Goal: Information Seeking & Learning: Learn about a topic

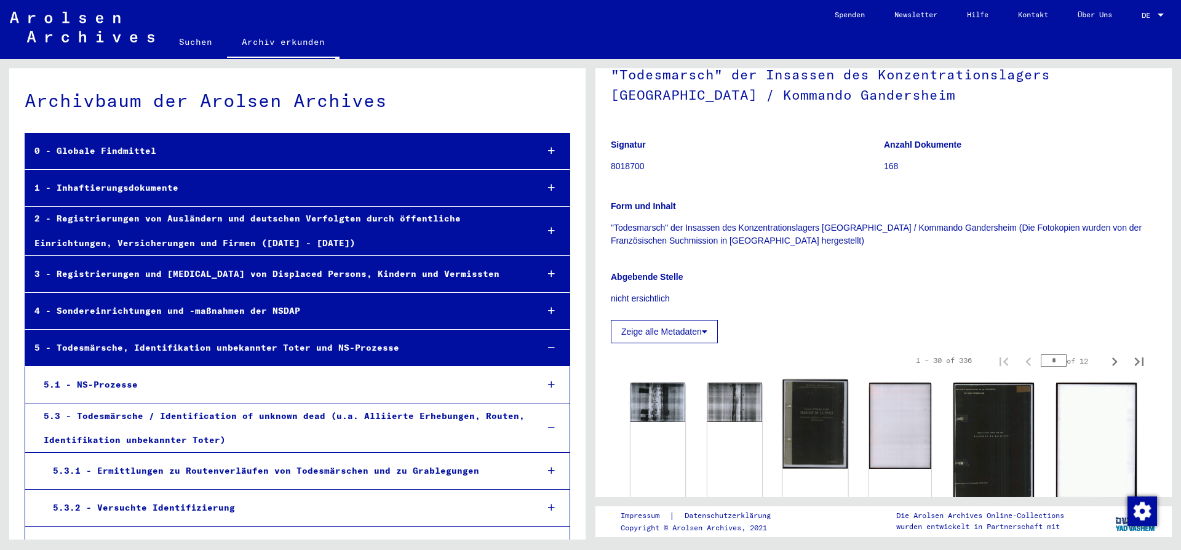
scroll to position [266, 0]
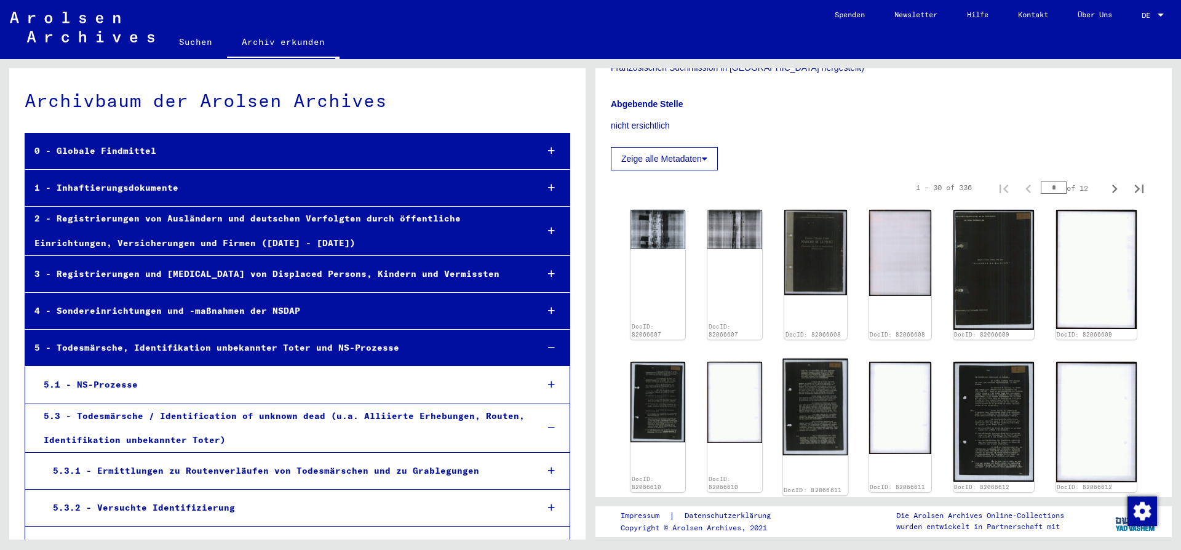
click at [841, 414] on img at bounding box center [815, 407] width 65 height 97
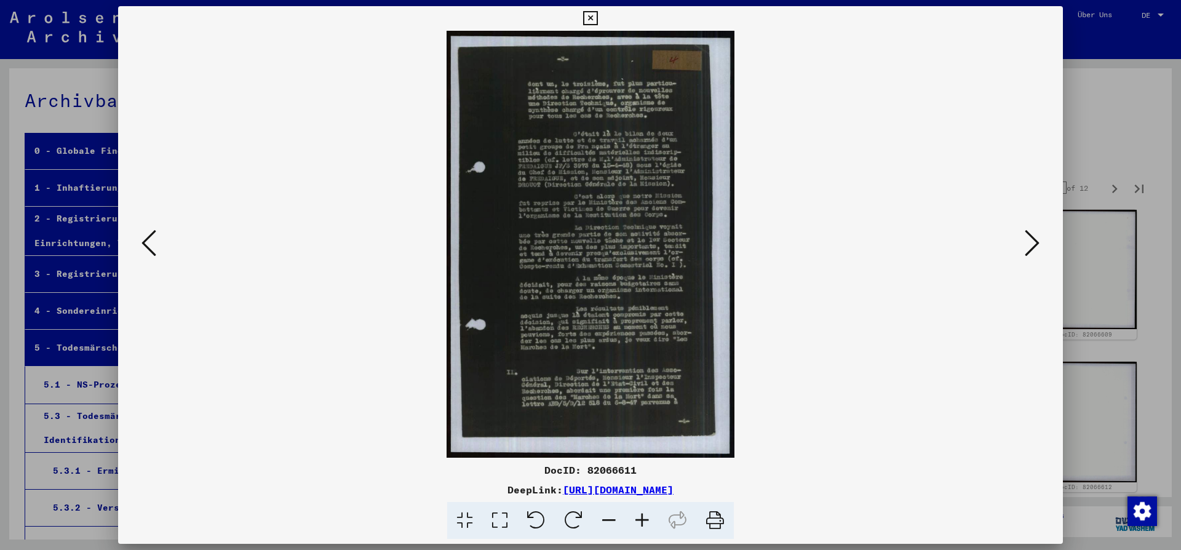
click at [1036, 244] on icon at bounding box center [1032, 243] width 15 height 30
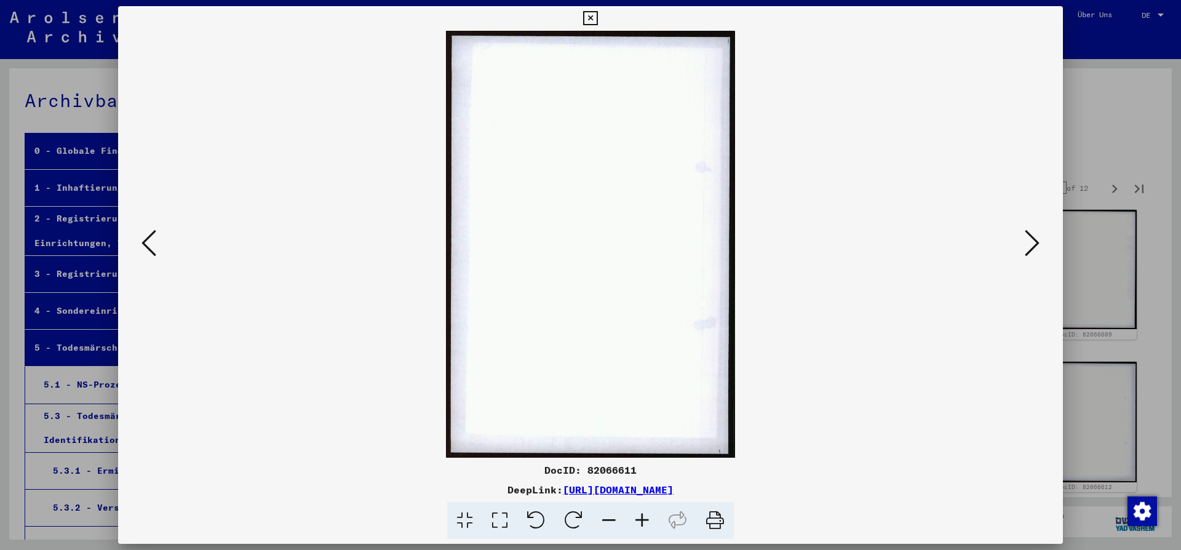
click at [1036, 244] on icon at bounding box center [1032, 243] width 15 height 30
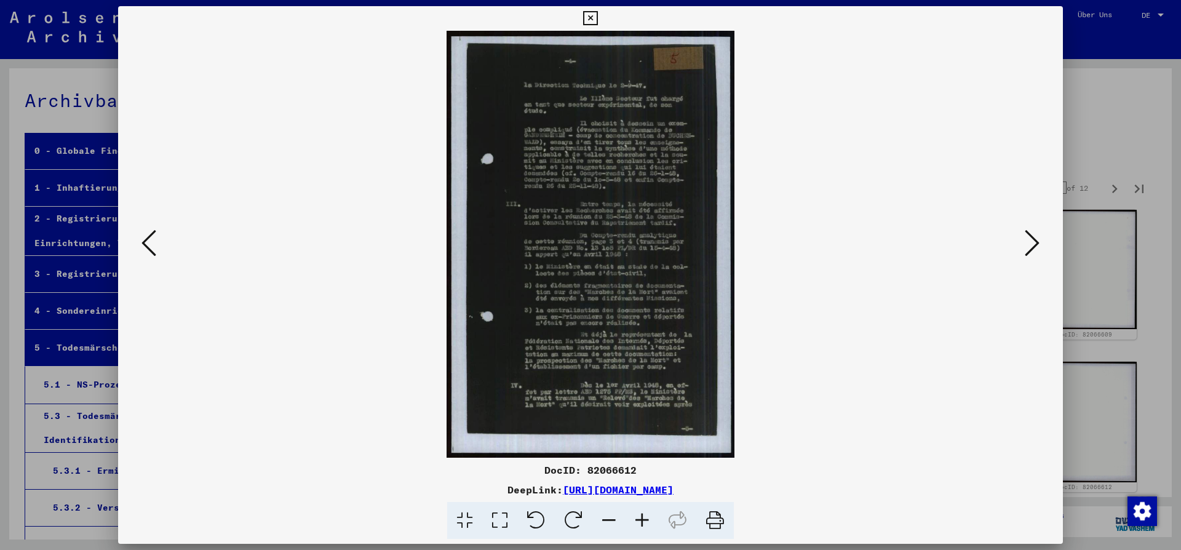
click at [1036, 244] on icon at bounding box center [1032, 243] width 15 height 30
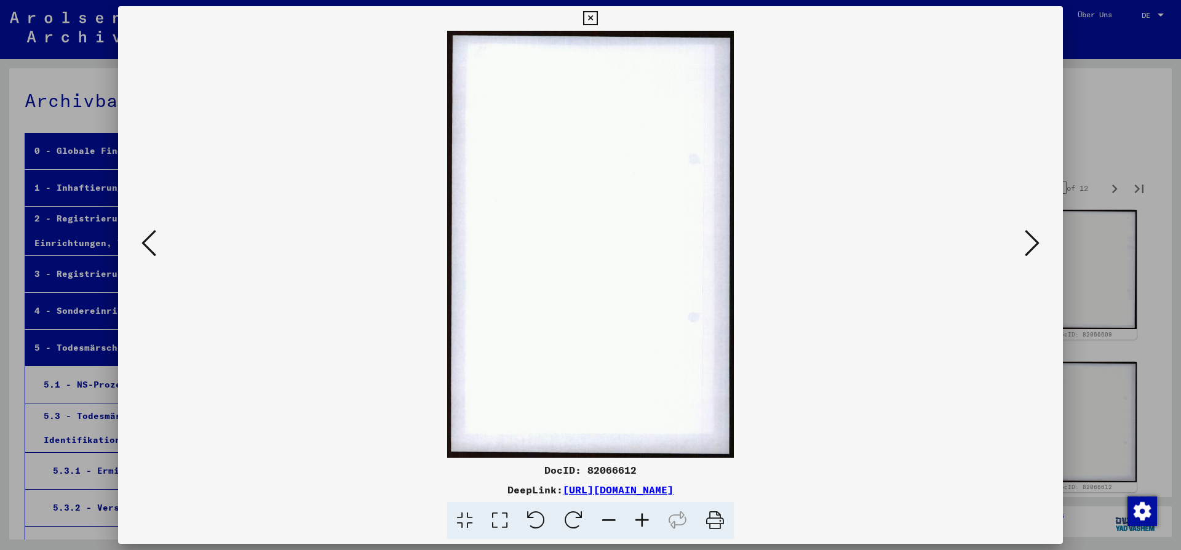
click at [1036, 244] on icon at bounding box center [1032, 243] width 15 height 30
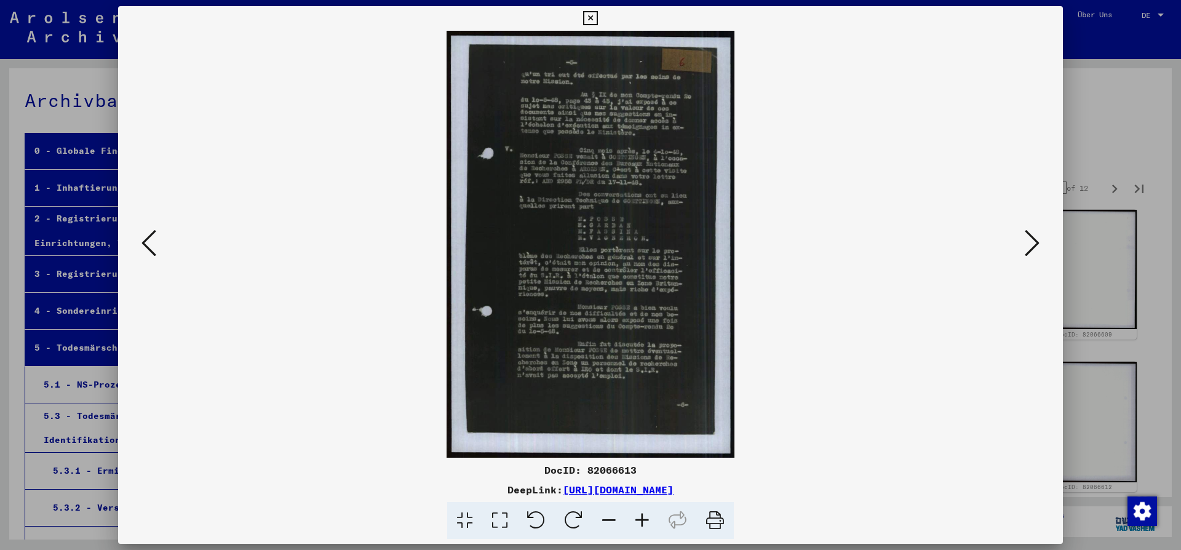
click at [1036, 244] on icon at bounding box center [1032, 243] width 15 height 30
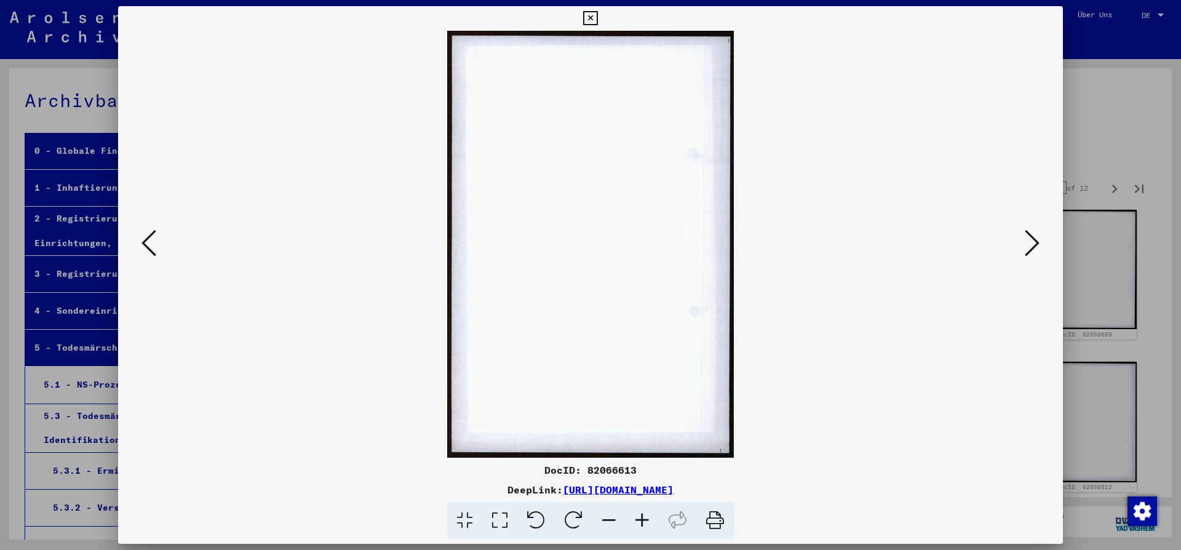
click at [1036, 244] on icon at bounding box center [1032, 243] width 15 height 30
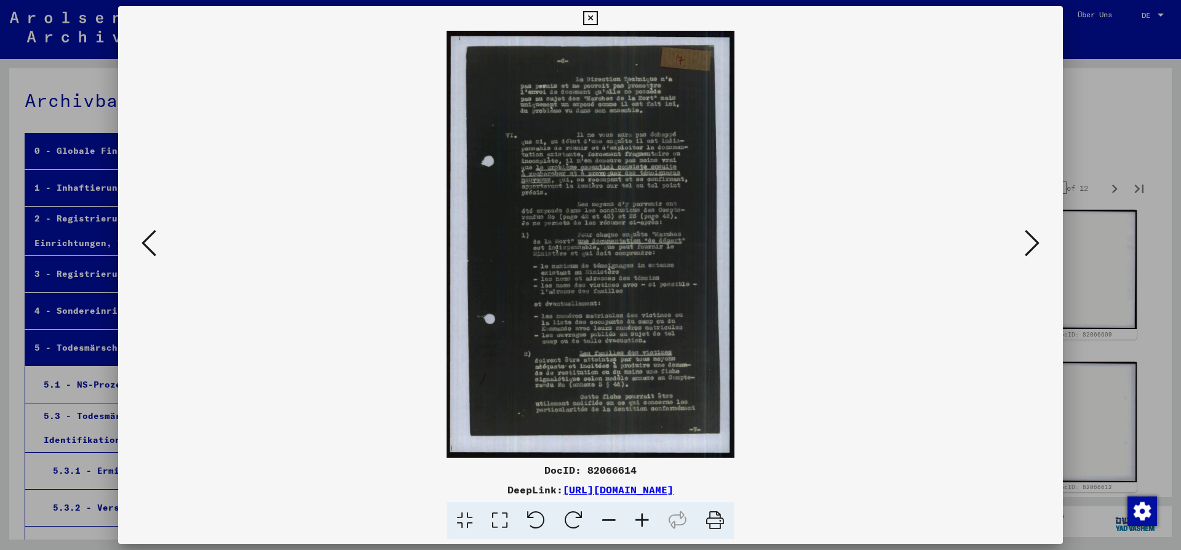
click at [150, 240] on icon at bounding box center [149, 243] width 15 height 30
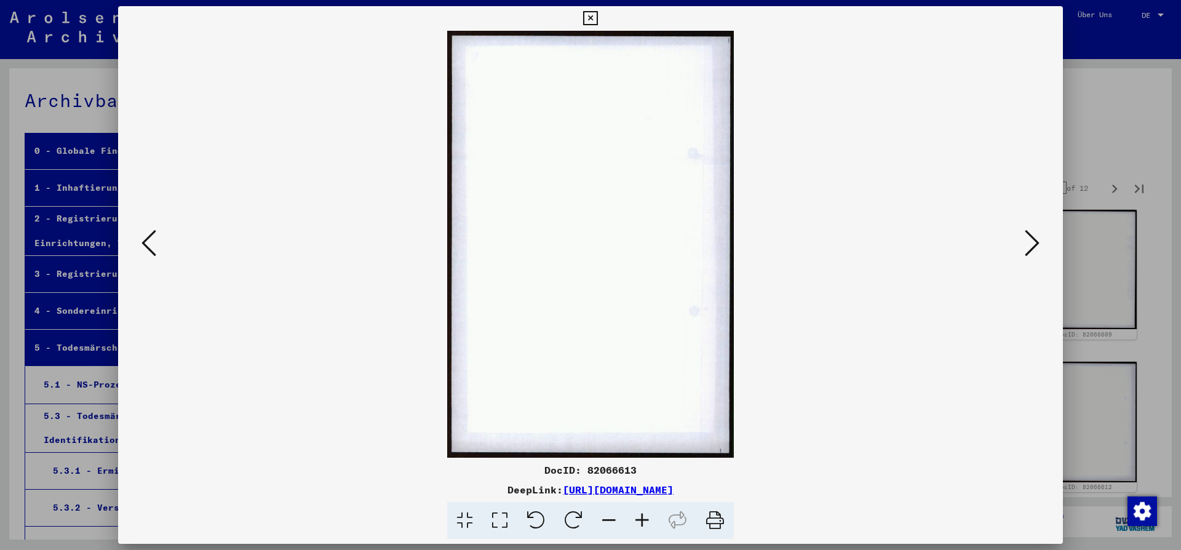
click at [147, 241] on icon at bounding box center [149, 243] width 15 height 30
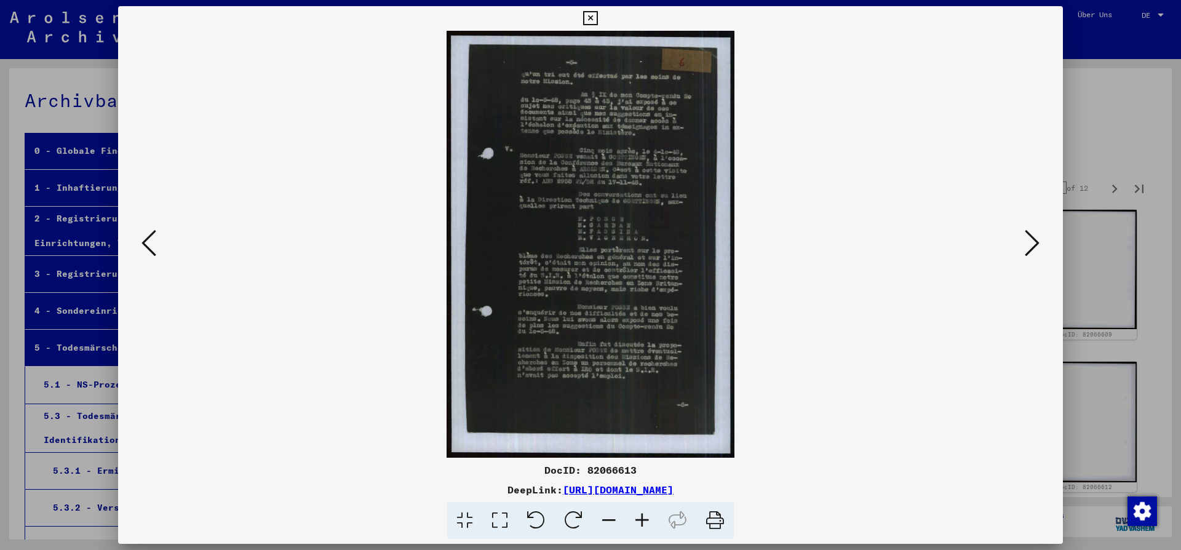
click at [597, 18] on icon at bounding box center [590, 18] width 14 height 15
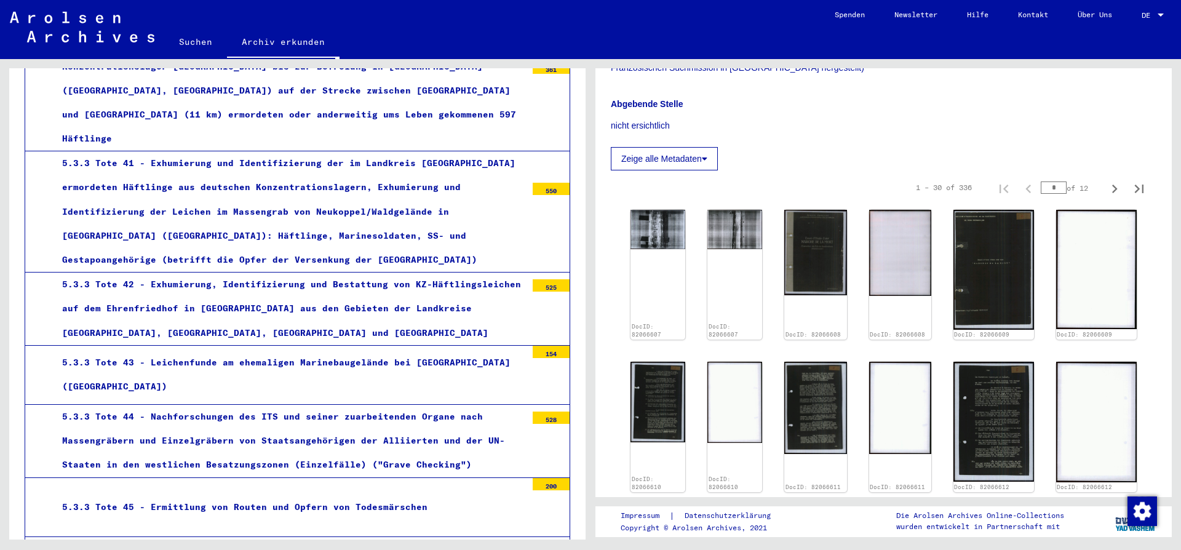
scroll to position [2326, 0]
click at [170, 495] on div "5.3.3 Tote 45 - Ermittlung von Routen und Opfern von Todesmärschen" at bounding box center [290, 507] width 474 height 24
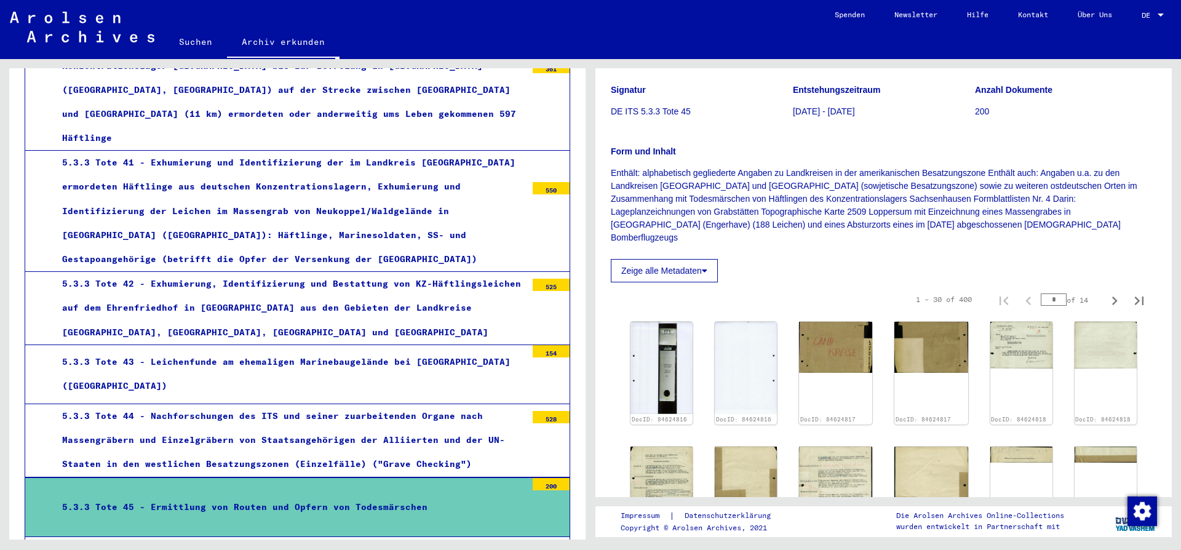
scroll to position [133, 0]
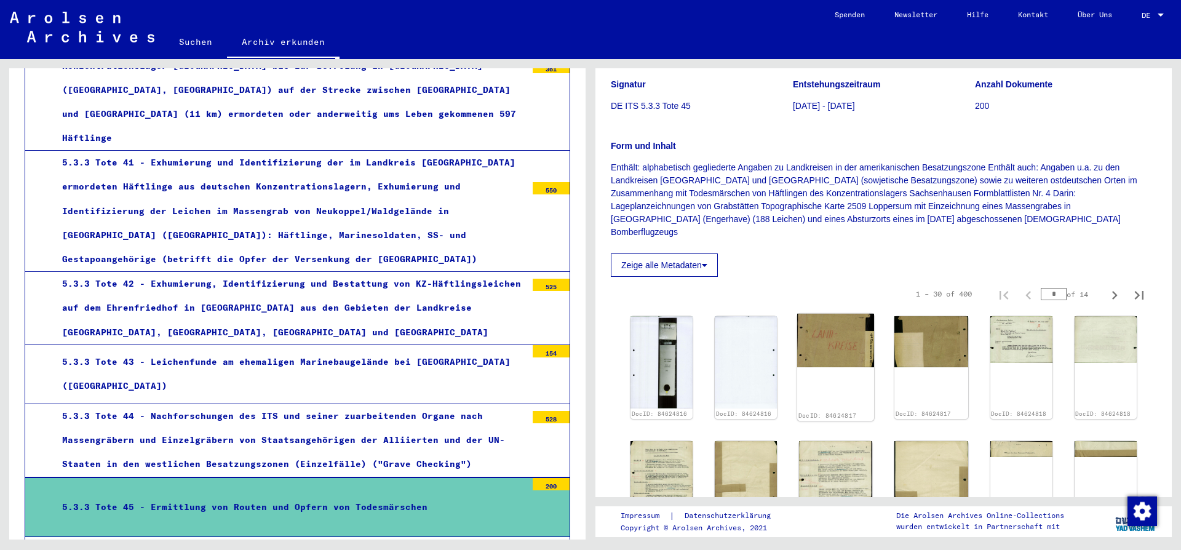
click at [834, 367] on div "DocID: 84624817" at bounding box center [835, 368] width 77 height 108
click at [841, 347] on img at bounding box center [835, 341] width 77 height 54
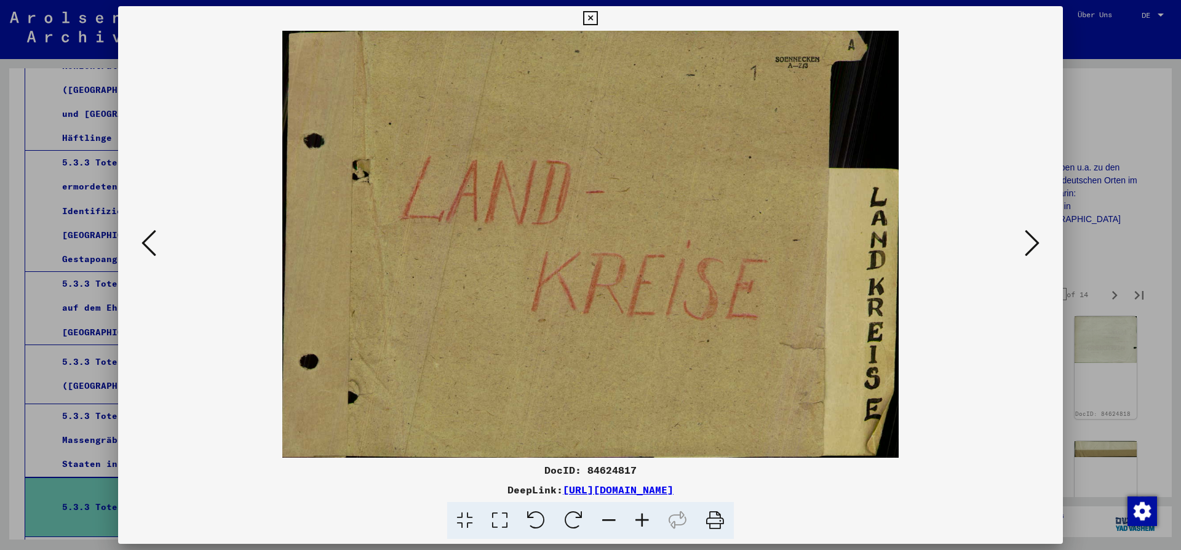
click at [1035, 244] on icon at bounding box center [1032, 243] width 15 height 30
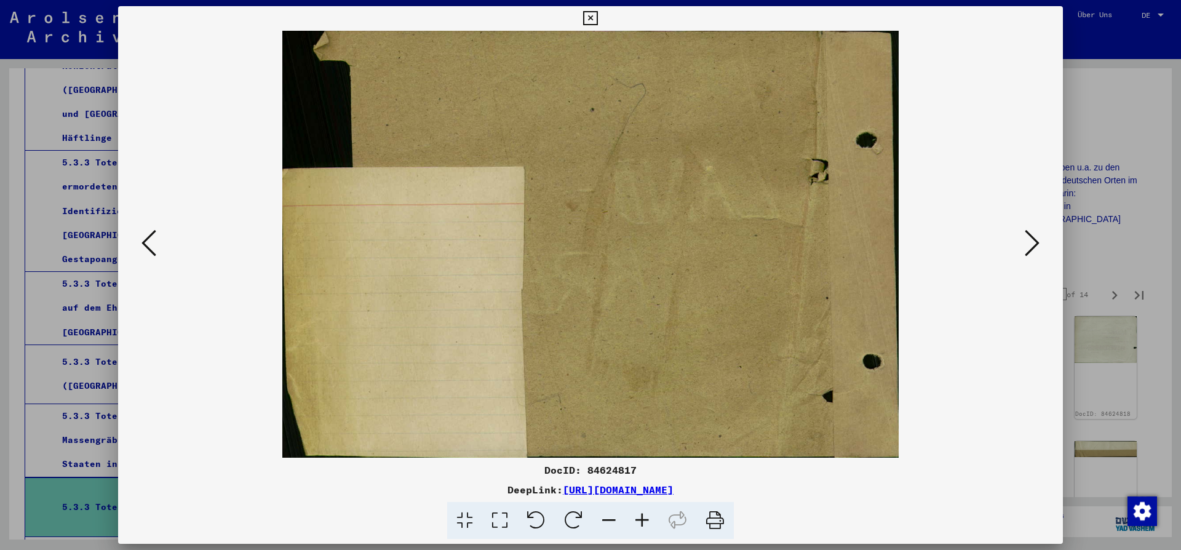
click at [1035, 244] on icon at bounding box center [1032, 243] width 15 height 30
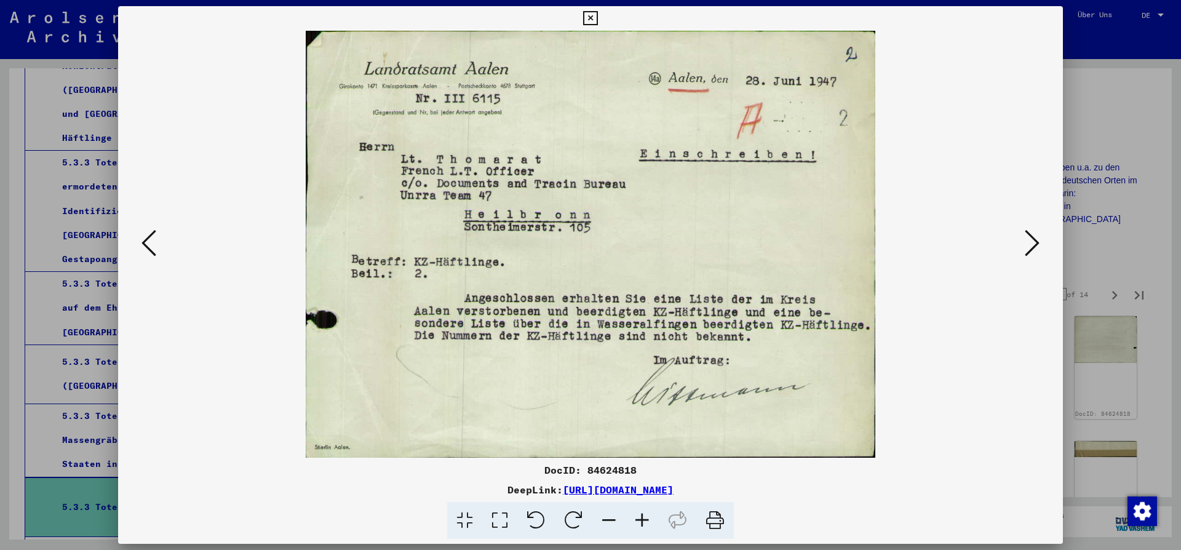
click at [1035, 244] on icon at bounding box center [1032, 243] width 15 height 30
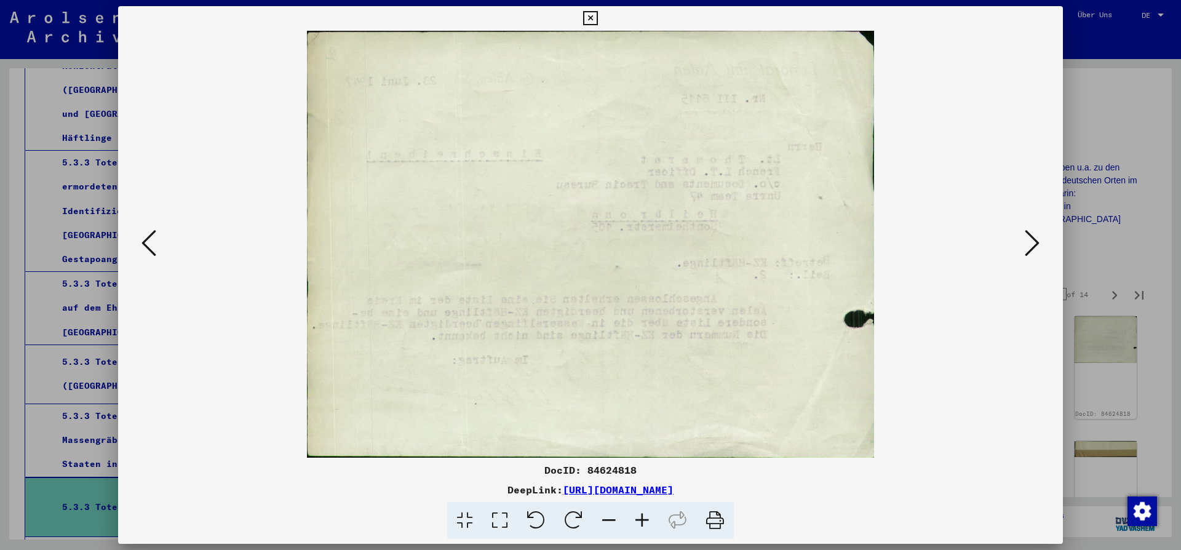
click at [1035, 244] on icon at bounding box center [1032, 243] width 15 height 30
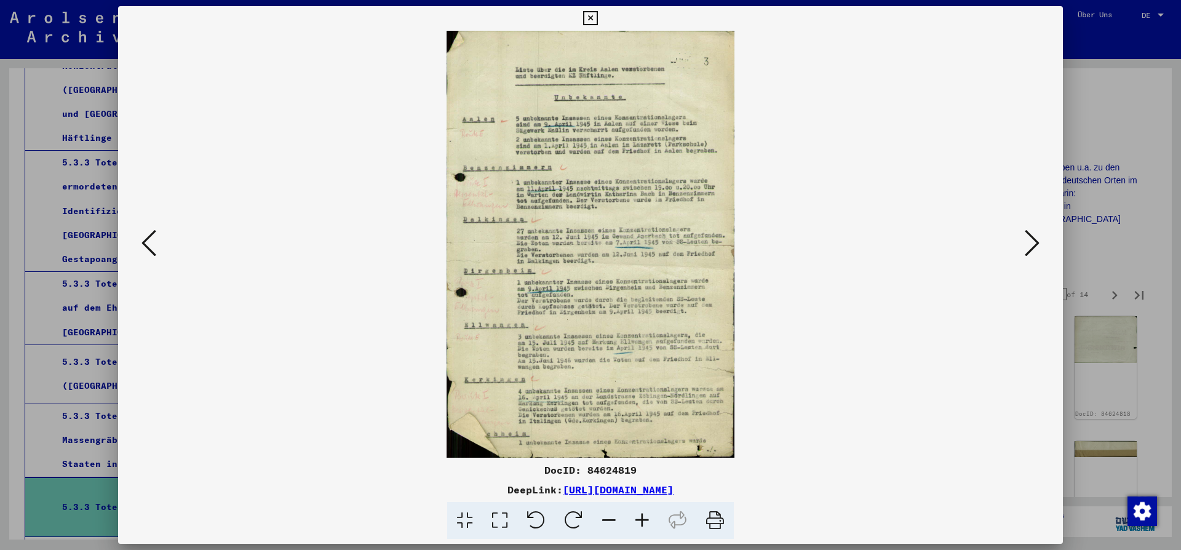
click at [1035, 244] on icon at bounding box center [1032, 243] width 15 height 30
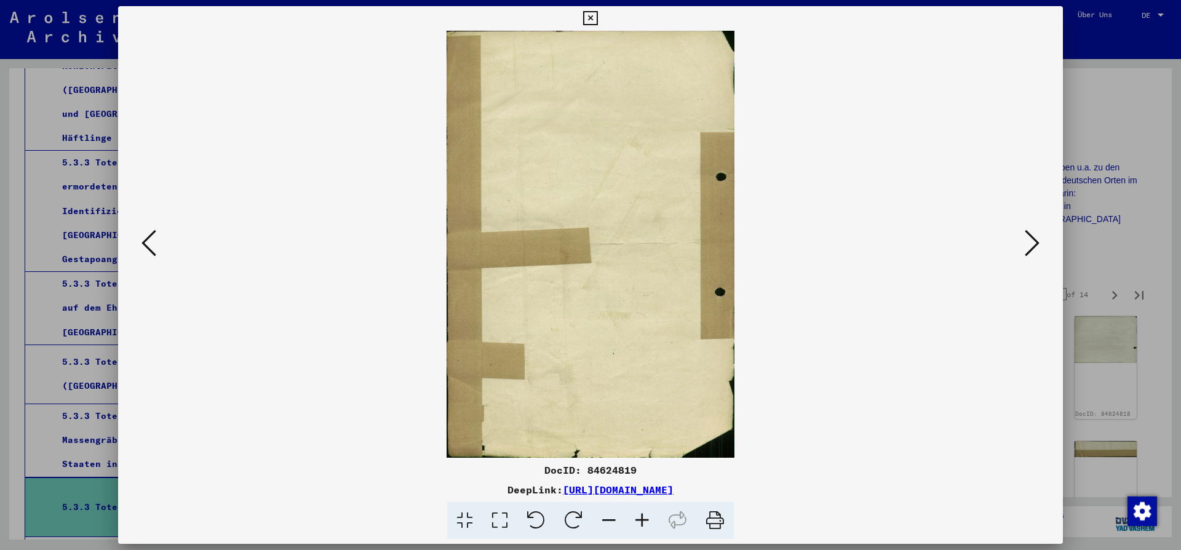
click at [1035, 244] on icon at bounding box center [1032, 243] width 15 height 30
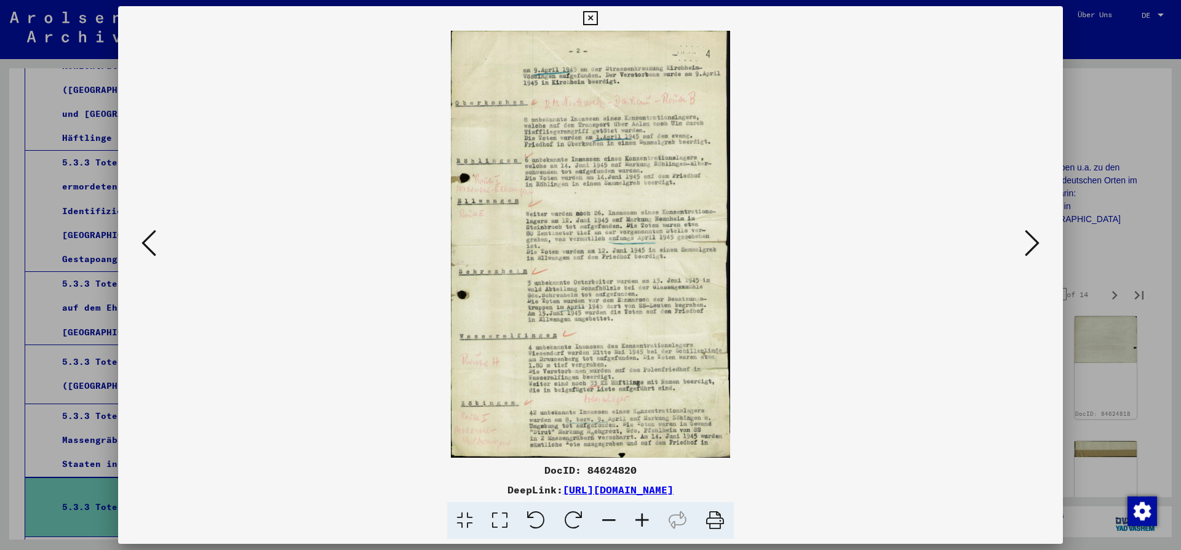
click at [1036, 243] on icon at bounding box center [1032, 243] width 15 height 30
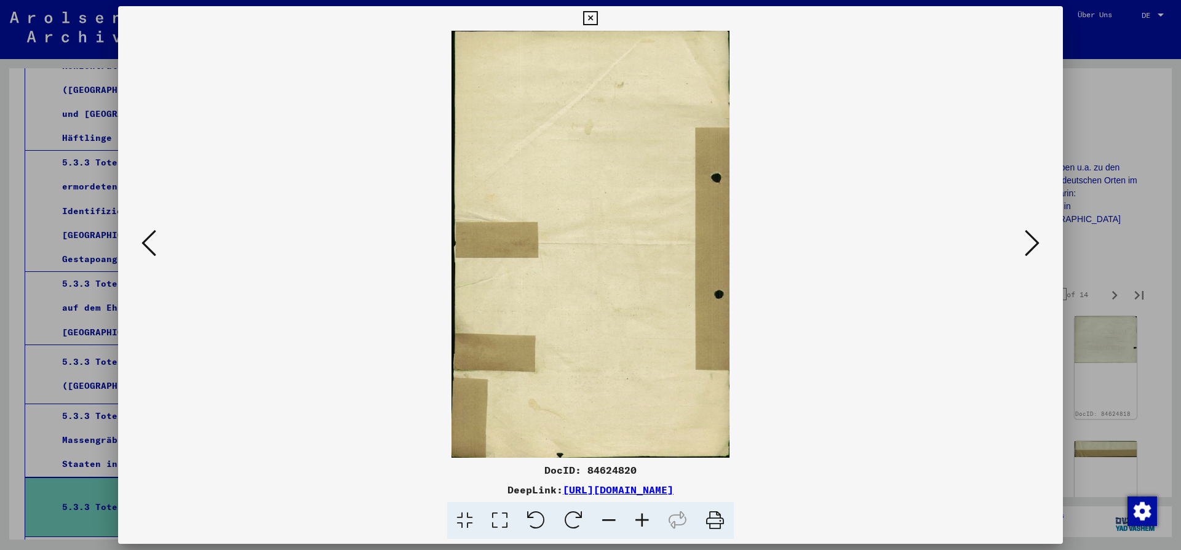
click at [1036, 243] on icon at bounding box center [1032, 243] width 15 height 30
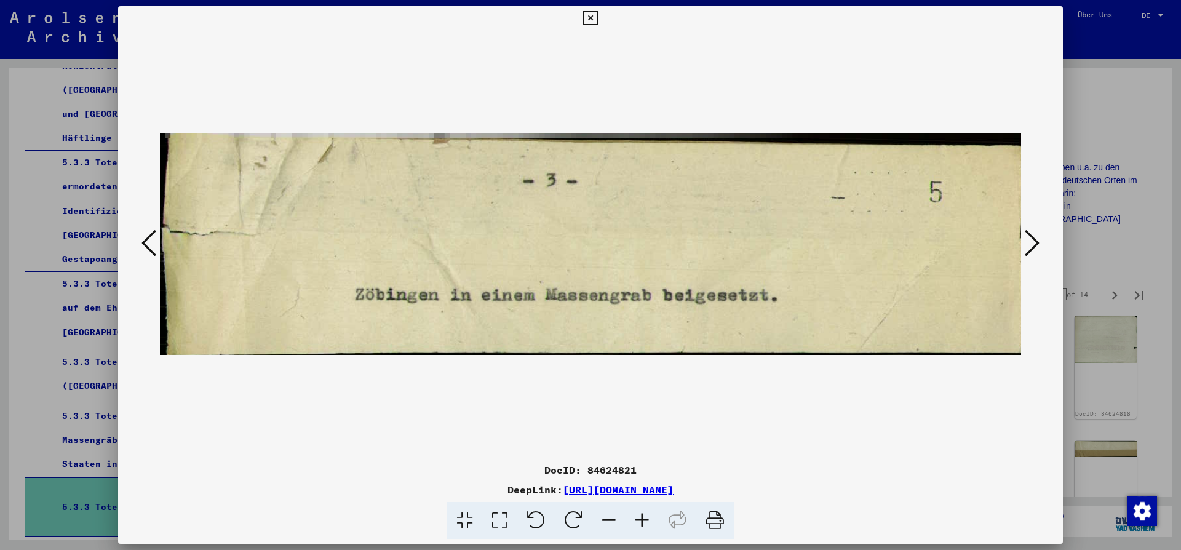
click at [1037, 242] on icon at bounding box center [1032, 243] width 15 height 30
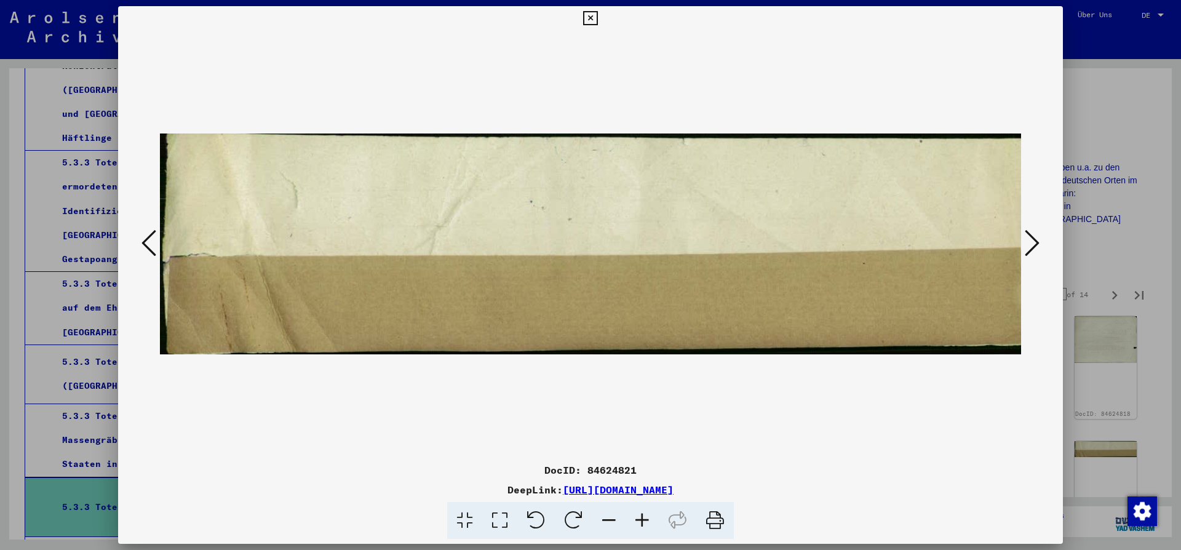
click at [1037, 242] on icon at bounding box center [1032, 243] width 15 height 30
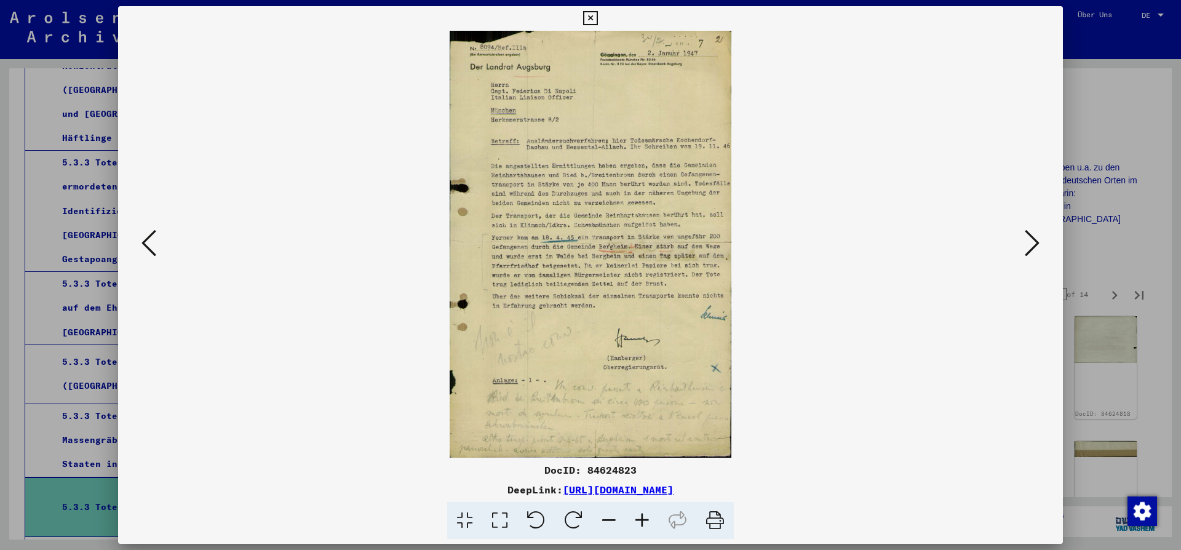
click at [1037, 242] on icon at bounding box center [1032, 243] width 15 height 30
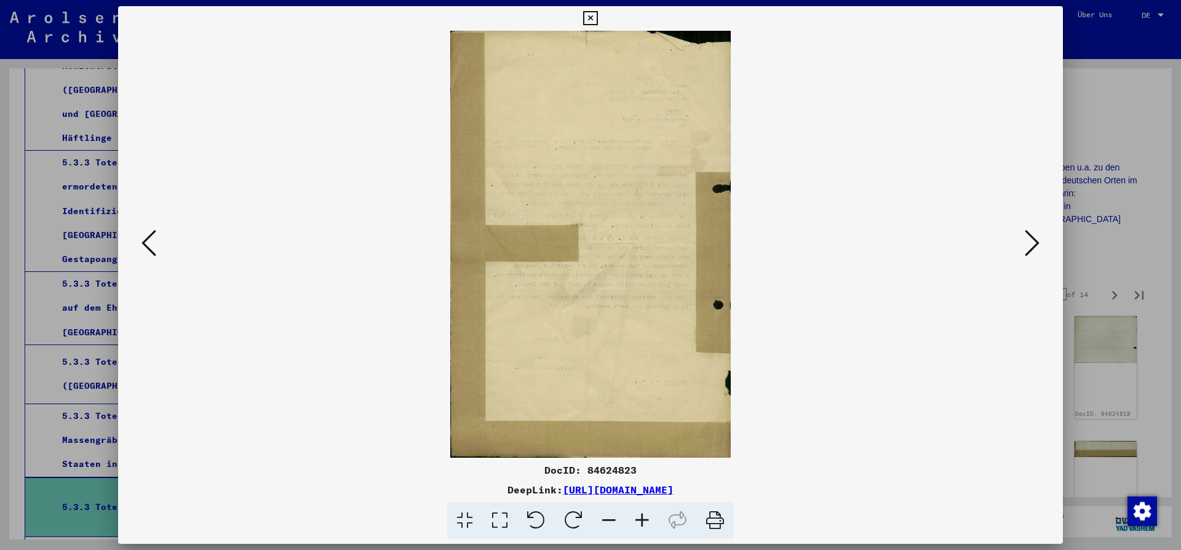
click at [1037, 242] on icon at bounding box center [1032, 243] width 15 height 30
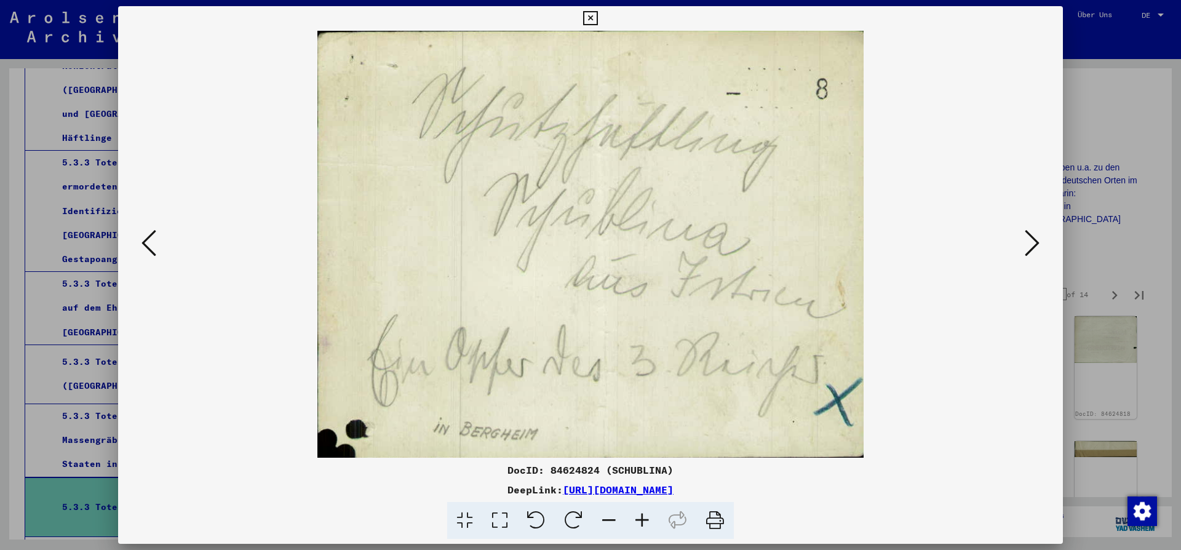
click at [1037, 242] on icon at bounding box center [1032, 243] width 15 height 30
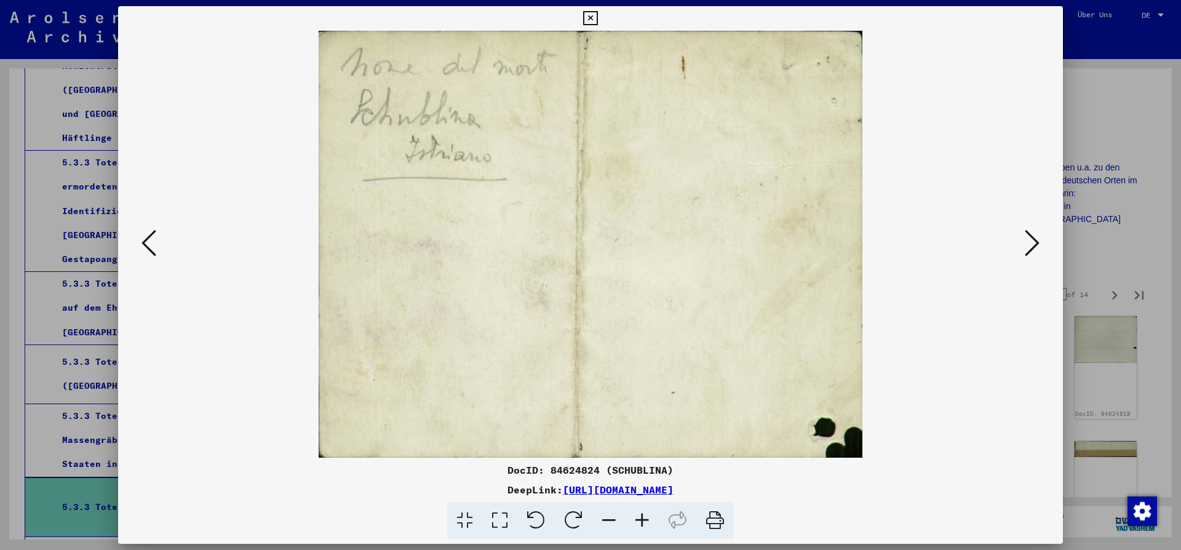
click at [1037, 242] on icon at bounding box center [1032, 243] width 15 height 30
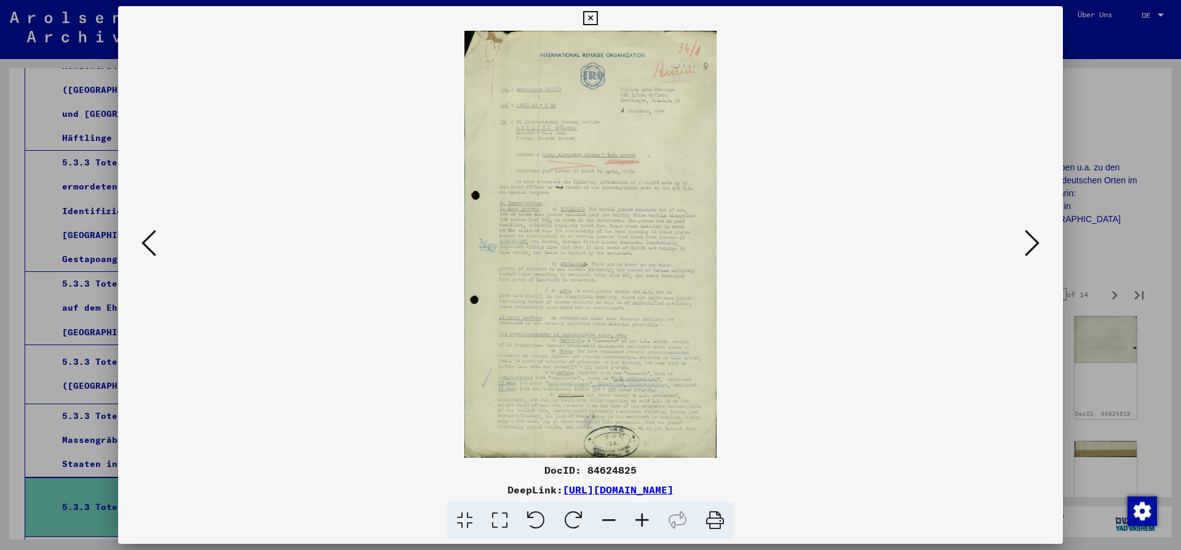
click at [1037, 241] on icon at bounding box center [1032, 243] width 15 height 30
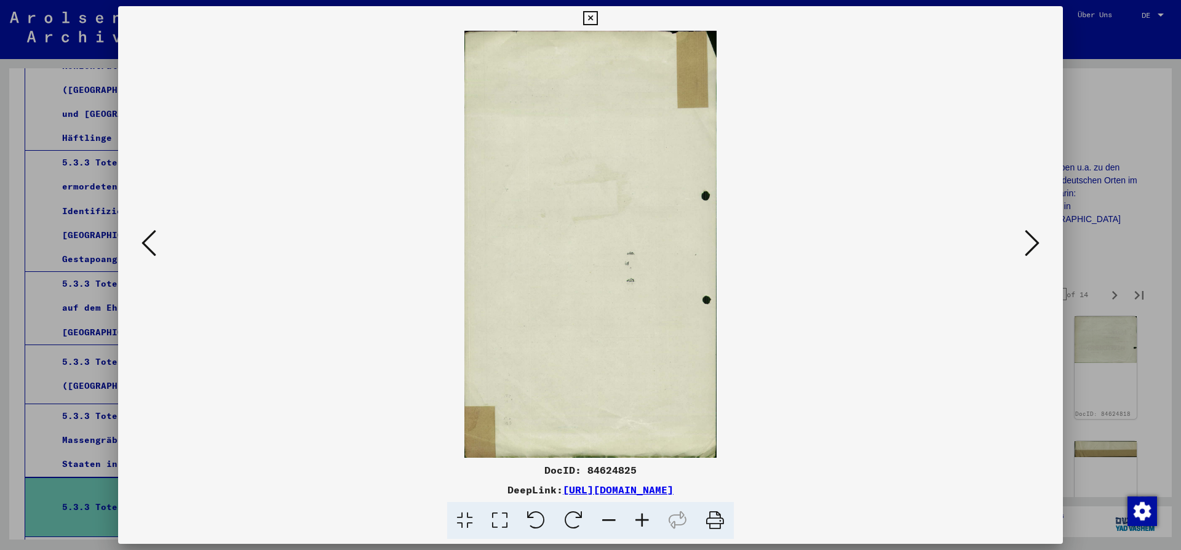
click at [1037, 241] on icon at bounding box center [1032, 243] width 15 height 30
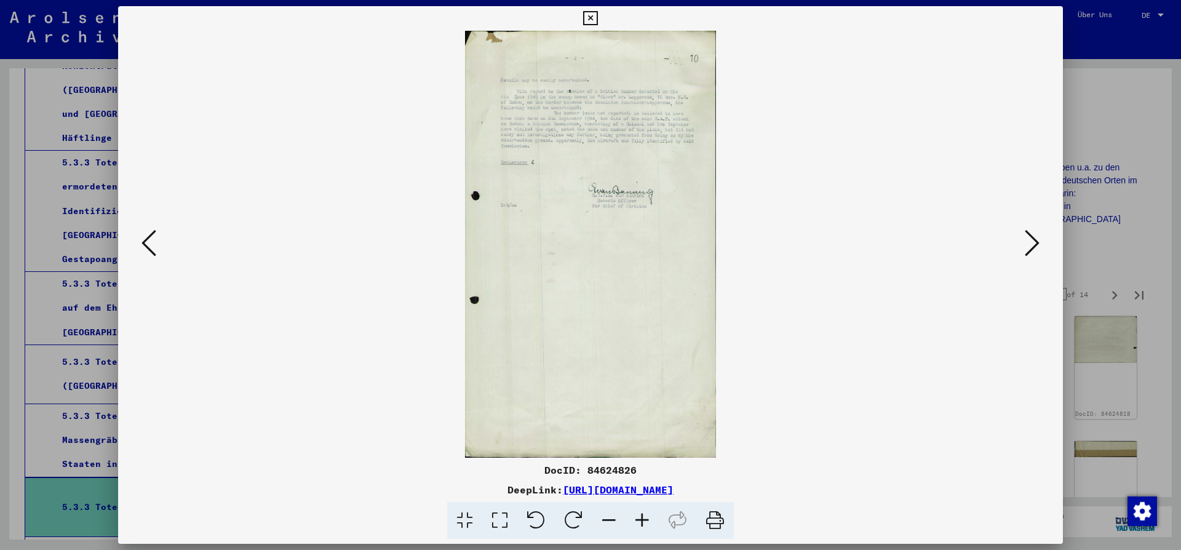
click at [1038, 241] on icon at bounding box center [1032, 243] width 15 height 30
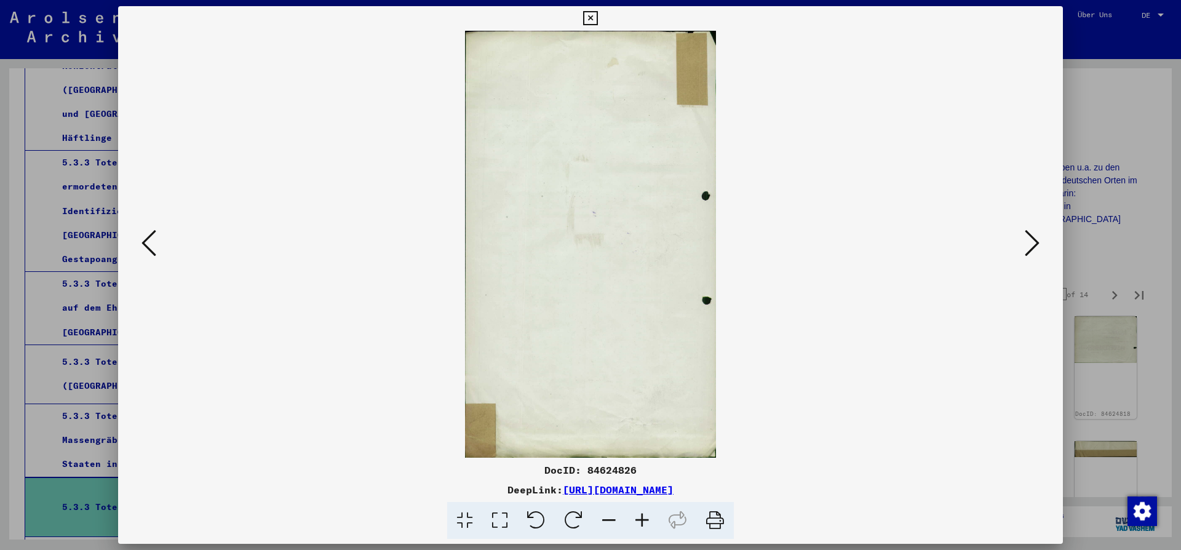
click at [1038, 241] on icon at bounding box center [1032, 243] width 15 height 30
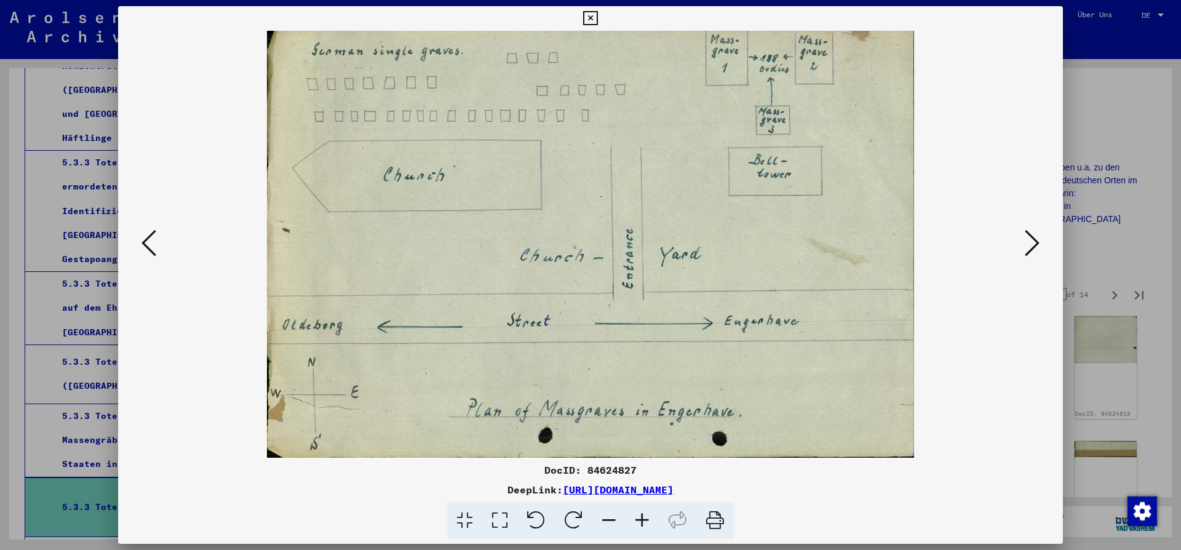
click at [1039, 241] on icon at bounding box center [1032, 243] width 15 height 30
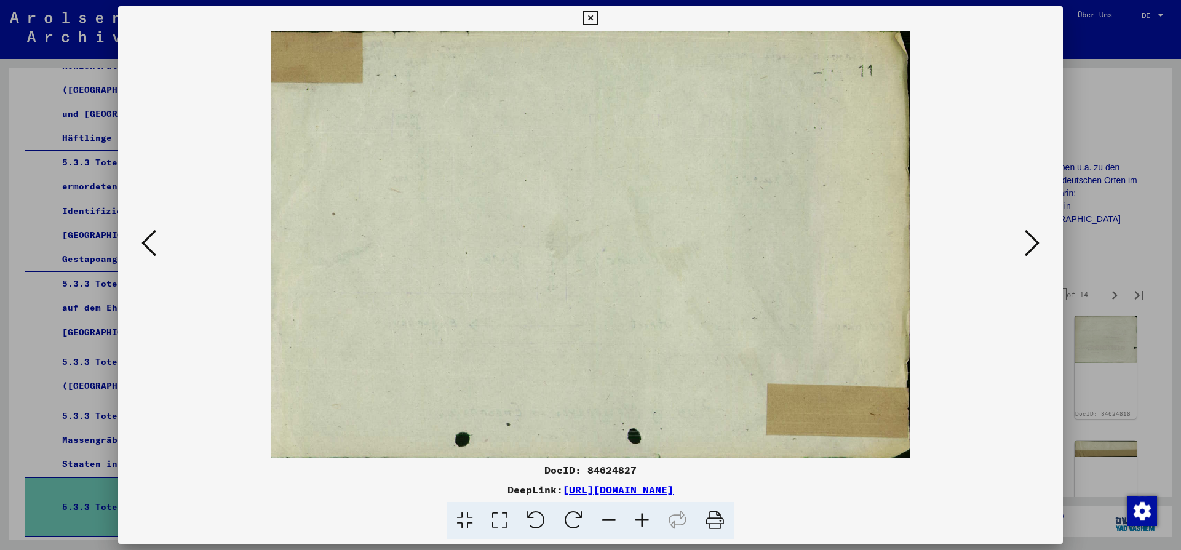
click at [1039, 241] on icon at bounding box center [1032, 243] width 15 height 30
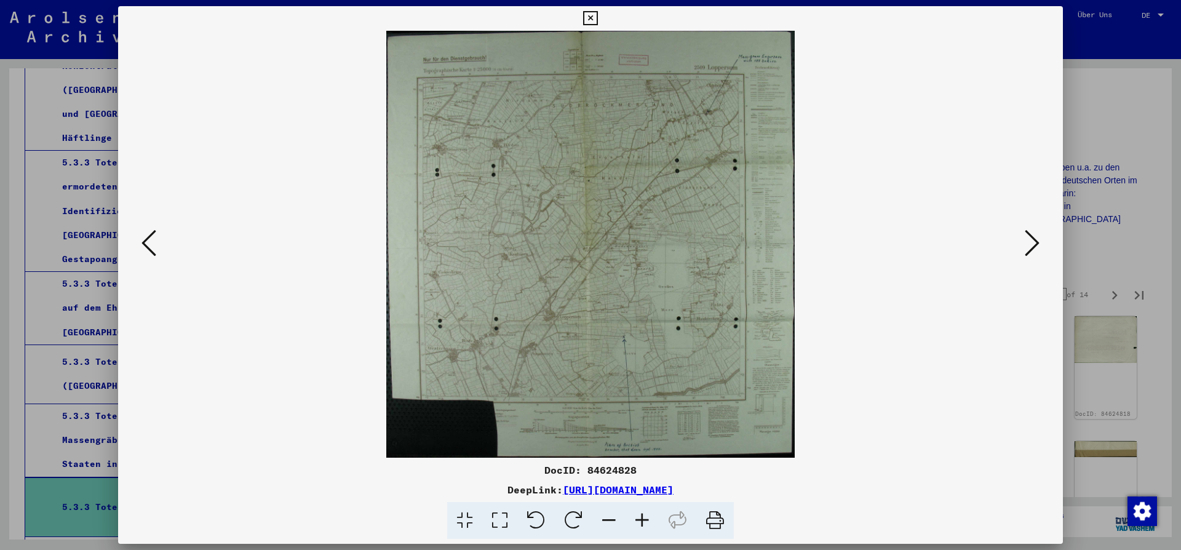
click at [597, 21] on icon at bounding box center [590, 18] width 14 height 15
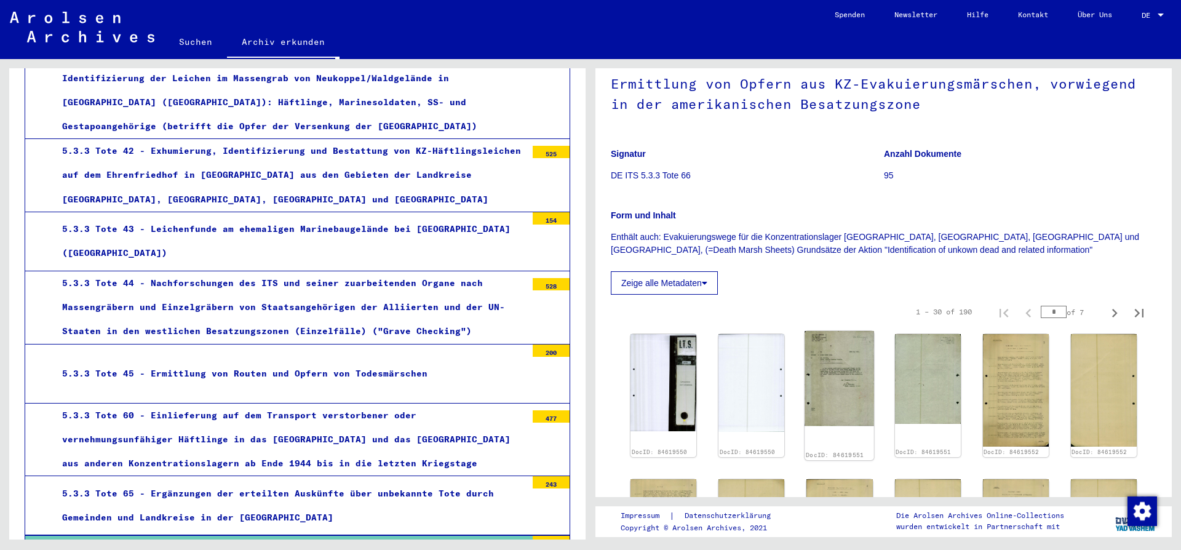
scroll to position [133, 0]
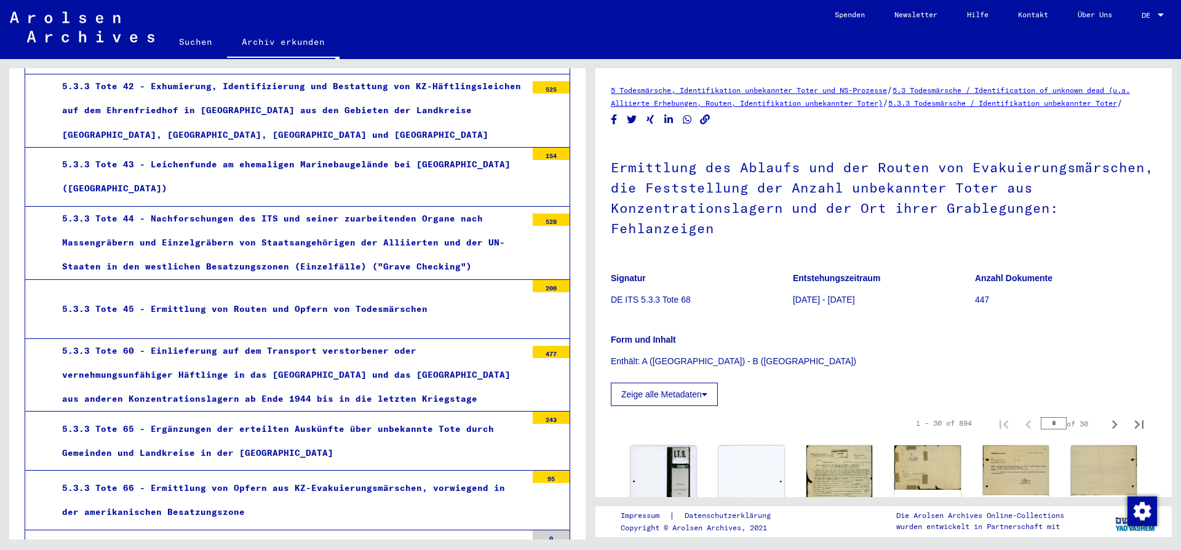
scroll to position [2724, 0]
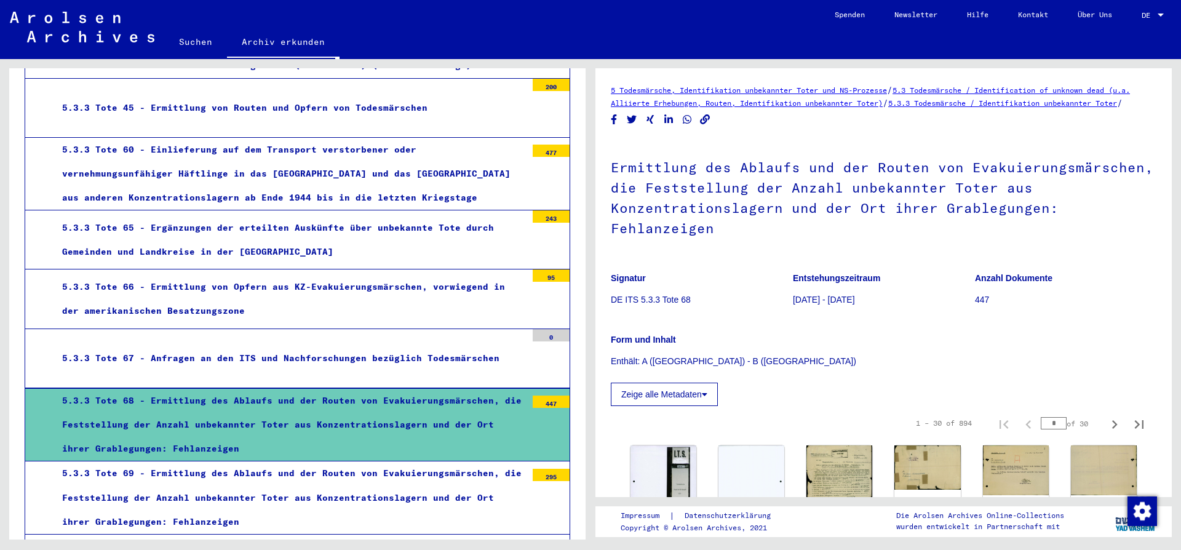
click at [169, 462] on div "5.3.3 Tote 69 - Ermittlung des Ablaufs und der Routen von Evakuierungsmärschen,…" at bounding box center [290, 498] width 474 height 73
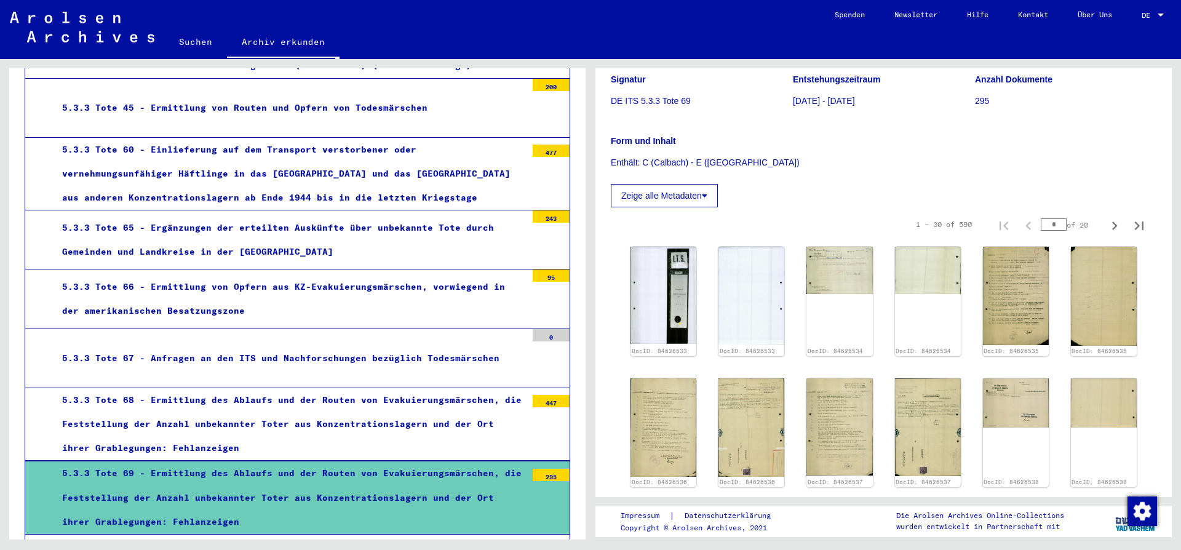
scroll to position [266, 0]
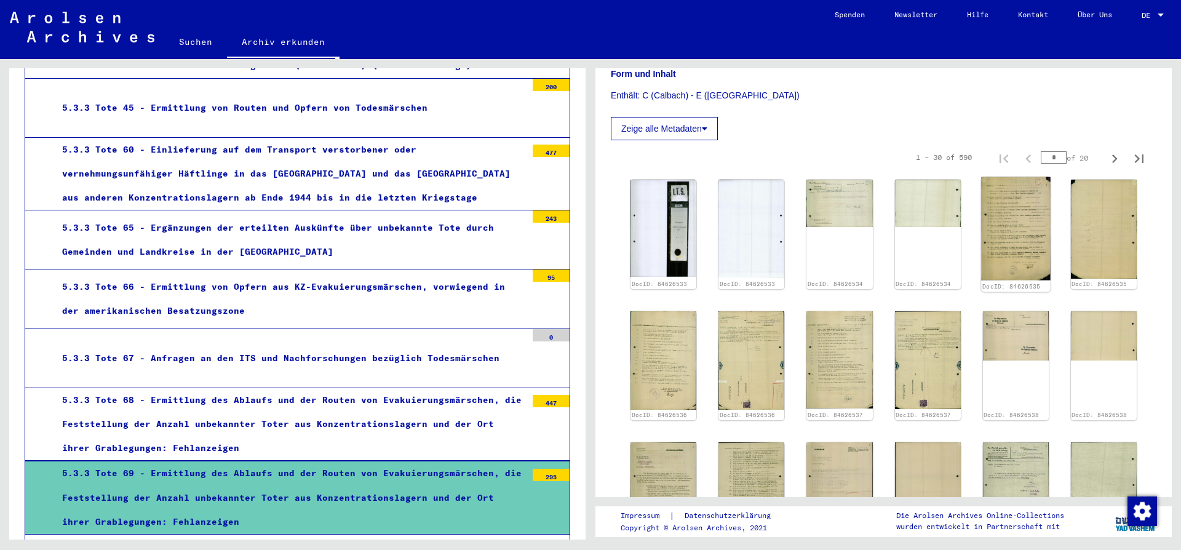
click at [1001, 215] on img at bounding box center [1016, 228] width 70 height 103
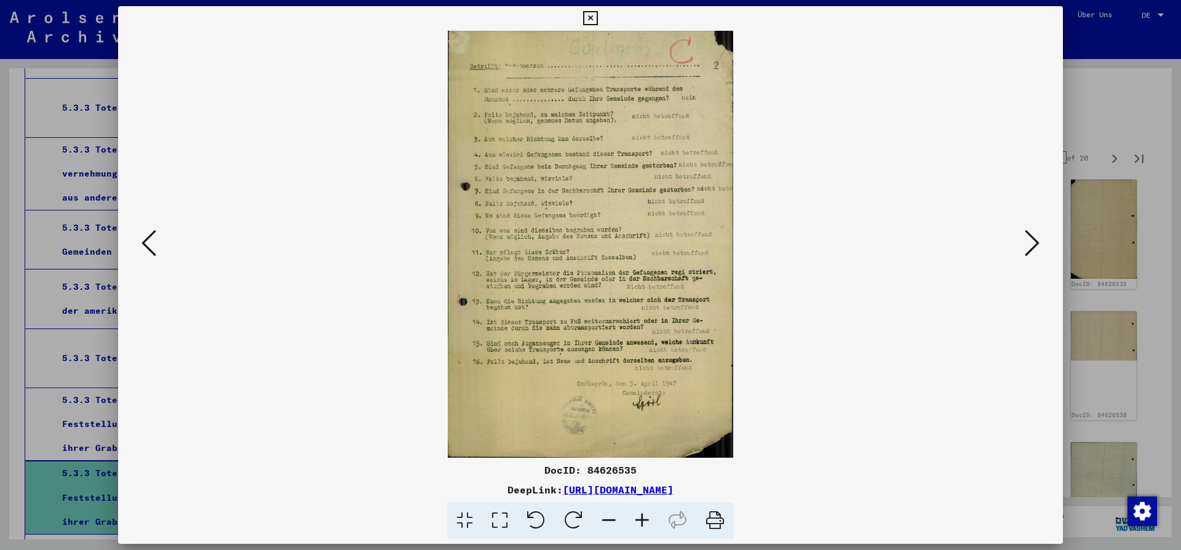
click at [1031, 244] on icon at bounding box center [1032, 243] width 15 height 30
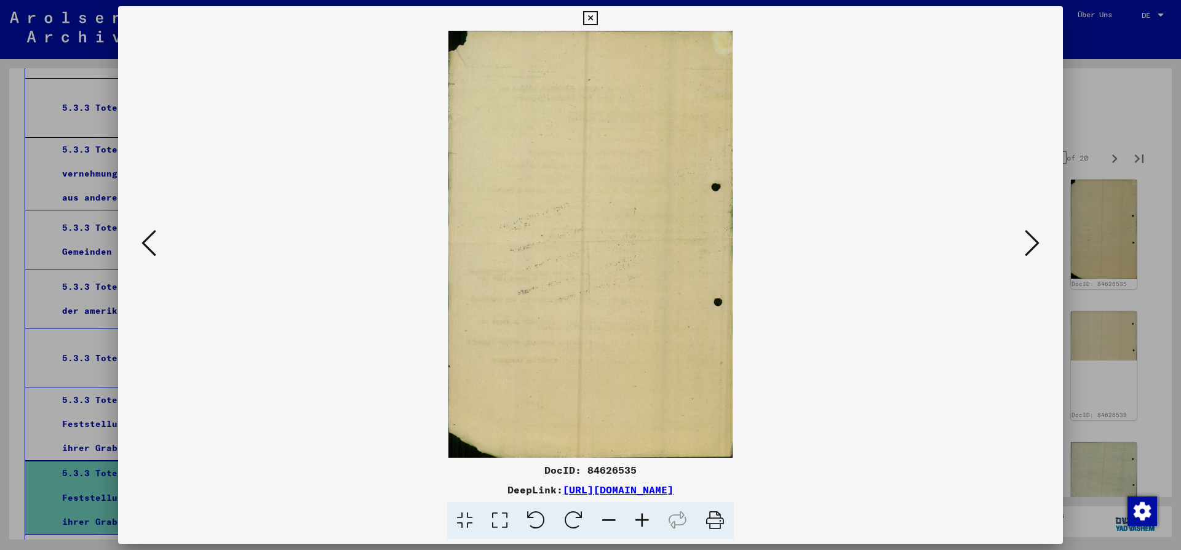
click at [1031, 244] on icon at bounding box center [1032, 243] width 15 height 30
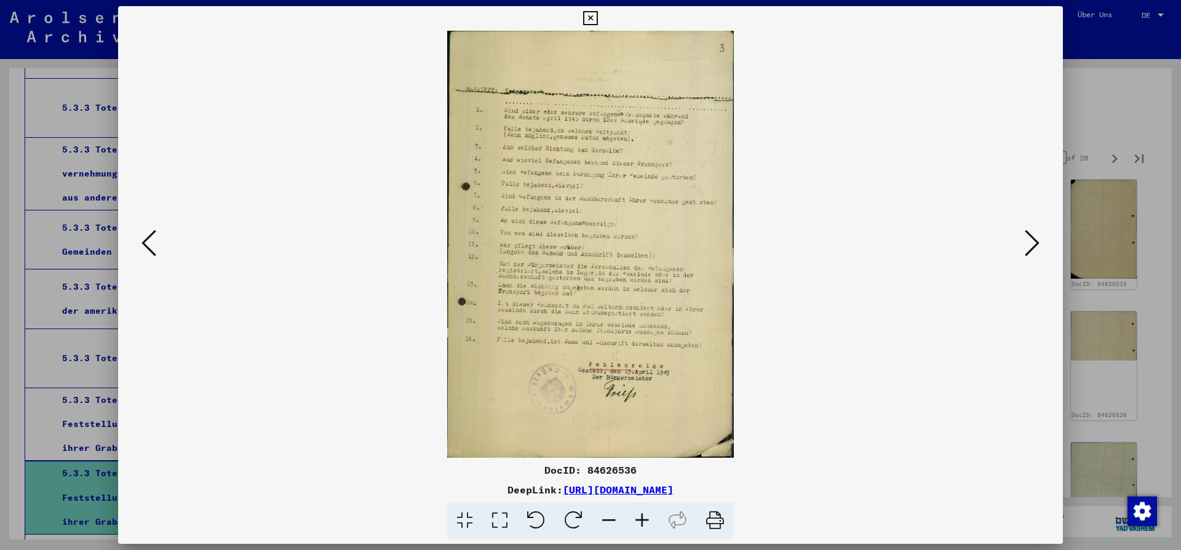
click at [1031, 244] on icon at bounding box center [1032, 243] width 15 height 30
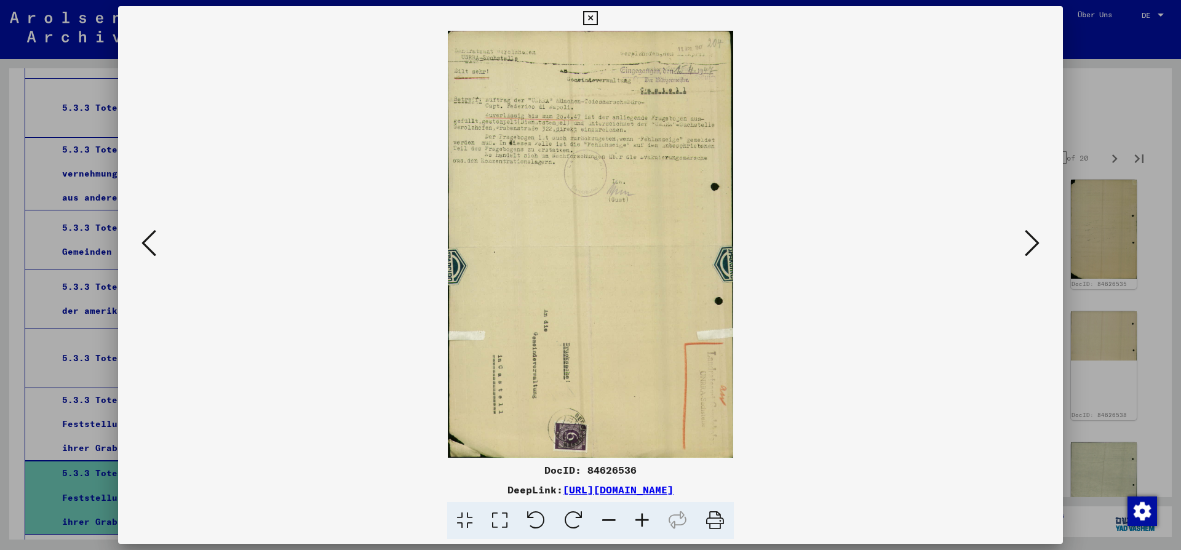
click at [1031, 244] on icon at bounding box center [1032, 243] width 15 height 30
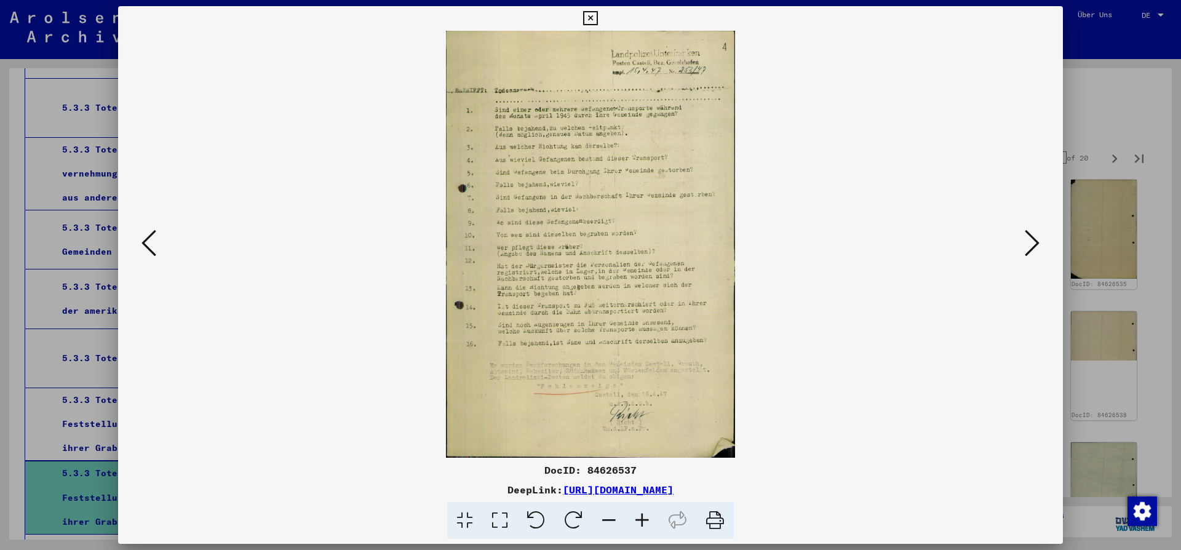
click at [1032, 245] on icon at bounding box center [1032, 243] width 15 height 30
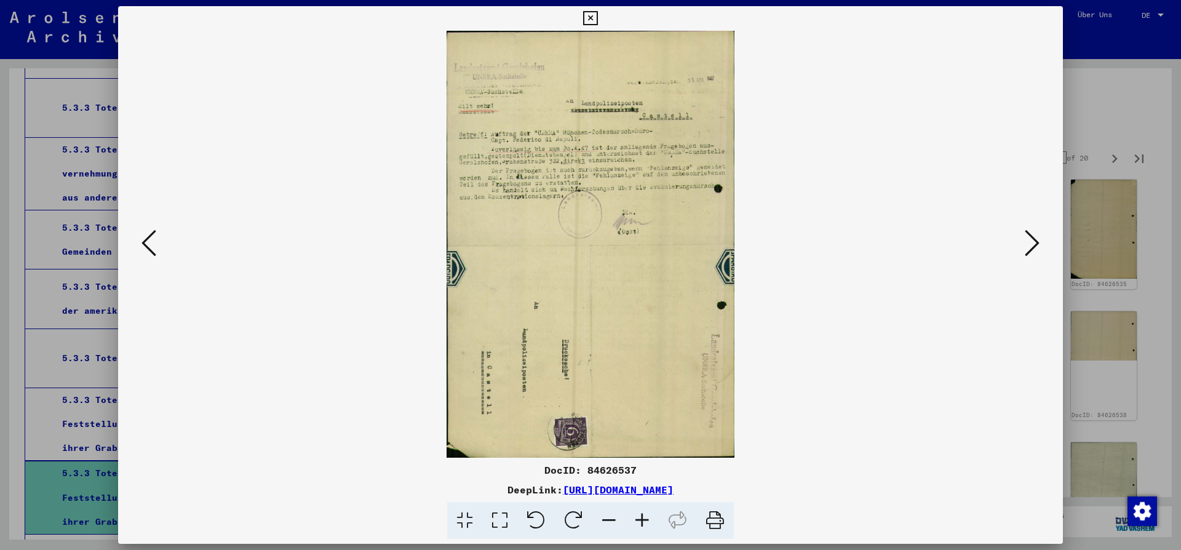
click at [1032, 245] on icon at bounding box center [1032, 243] width 15 height 30
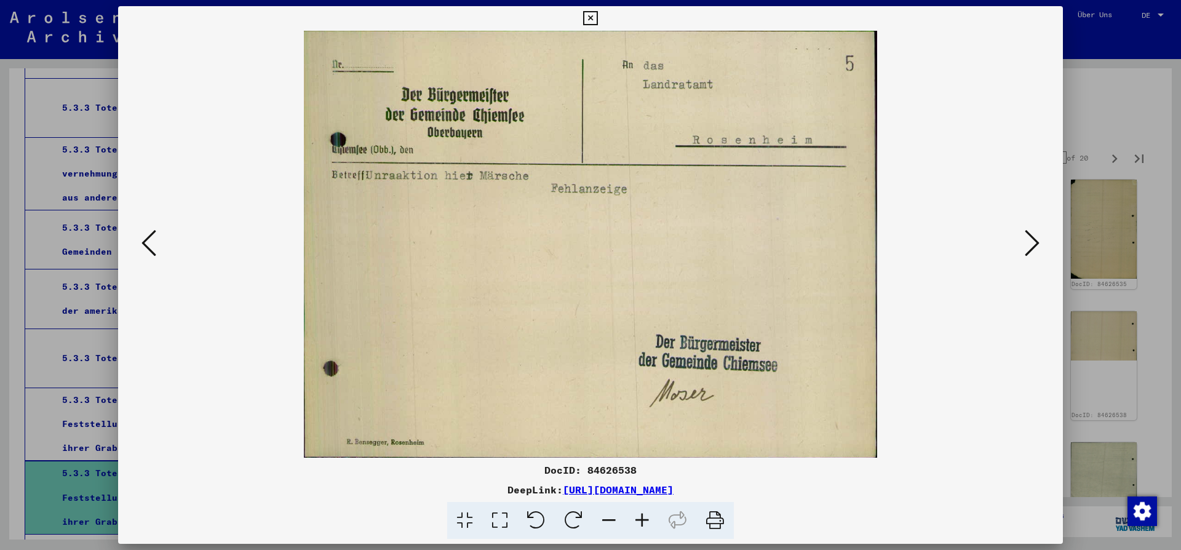
click at [1032, 245] on icon at bounding box center [1032, 243] width 15 height 30
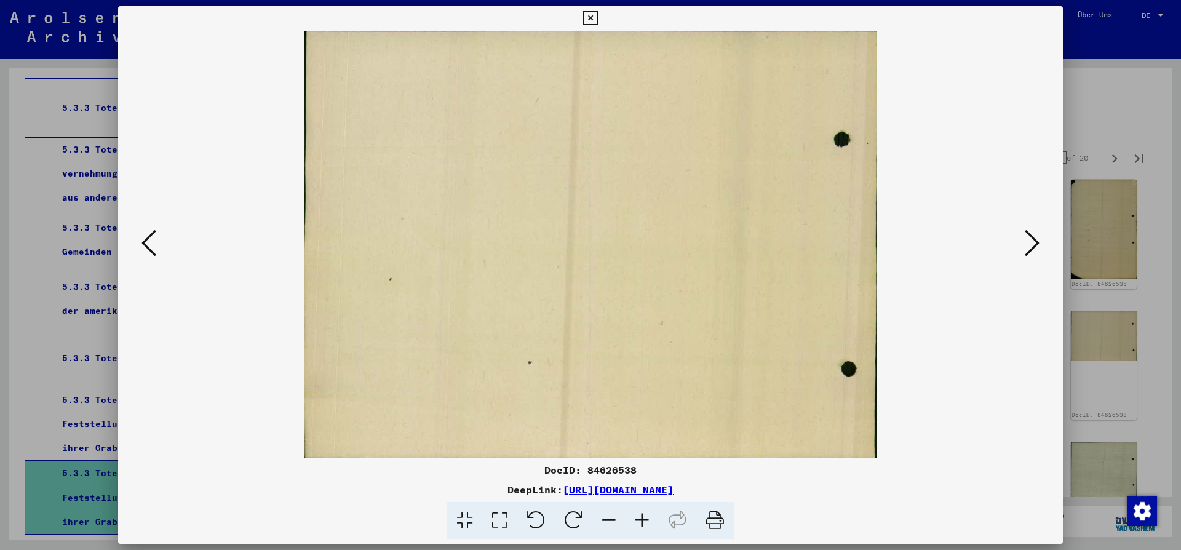
click at [1032, 245] on icon at bounding box center [1032, 243] width 15 height 30
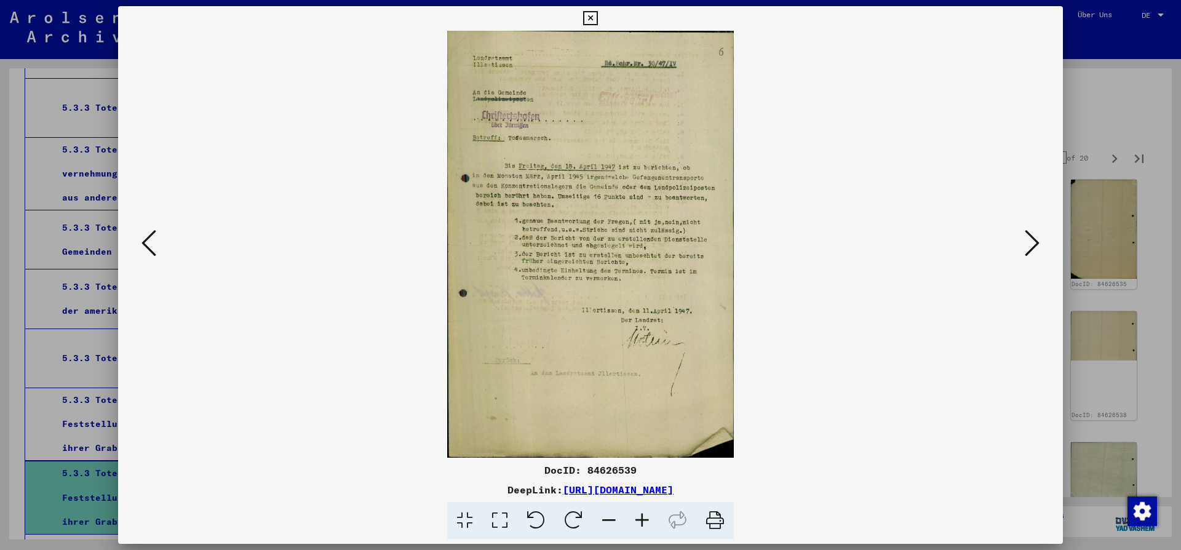
click at [1033, 246] on icon at bounding box center [1032, 243] width 15 height 30
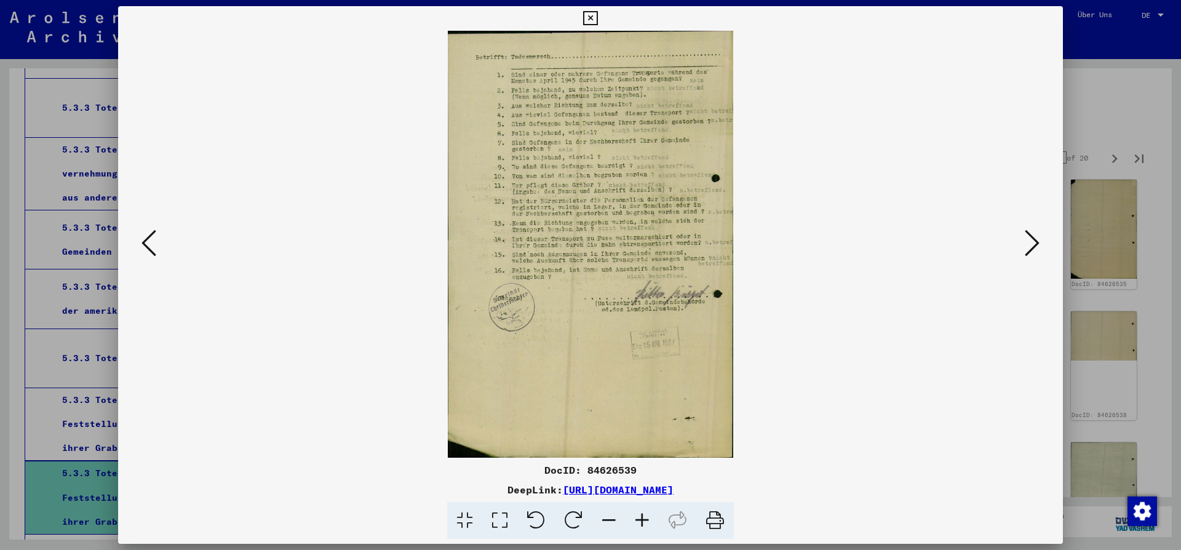
click at [1033, 246] on icon at bounding box center [1032, 243] width 15 height 30
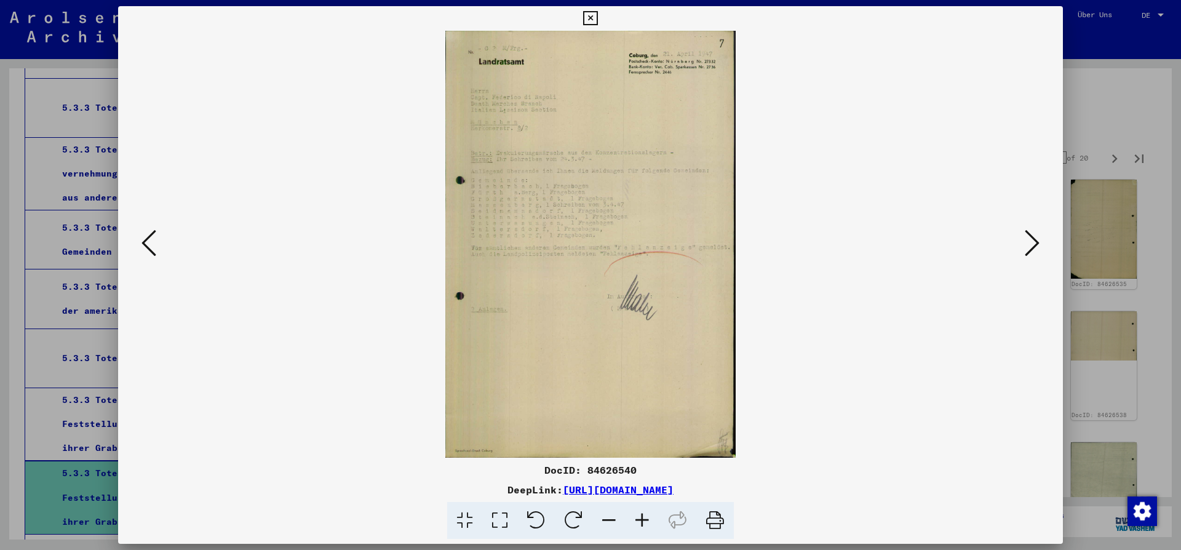
click at [1033, 247] on icon at bounding box center [1032, 243] width 15 height 30
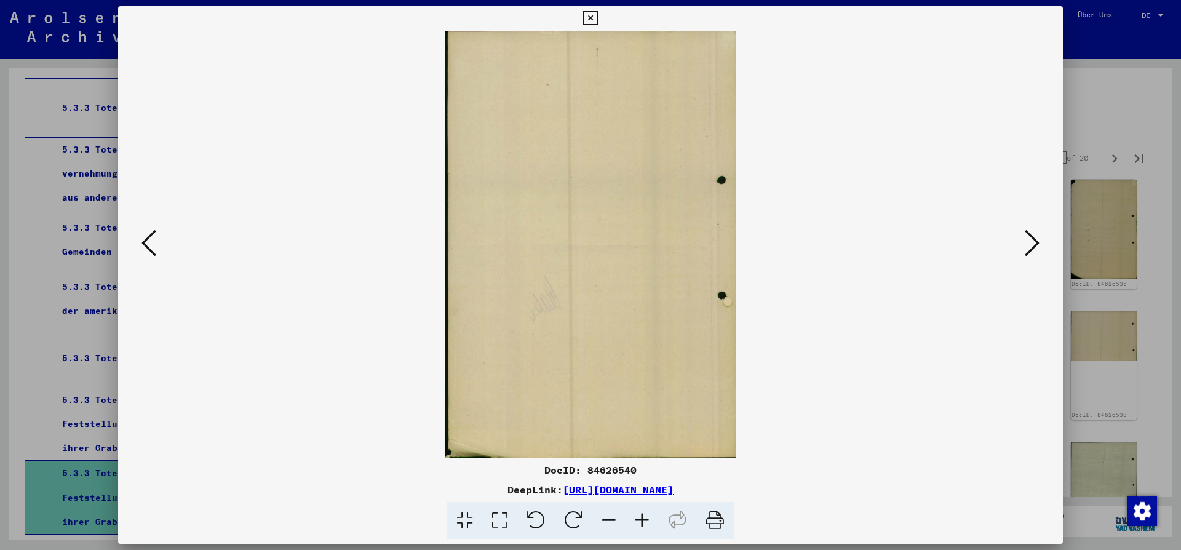
click at [1034, 248] on icon at bounding box center [1032, 243] width 15 height 30
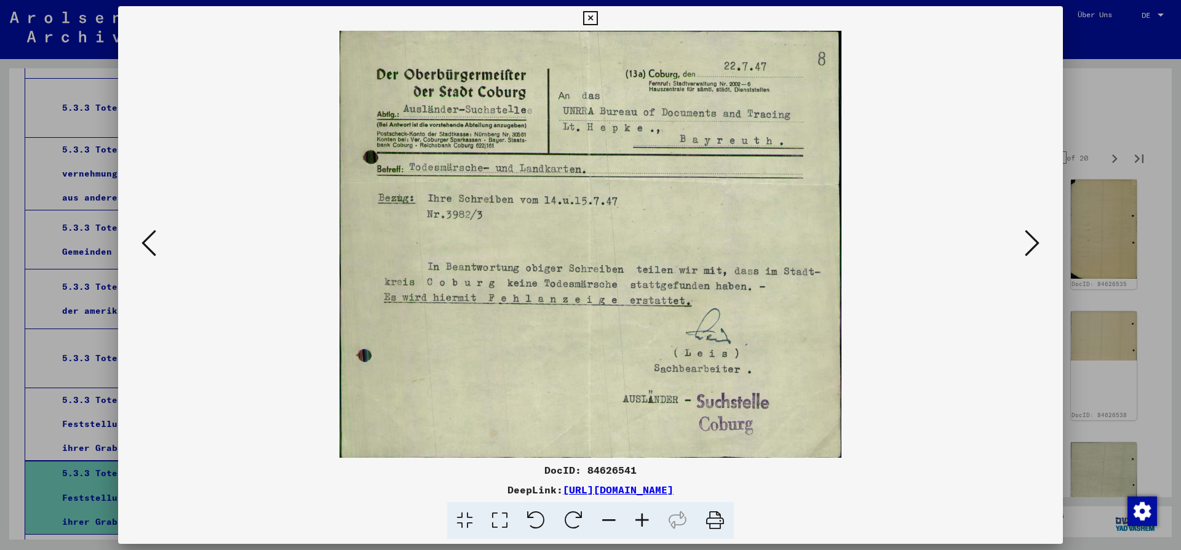
click at [1034, 248] on icon at bounding box center [1032, 243] width 15 height 30
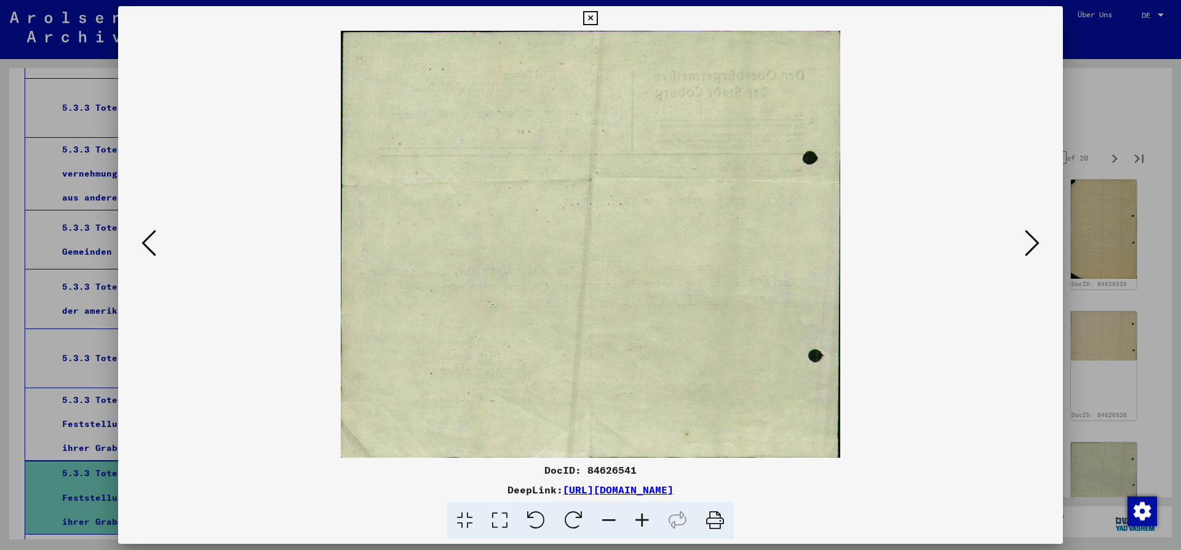
click at [1034, 248] on icon at bounding box center [1032, 243] width 15 height 30
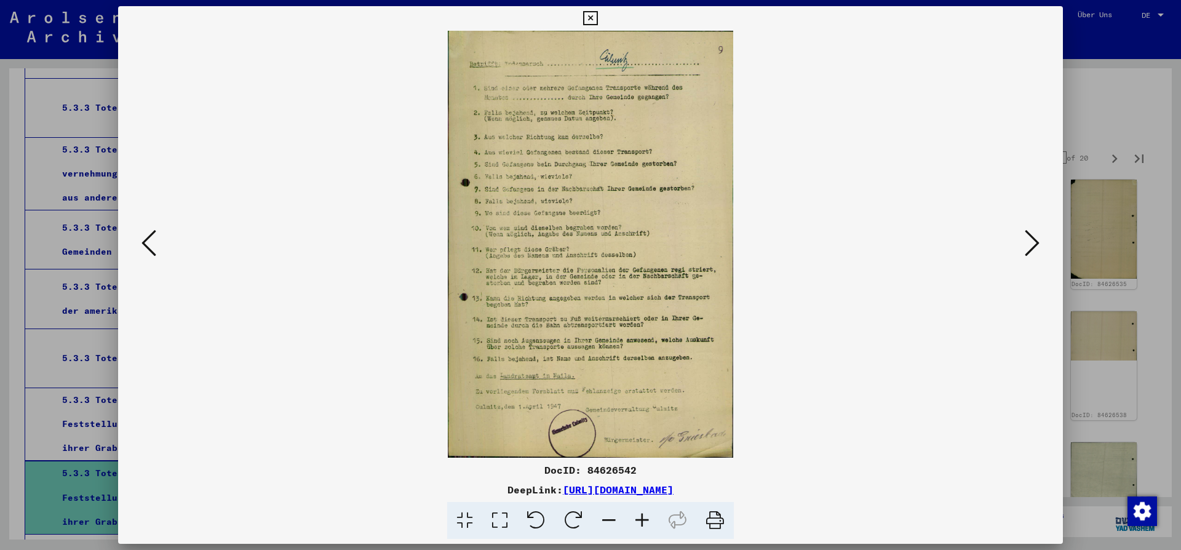
click at [1034, 248] on icon at bounding box center [1032, 243] width 15 height 30
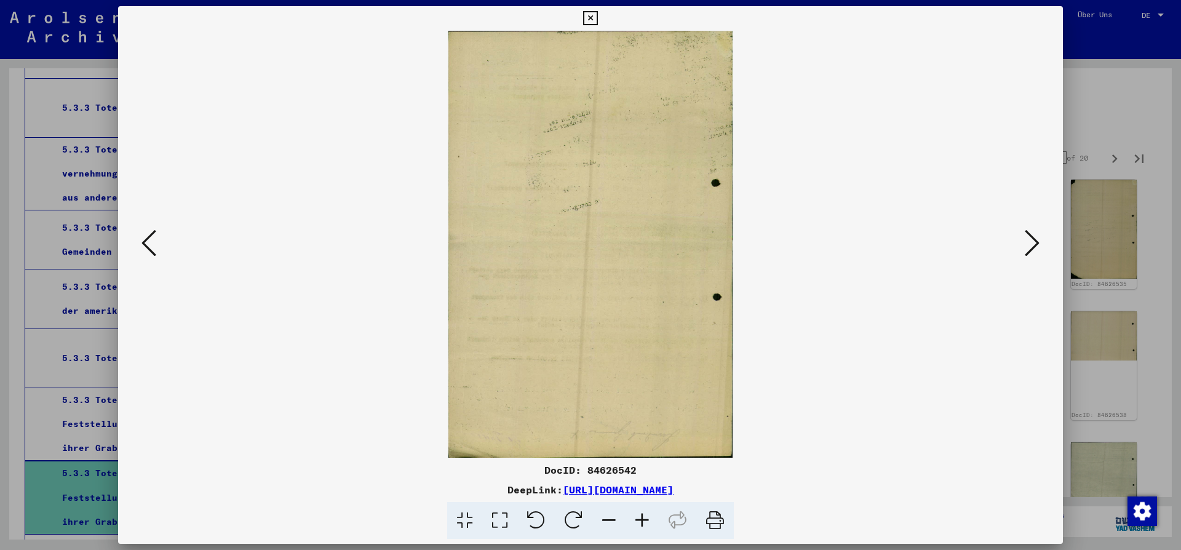
click at [1034, 253] on icon at bounding box center [1032, 243] width 15 height 30
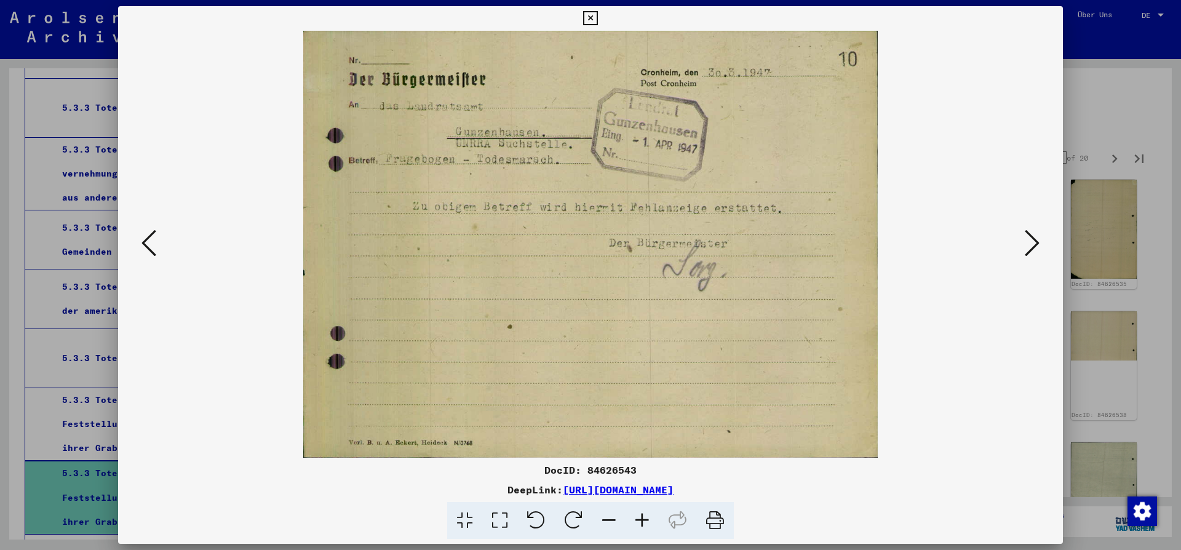
click at [1036, 257] on icon at bounding box center [1032, 243] width 15 height 30
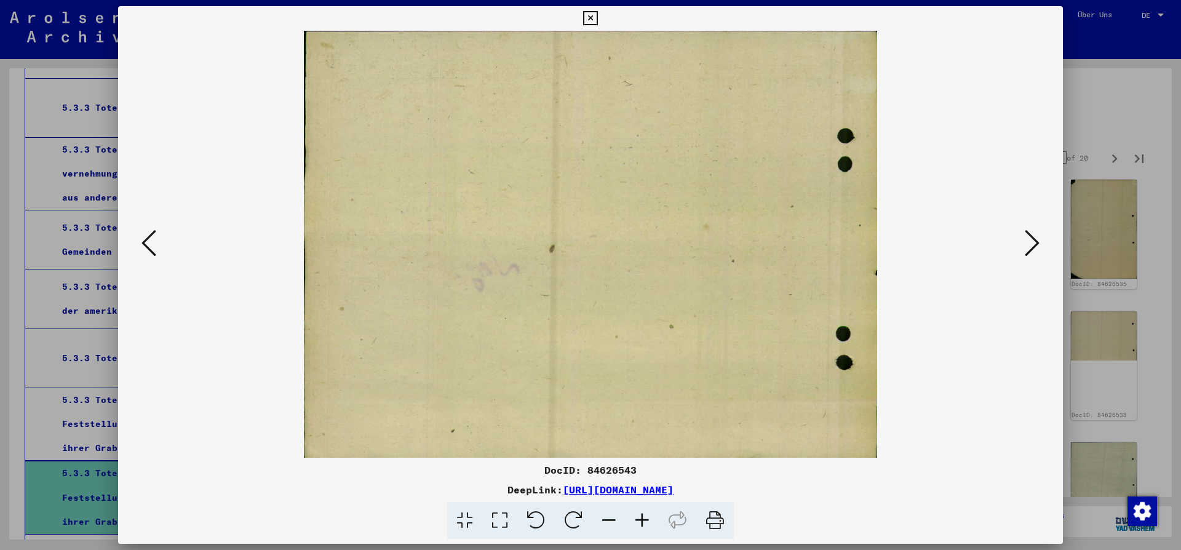
click at [1036, 257] on icon at bounding box center [1032, 243] width 15 height 30
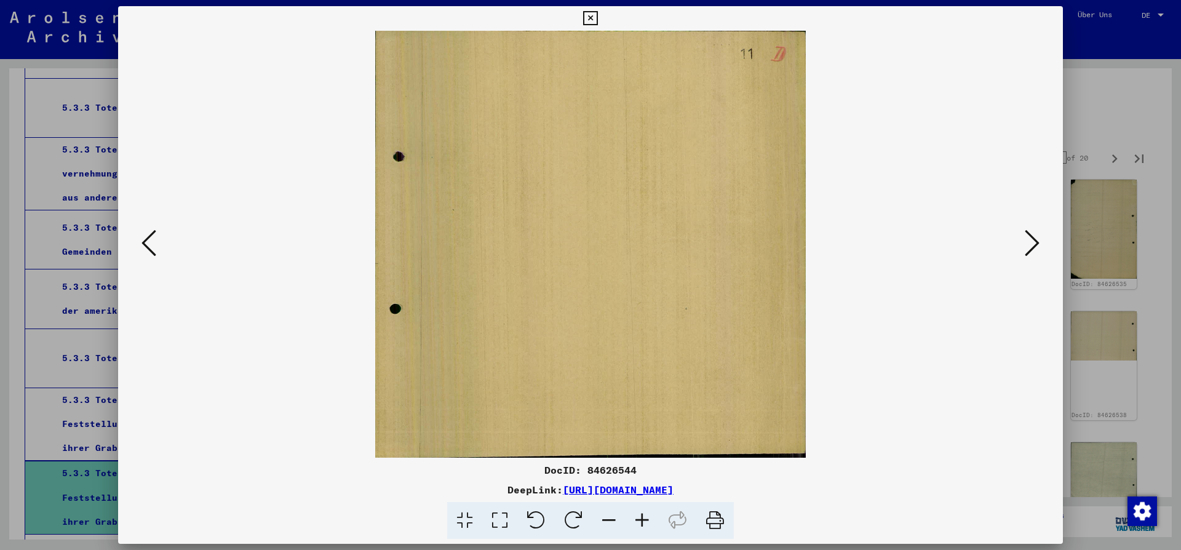
click at [1036, 257] on icon at bounding box center [1032, 243] width 15 height 30
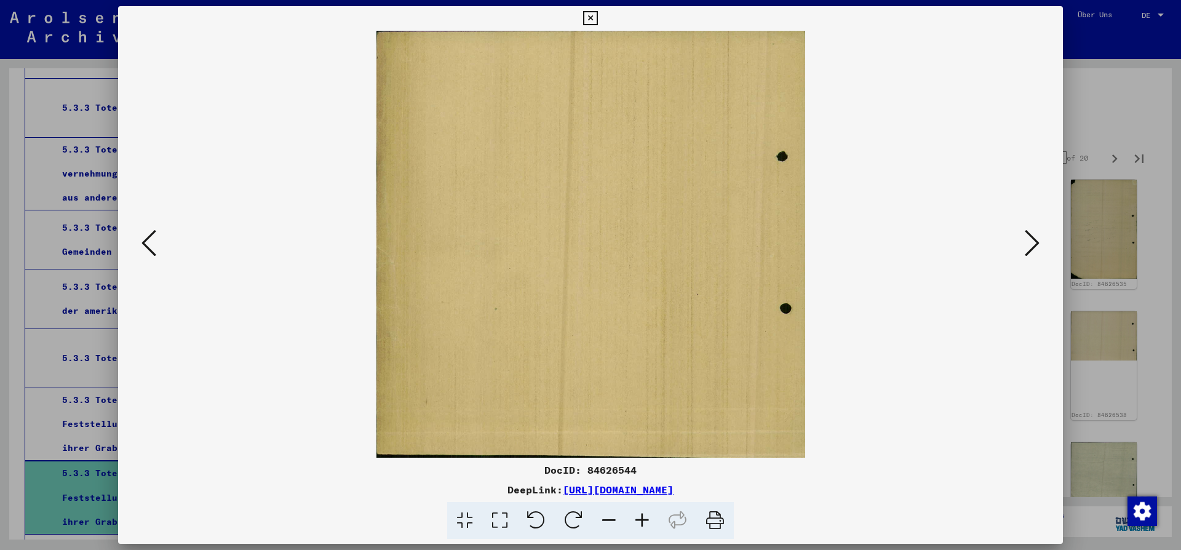
click at [1036, 257] on icon at bounding box center [1032, 243] width 15 height 30
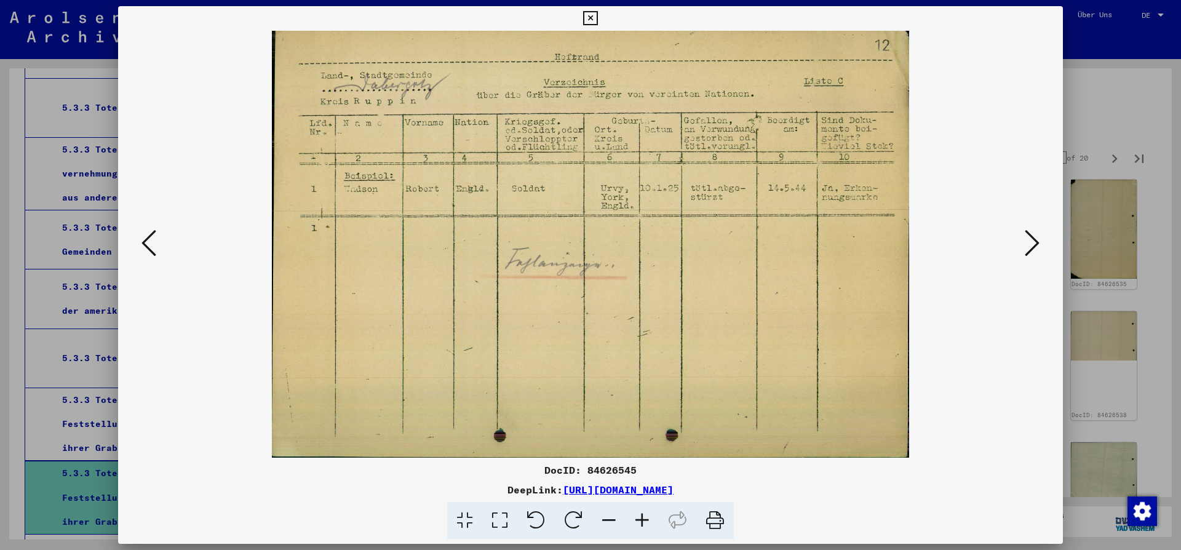
click at [1035, 238] on icon at bounding box center [1032, 243] width 15 height 30
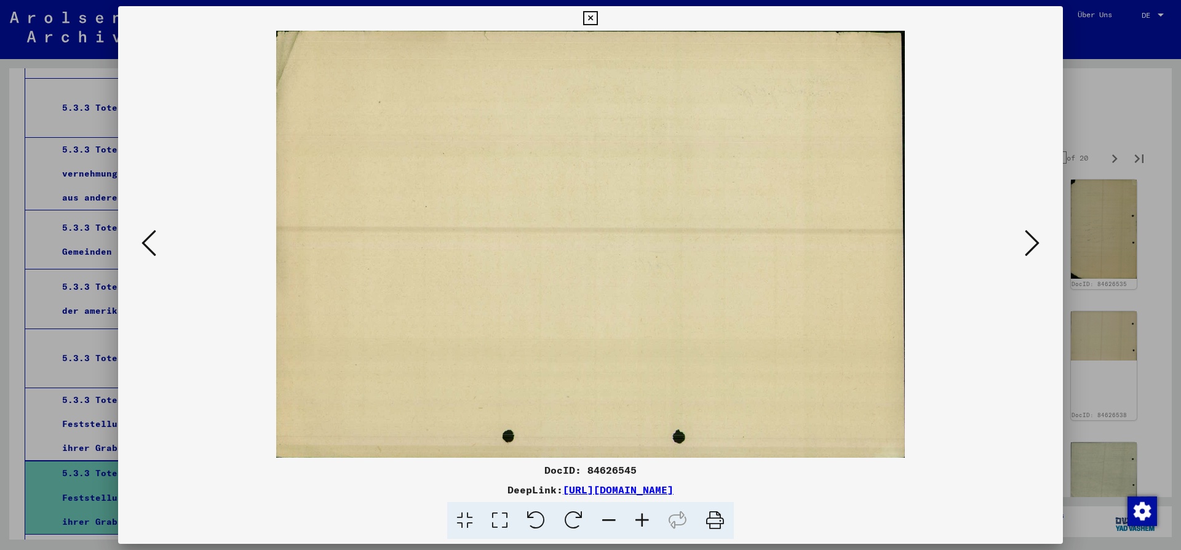
click at [1035, 238] on icon at bounding box center [1032, 243] width 15 height 30
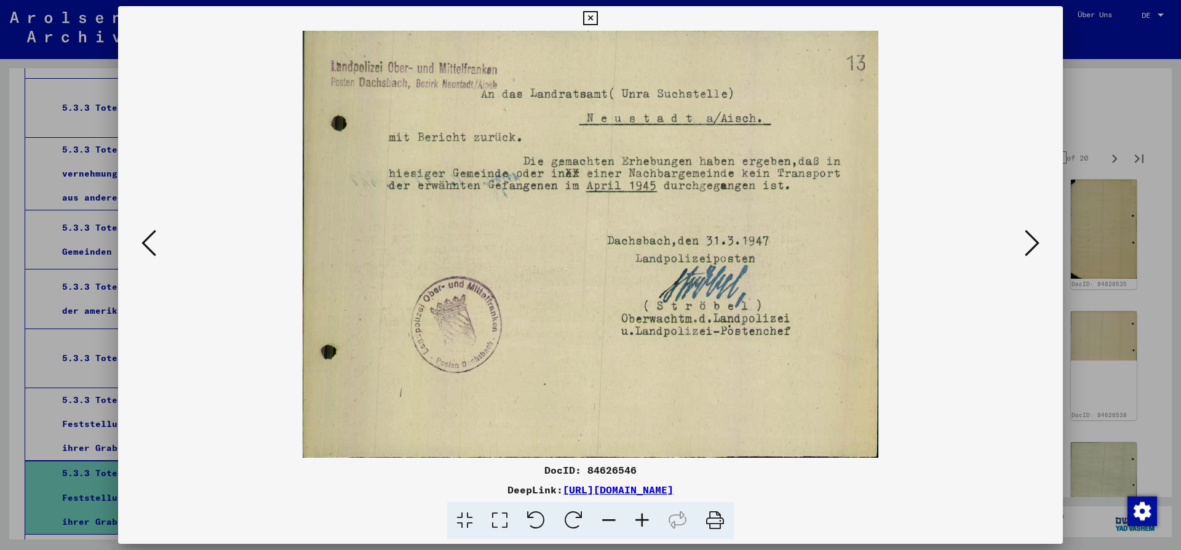
click at [1034, 238] on icon at bounding box center [1032, 243] width 15 height 30
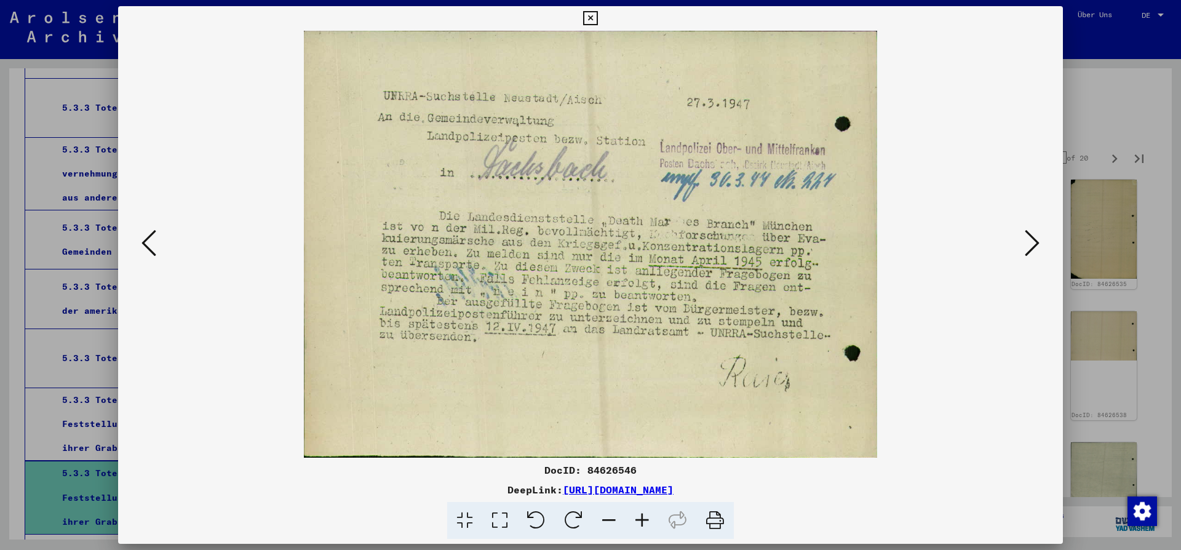
click at [1034, 238] on icon at bounding box center [1032, 243] width 15 height 30
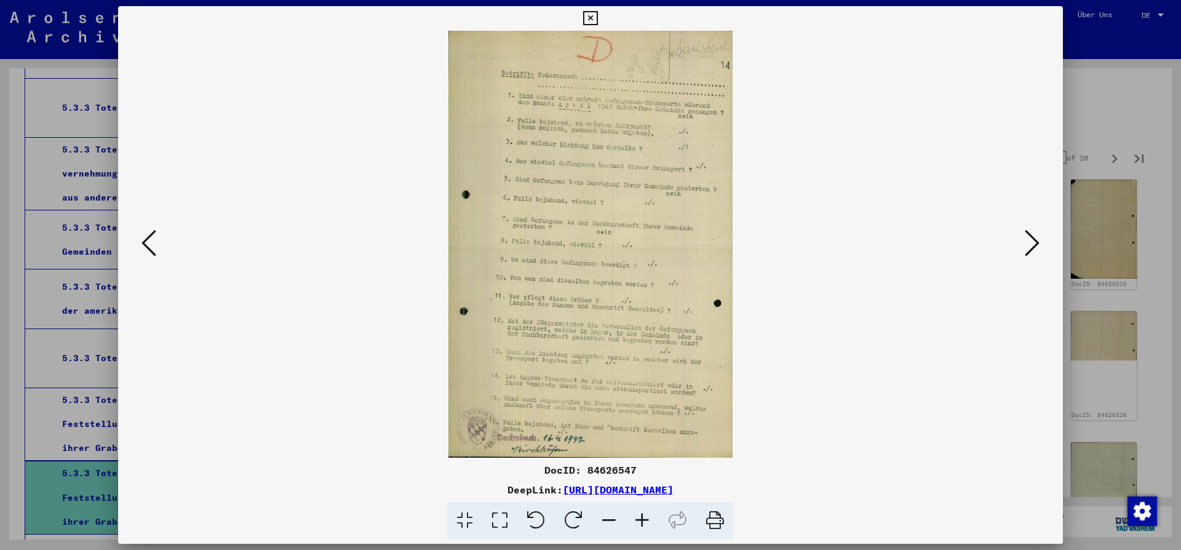
click at [1034, 238] on icon at bounding box center [1032, 243] width 15 height 30
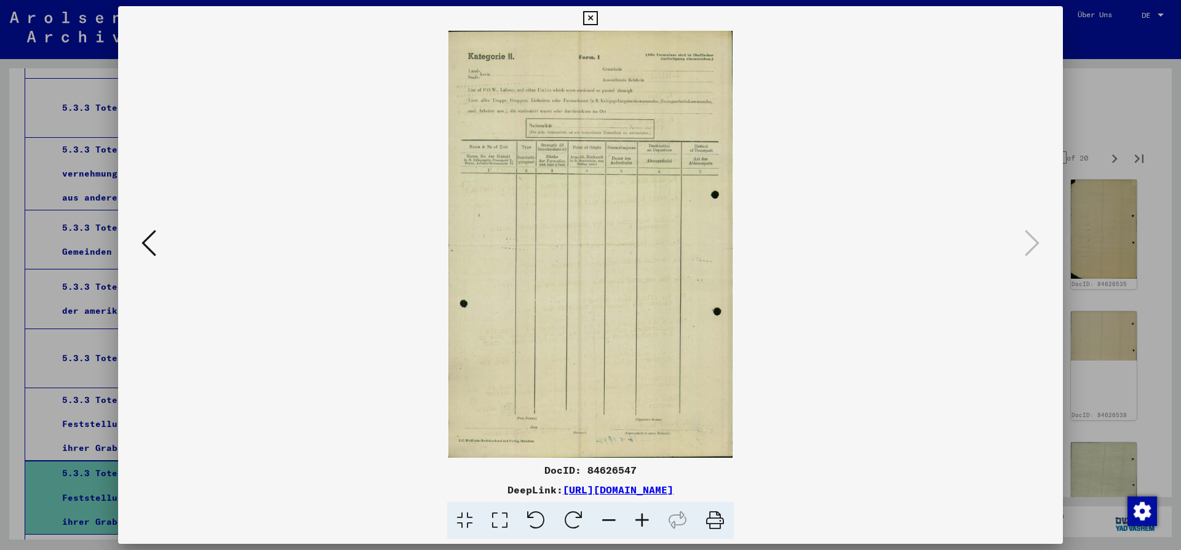
click at [597, 15] on icon at bounding box center [590, 18] width 14 height 15
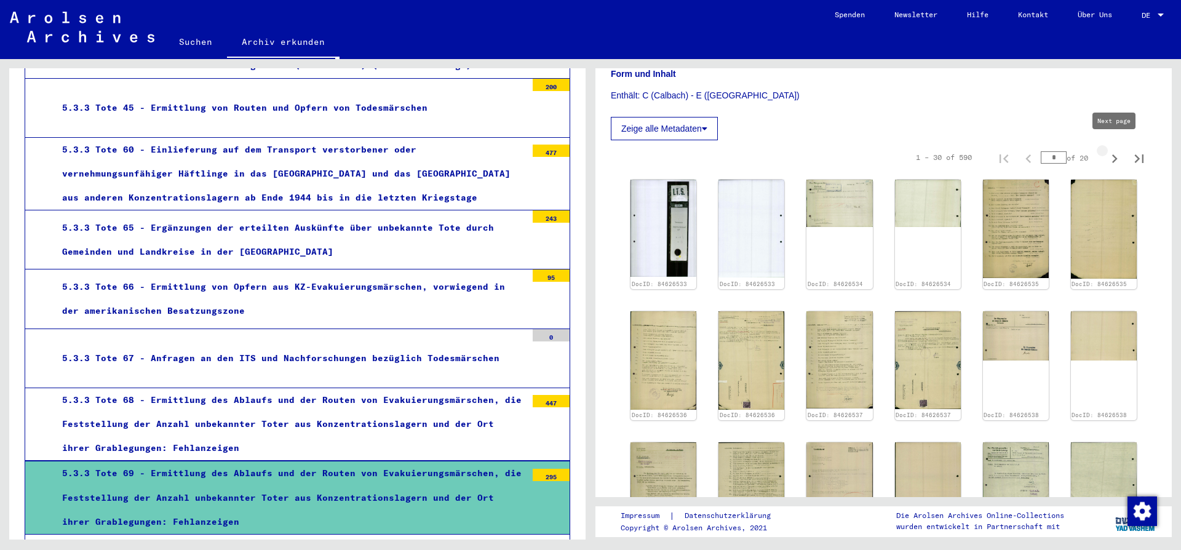
click at [1114, 154] on icon "Next page" at bounding box center [1116, 158] width 6 height 9
type input "*"
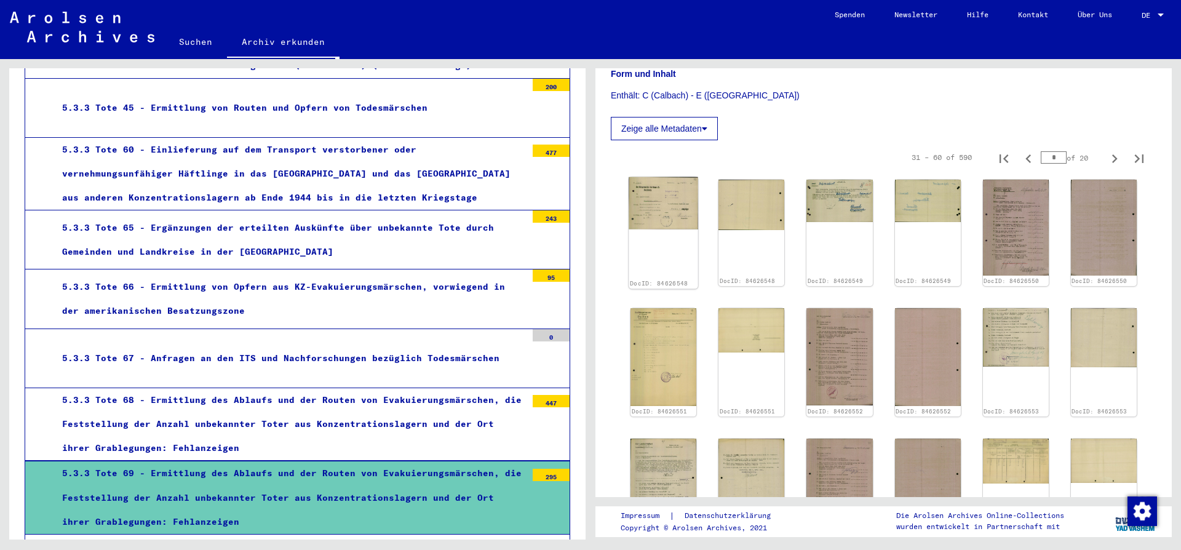
click at [647, 190] on img at bounding box center [664, 203] width 70 height 52
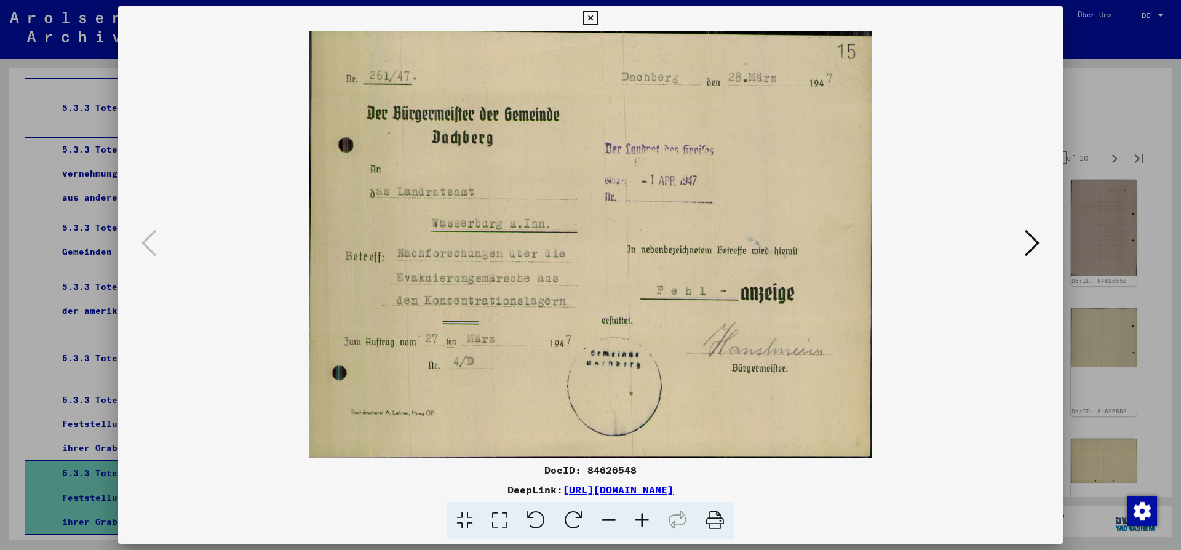
click at [1031, 245] on icon at bounding box center [1032, 243] width 15 height 30
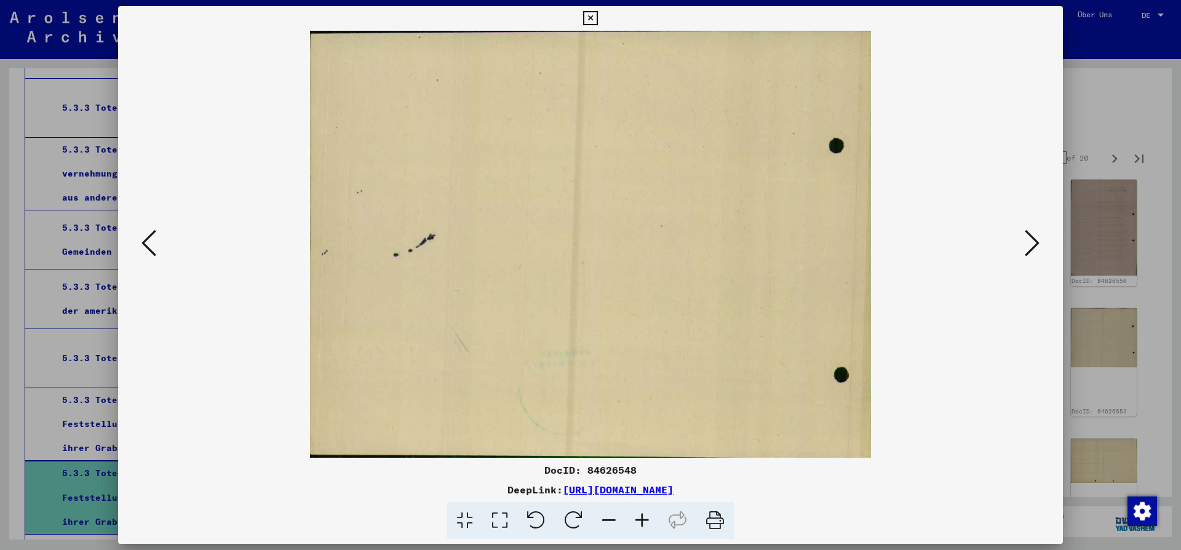
click at [1031, 245] on icon at bounding box center [1032, 243] width 15 height 30
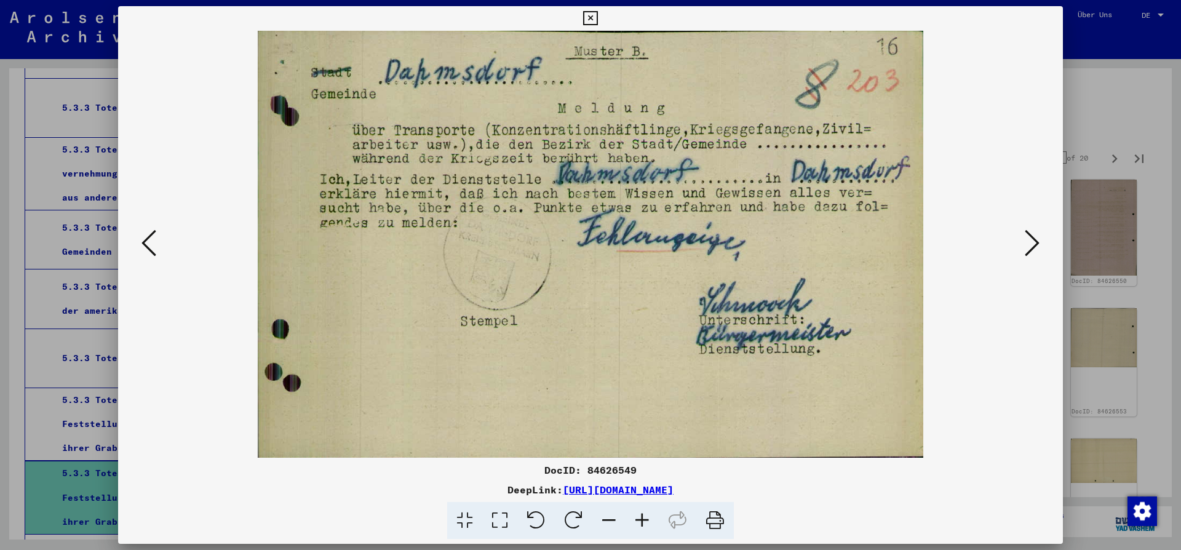
click at [1032, 245] on icon at bounding box center [1032, 243] width 15 height 30
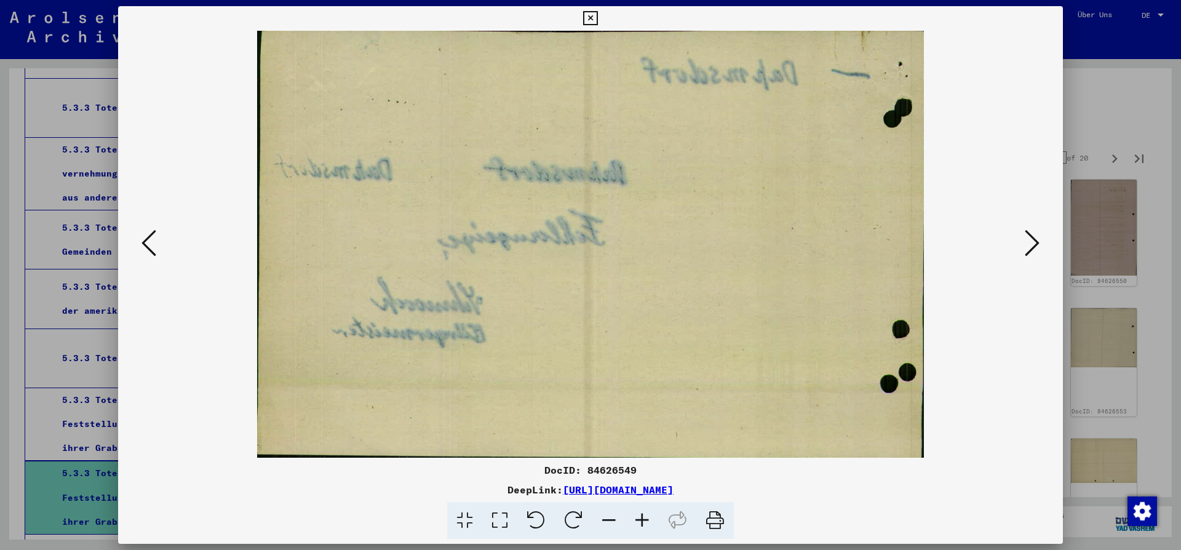
click at [1032, 245] on icon at bounding box center [1032, 243] width 15 height 30
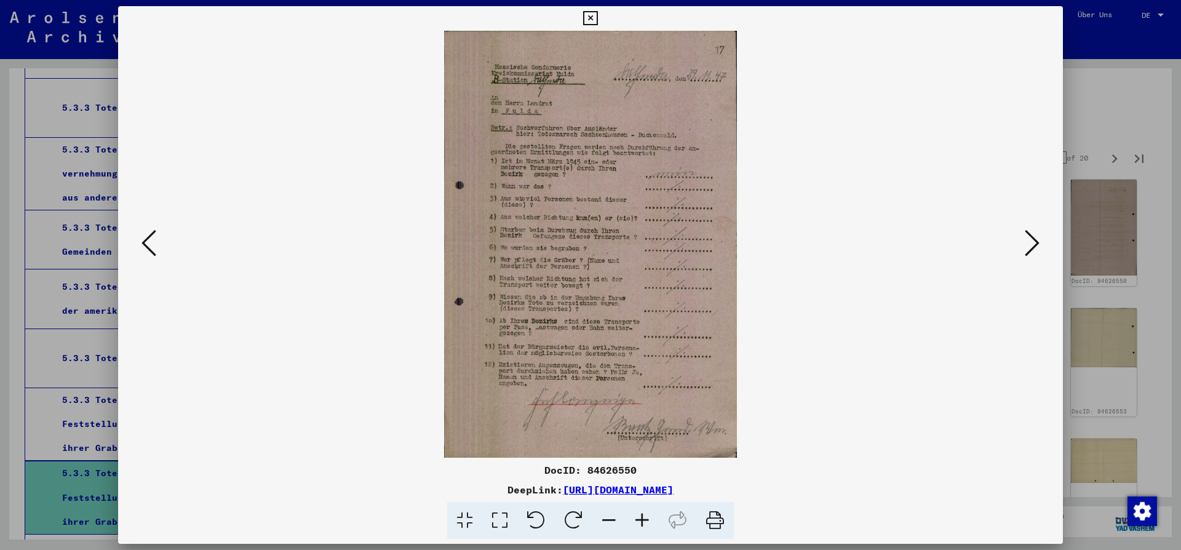
click at [1032, 245] on icon at bounding box center [1032, 243] width 15 height 30
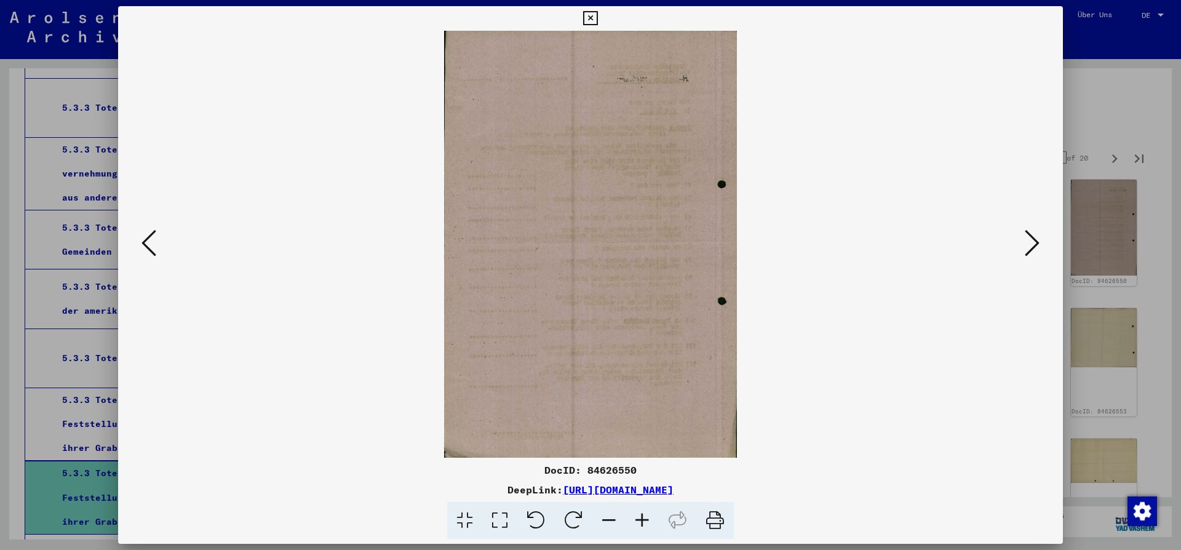
click at [1032, 245] on icon at bounding box center [1032, 243] width 15 height 30
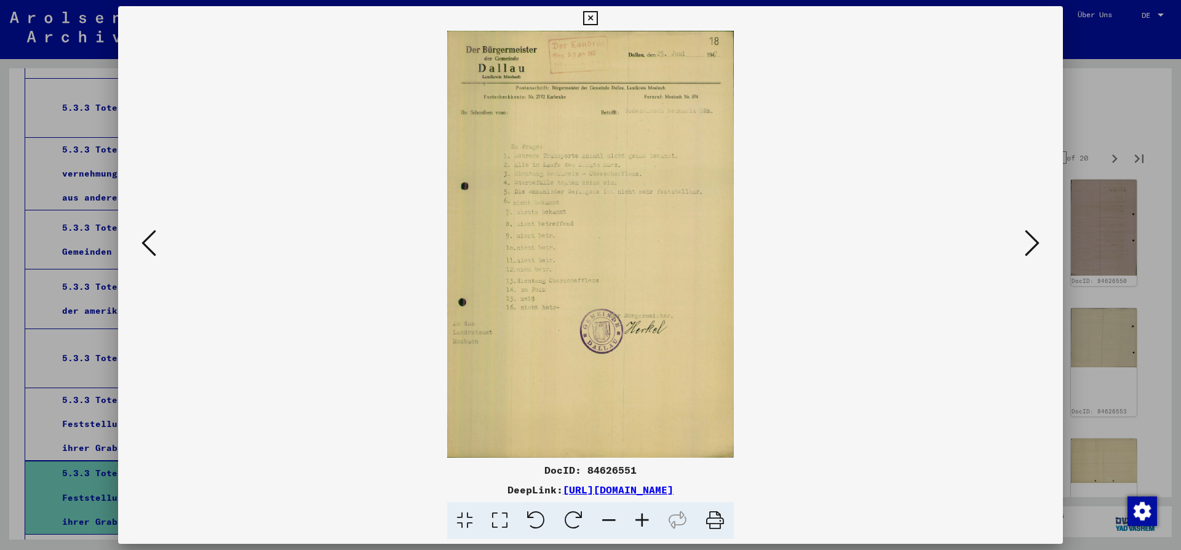
click at [1033, 245] on icon at bounding box center [1032, 243] width 15 height 30
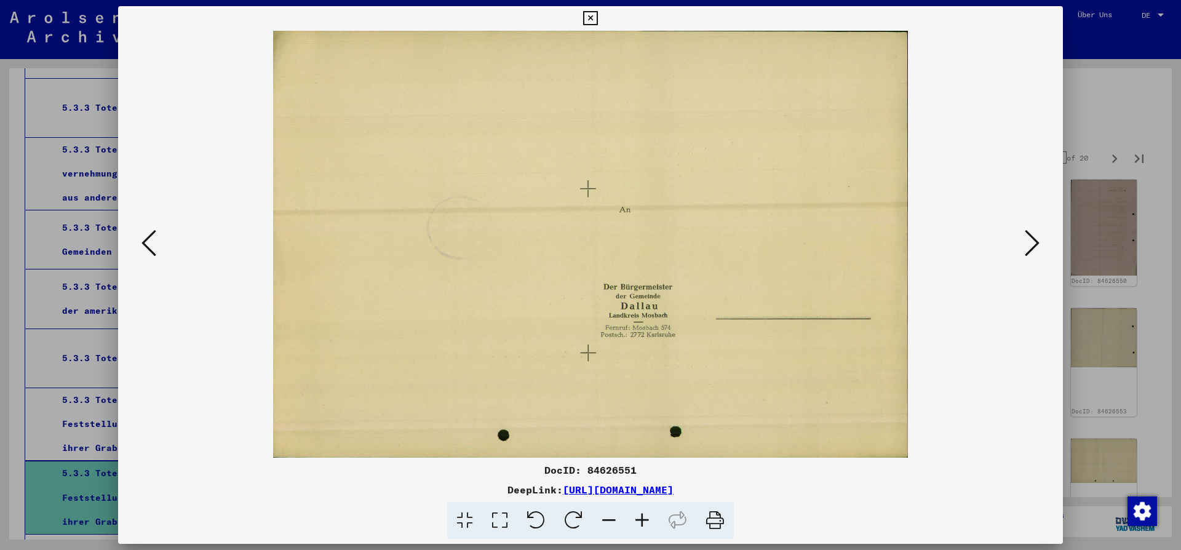
click at [1033, 245] on icon at bounding box center [1032, 243] width 15 height 30
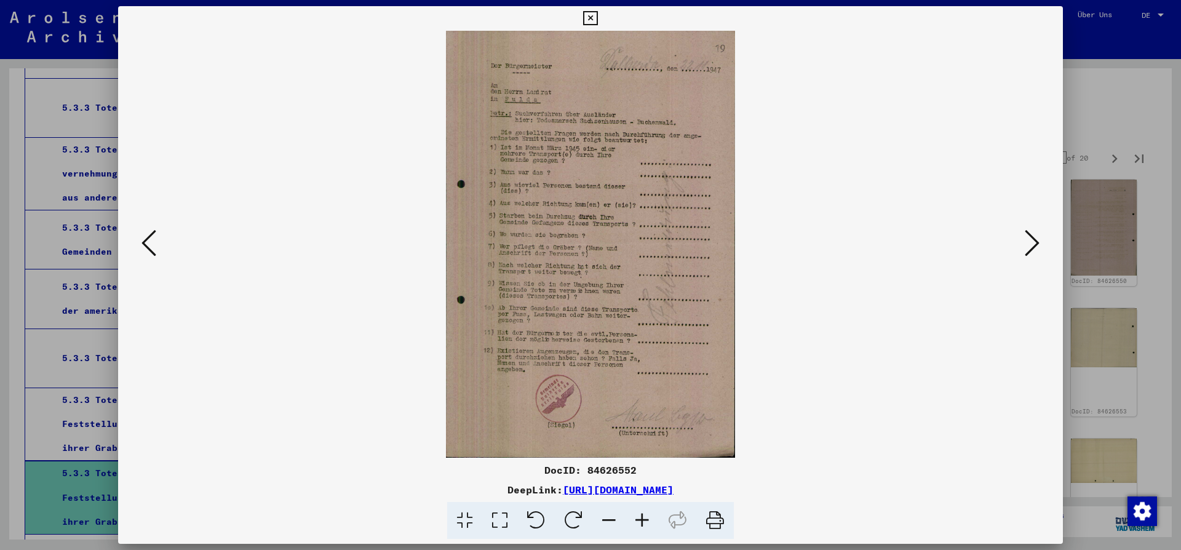
click at [1034, 245] on icon at bounding box center [1032, 243] width 15 height 30
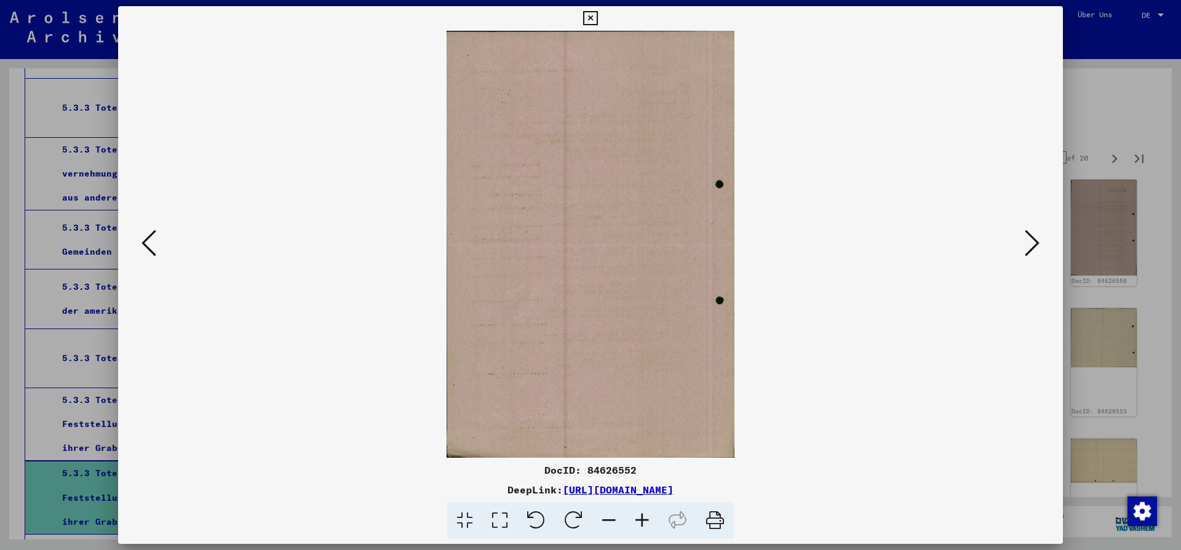
click at [1034, 245] on icon at bounding box center [1032, 243] width 15 height 30
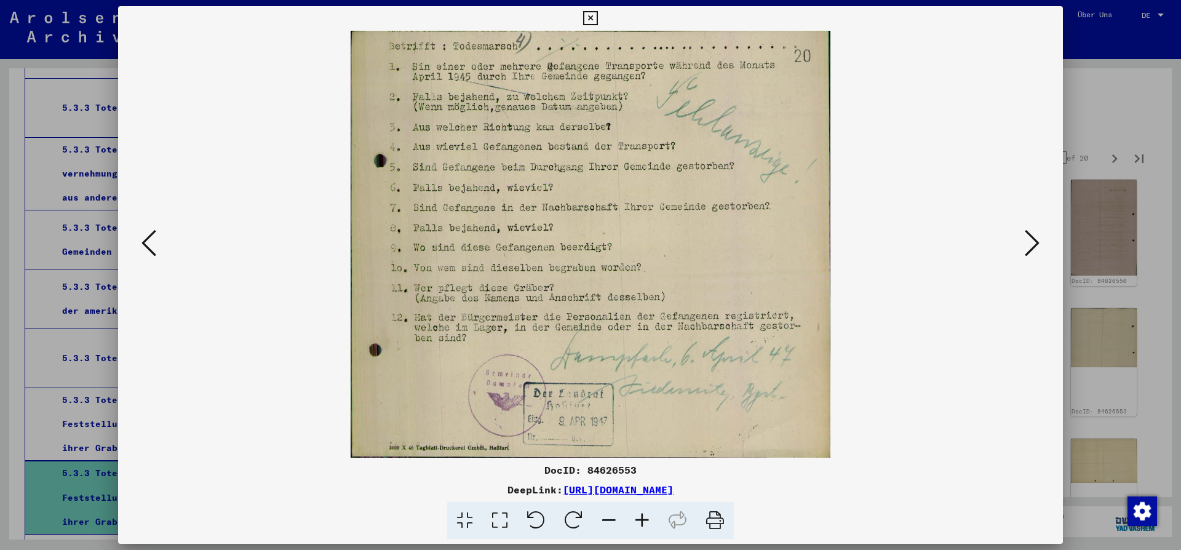
click at [1035, 245] on icon at bounding box center [1032, 243] width 15 height 30
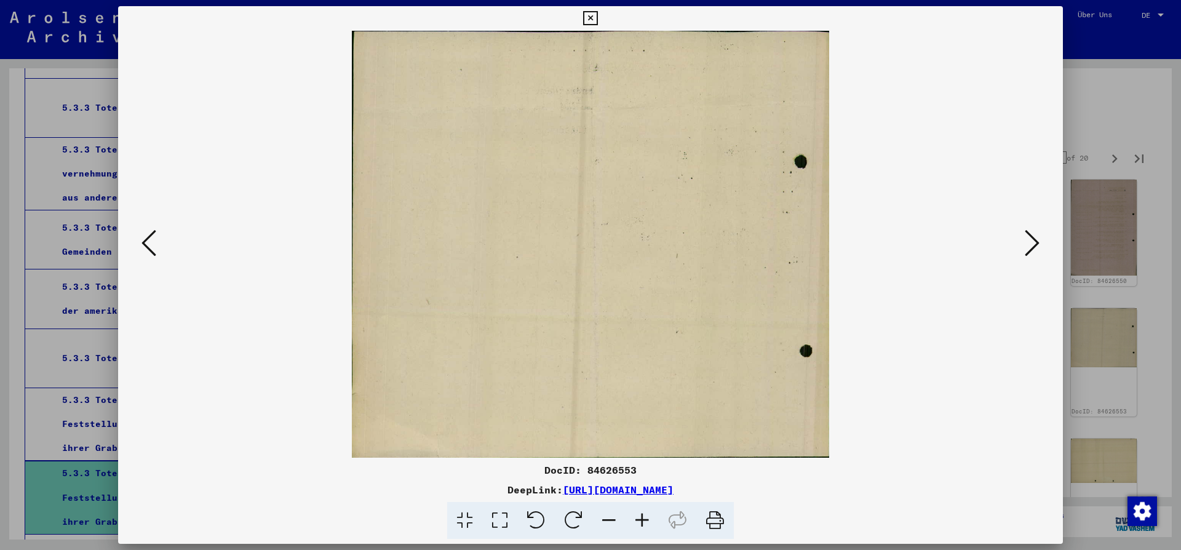
click at [1035, 245] on icon at bounding box center [1032, 243] width 15 height 30
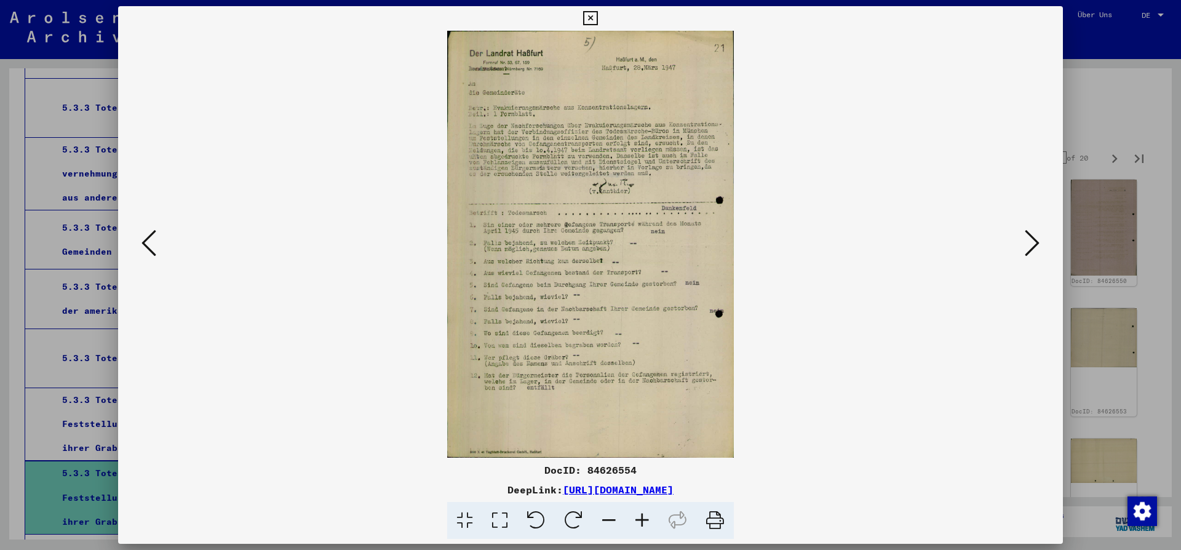
click at [1035, 245] on icon at bounding box center [1032, 243] width 15 height 30
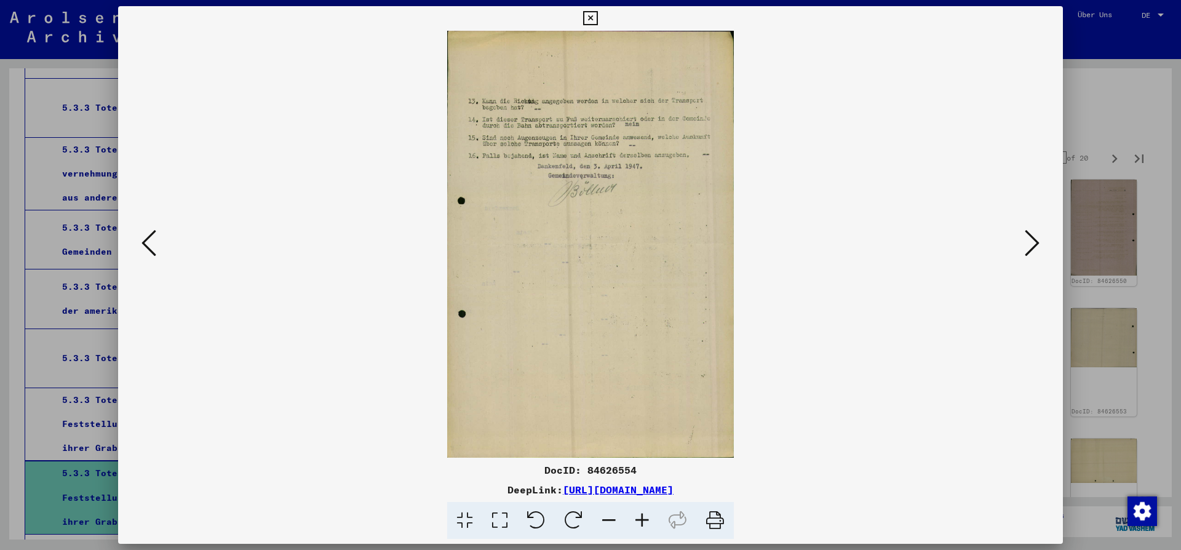
click at [1035, 245] on icon at bounding box center [1032, 243] width 15 height 30
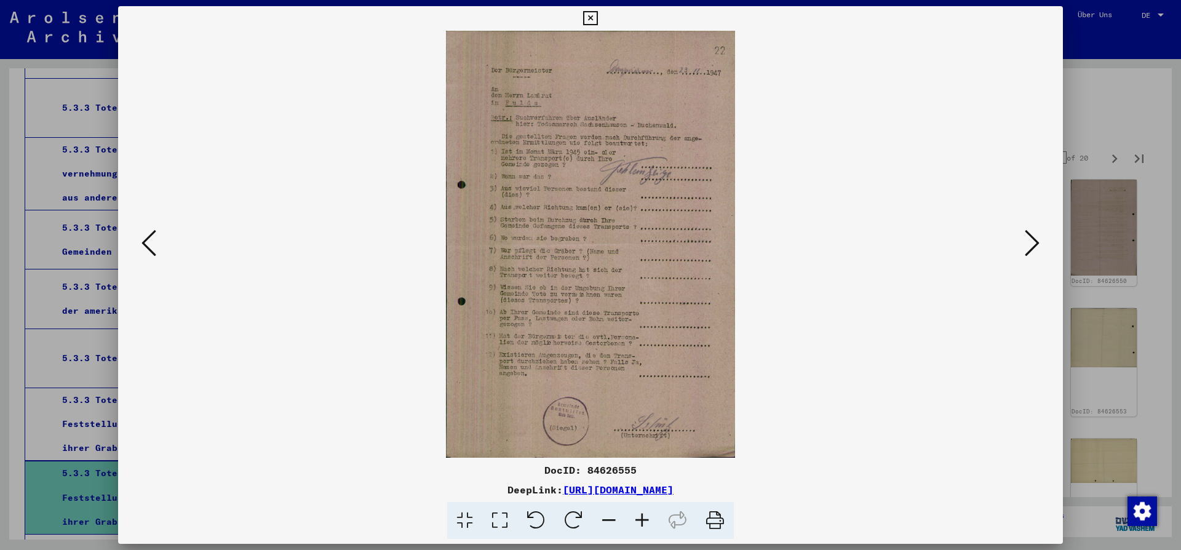
click at [1035, 245] on icon at bounding box center [1032, 243] width 15 height 30
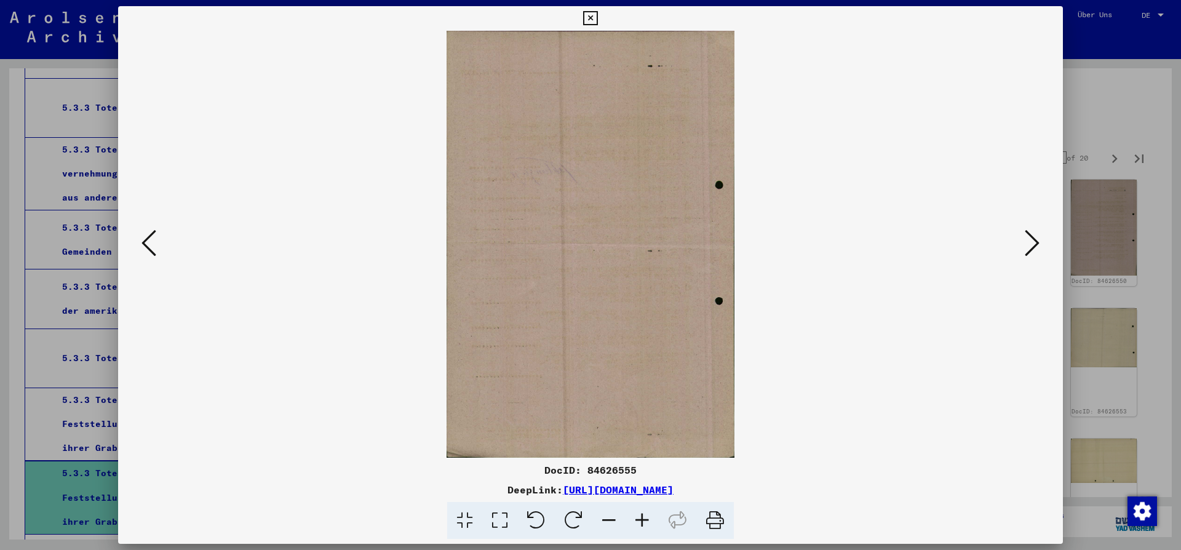
click at [1035, 245] on icon at bounding box center [1032, 243] width 15 height 30
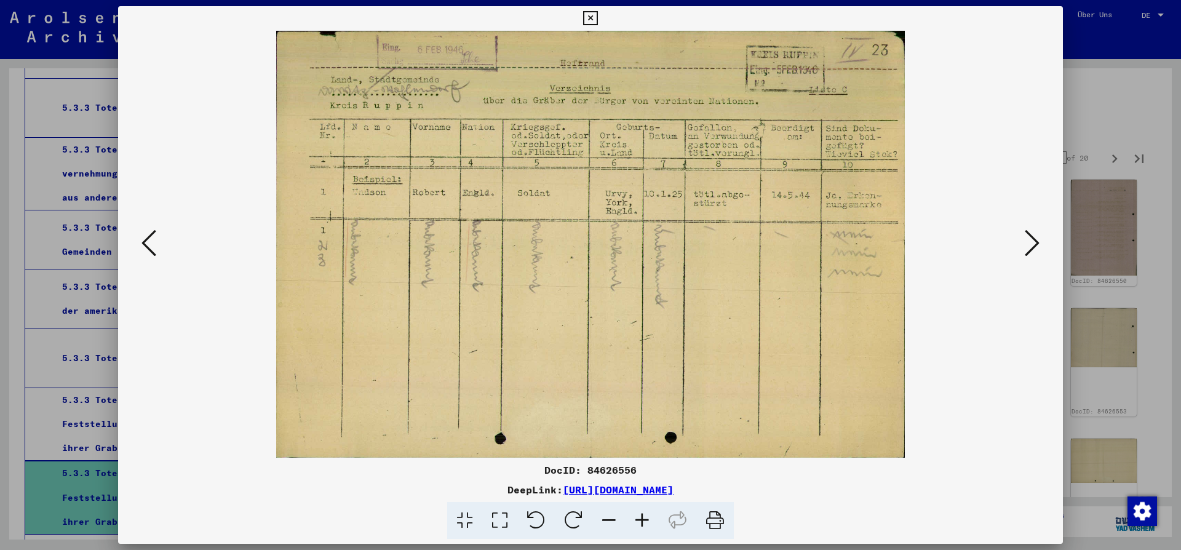
click at [1041, 229] on button at bounding box center [1032, 243] width 22 height 35
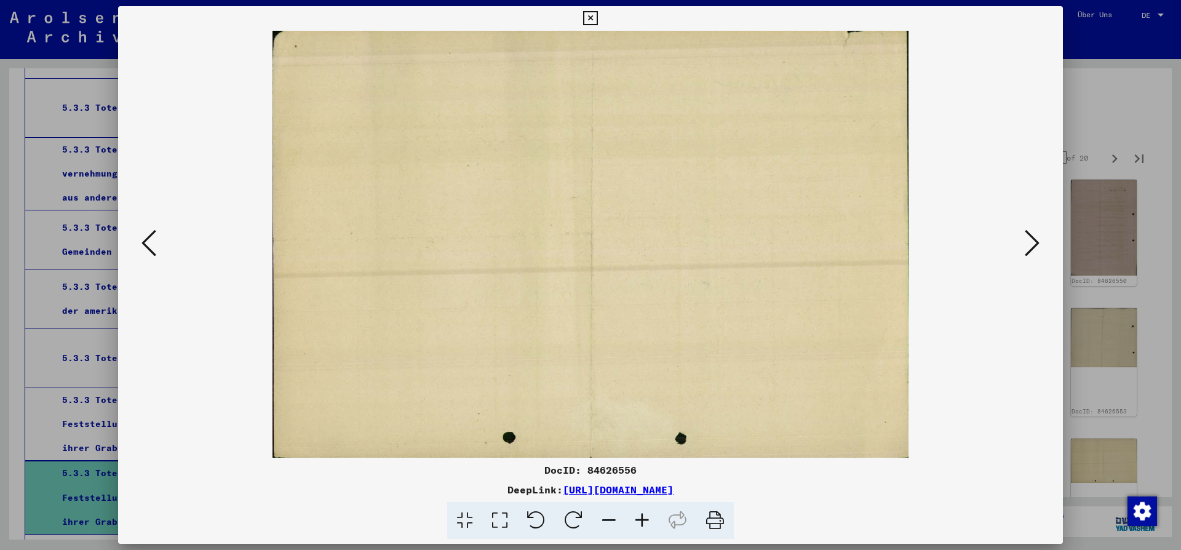
click at [1041, 229] on button at bounding box center [1032, 243] width 22 height 35
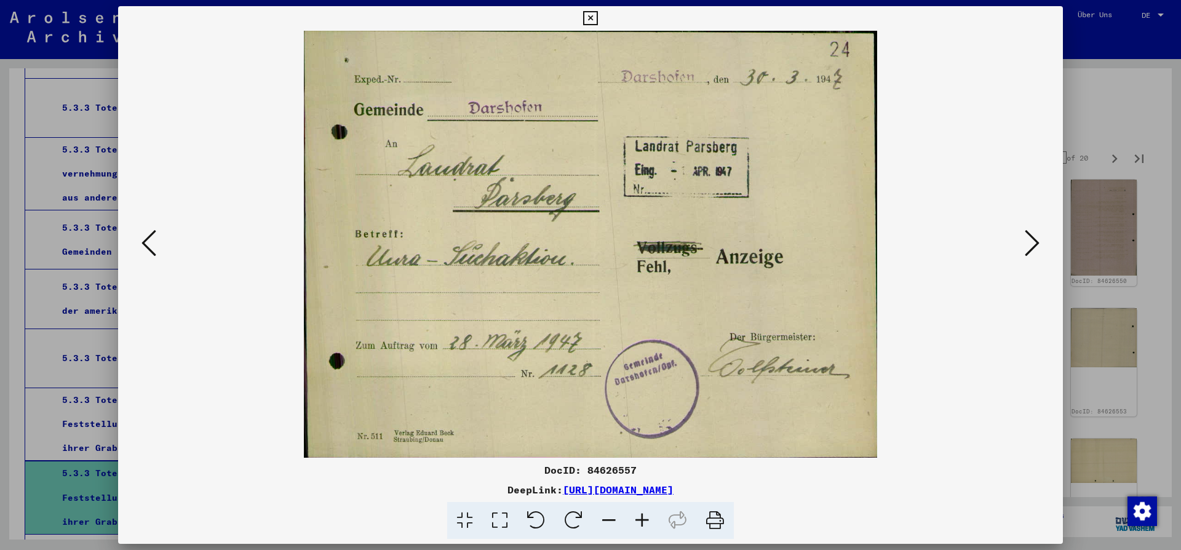
click at [1041, 229] on button at bounding box center [1032, 243] width 22 height 35
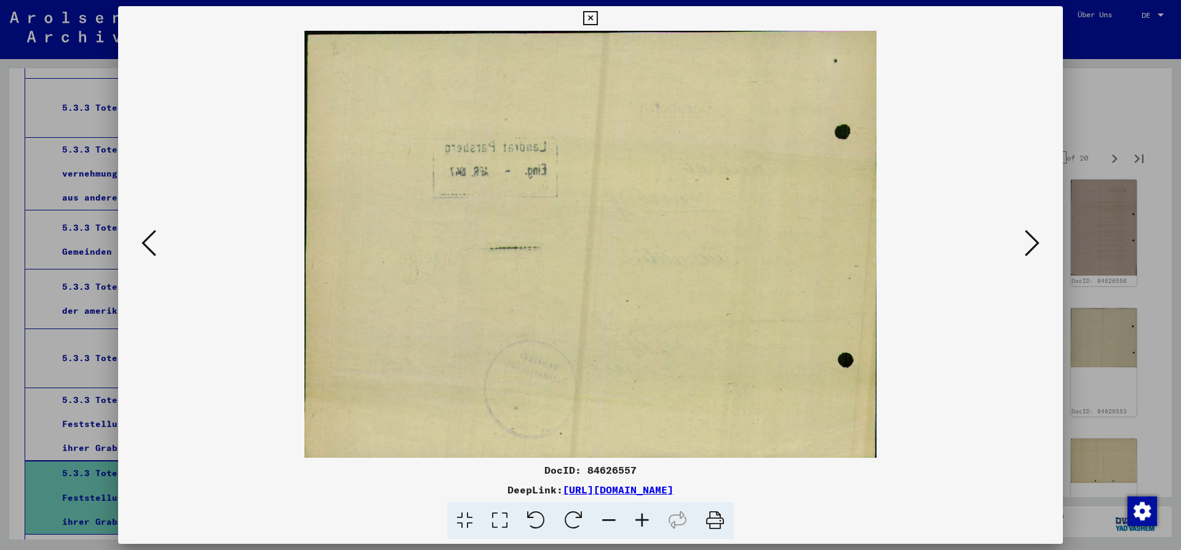
click at [1041, 228] on button at bounding box center [1032, 243] width 22 height 35
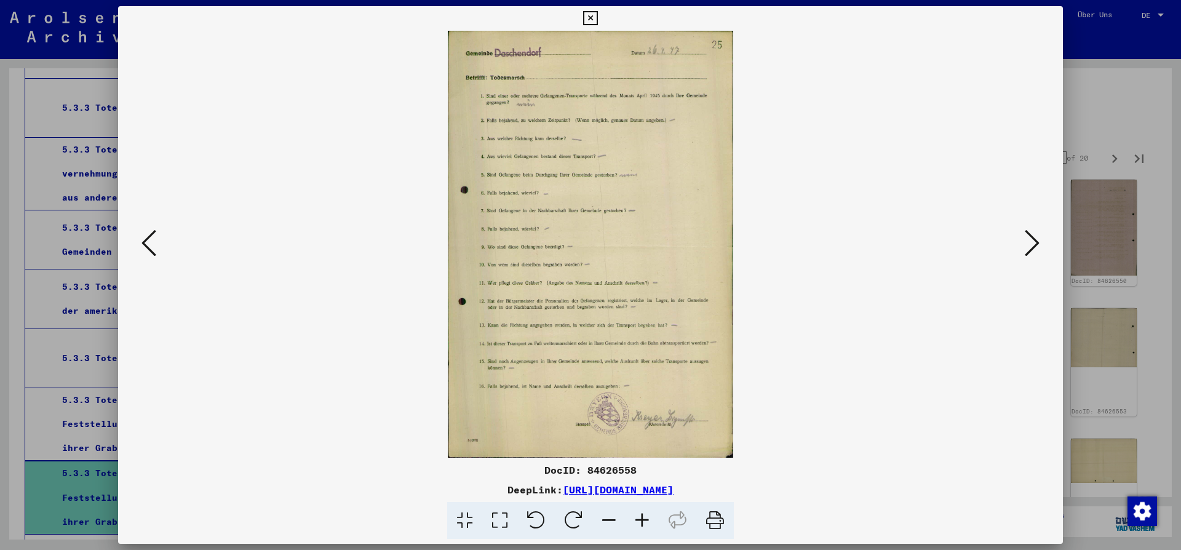
click at [1042, 228] on button at bounding box center [1032, 243] width 22 height 35
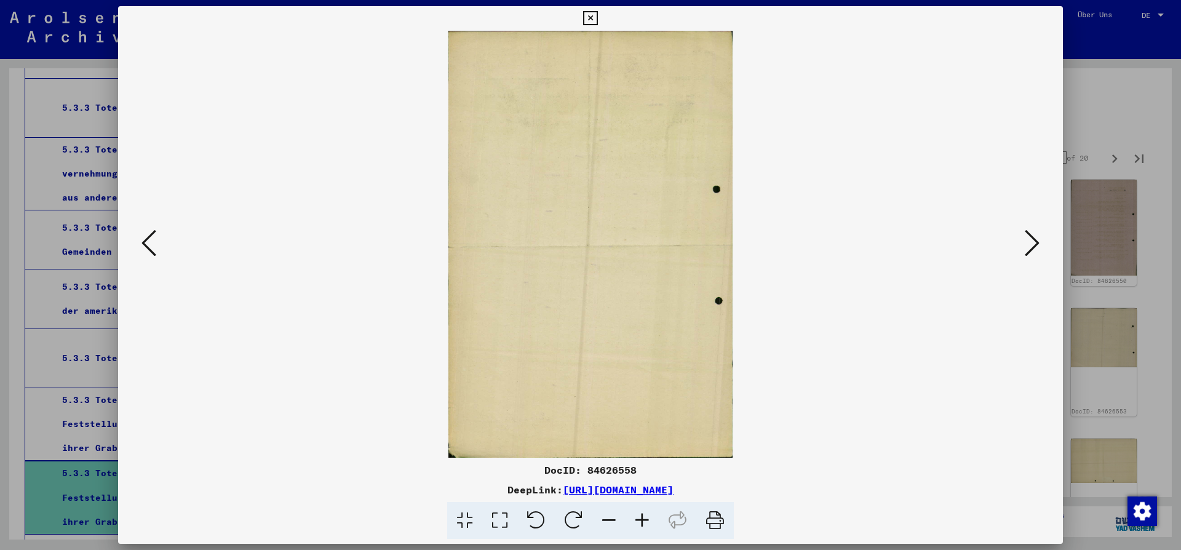
click at [1042, 228] on button at bounding box center [1032, 243] width 22 height 35
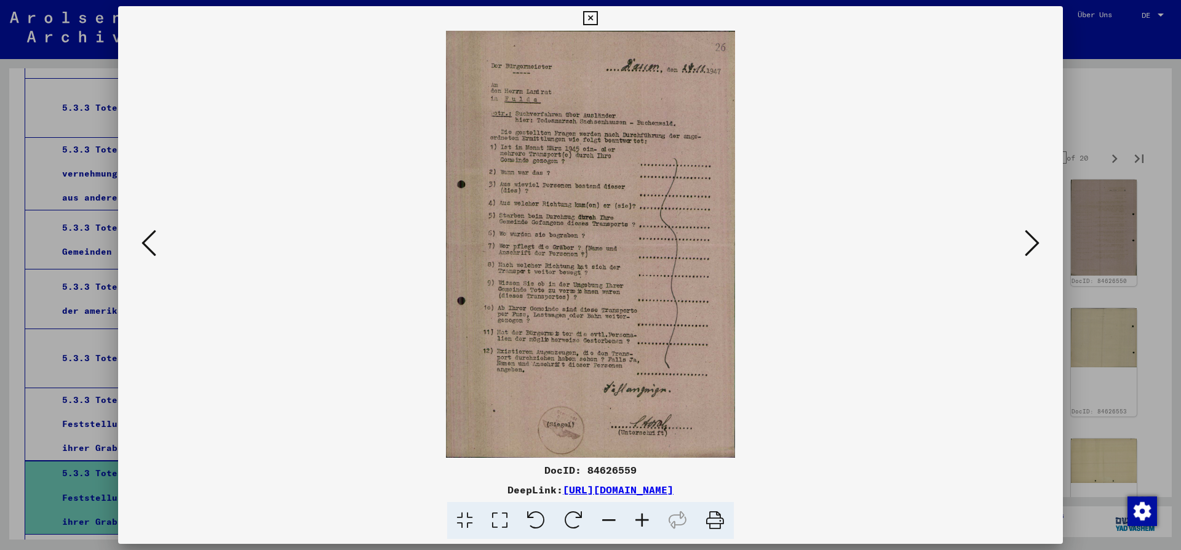
click at [1042, 228] on button at bounding box center [1032, 243] width 22 height 35
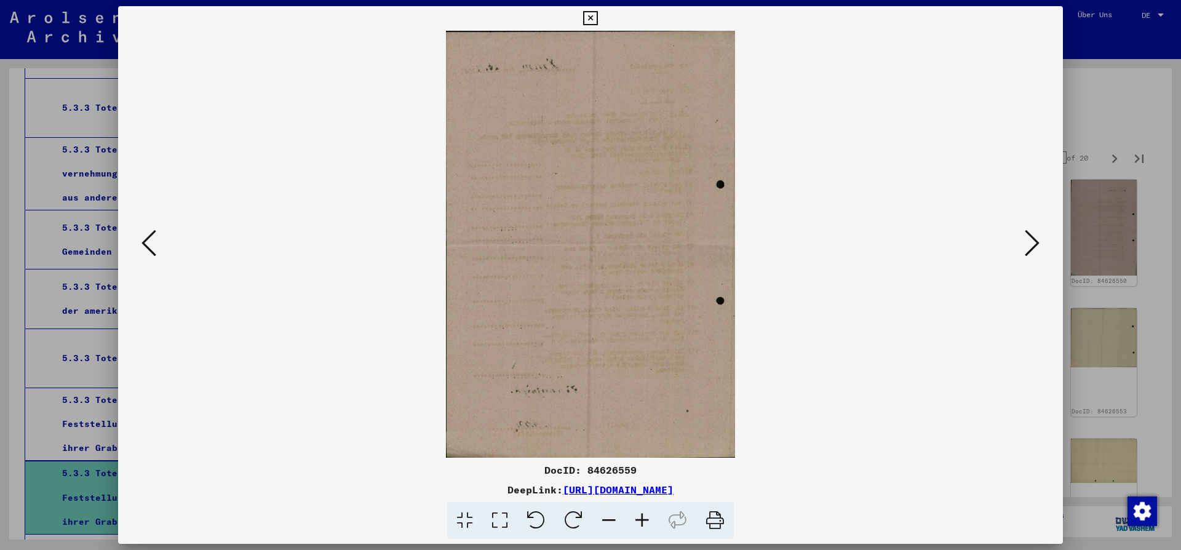
click at [1042, 228] on button at bounding box center [1032, 243] width 22 height 35
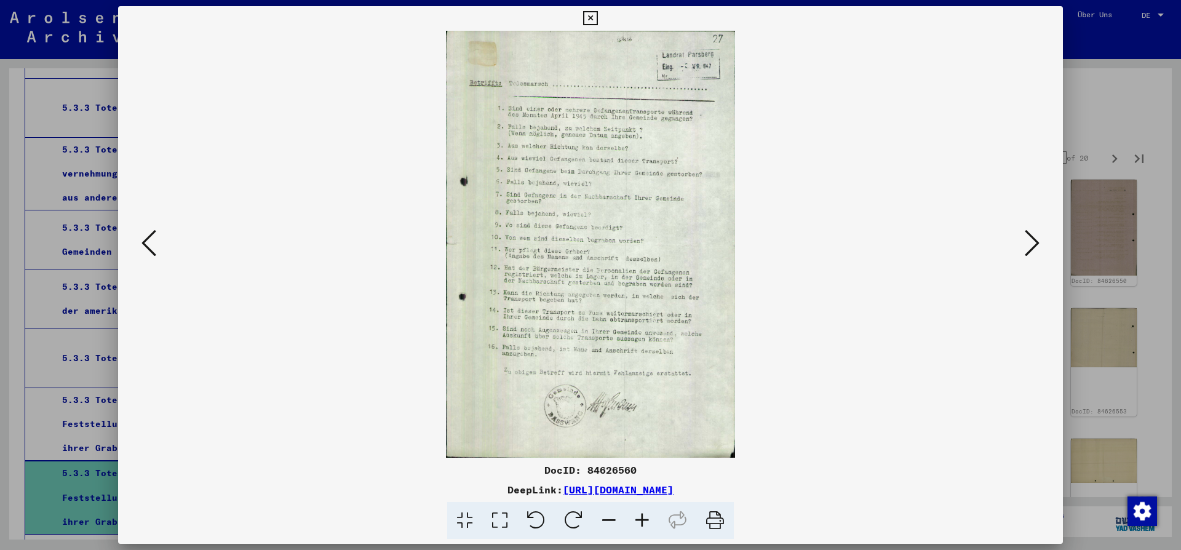
click at [1042, 228] on button at bounding box center [1032, 243] width 22 height 35
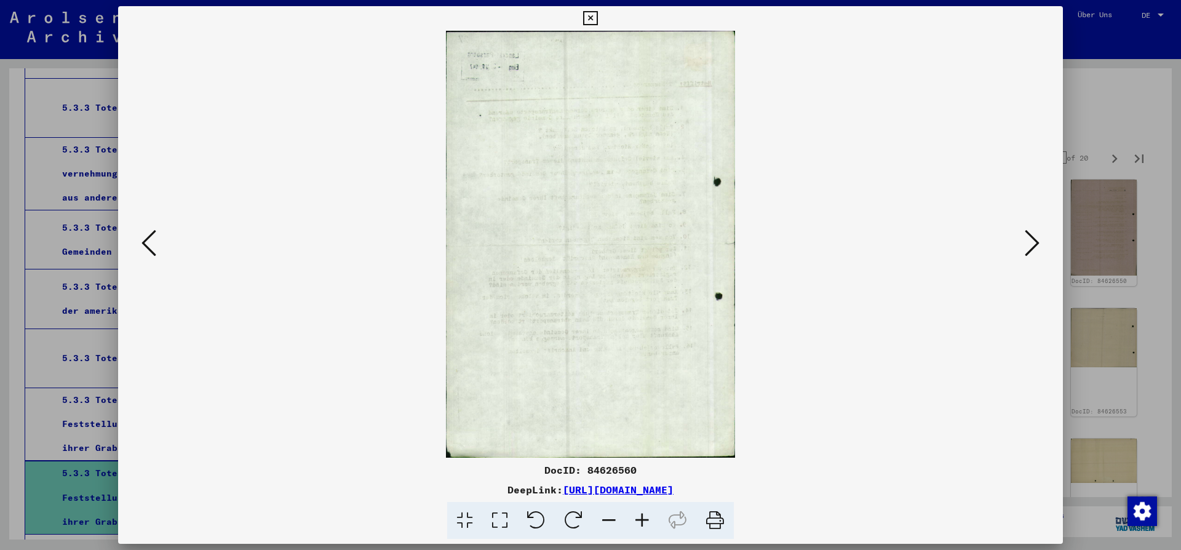
click at [1042, 228] on button at bounding box center [1032, 243] width 22 height 35
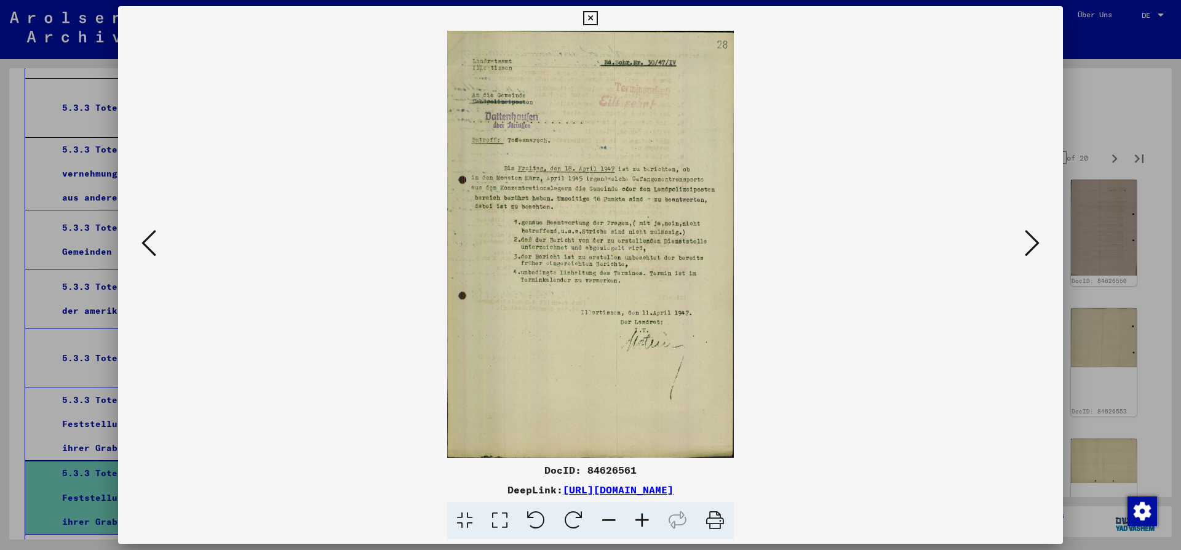
click at [1042, 228] on button at bounding box center [1032, 243] width 22 height 35
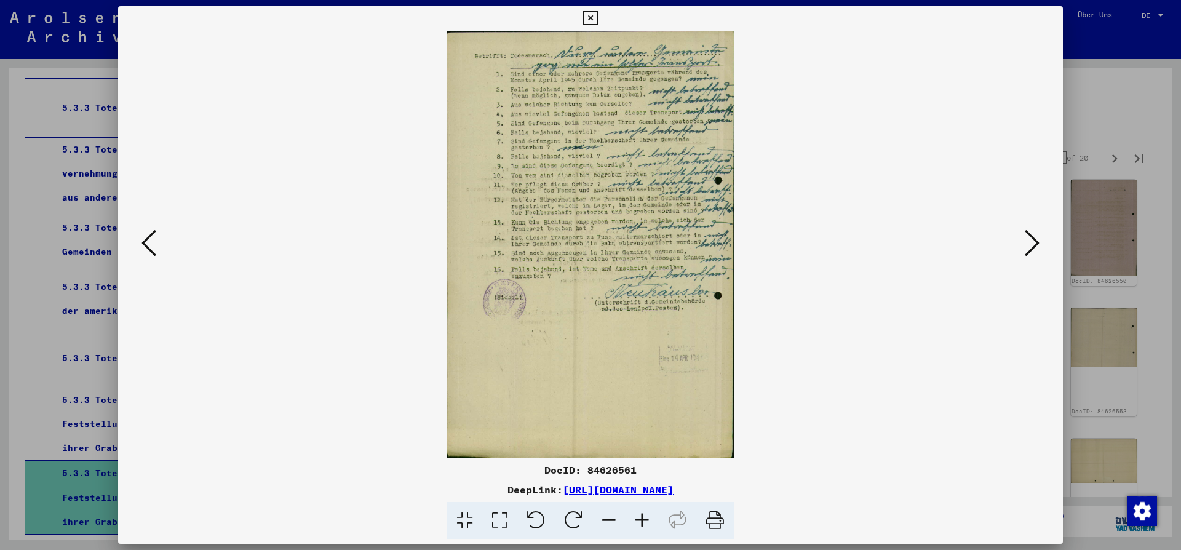
click at [1042, 228] on button at bounding box center [1032, 243] width 22 height 35
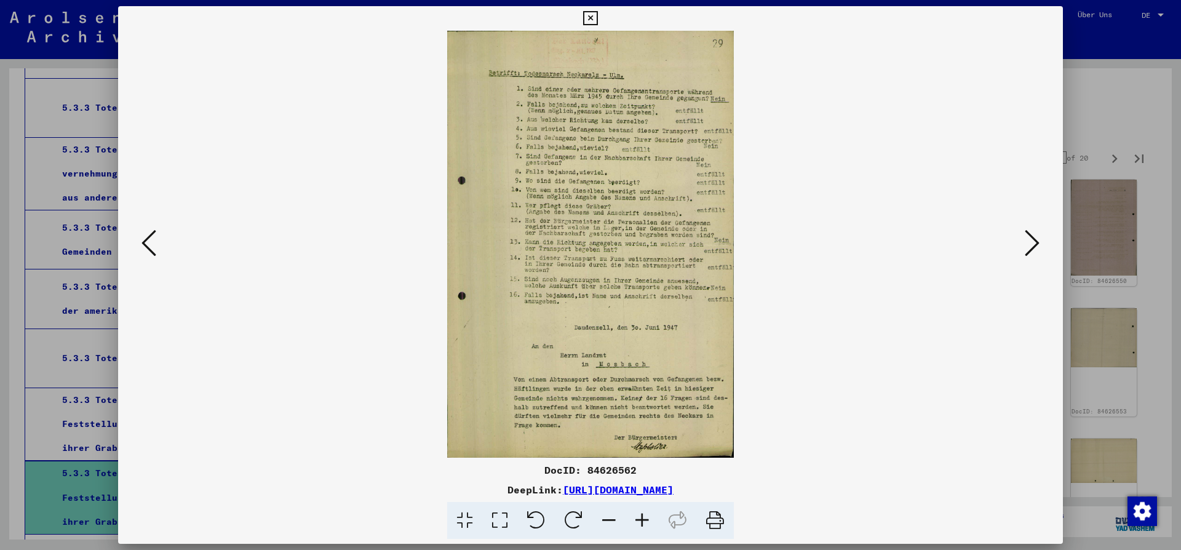
click at [1043, 228] on button at bounding box center [1032, 243] width 22 height 35
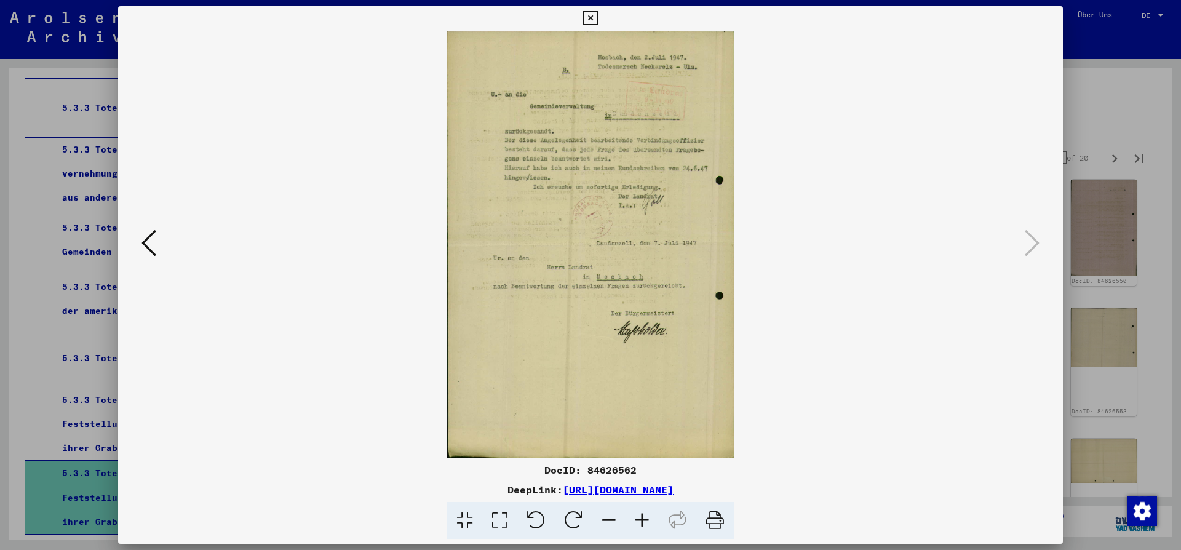
drag, startPoint x: 1051, startPoint y: 22, endPoint x: 1053, endPoint y: 41, distance: 18.6
click at [597, 23] on icon at bounding box center [590, 18] width 14 height 15
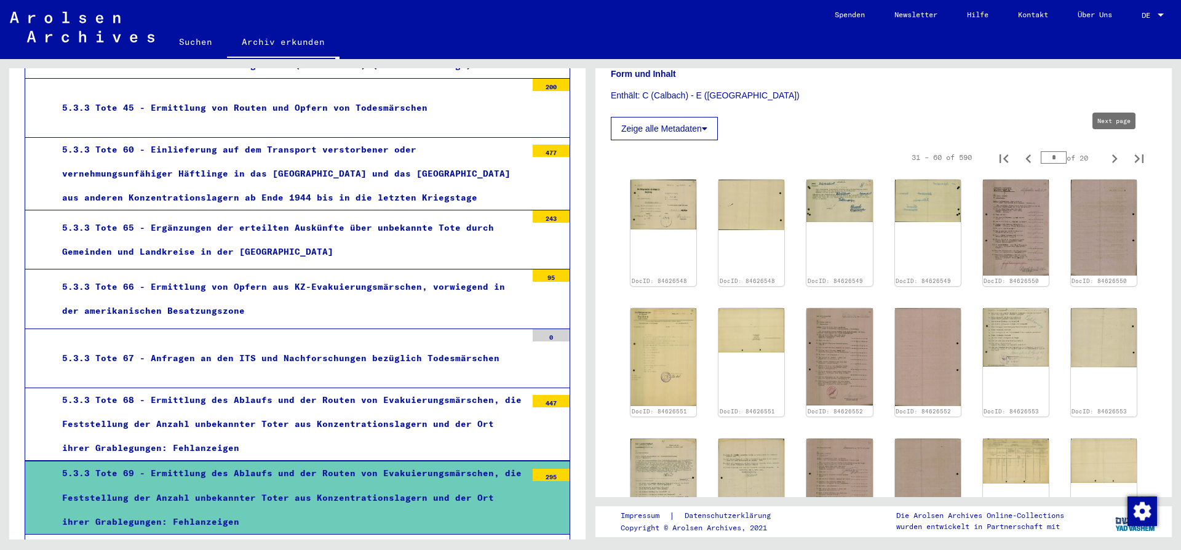
click at [1114, 153] on icon "Next page" at bounding box center [1114, 158] width 17 height 17
type input "*"
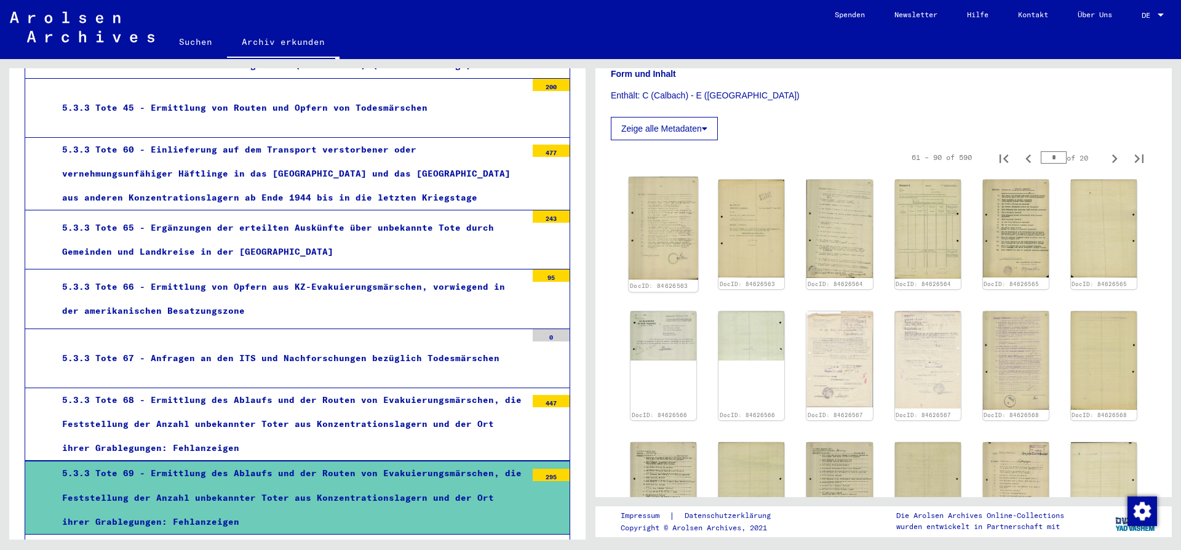
click at [662, 222] on img at bounding box center [664, 228] width 70 height 103
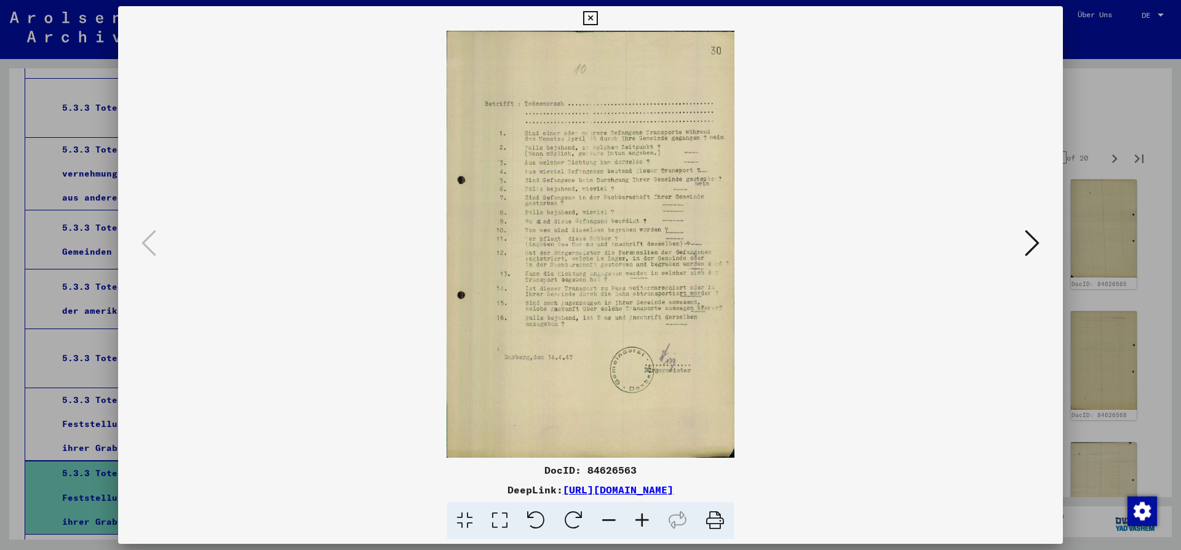
click at [1031, 241] on icon at bounding box center [1032, 243] width 15 height 30
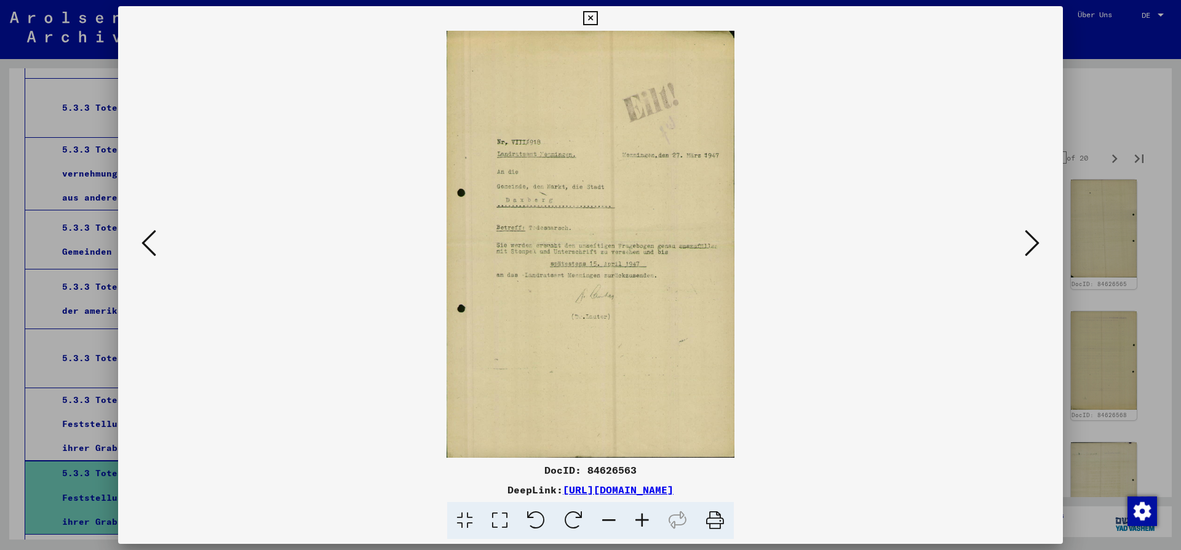
click at [1031, 241] on icon at bounding box center [1032, 243] width 15 height 30
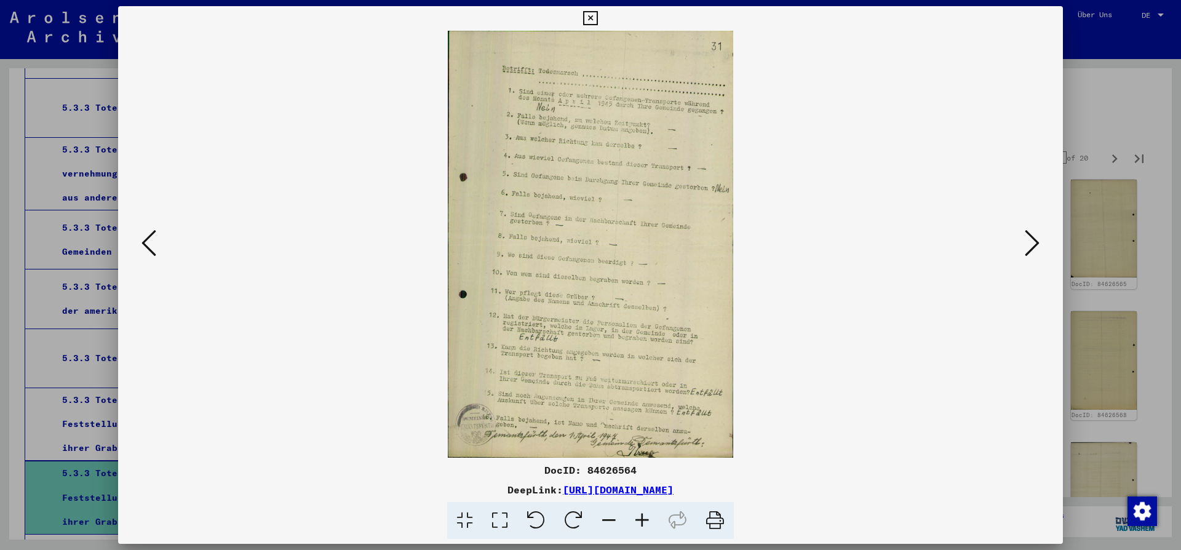
click at [1031, 241] on icon at bounding box center [1032, 243] width 15 height 30
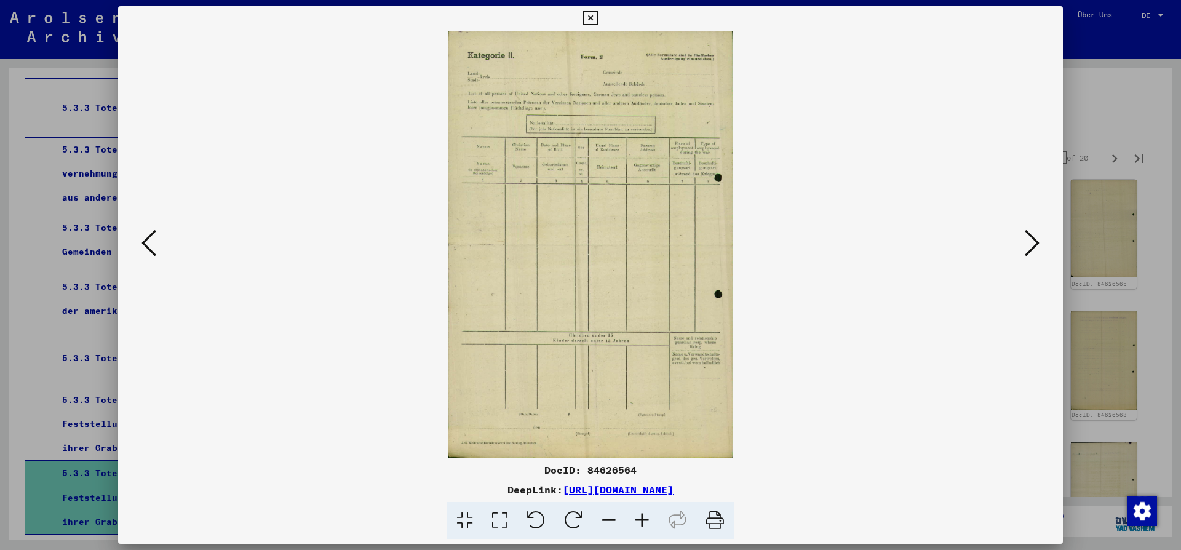
click at [1031, 241] on icon at bounding box center [1032, 243] width 15 height 30
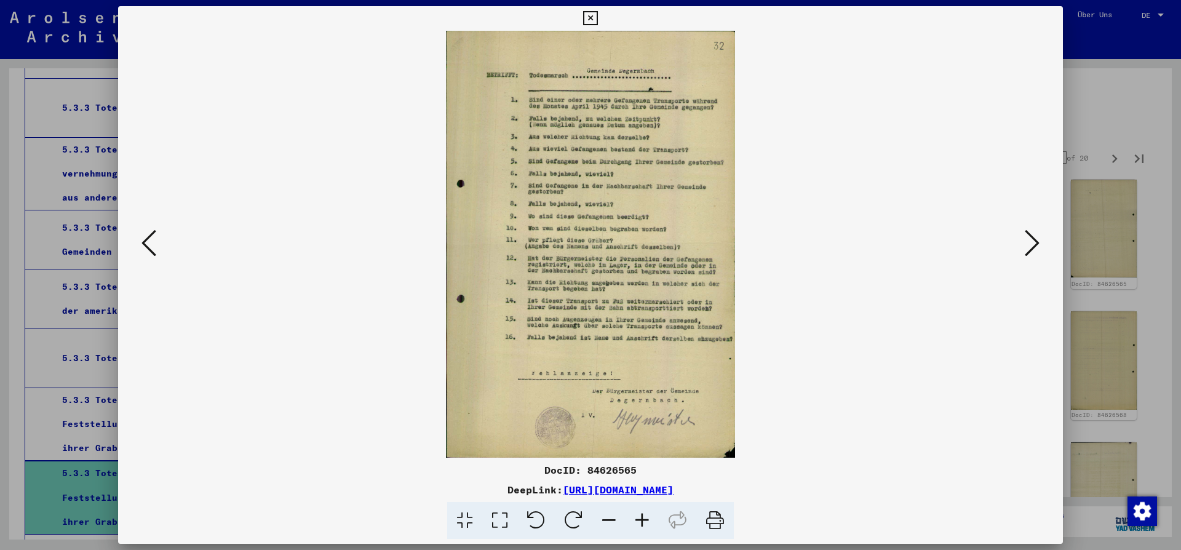
click at [1031, 241] on icon at bounding box center [1032, 243] width 15 height 30
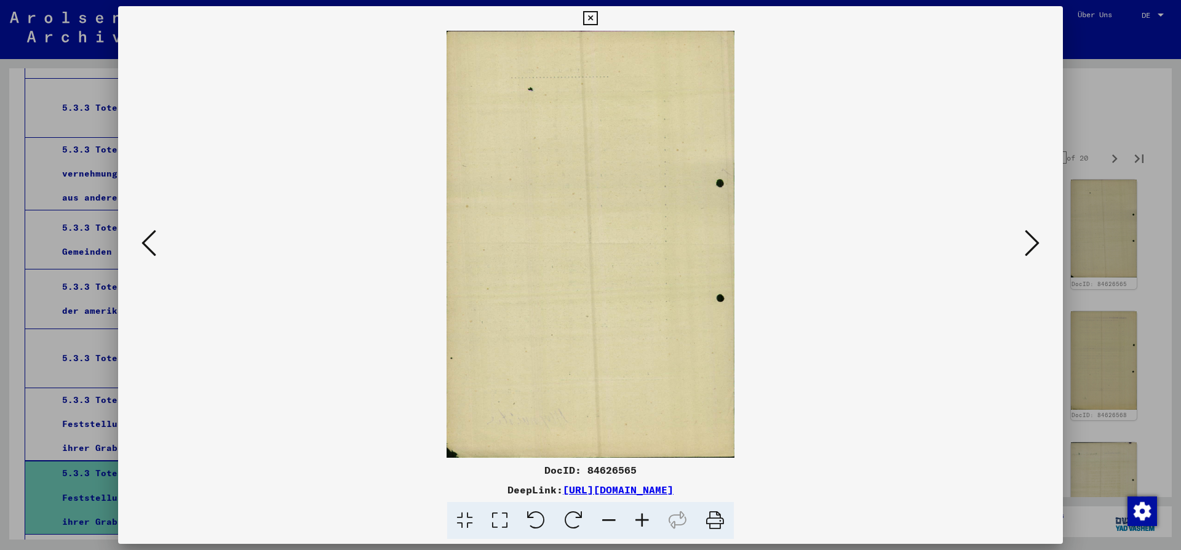
click at [1031, 241] on icon at bounding box center [1032, 243] width 15 height 30
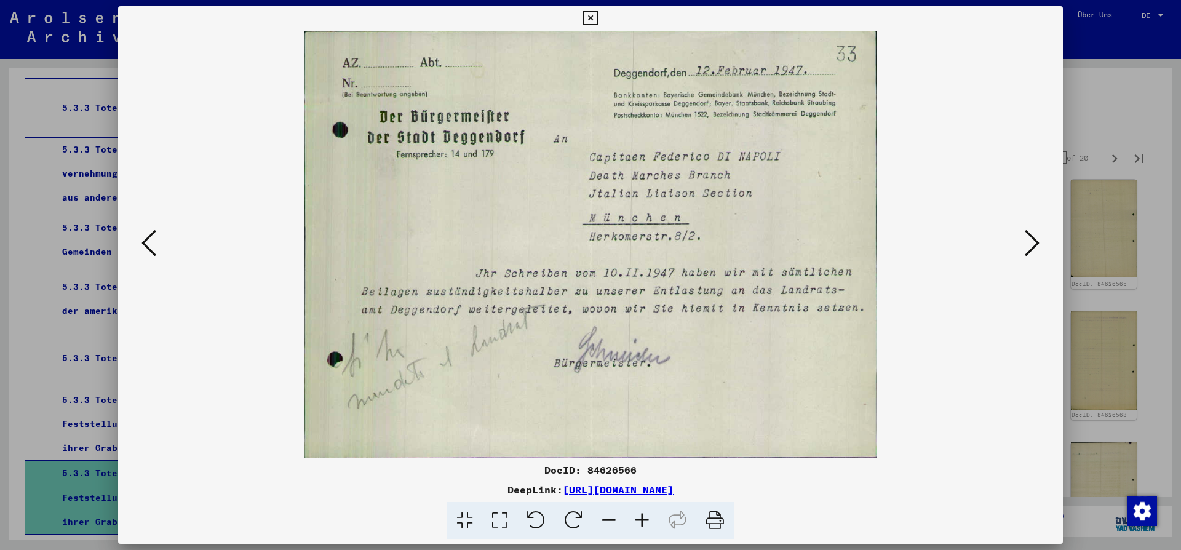
drag, startPoint x: 266, startPoint y: 18, endPoint x: 538, endPoint y: 49, distance: 273.7
click at [538, 49] on div "DocID: 84626566 DeepLink: [URL][DOMAIN_NAME]" at bounding box center [590, 272] width 945 height 533
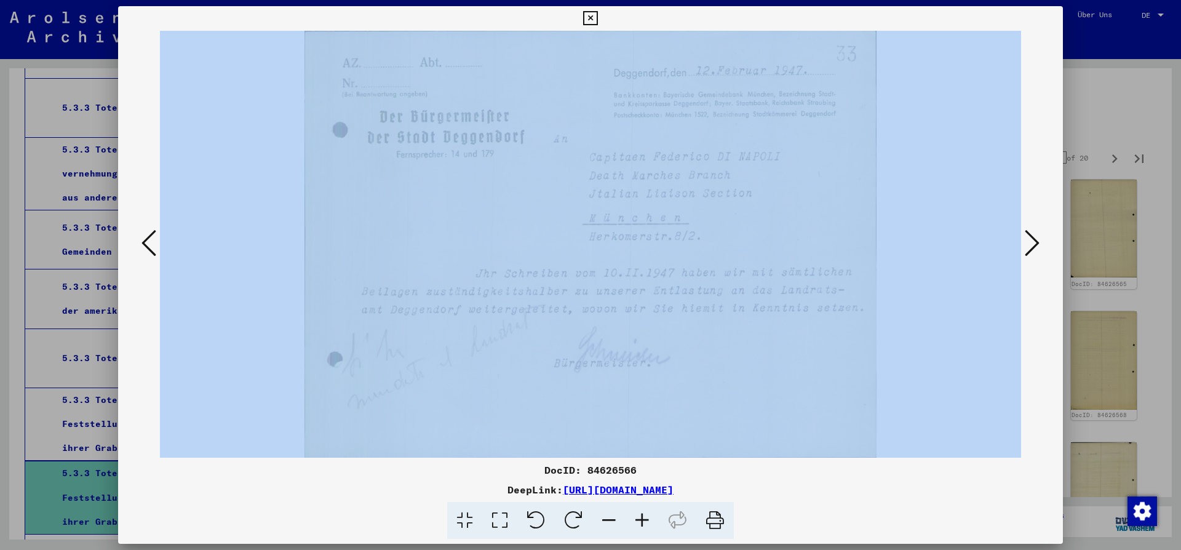
drag, startPoint x: 585, startPoint y: 28, endPoint x: 604, endPoint y: 50, distance: 30.1
click at [597, 50] on div "DocID: 84626566 DeepLink: [URL][DOMAIN_NAME]" at bounding box center [590, 272] width 945 height 533
click at [956, 290] on img at bounding box center [590, 244] width 861 height 427
click at [1035, 242] on icon at bounding box center [1032, 243] width 15 height 30
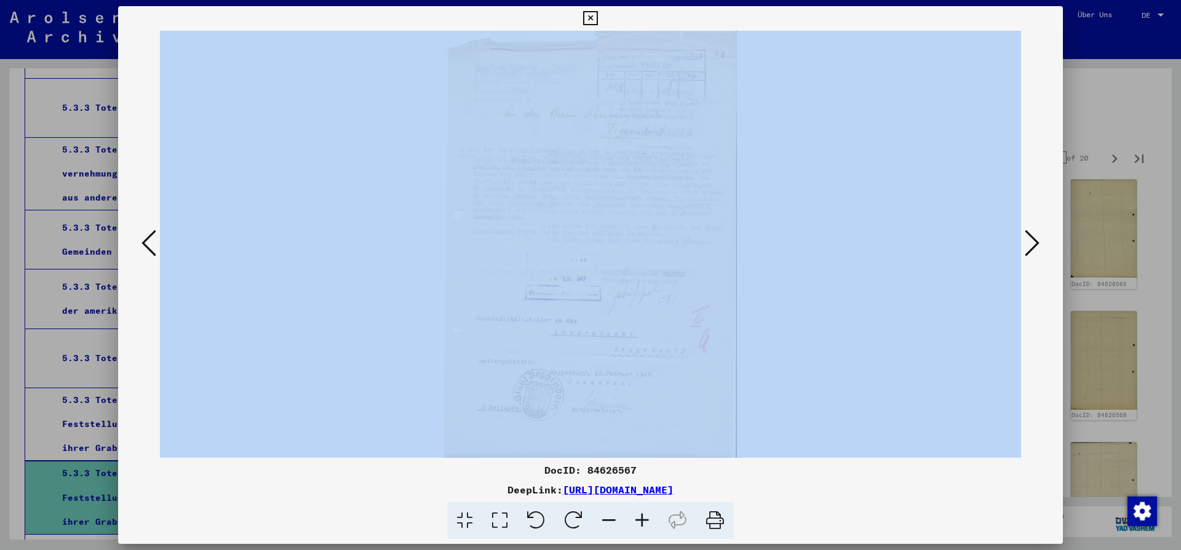
click at [1035, 242] on icon at bounding box center [1032, 243] width 15 height 30
click at [852, 239] on img at bounding box center [590, 244] width 861 height 427
click at [597, 18] on icon at bounding box center [590, 18] width 14 height 15
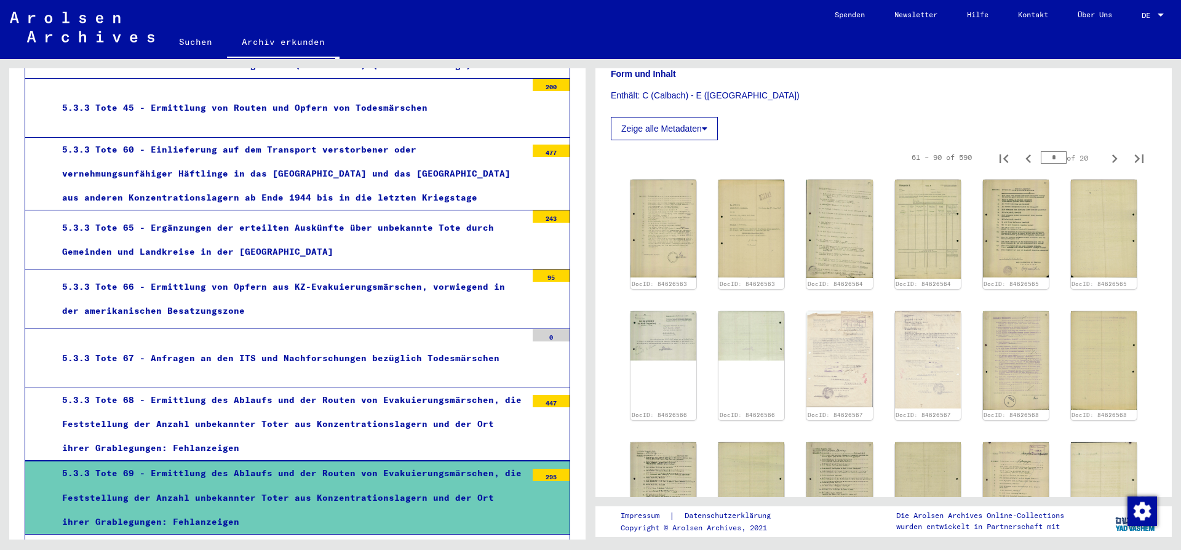
scroll to position [0, 0]
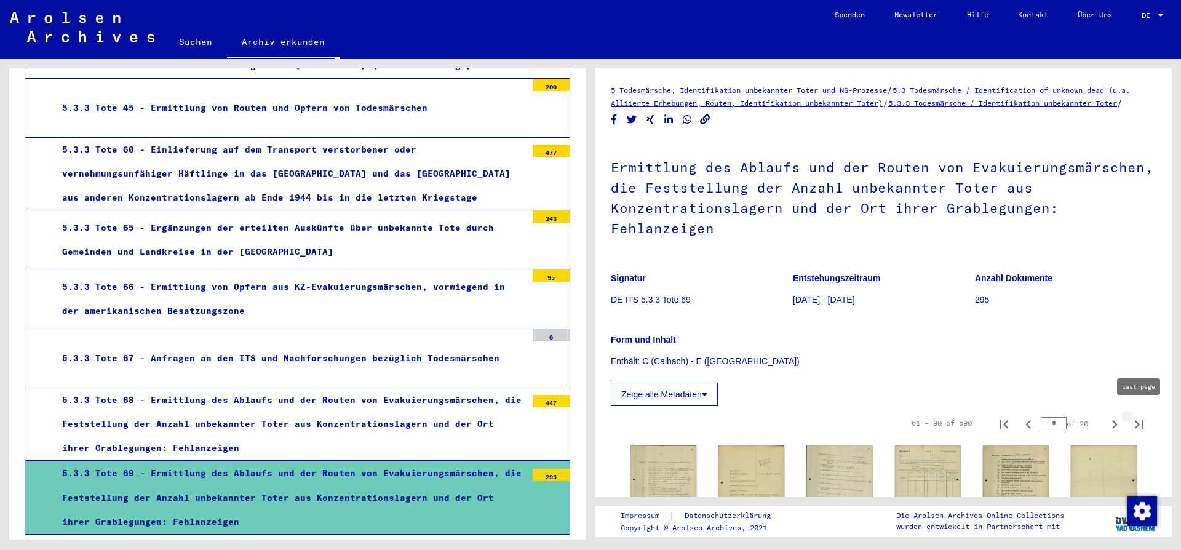
click at [1138, 416] on icon "Last page" at bounding box center [1139, 424] width 17 height 17
type input "**"
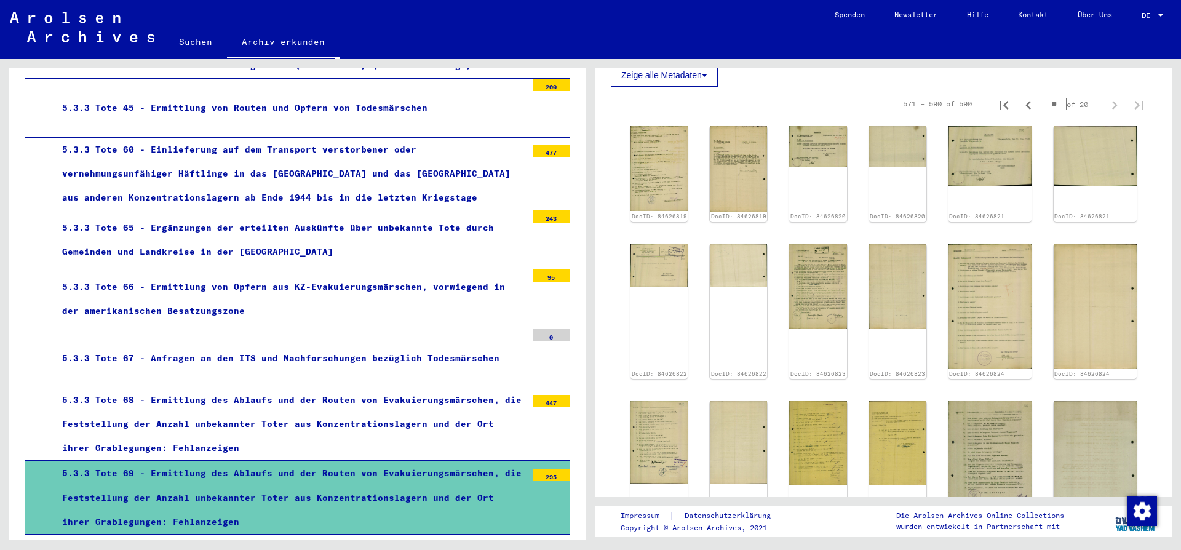
scroll to position [332, 0]
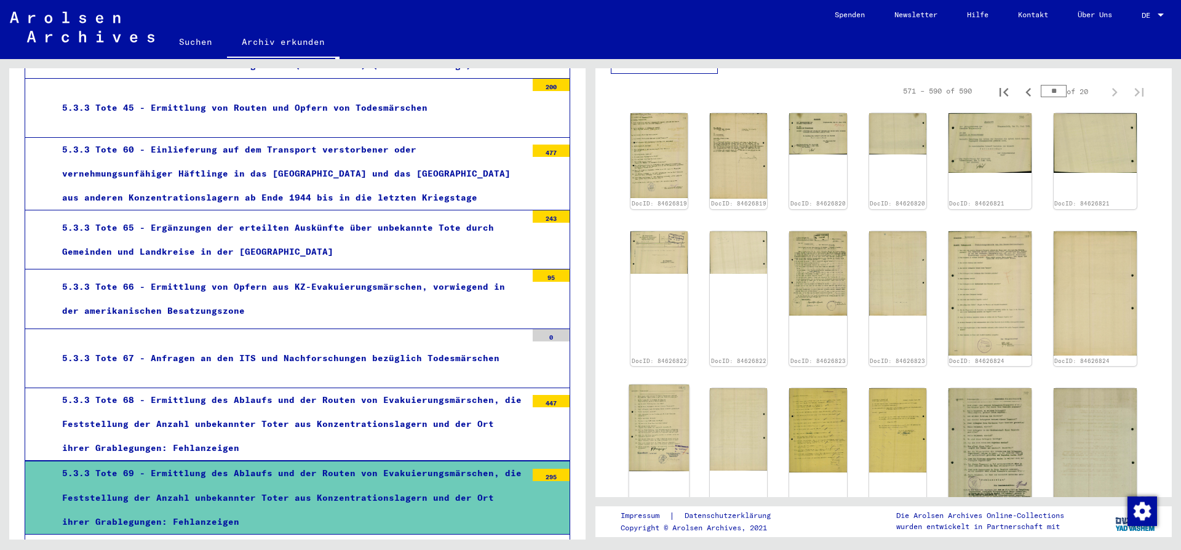
click at [661, 408] on img at bounding box center [659, 428] width 60 height 87
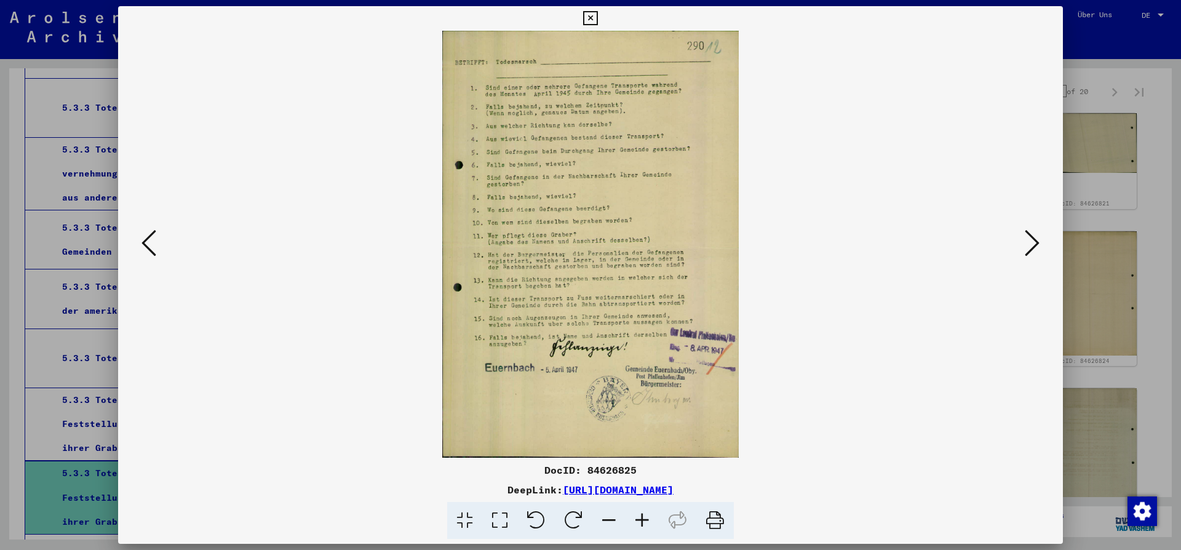
click at [1034, 244] on icon at bounding box center [1032, 243] width 15 height 30
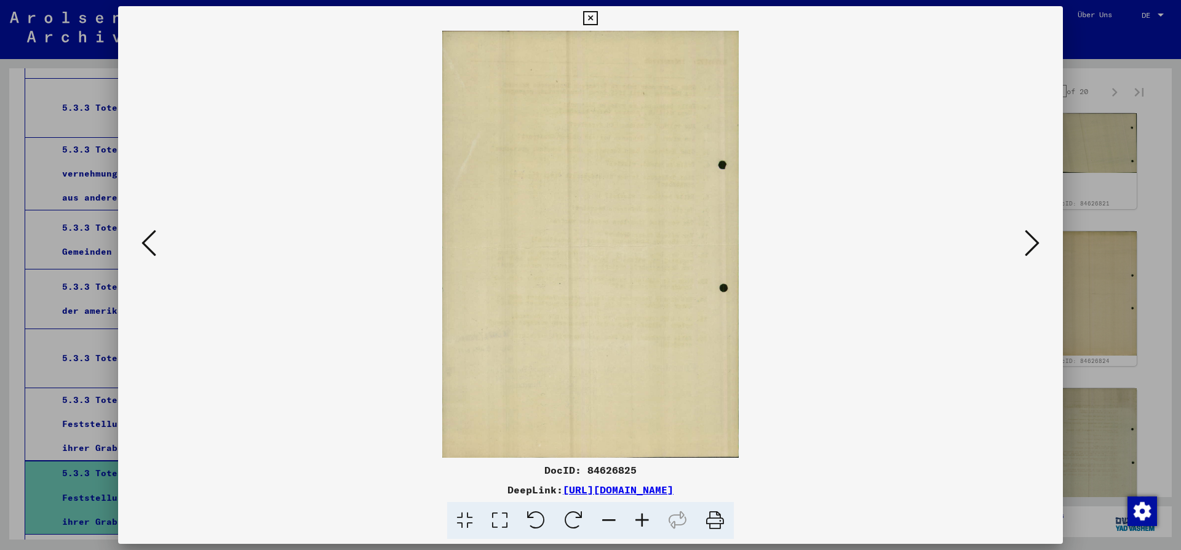
click at [1034, 244] on icon at bounding box center [1032, 243] width 15 height 30
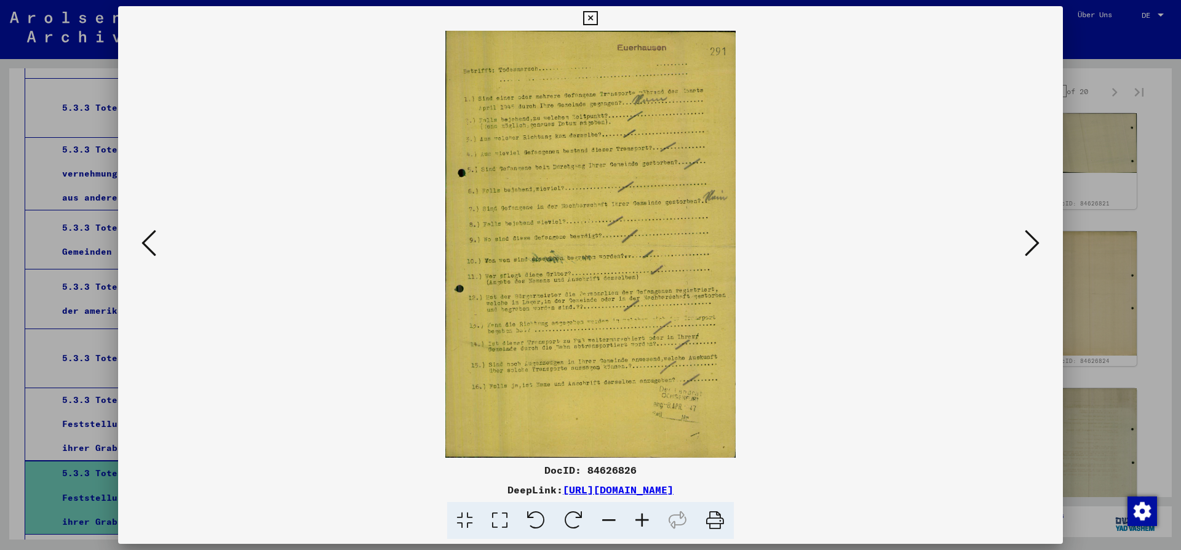
click at [597, 14] on icon at bounding box center [590, 18] width 14 height 15
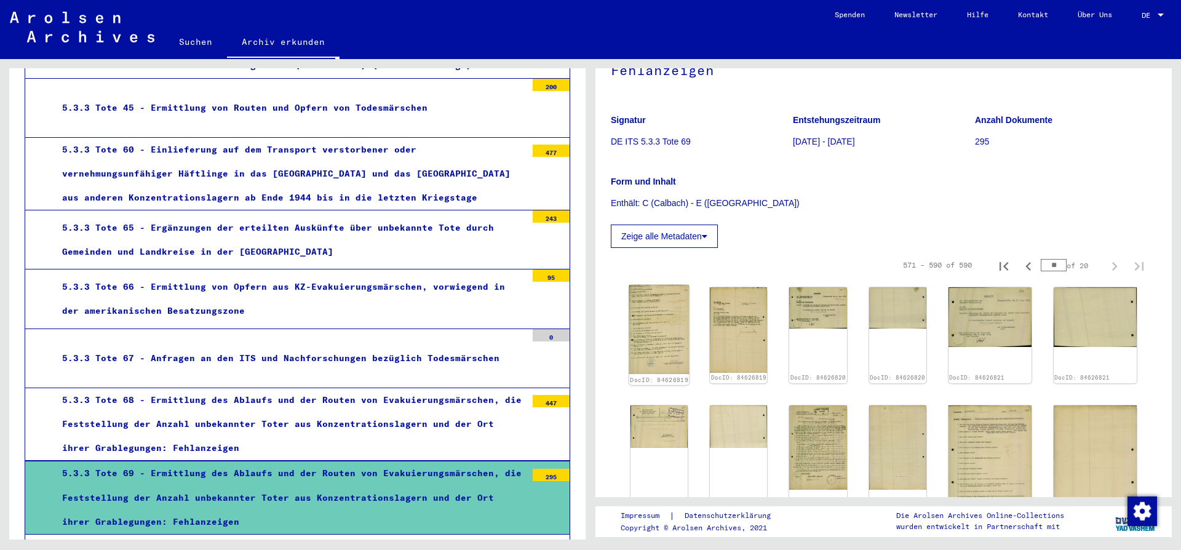
scroll to position [0, 0]
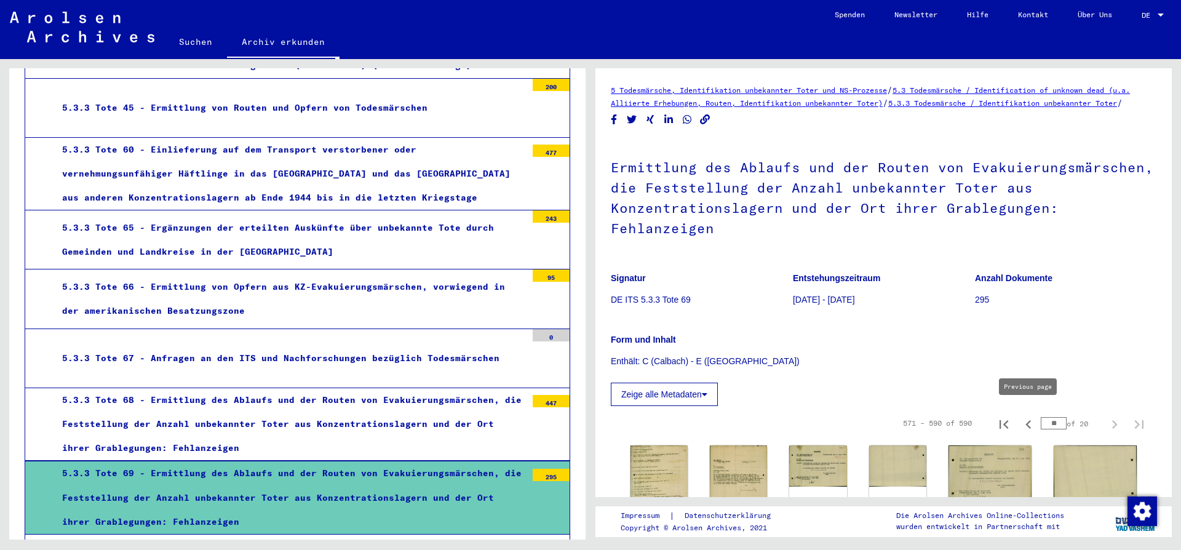
click at [1029, 420] on icon "Previous page" at bounding box center [1029, 424] width 6 height 9
type input "**"
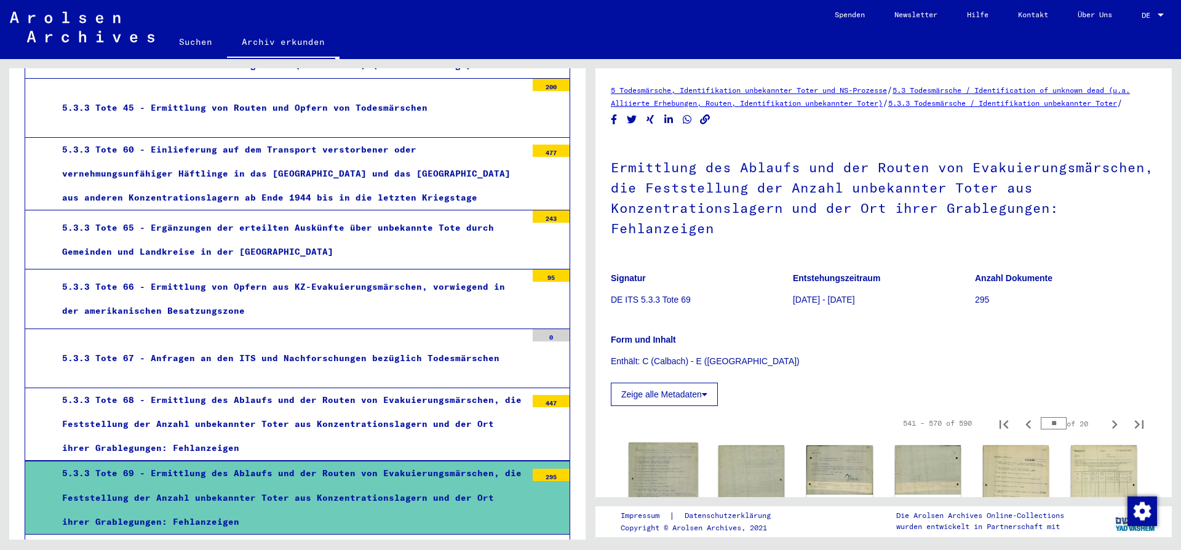
click at [655, 473] on img at bounding box center [664, 494] width 70 height 103
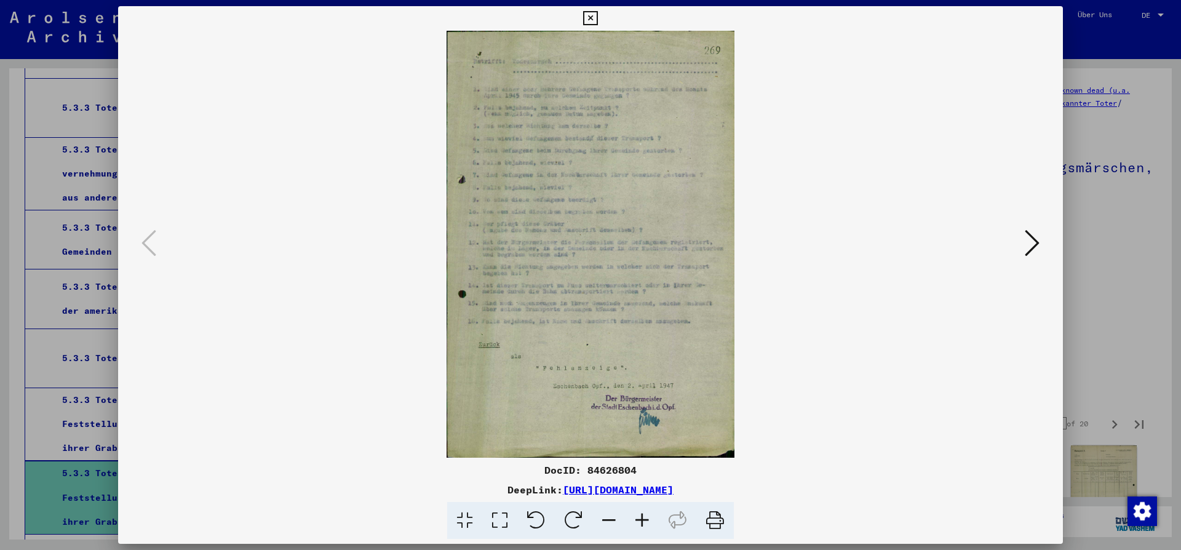
click at [1033, 242] on icon at bounding box center [1032, 243] width 15 height 30
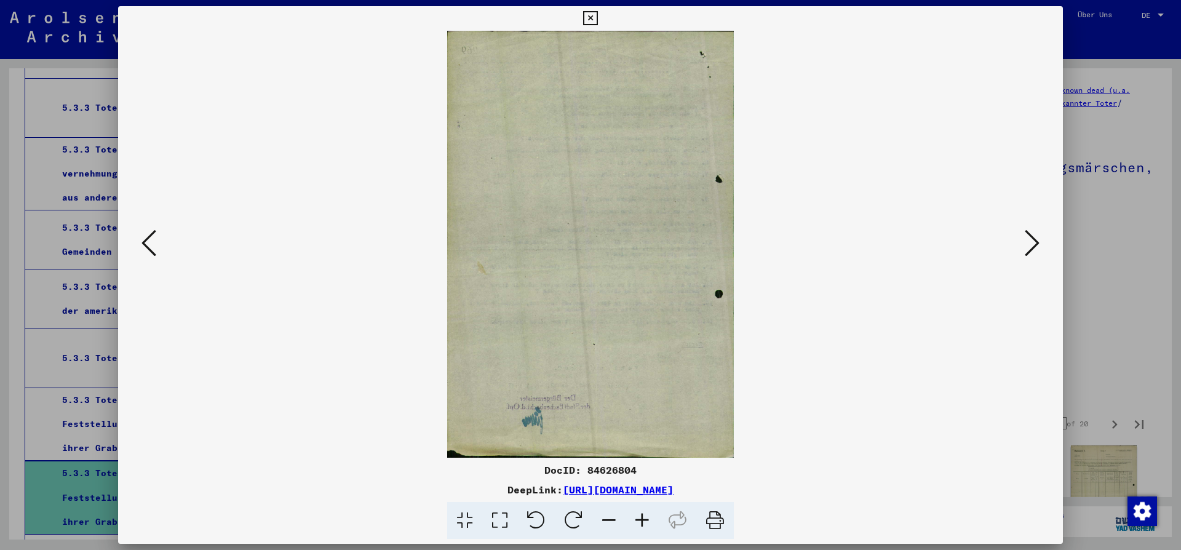
click at [1033, 242] on icon at bounding box center [1032, 243] width 15 height 30
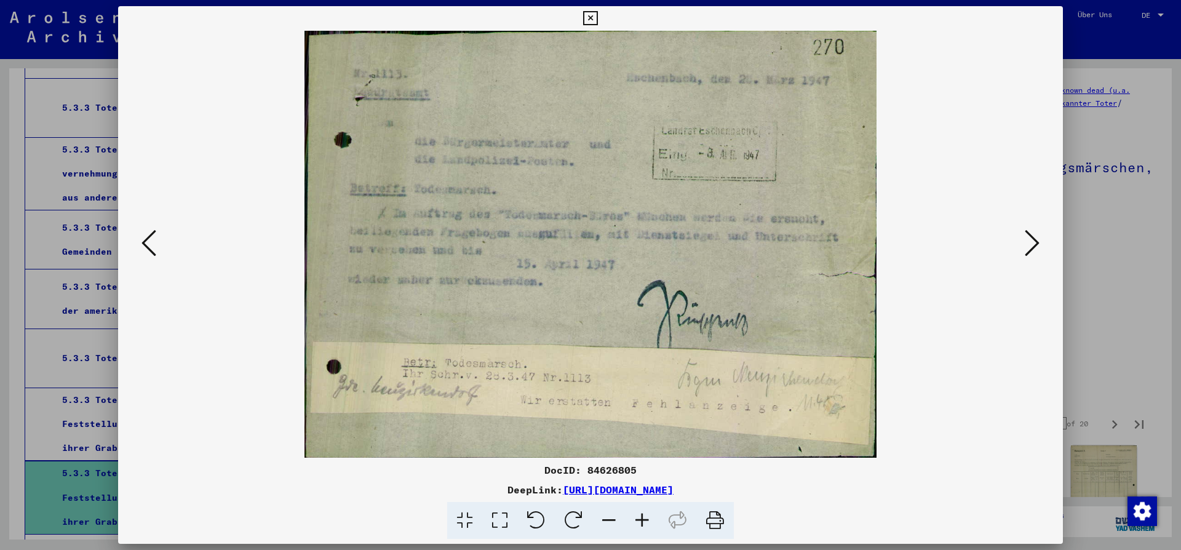
click at [597, 18] on icon at bounding box center [590, 18] width 14 height 15
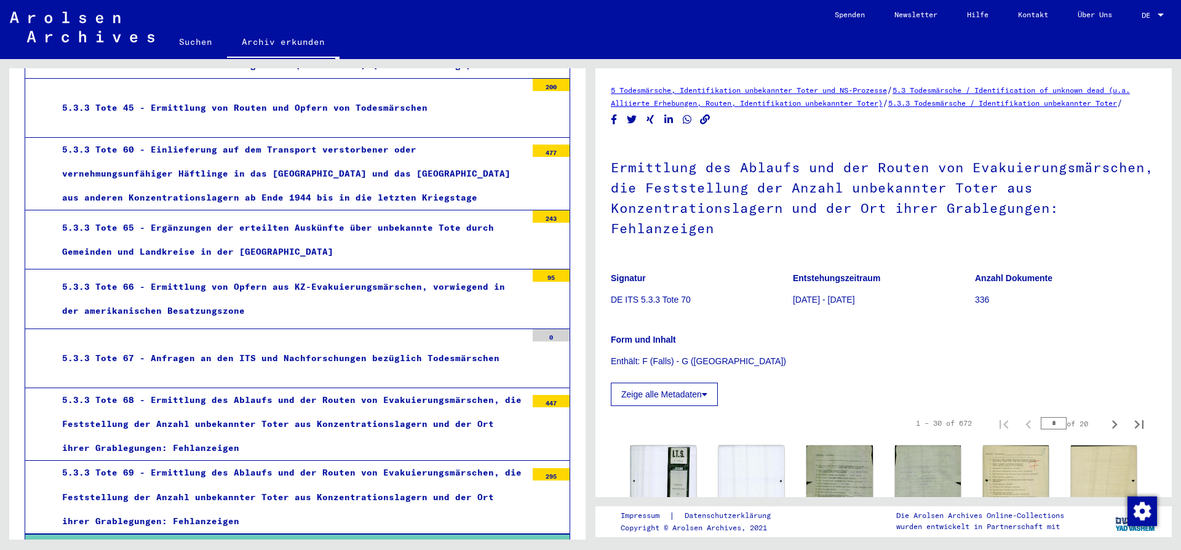
drag, startPoint x: 247, startPoint y: 433, endPoint x: 250, endPoint y: 426, distance: 7.4
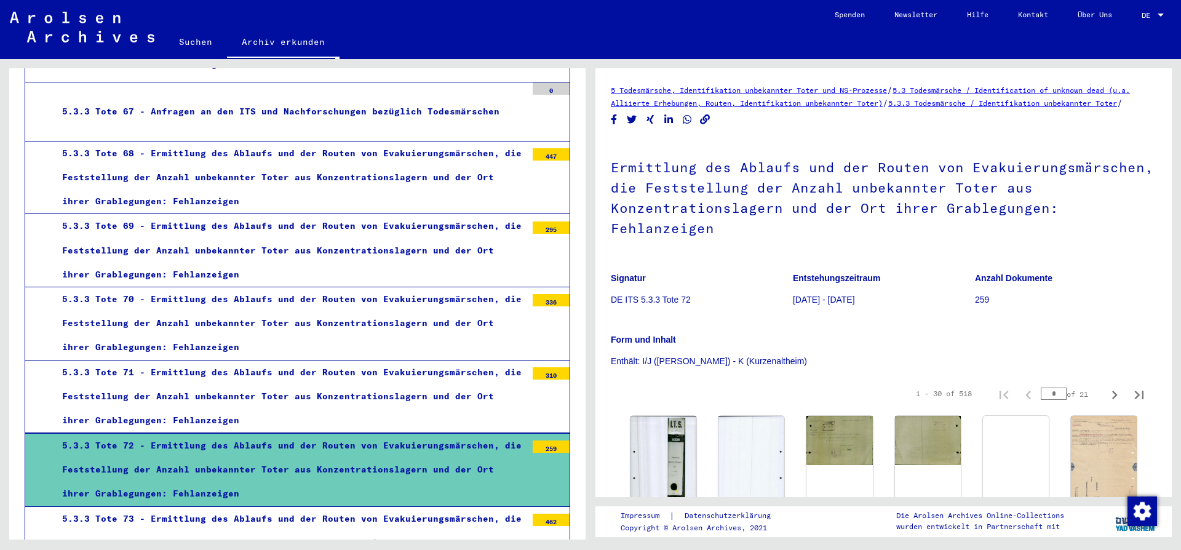
scroll to position [2990, 0]
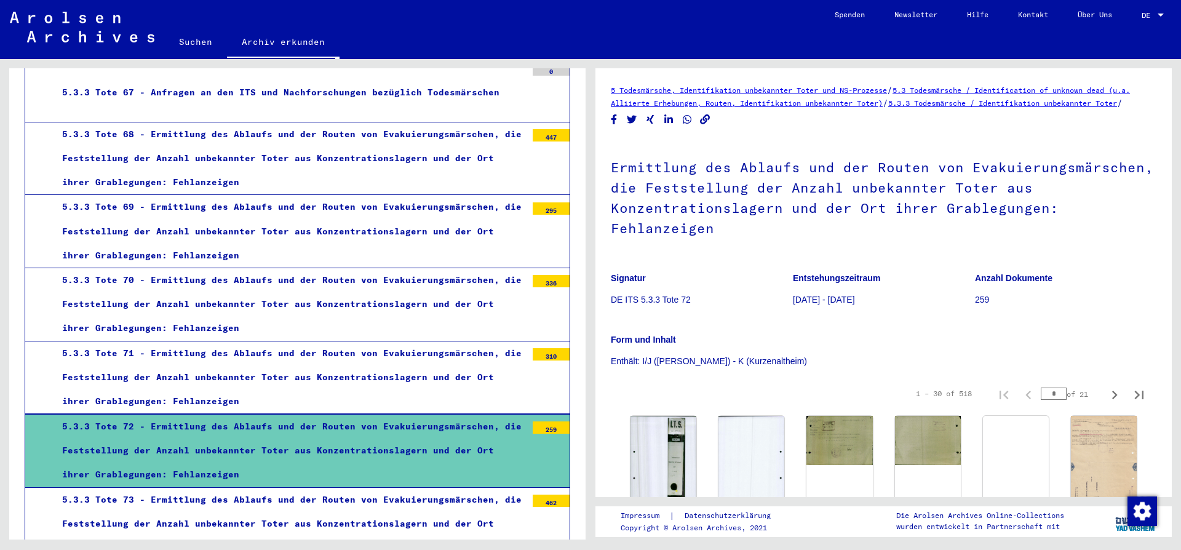
click at [207, 488] on div "5.3.3 Tote 73 - Ermittlung des Ablaufs und der Routen von Evakuierungsmärschen,…" at bounding box center [290, 524] width 474 height 73
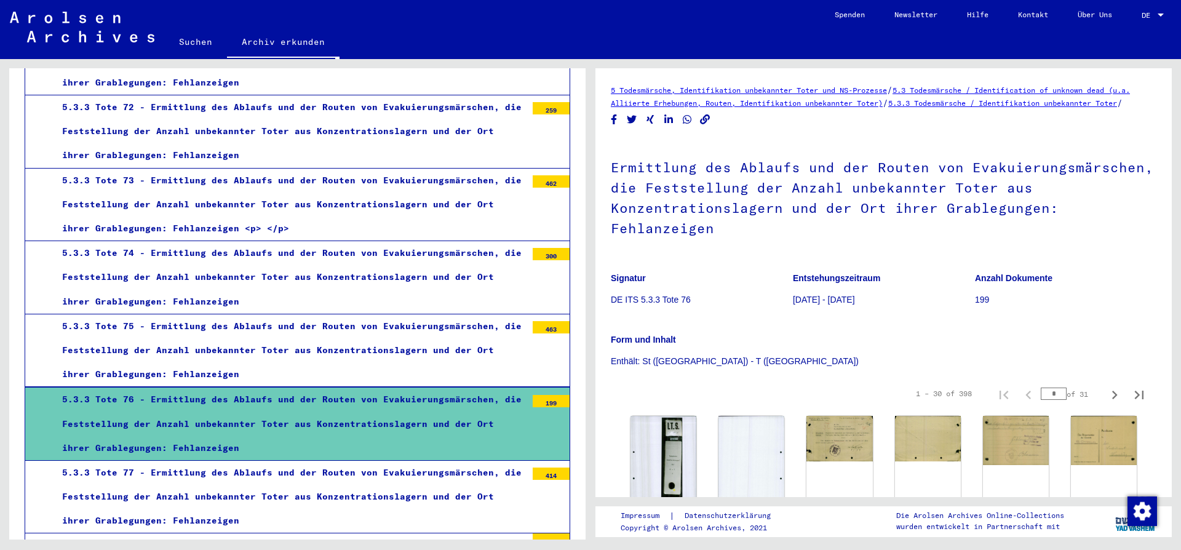
scroll to position [3322, 0]
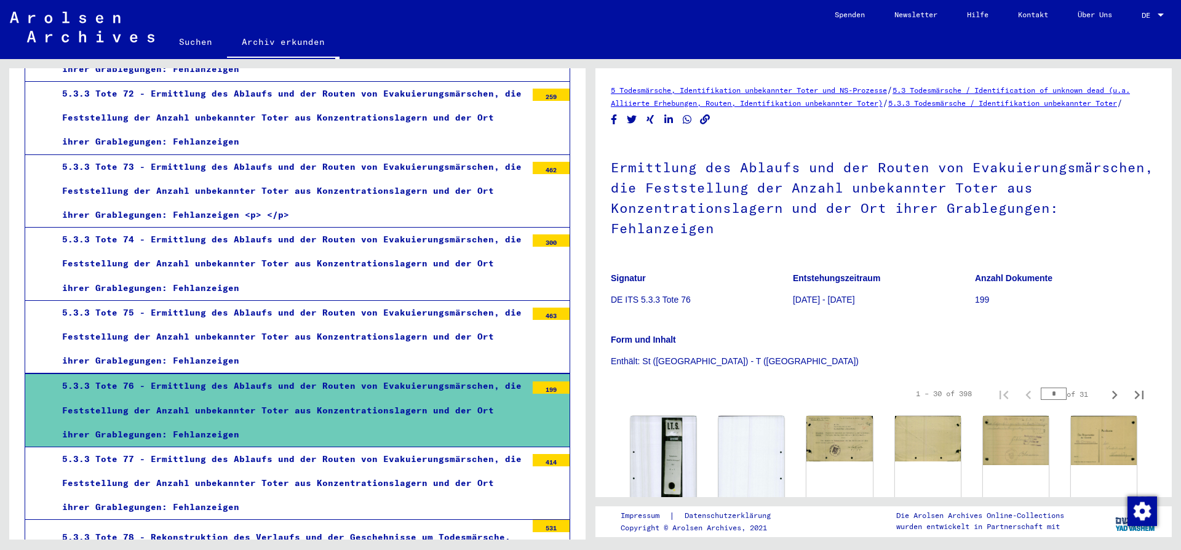
click at [190, 447] on div "5.3.3 Tote 77 - Ermittlung des Ablaufs und der Routen von Evakuierungsmärschen,…" at bounding box center [290, 483] width 474 height 73
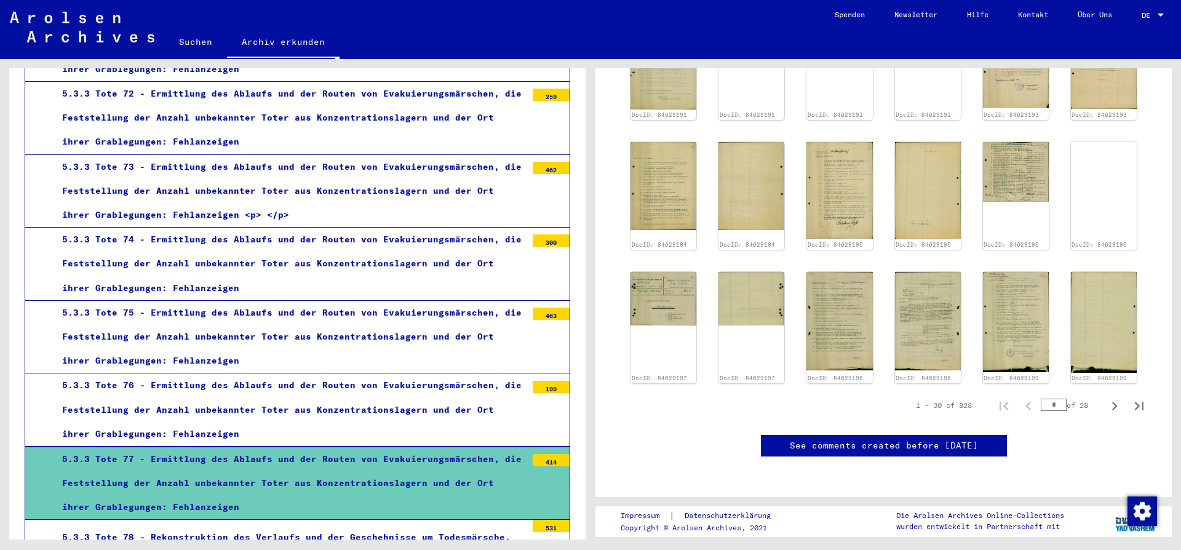
scroll to position [731, 0]
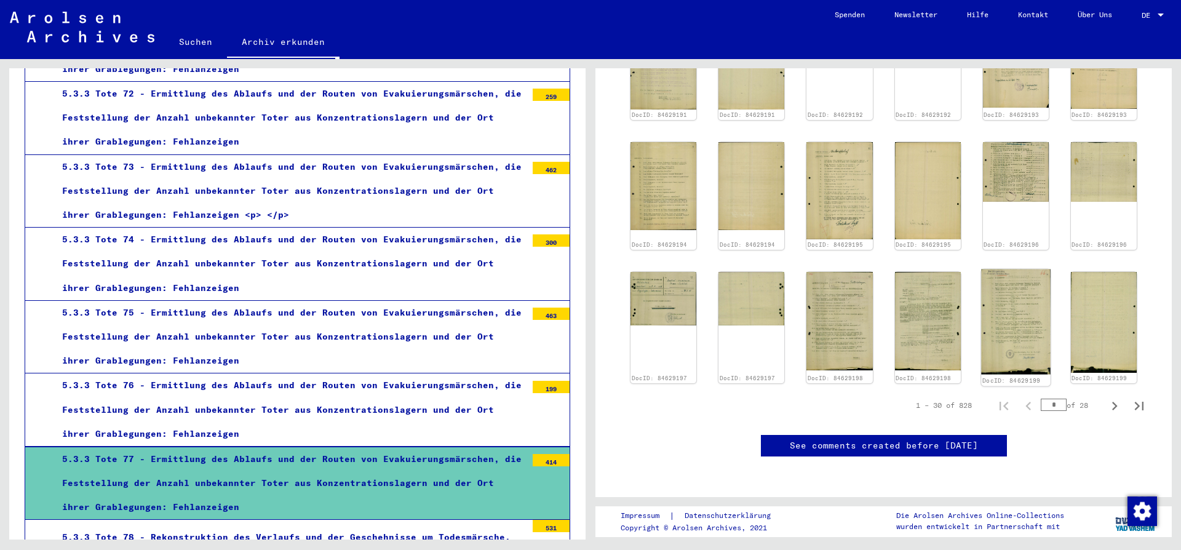
click at [1009, 269] on img at bounding box center [1016, 321] width 70 height 105
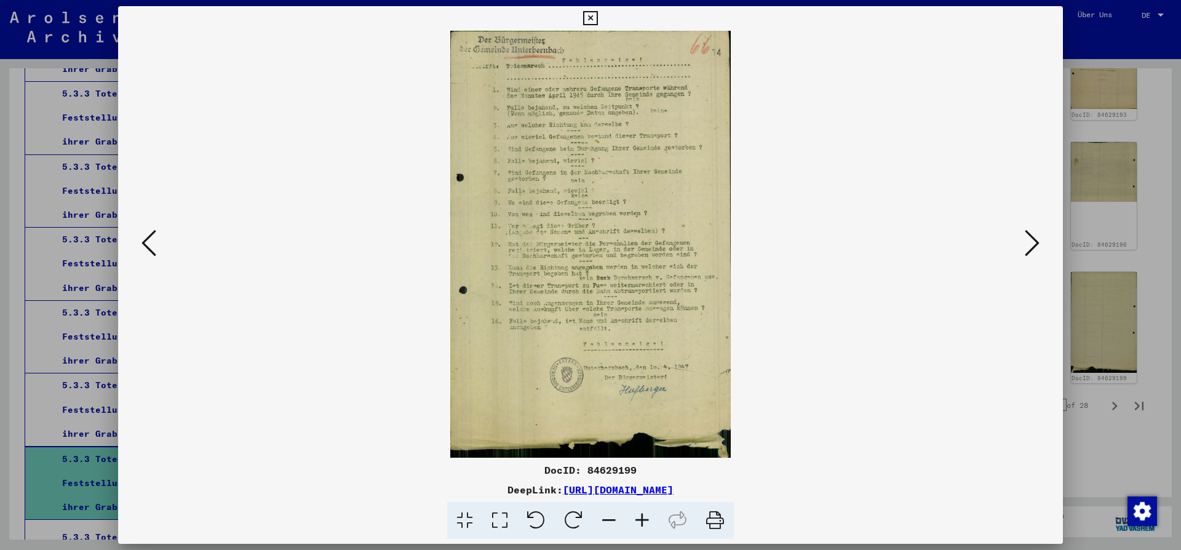
click at [1036, 242] on icon at bounding box center [1032, 243] width 15 height 30
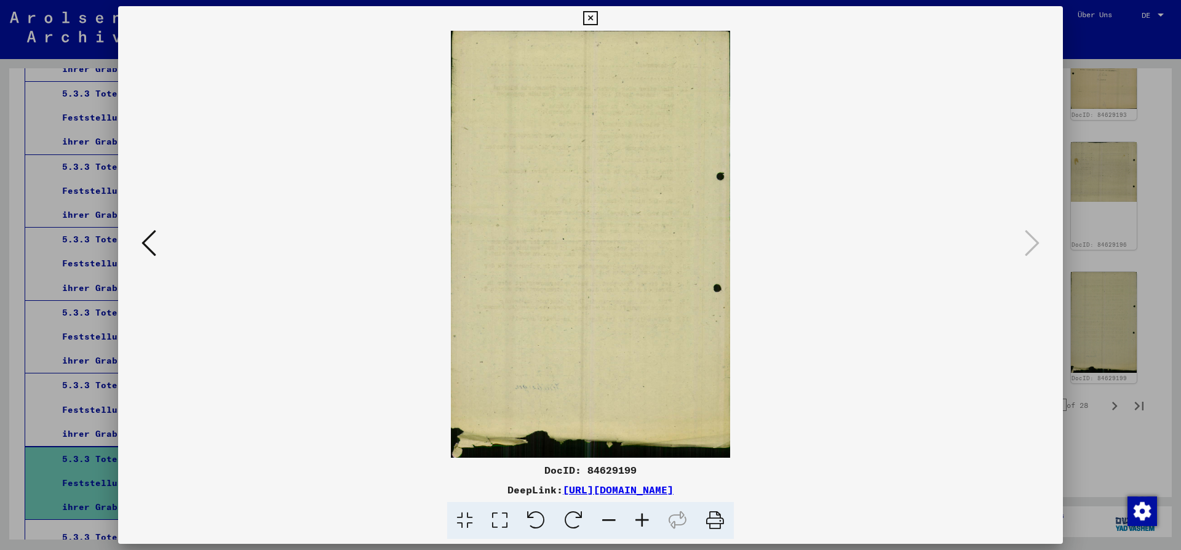
drag, startPoint x: 1051, startPoint y: 18, endPoint x: 1063, endPoint y: 68, distance: 51.3
click at [597, 20] on icon at bounding box center [590, 18] width 14 height 15
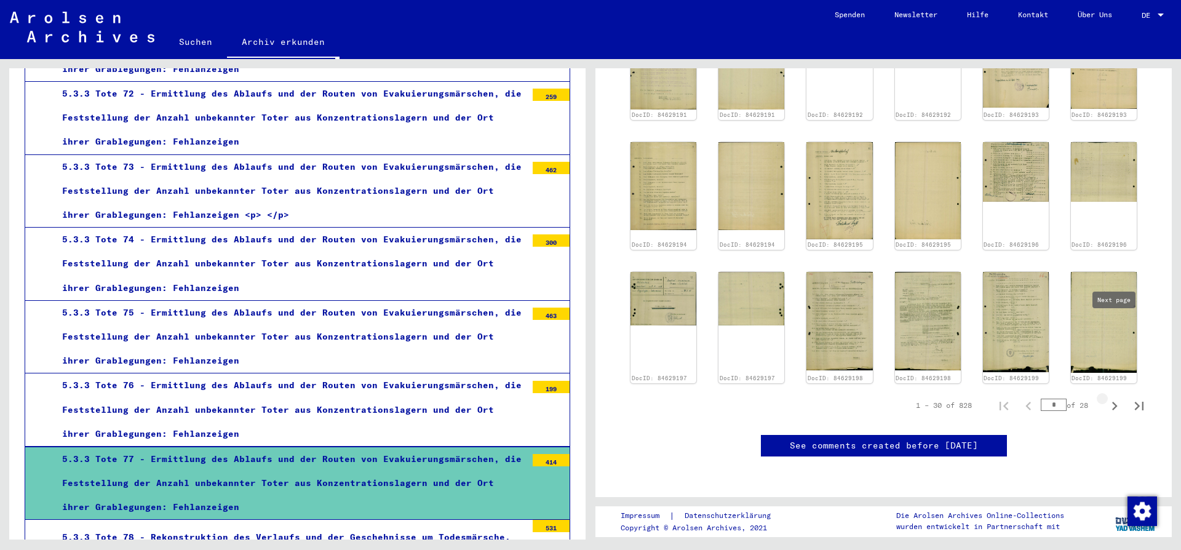
click at [1114, 398] on icon "Next page" at bounding box center [1114, 406] width 17 height 17
type input "*"
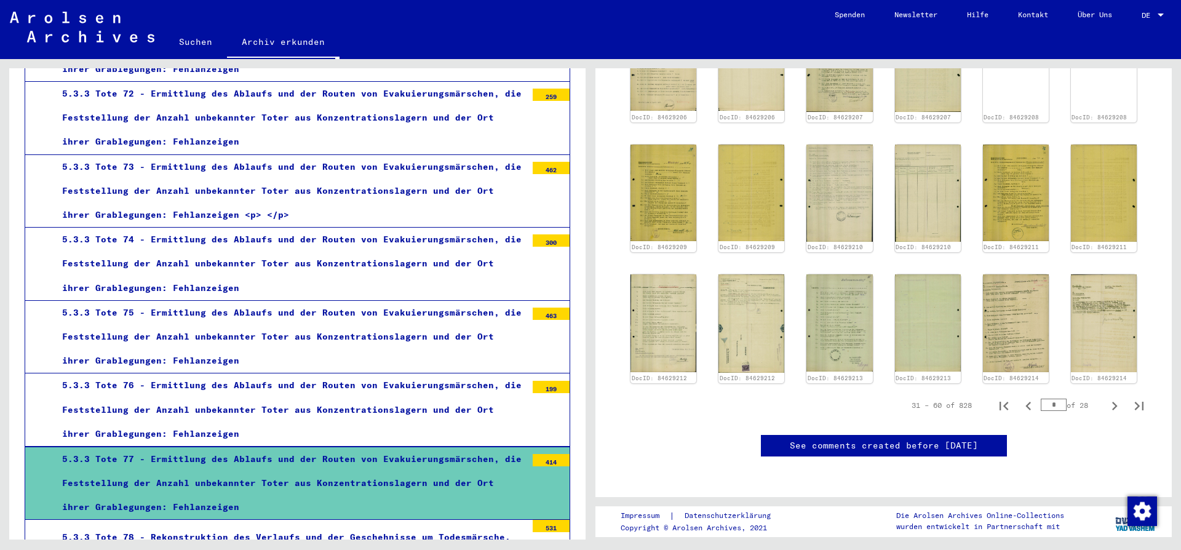
scroll to position [678, 0]
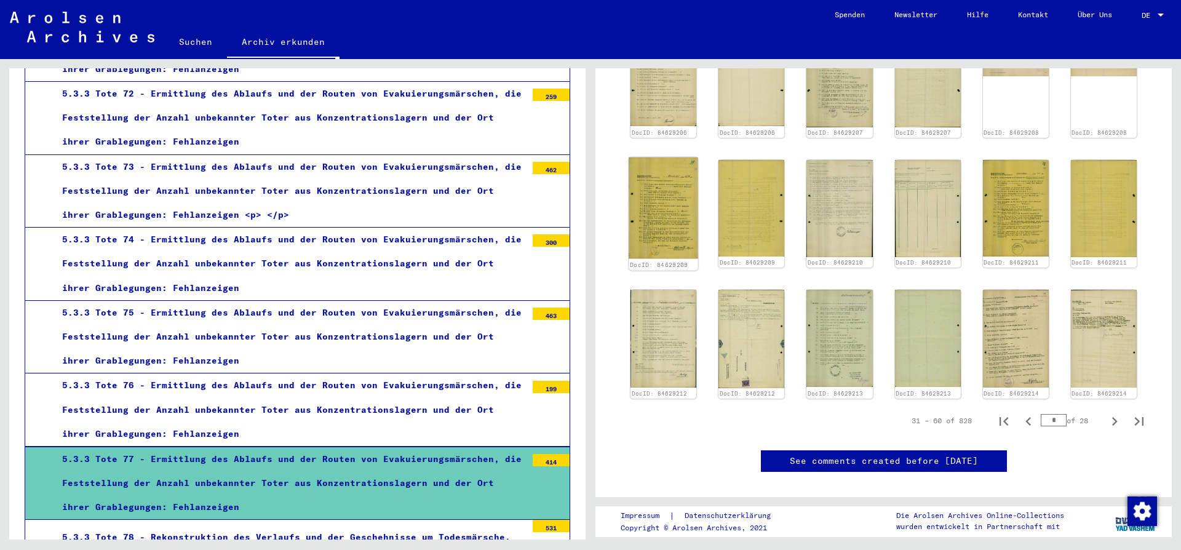
click at [651, 196] on img at bounding box center [664, 208] width 70 height 102
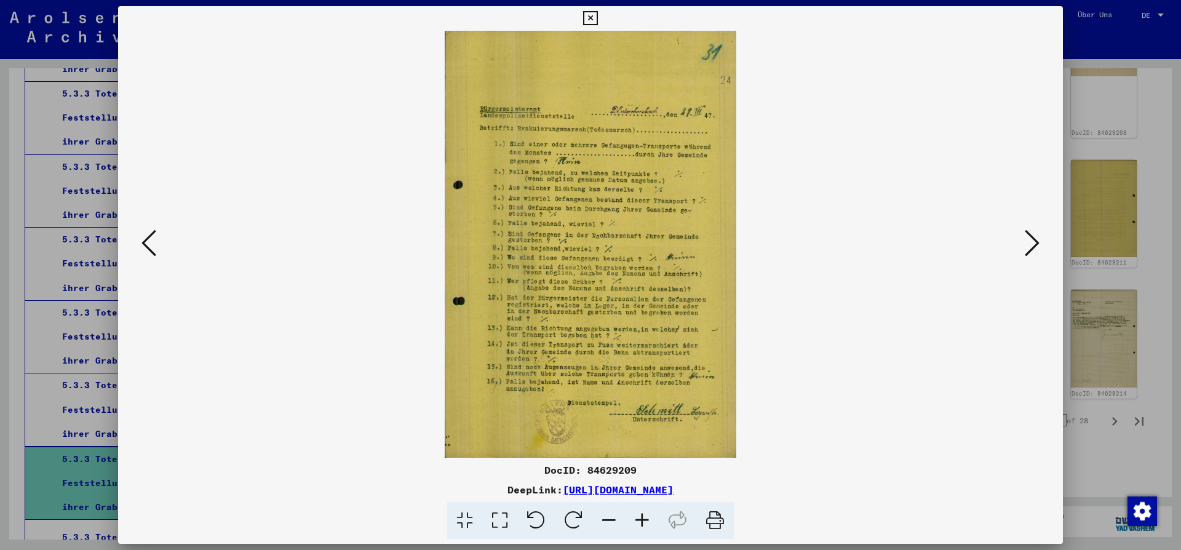
click at [1029, 244] on icon at bounding box center [1032, 243] width 15 height 30
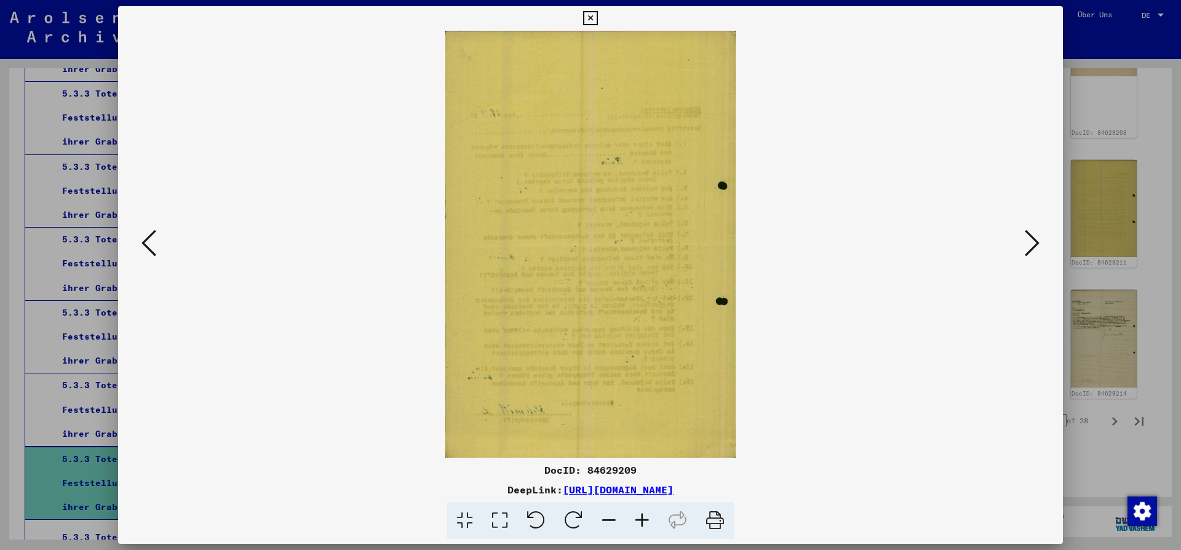
click at [1034, 244] on icon at bounding box center [1032, 243] width 15 height 30
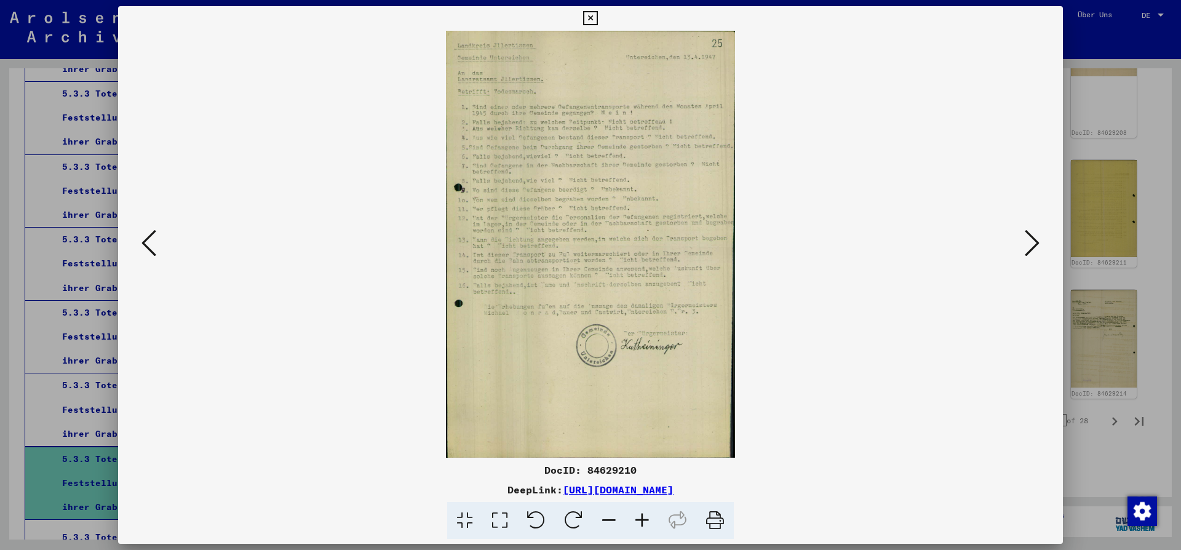
click at [1036, 244] on icon at bounding box center [1032, 243] width 15 height 30
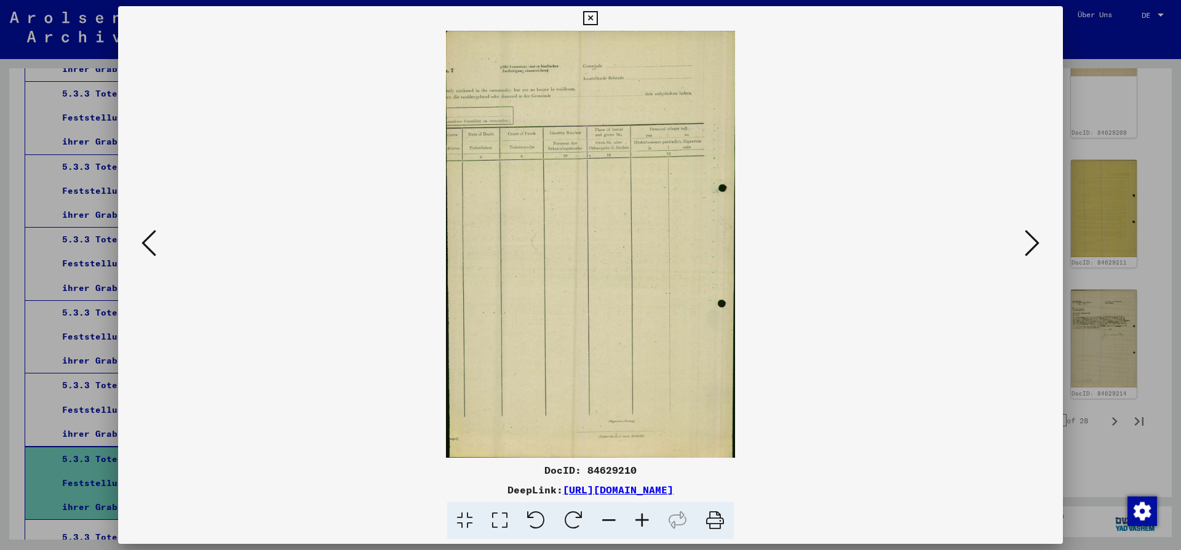
click at [1036, 244] on icon at bounding box center [1032, 243] width 15 height 30
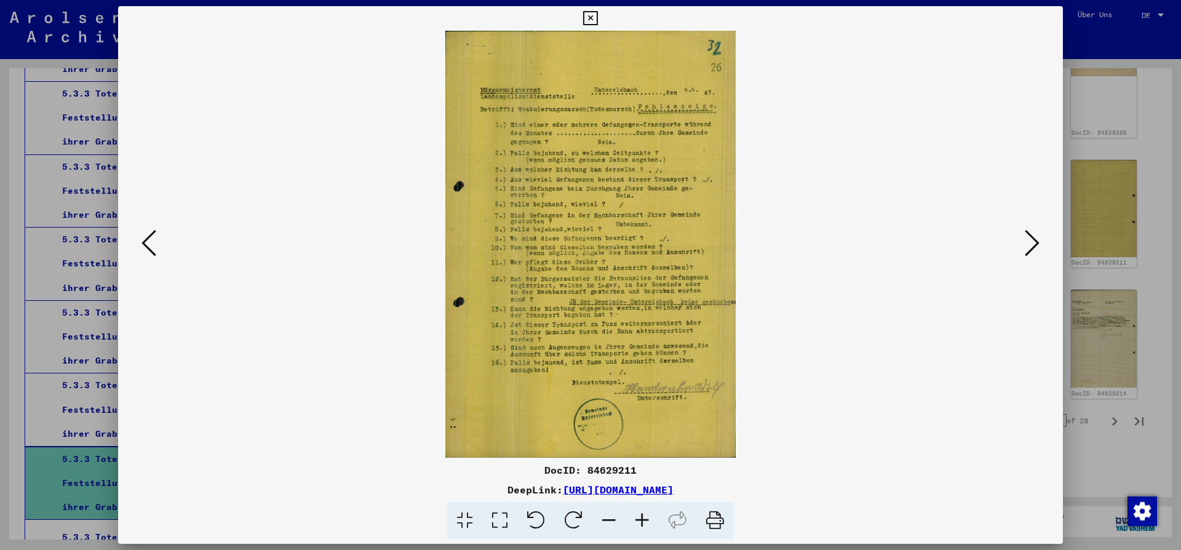
click at [1037, 243] on icon at bounding box center [1032, 243] width 15 height 30
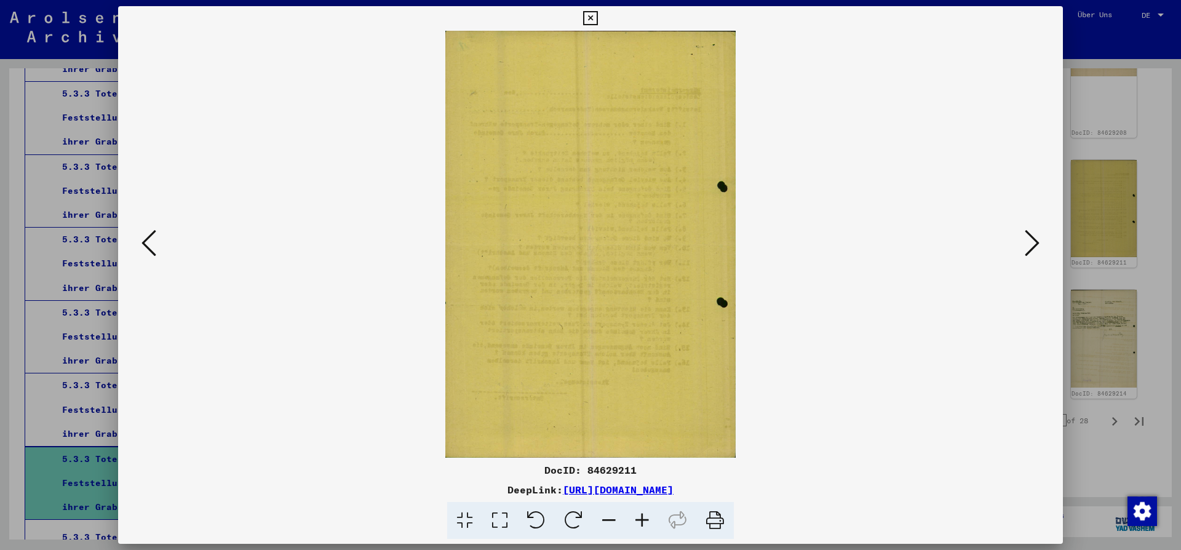
click at [1039, 243] on icon at bounding box center [1032, 243] width 15 height 30
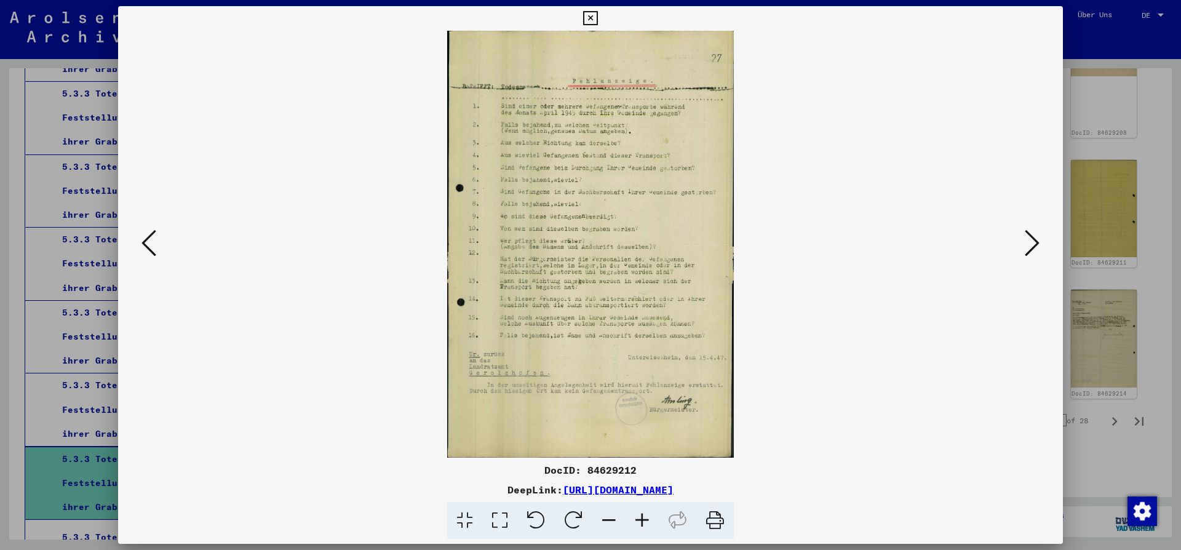
click at [1039, 243] on icon at bounding box center [1032, 243] width 15 height 30
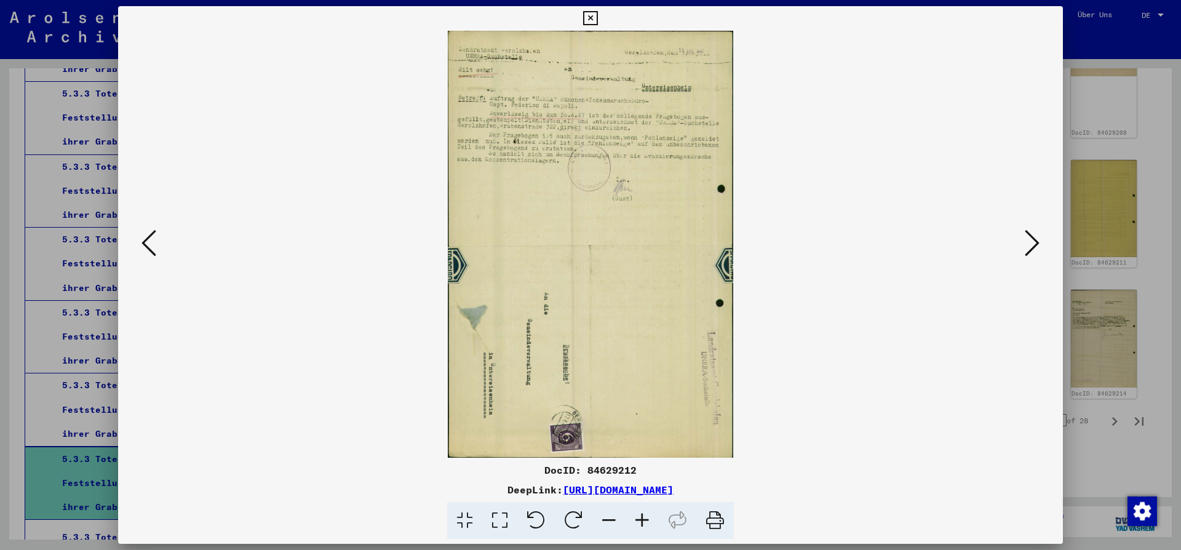
click at [1039, 243] on icon at bounding box center [1032, 243] width 15 height 30
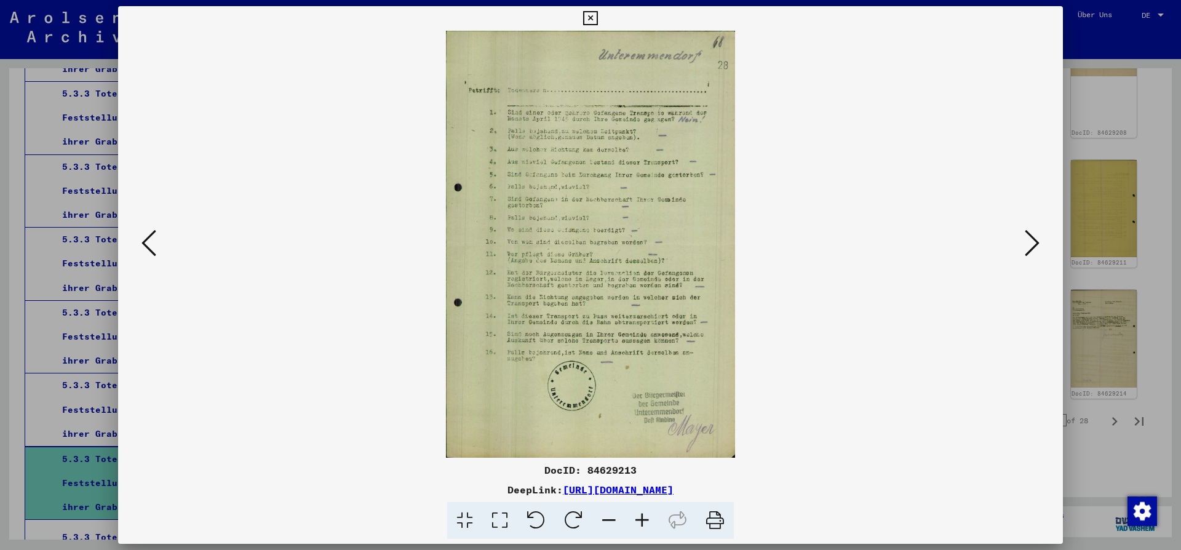
click at [597, 19] on icon at bounding box center [590, 18] width 14 height 15
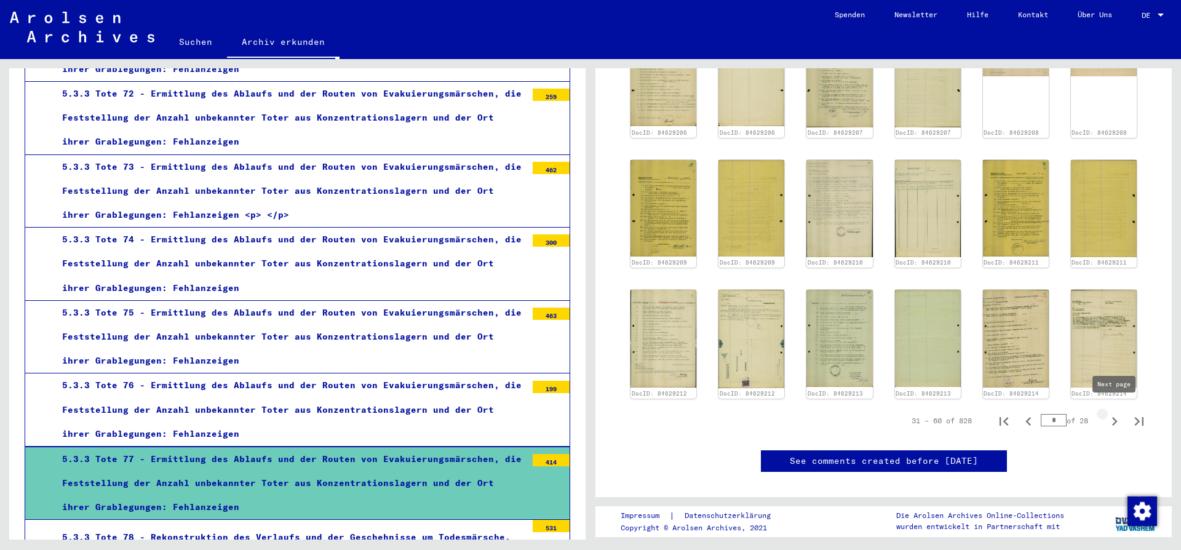
click at [1118, 415] on icon "Next page" at bounding box center [1114, 421] width 17 height 17
type input "*"
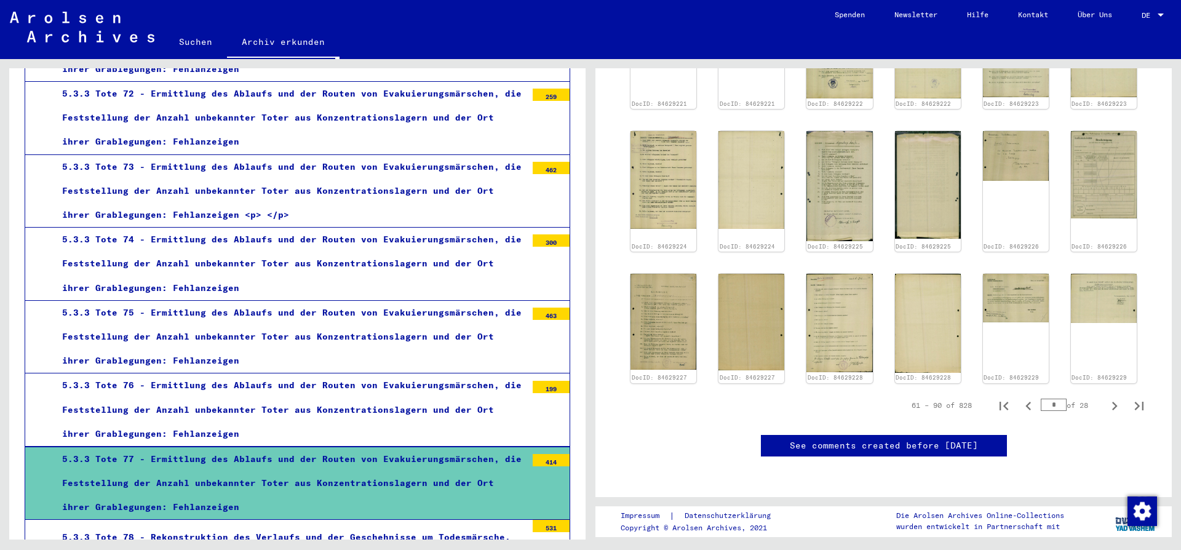
scroll to position [758, 0]
click at [1021, 271] on img at bounding box center [1016, 297] width 70 height 52
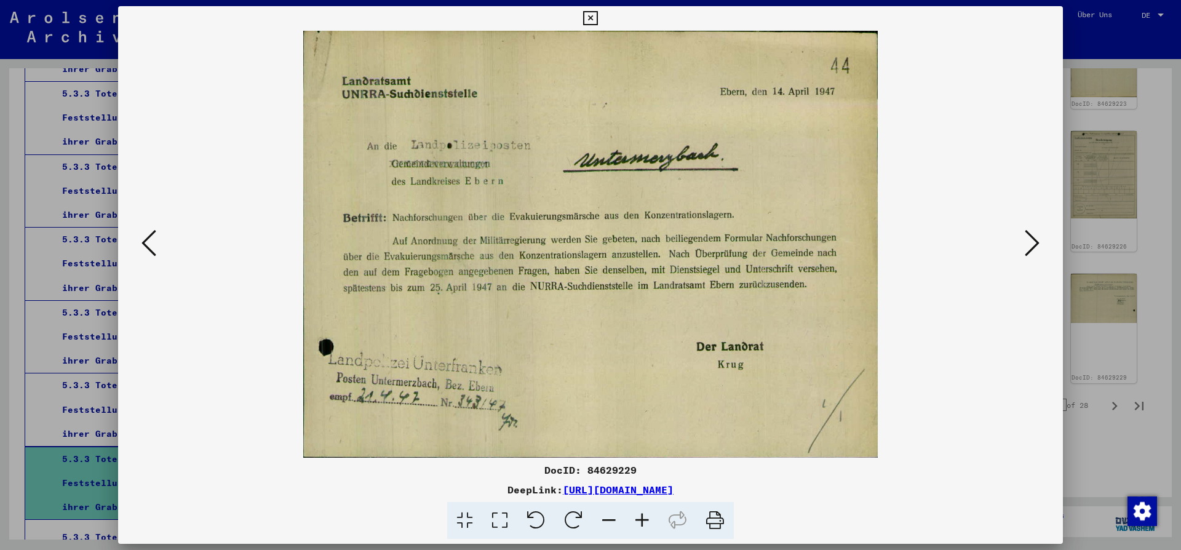
click at [152, 248] on icon at bounding box center [149, 243] width 15 height 30
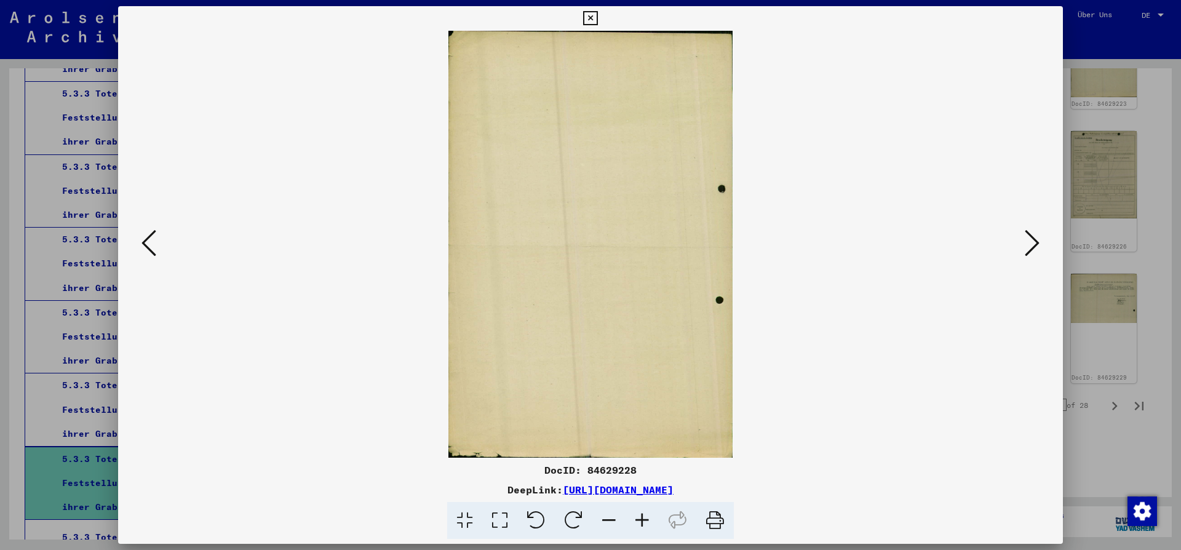
click at [150, 239] on icon at bounding box center [149, 243] width 15 height 30
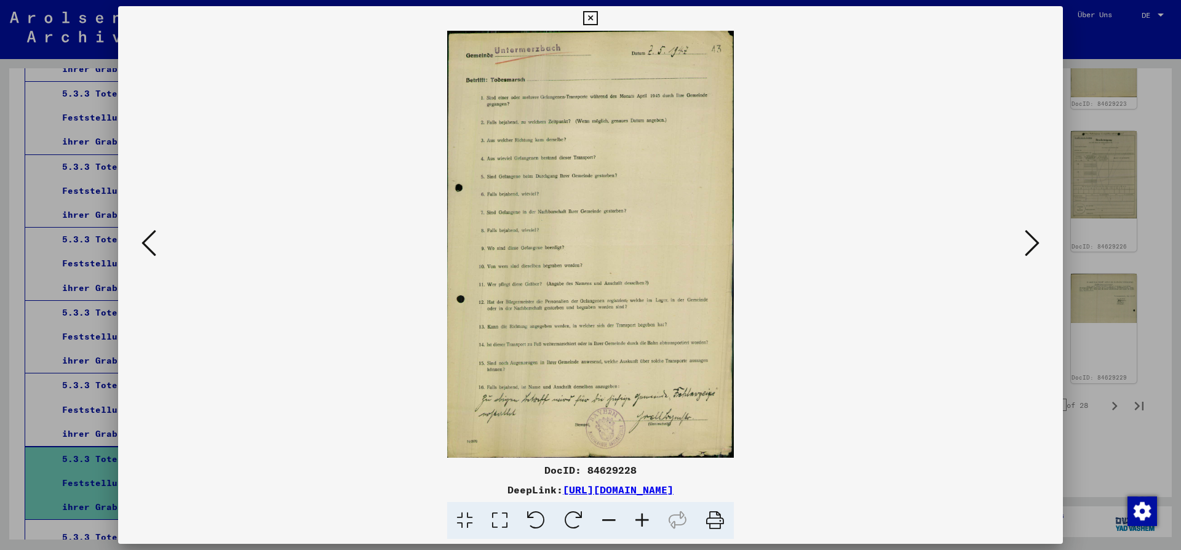
click at [597, 16] on icon at bounding box center [590, 18] width 14 height 15
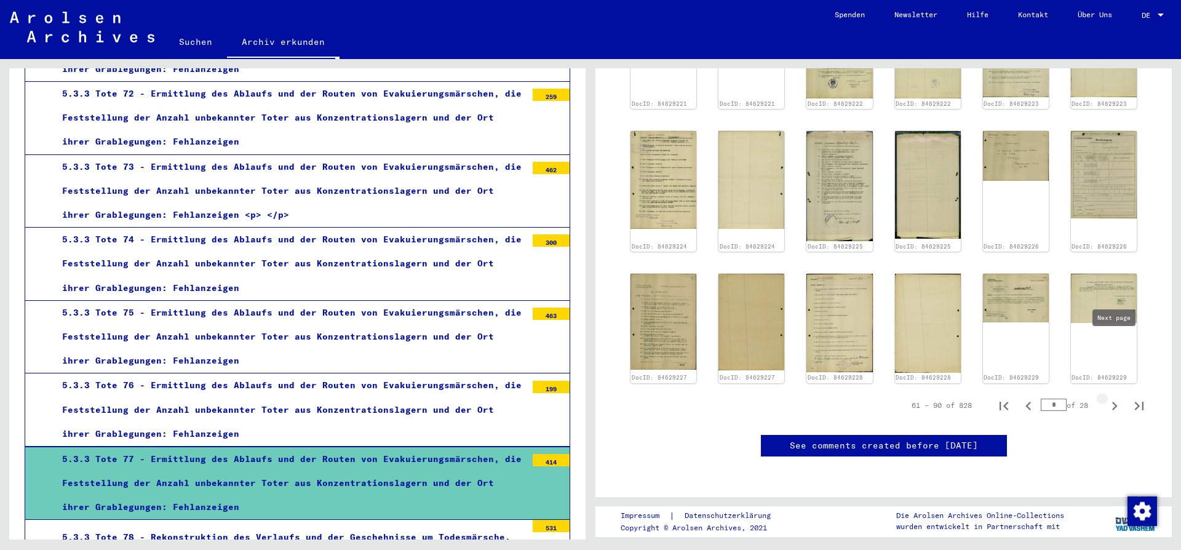
click at [1118, 398] on icon "Next page" at bounding box center [1114, 406] width 17 height 17
type input "*"
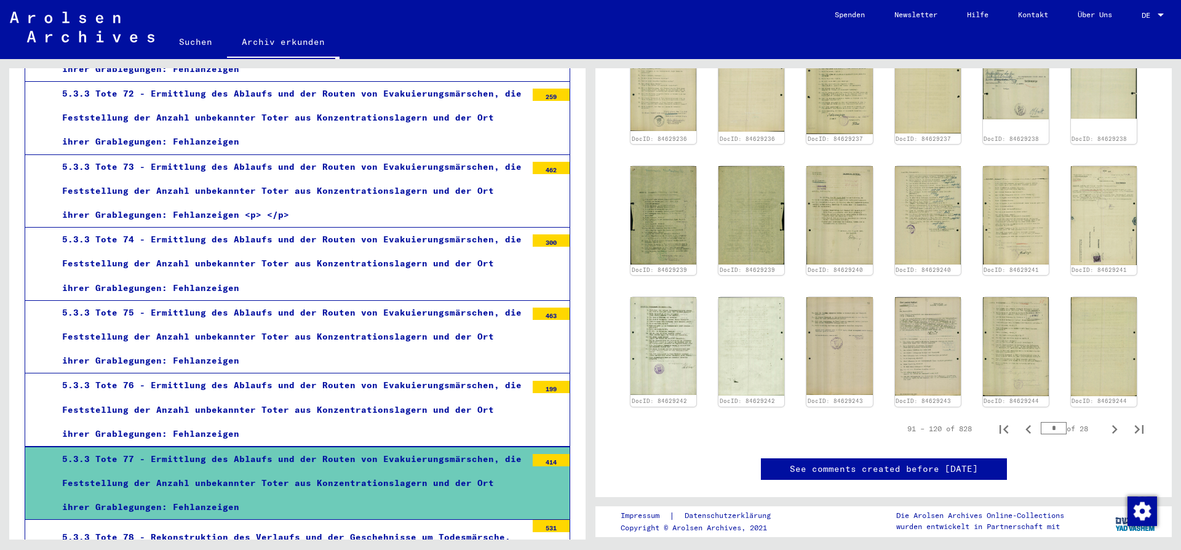
scroll to position [650, 0]
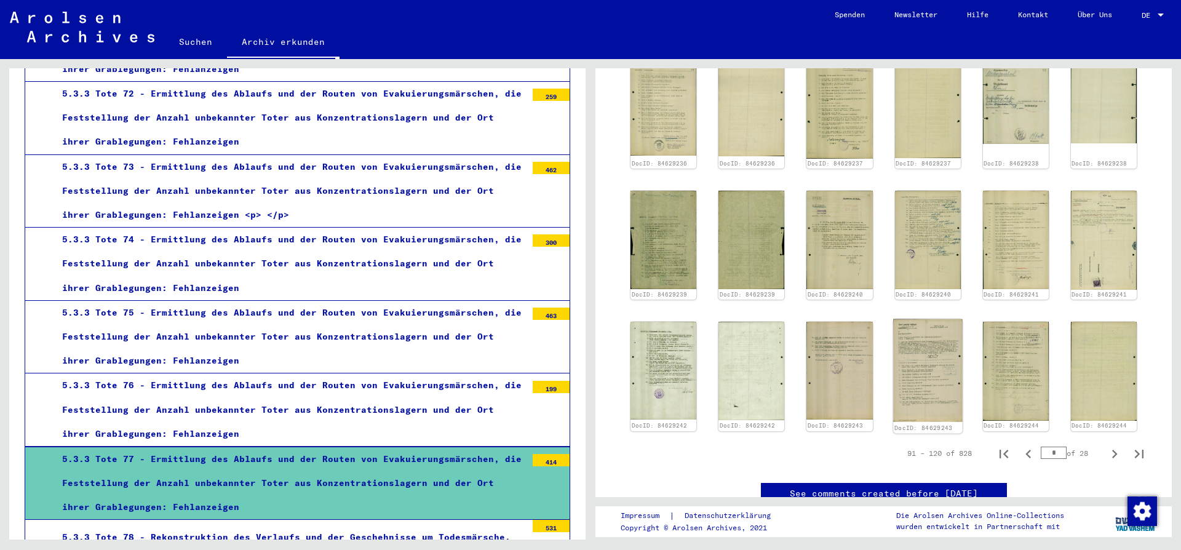
click at [924, 358] on img at bounding box center [928, 370] width 70 height 103
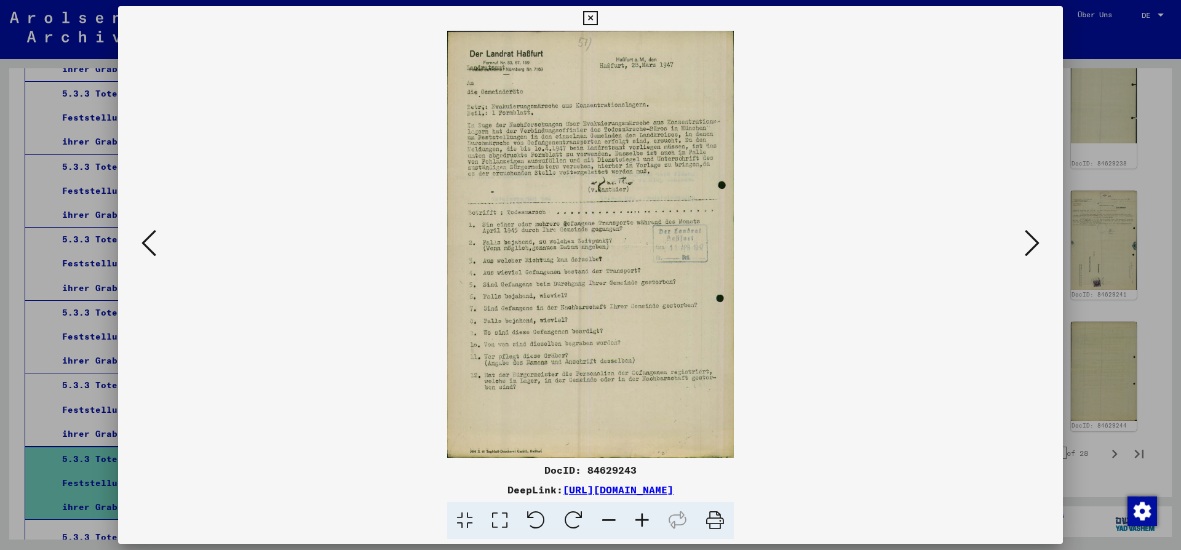
click at [1034, 244] on icon at bounding box center [1032, 243] width 15 height 30
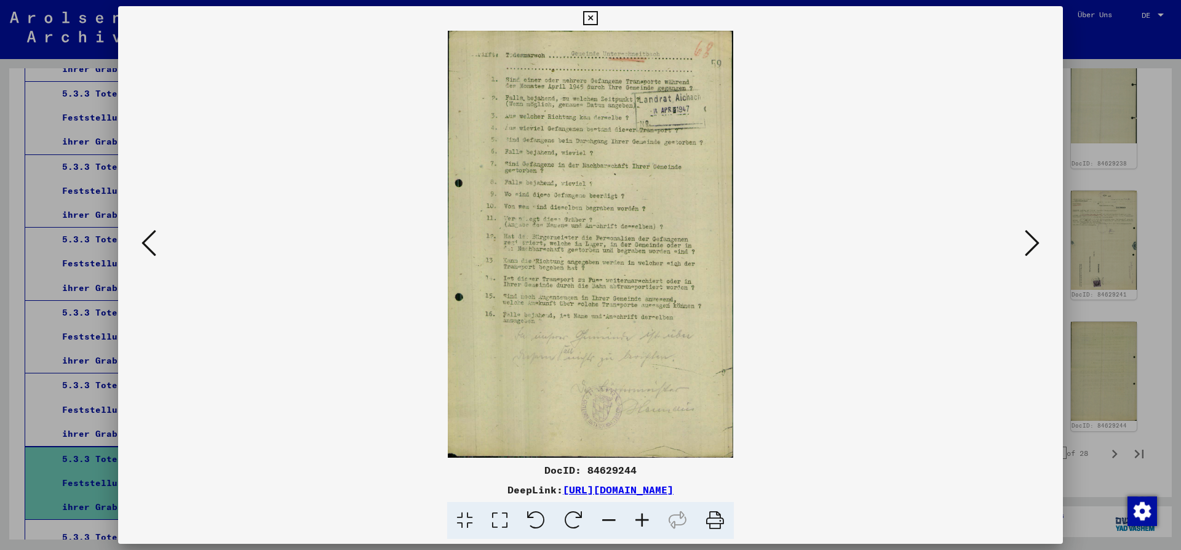
click at [1034, 244] on icon at bounding box center [1032, 243] width 15 height 30
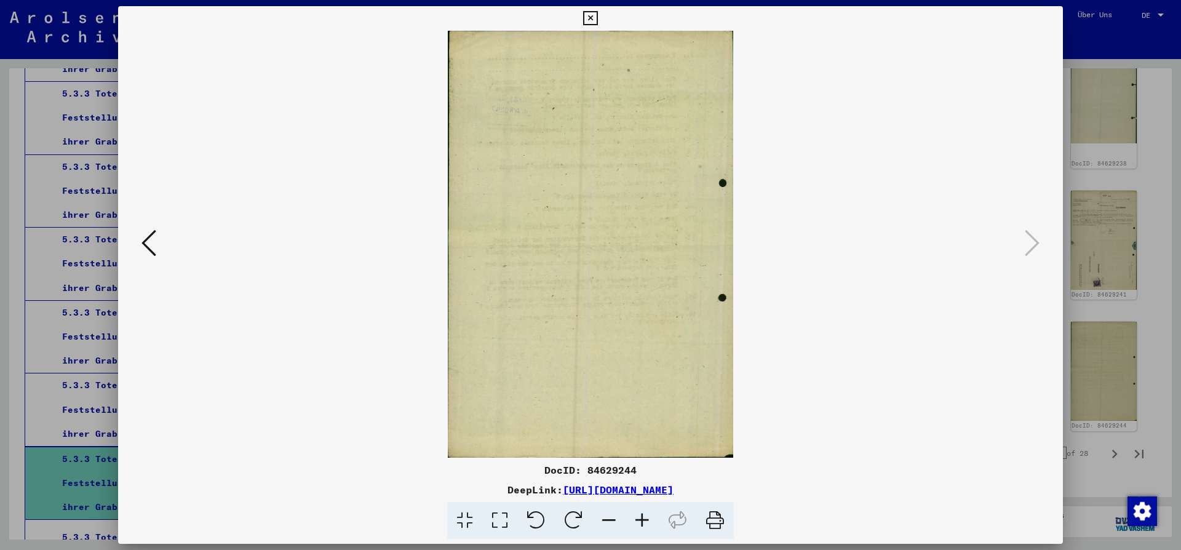
click at [156, 248] on button at bounding box center [149, 243] width 22 height 35
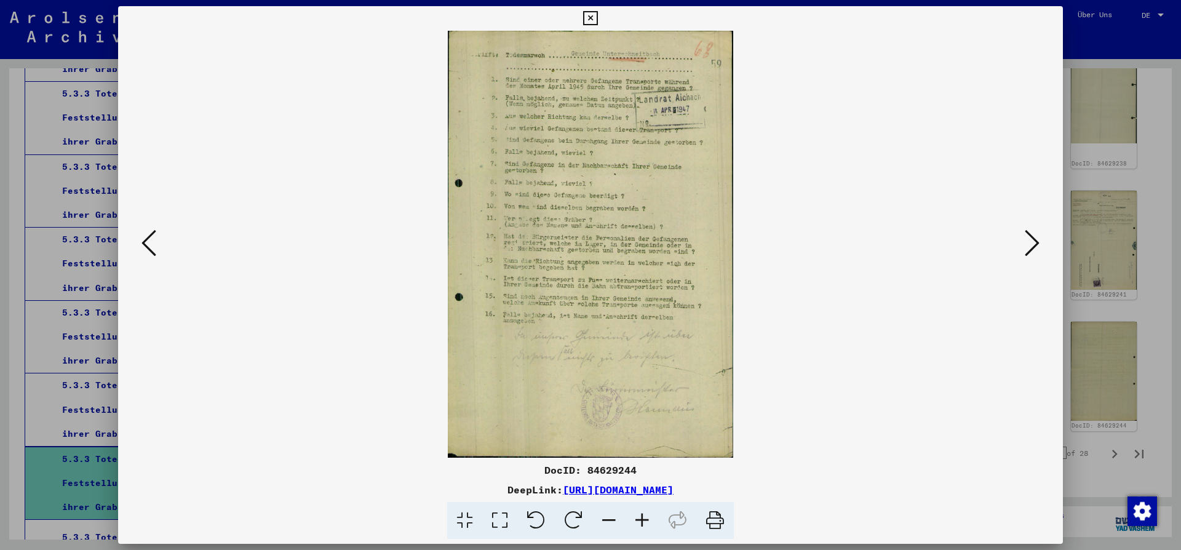
click at [147, 248] on icon at bounding box center [149, 243] width 15 height 30
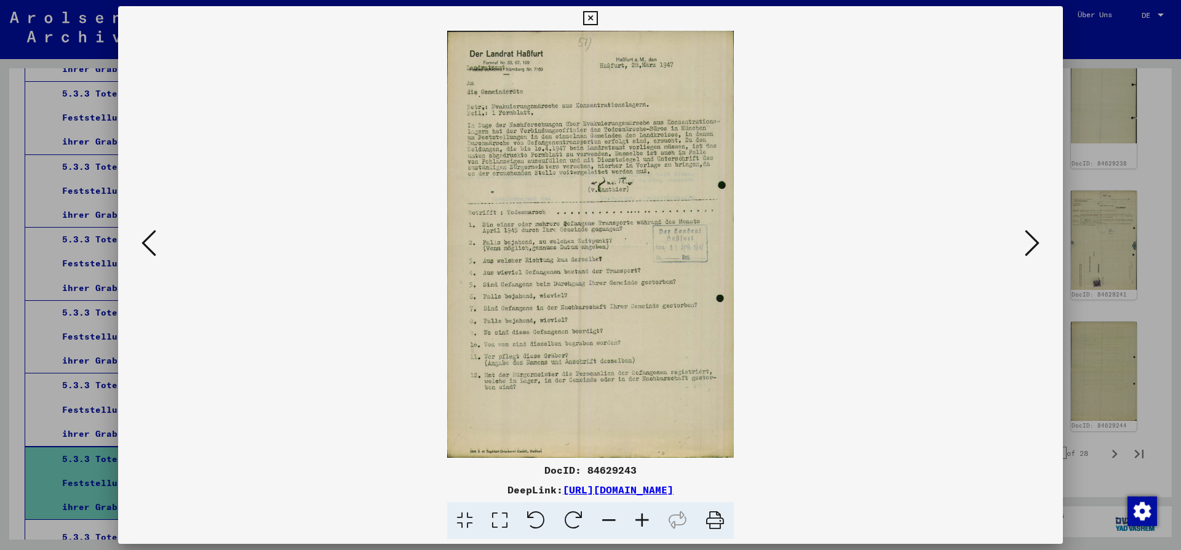
click at [147, 248] on icon at bounding box center [149, 243] width 15 height 30
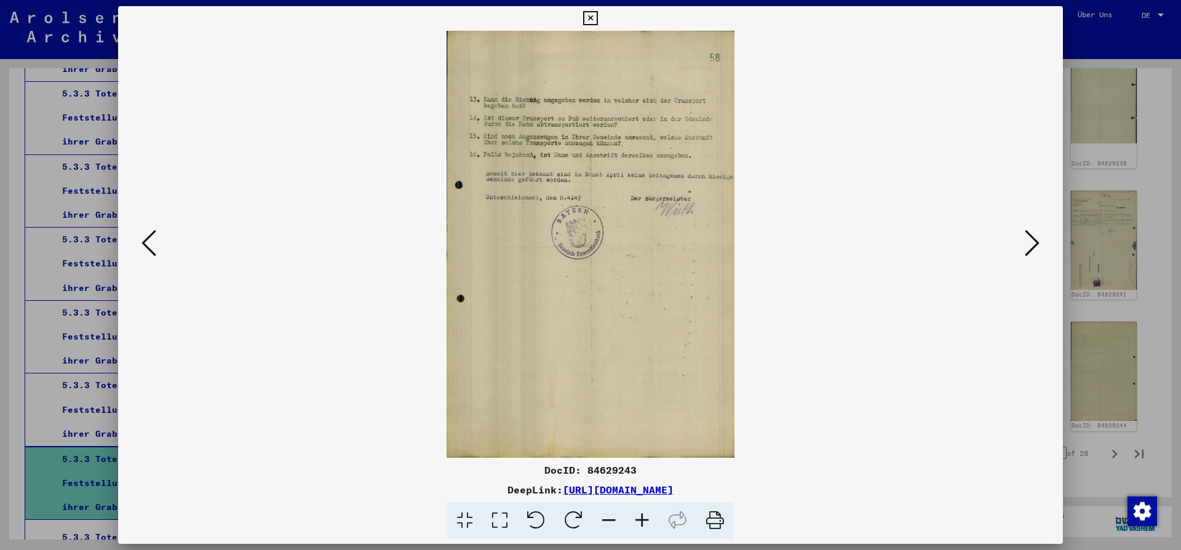
click at [147, 248] on icon at bounding box center [149, 243] width 15 height 30
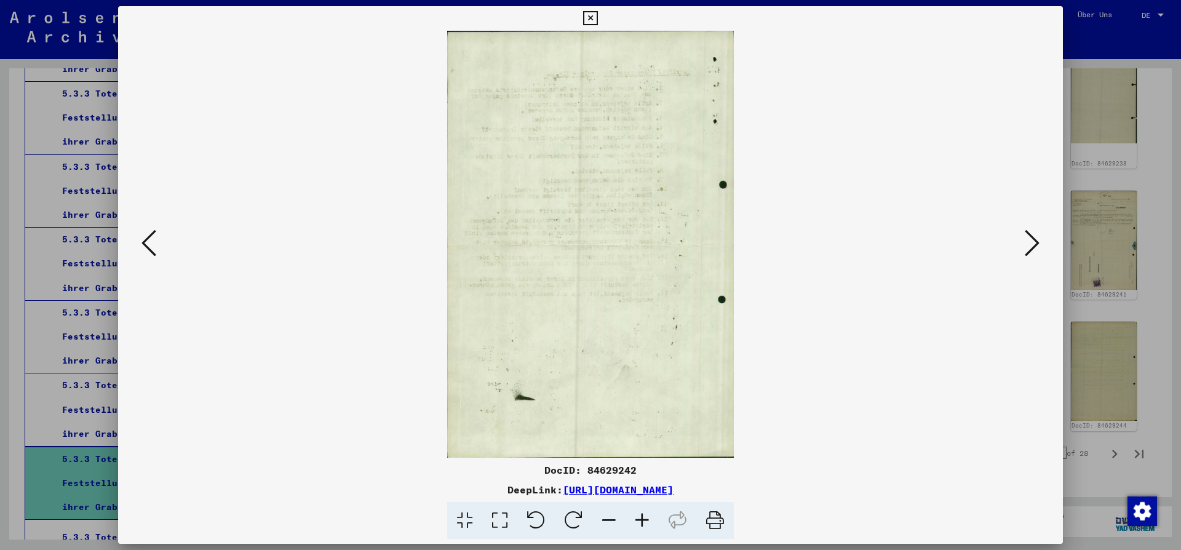
click at [154, 248] on icon at bounding box center [149, 243] width 15 height 30
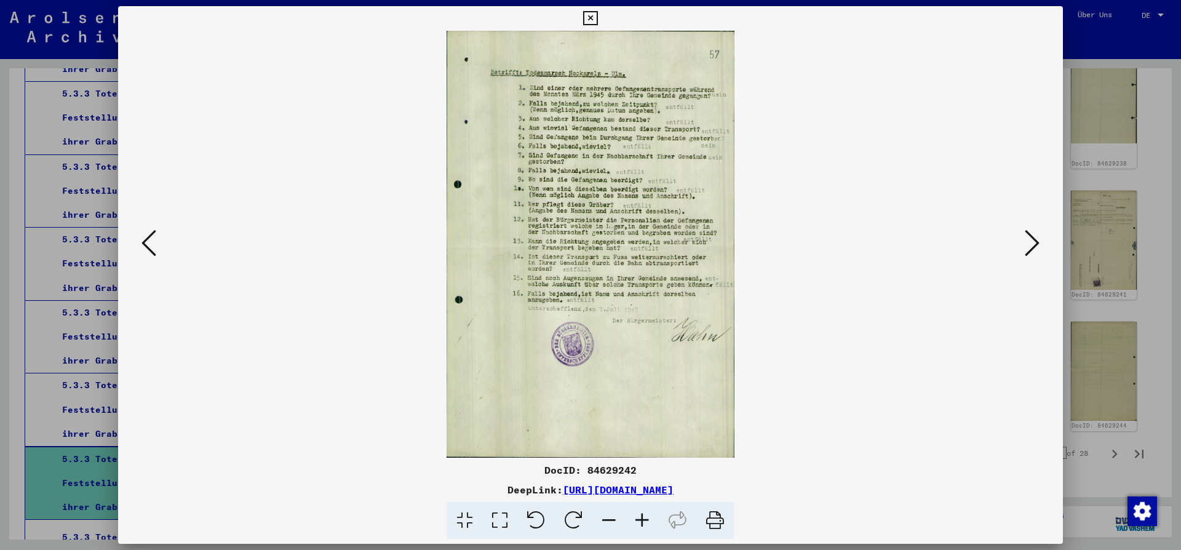
click at [597, 22] on icon at bounding box center [590, 18] width 14 height 15
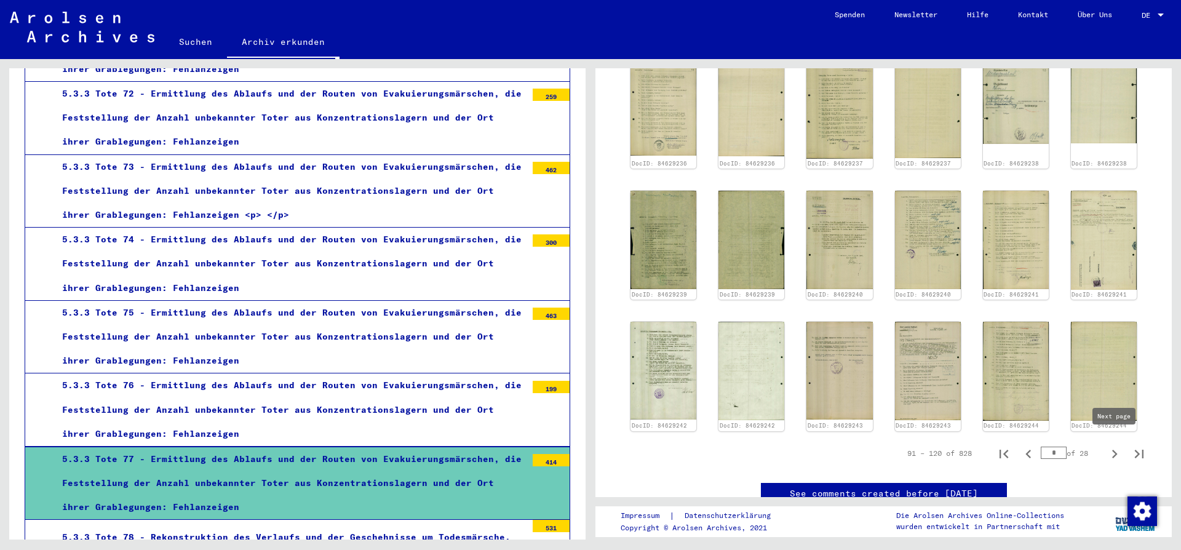
click at [1113, 446] on icon "Next page" at bounding box center [1114, 454] width 17 height 17
type input "*"
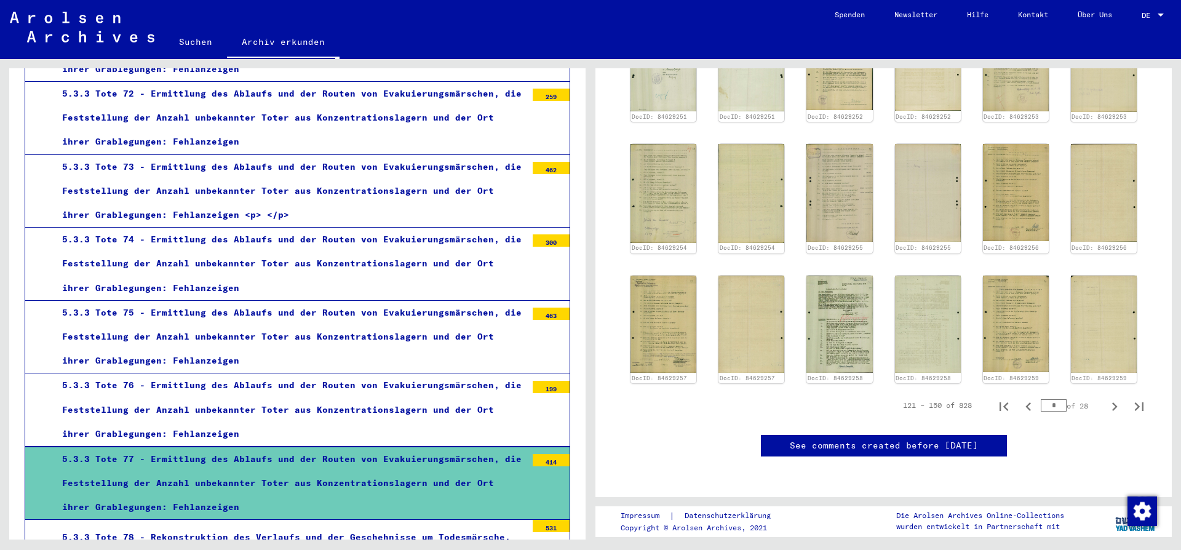
scroll to position [645, 0]
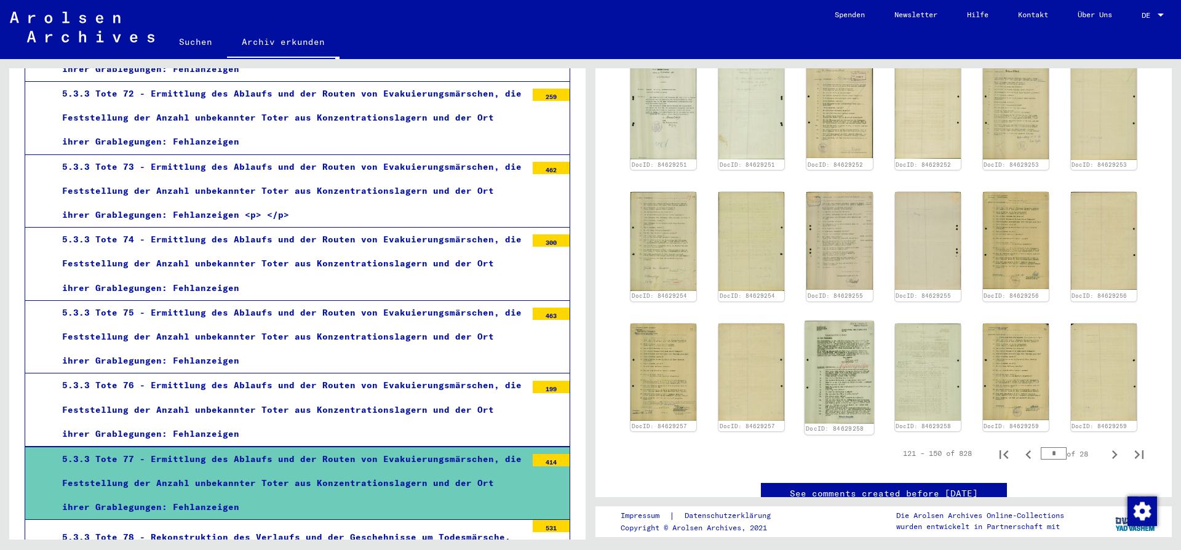
click at [834, 367] on img at bounding box center [840, 372] width 70 height 103
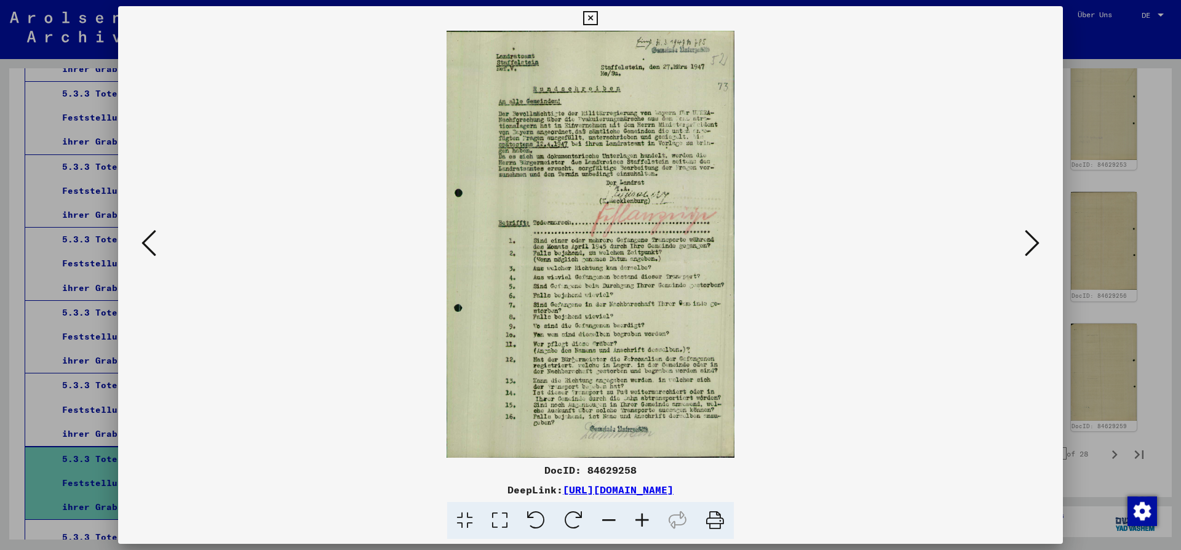
click at [1026, 240] on icon at bounding box center [1032, 243] width 15 height 30
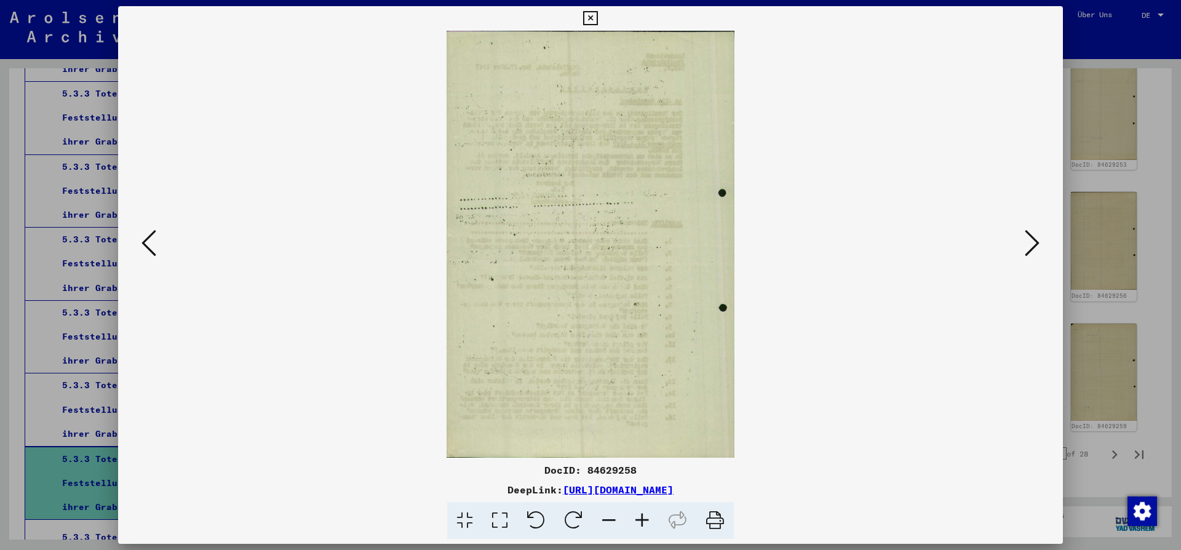
click at [1026, 240] on icon at bounding box center [1032, 243] width 15 height 30
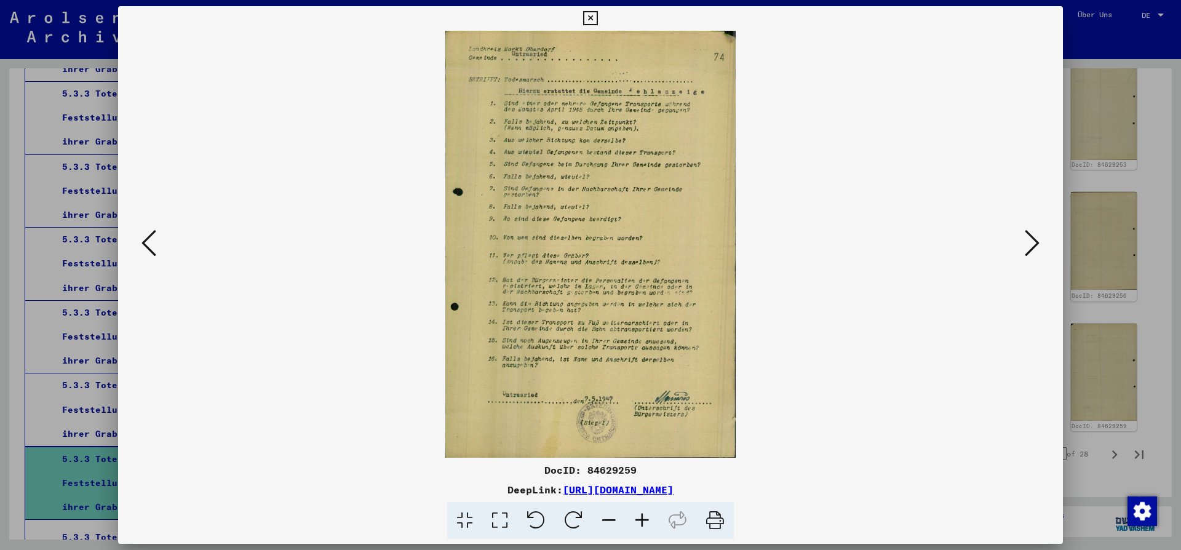
click at [597, 16] on icon at bounding box center [590, 18] width 14 height 15
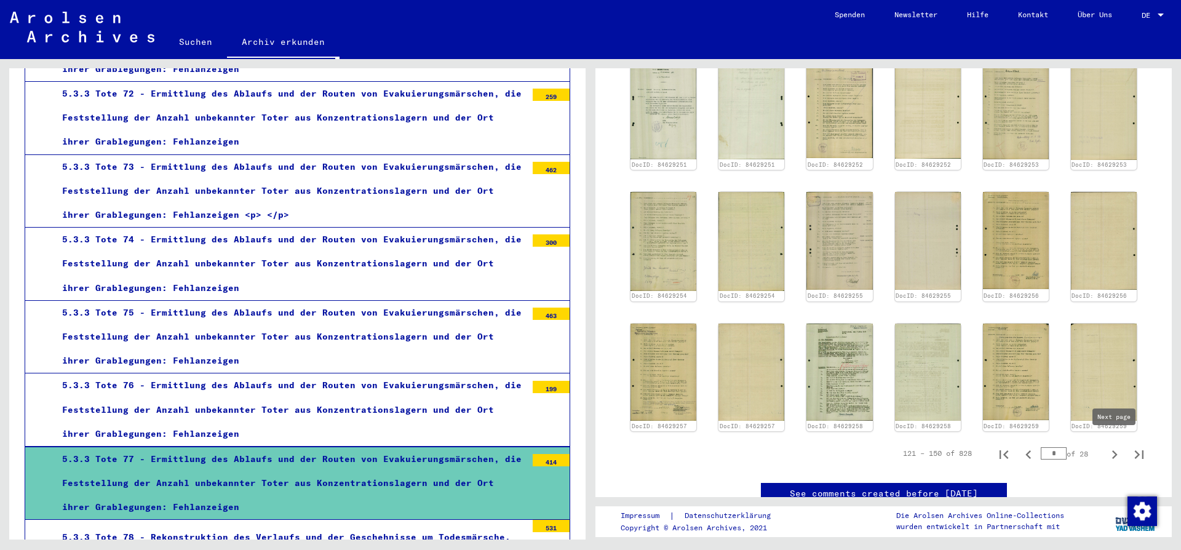
click at [1112, 446] on icon "Next page" at bounding box center [1114, 454] width 17 height 17
type input "*"
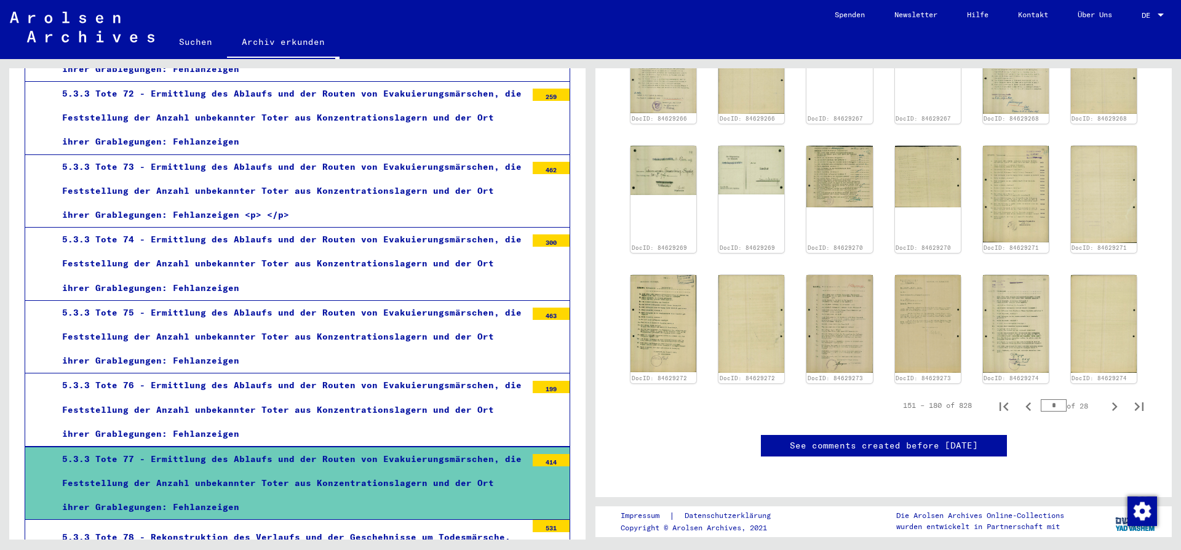
scroll to position [757, 0]
click at [1010, 274] on img at bounding box center [1016, 324] width 70 height 103
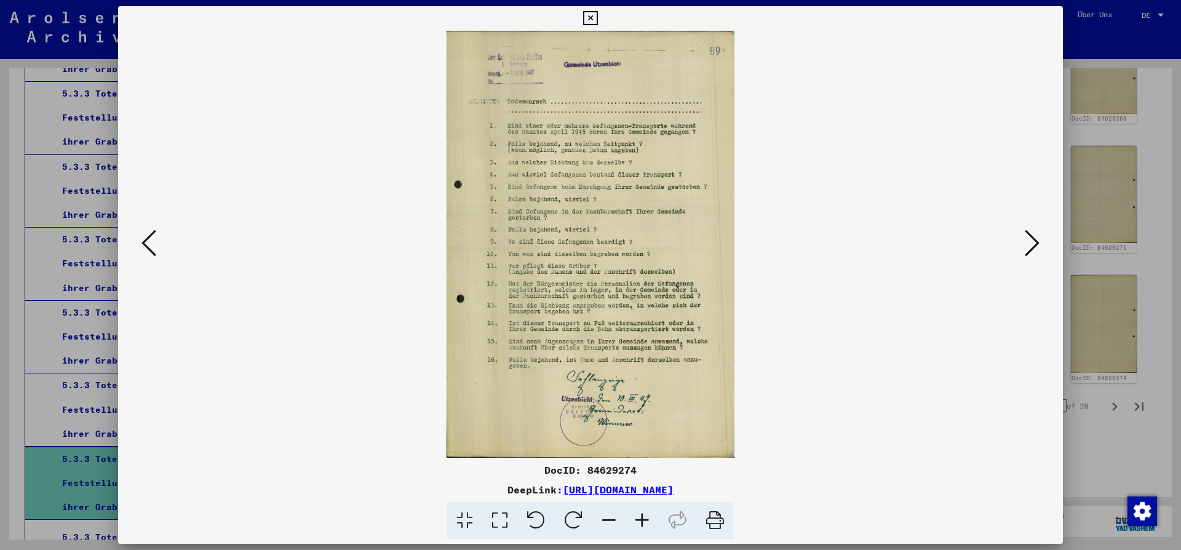
click at [597, 18] on icon at bounding box center [590, 18] width 14 height 15
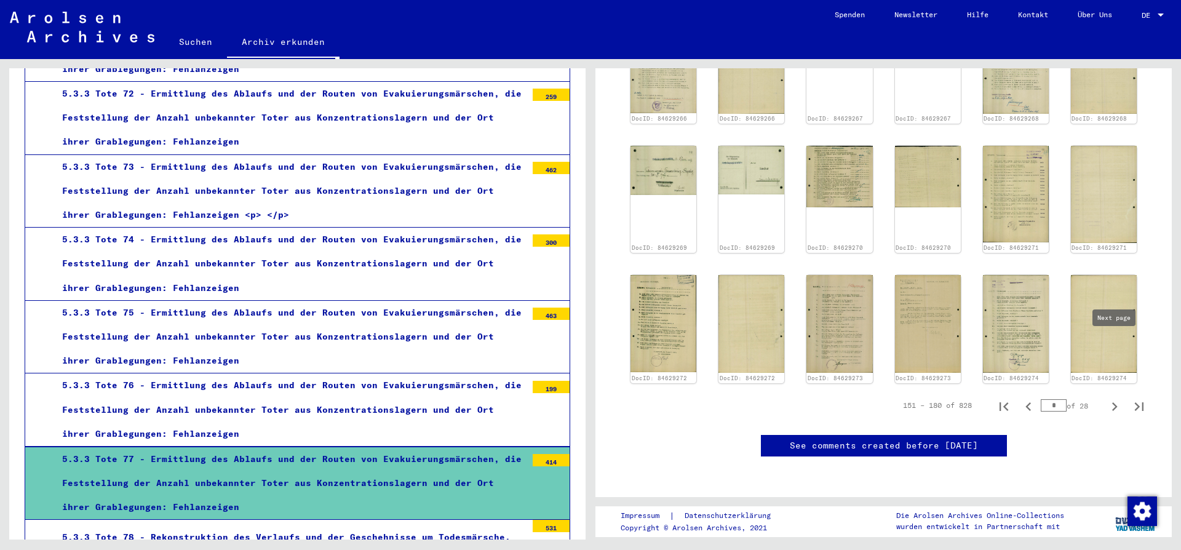
click at [1113, 398] on icon "Next page" at bounding box center [1114, 406] width 17 height 17
type input "*"
drag, startPoint x: 1112, startPoint y: 346, endPoint x: 1121, endPoint y: 346, distance: 9.2
click at [1116, 398] on icon "Next page" at bounding box center [1114, 406] width 17 height 17
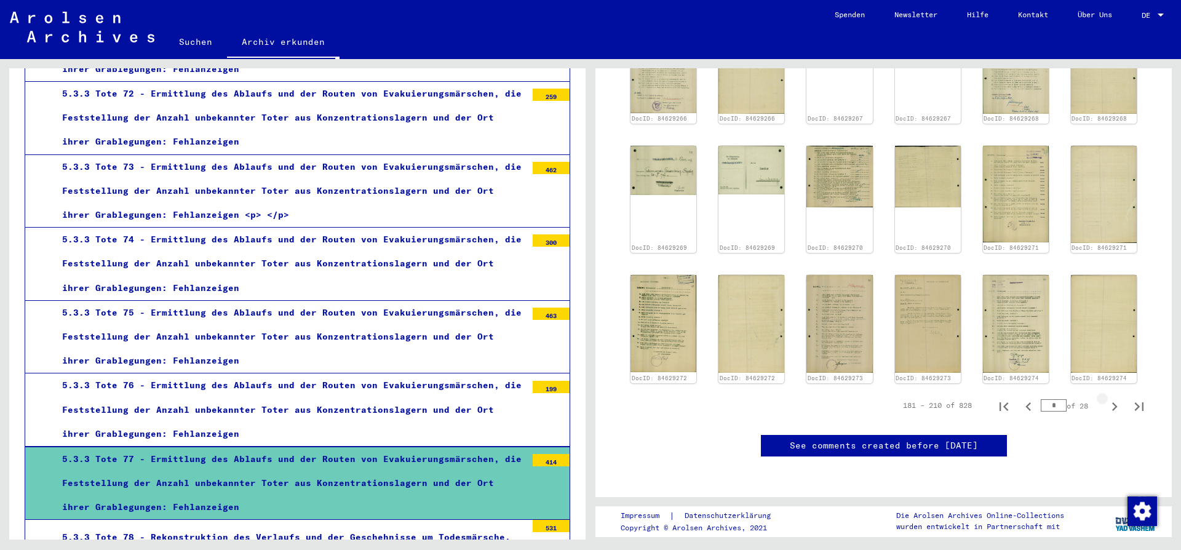
type input "*"
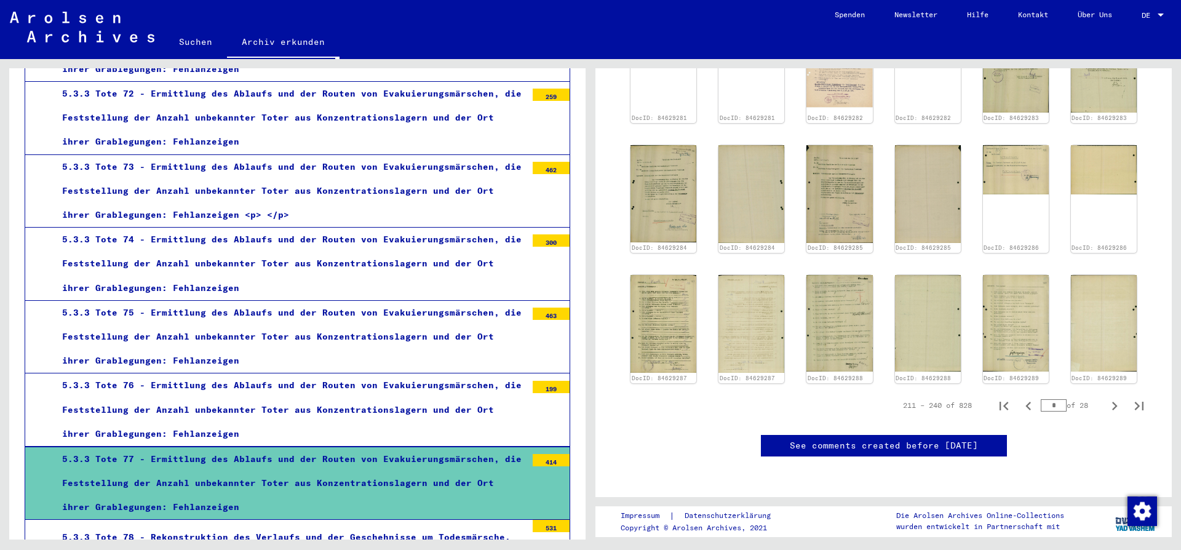
scroll to position [681, 0]
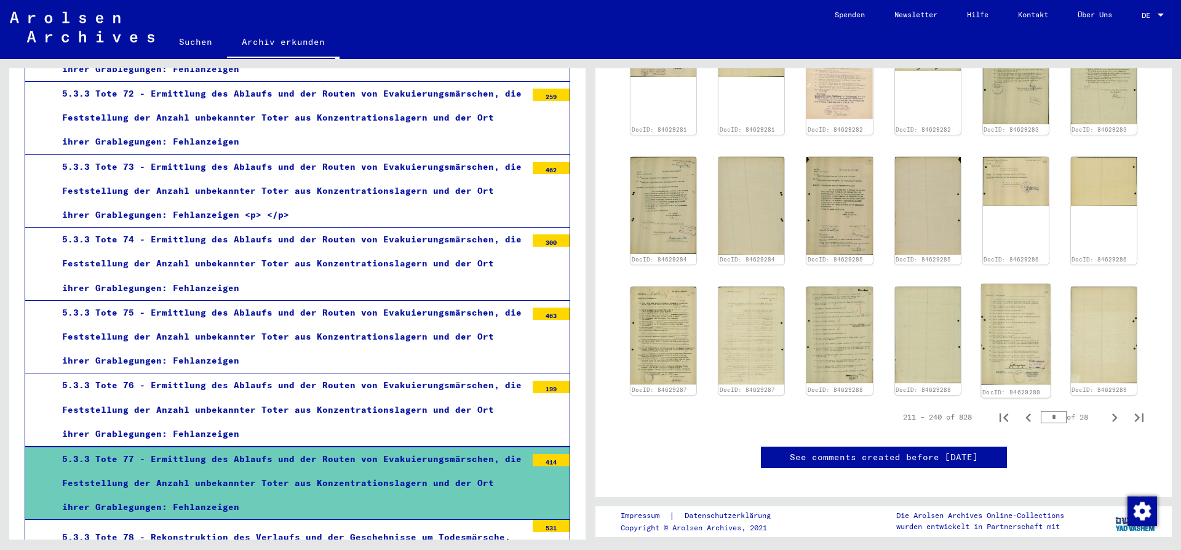
click at [1010, 339] on img at bounding box center [1016, 334] width 70 height 101
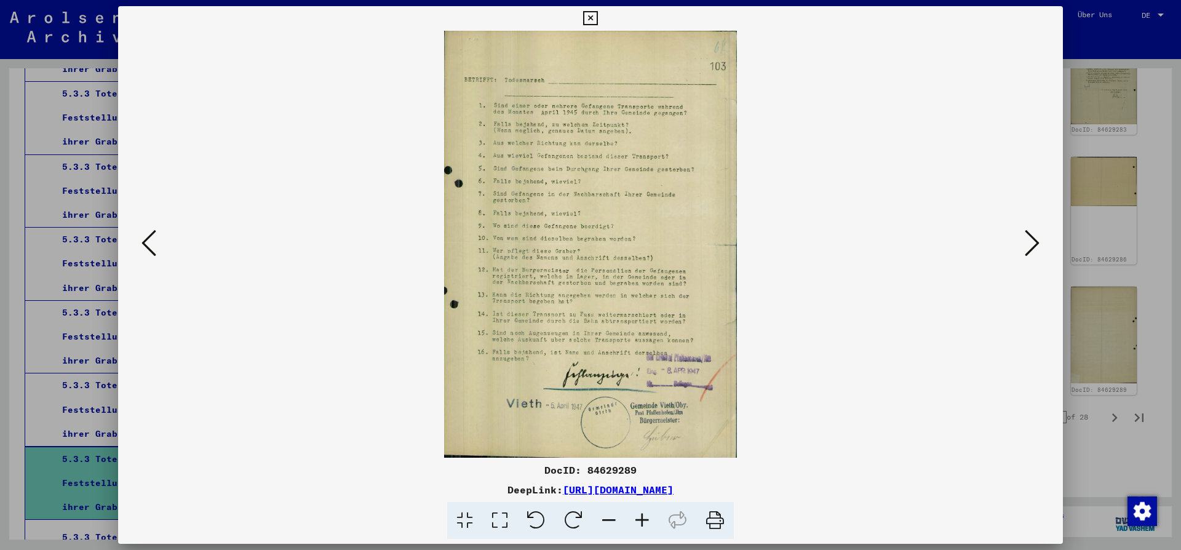
click at [150, 246] on icon at bounding box center [149, 243] width 15 height 30
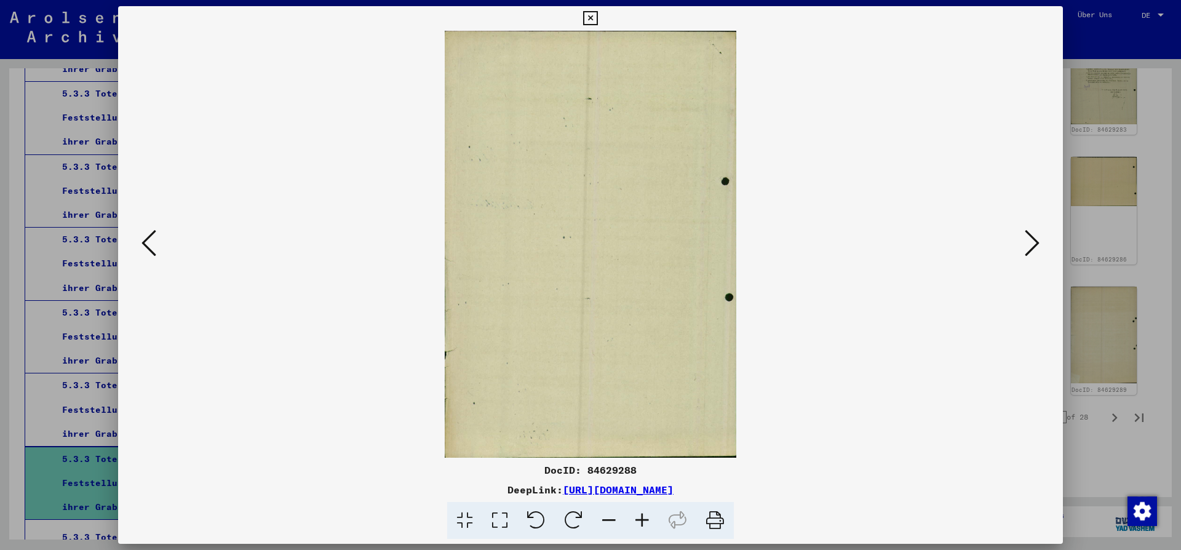
click at [150, 246] on icon at bounding box center [149, 243] width 15 height 30
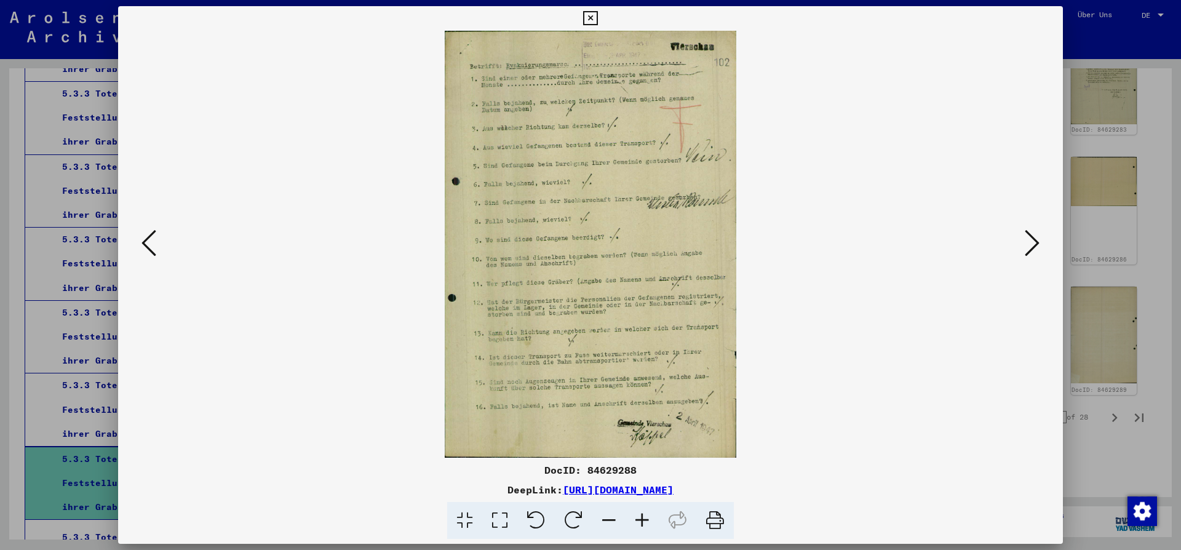
click at [150, 246] on icon at bounding box center [149, 243] width 15 height 30
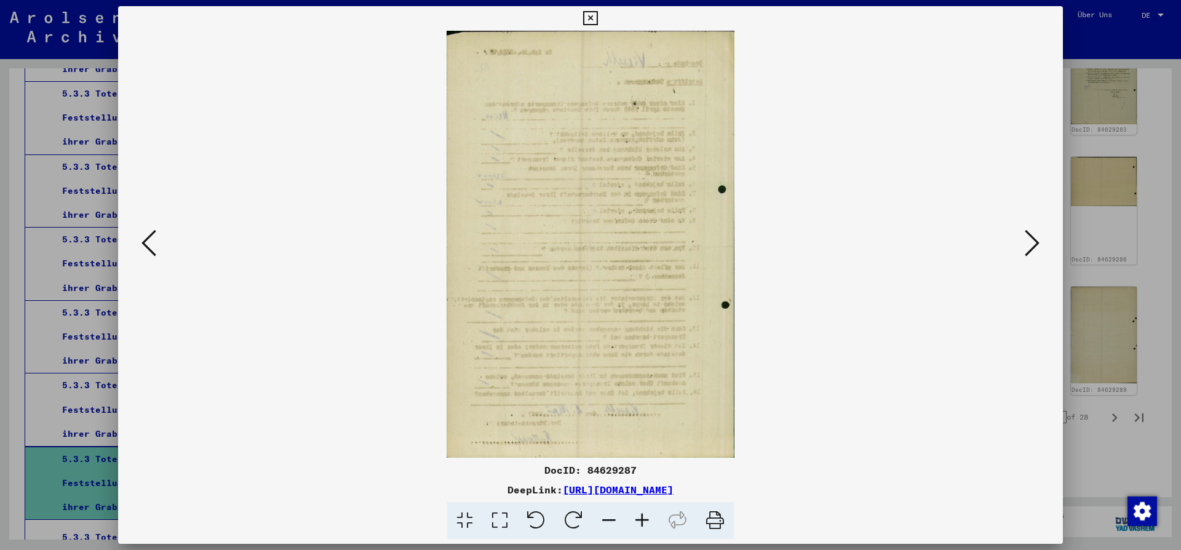
click at [150, 246] on icon at bounding box center [149, 243] width 15 height 30
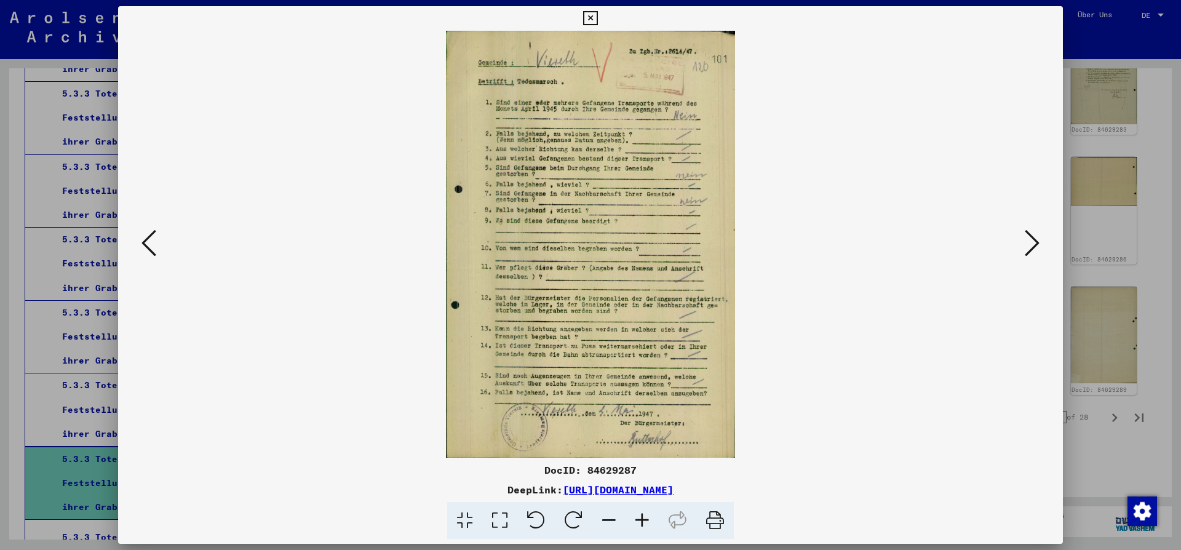
drag, startPoint x: 1057, startPoint y: 20, endPoint x: 1032, endPoint y: 73, distance: 59.2
click at [597, 20] on icon at bounding box center [590, 18] width 14 height 15
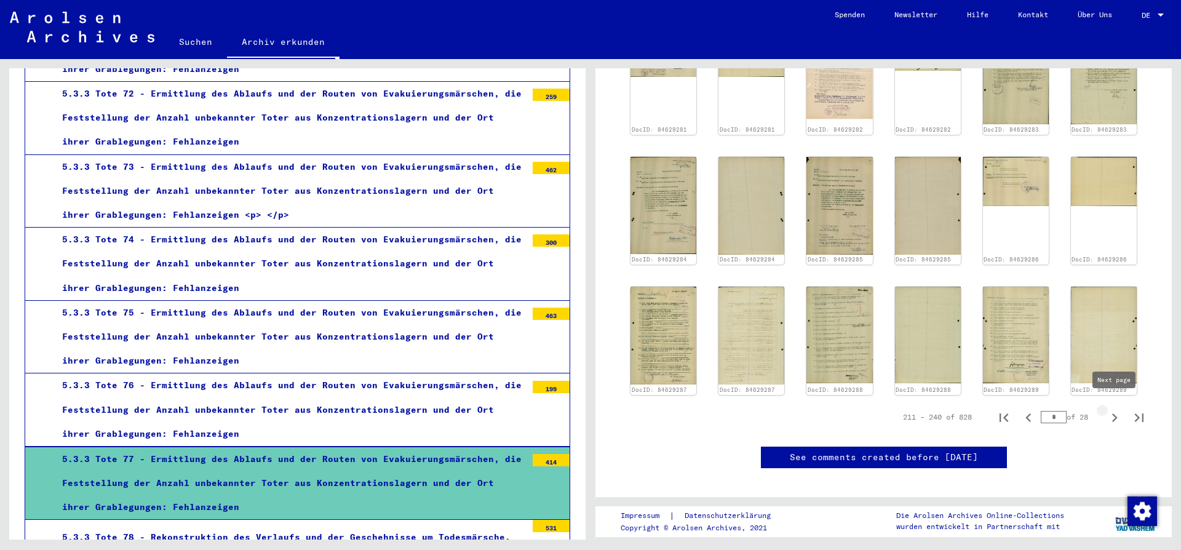
click at [1116, 414] on icon "Next page" at bounding box center [1116, 418] width 6 height 9
type input "*"
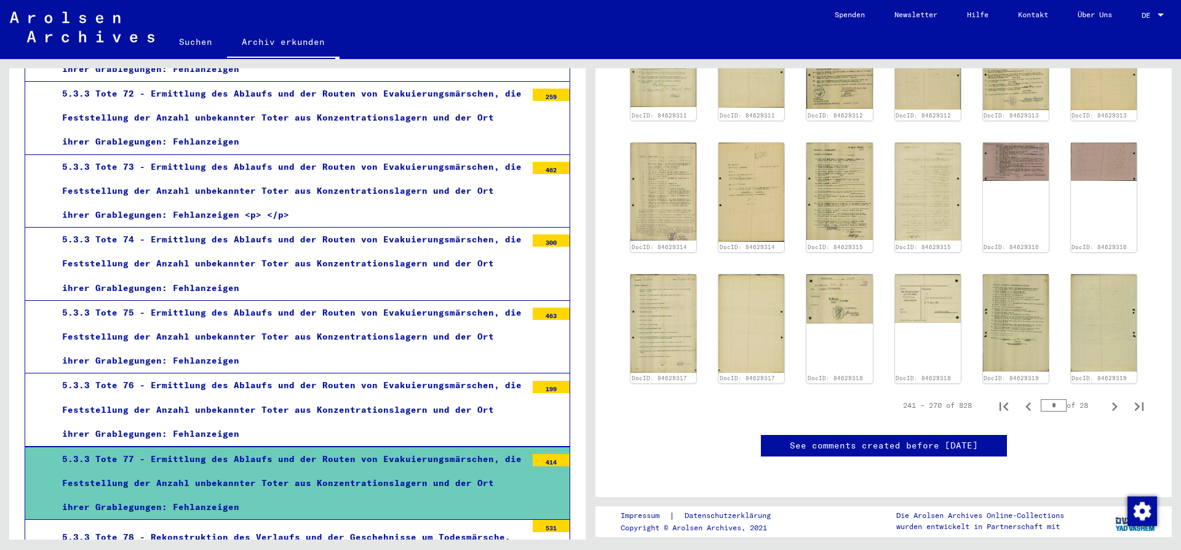
scroll to position [751, 0]
click at [1020, 272] on img at bounding box center [1016, 323] width 70 height 102
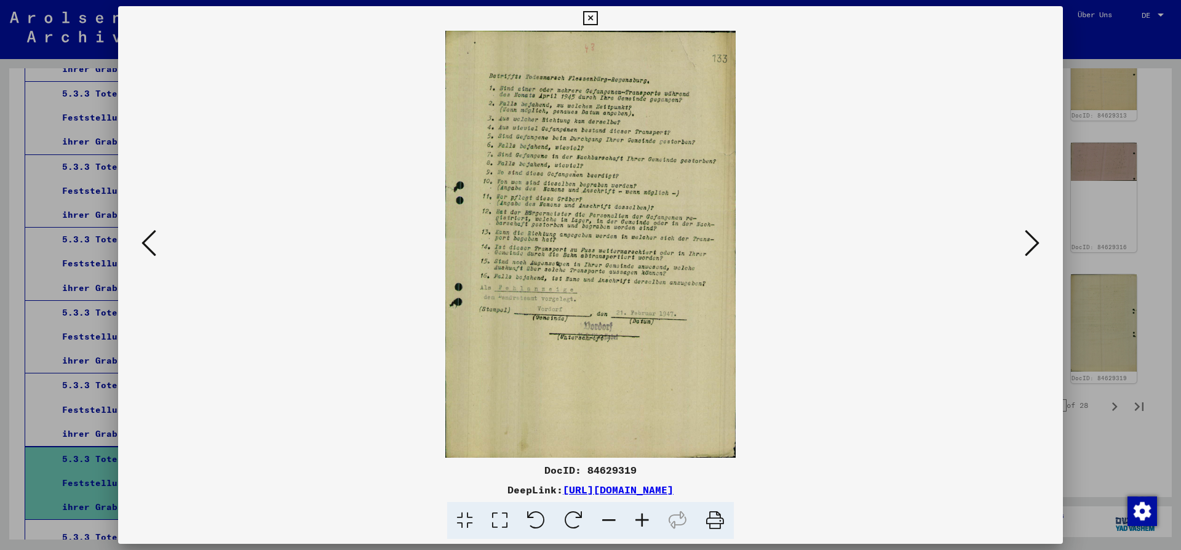
drag, startPoint x: 1044, startPoint y: 241, endPoint x: 1029, endPoint y: 246, distance: 15.4
click at [1041, 246] on div at bounding box center [590, 244] width 945 height 427
click at [1028, 249] on icon at bounding box center [1032, 243] width 15 height 30
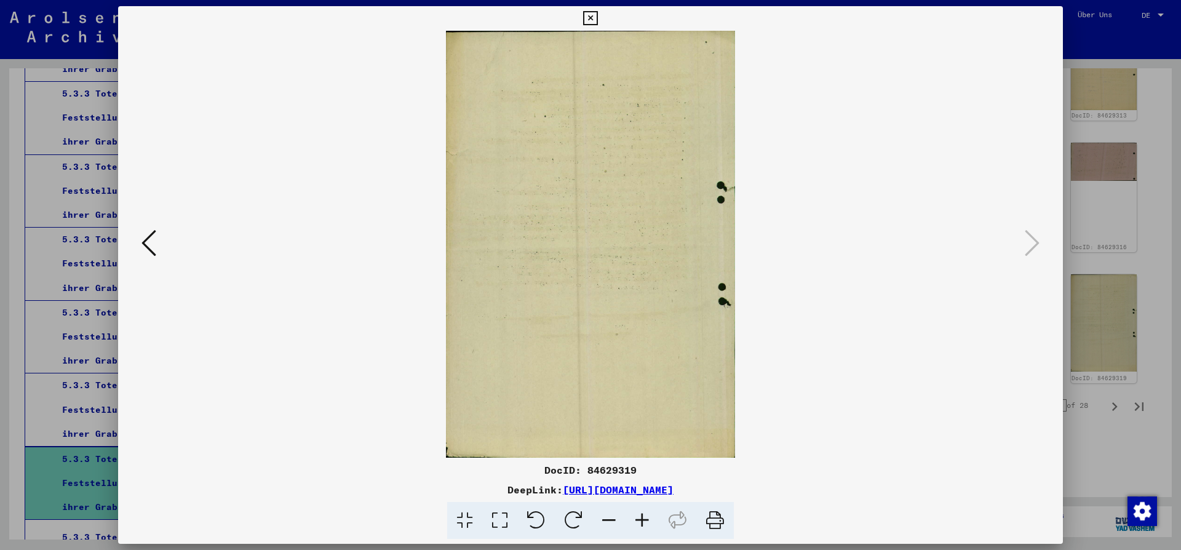
click at [597, 23] on icon at bounding box center [590, 18] width 14 height 15
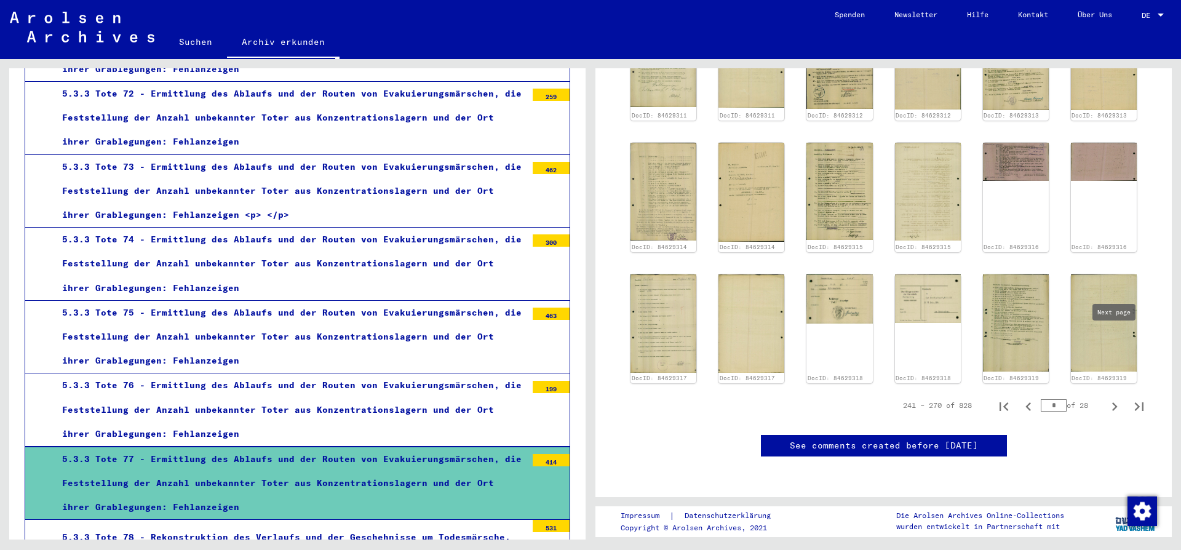
click at [1114, 398] on icon "Next page" at bounding box center [1114, 406] width 17 height 17
type input "**"
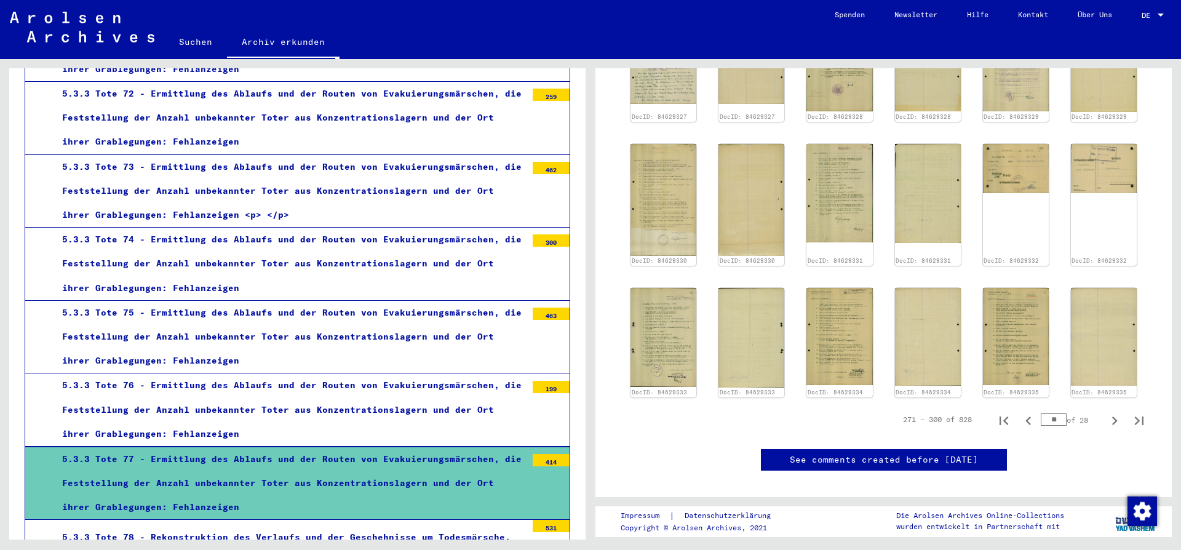
scroll to position [684, 0]
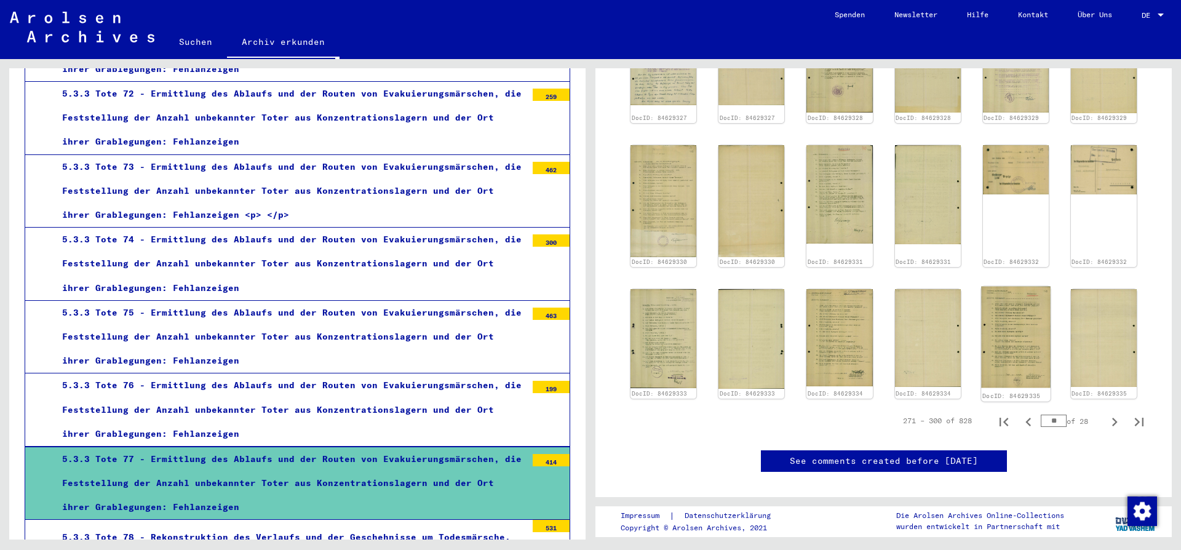
click at [1015, 336] on img at bounding box center [1016, 338] width 70 height 102
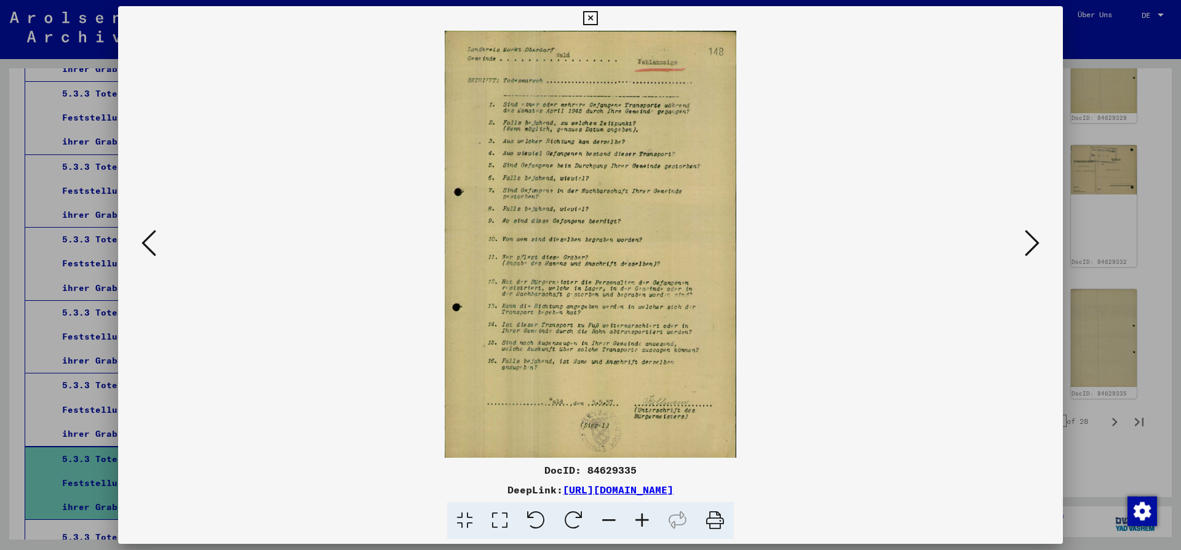
click at [148, 242] on icon at bounding box center [149, 243] width 15 height 30
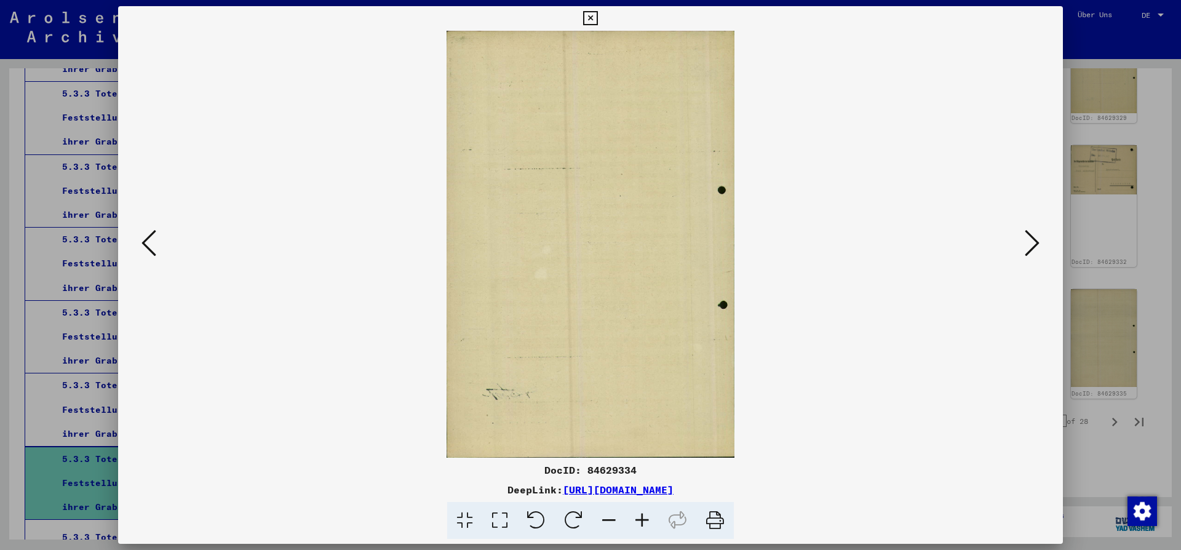
click at [148, 242] on icon at bounding box center [149, 243] width 15 height 30
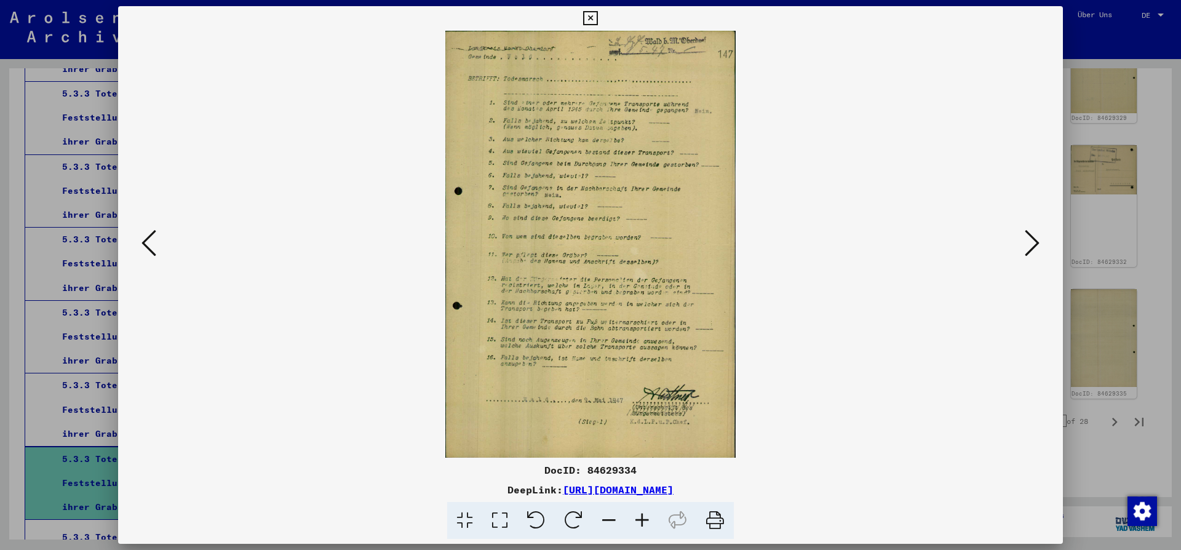
click at [148, 242] on icon at bounding box center [149, 243] width 15 height 30
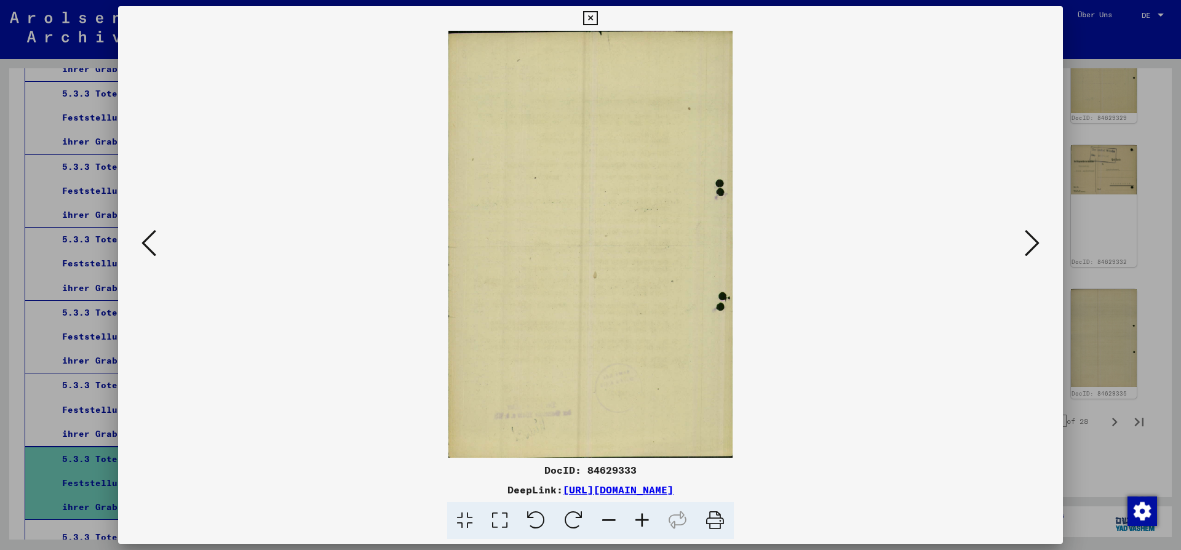
click at [148, 242] on icon at bounding box center [149, 243] width 15 height 30
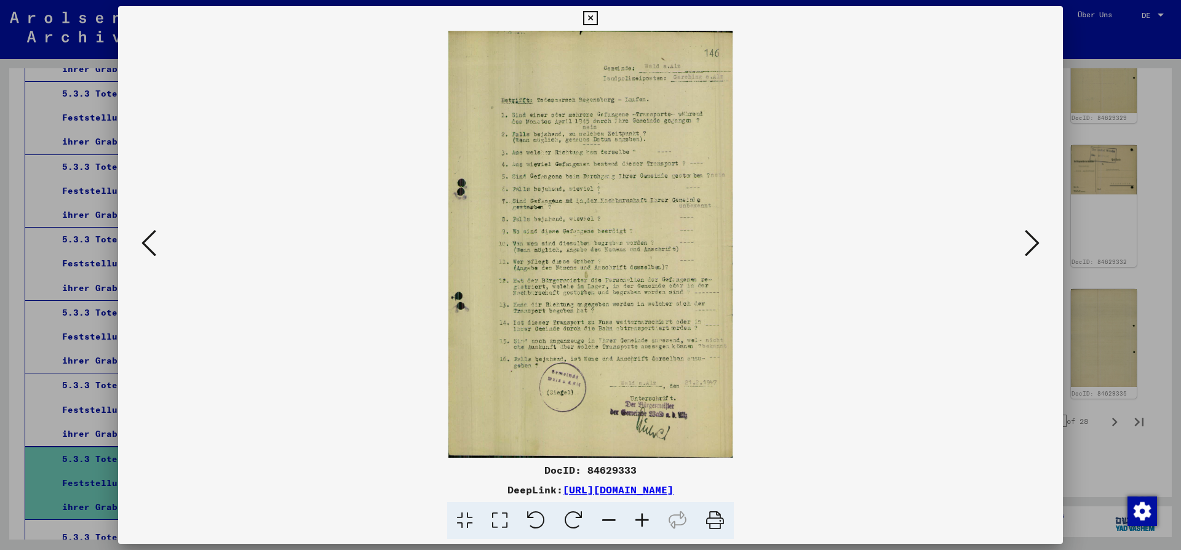
click at [148, 242] on icon at bounding box center [149, 243] width 15 height 30
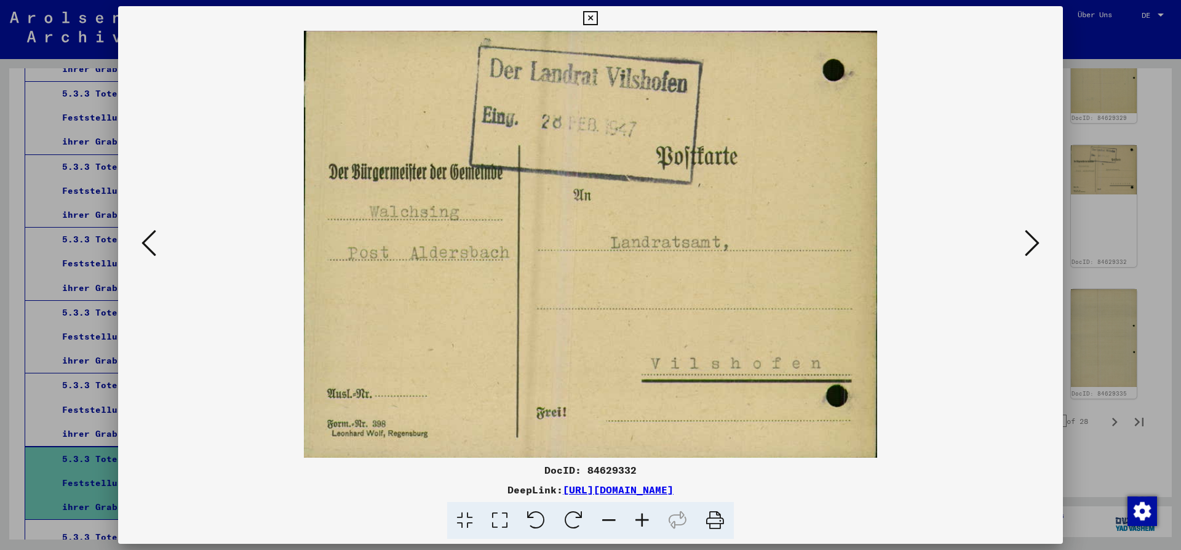
click at [148, 242] on icon at bounding box center [149, 243] width 15 height 30
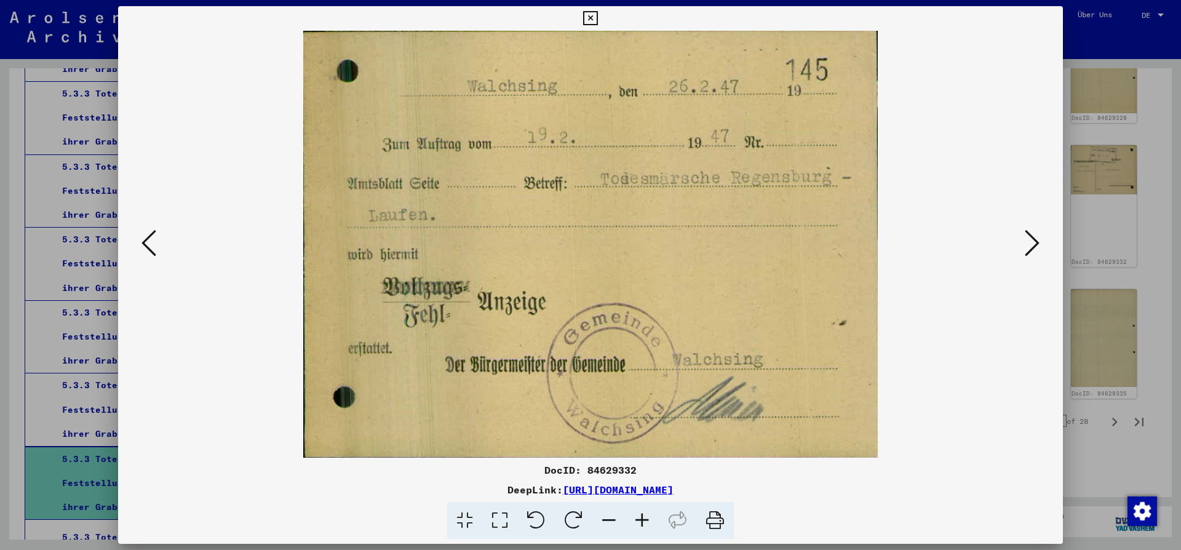
click at [148, 242] on icon at bounding box center [149, 243] width 15 height 30
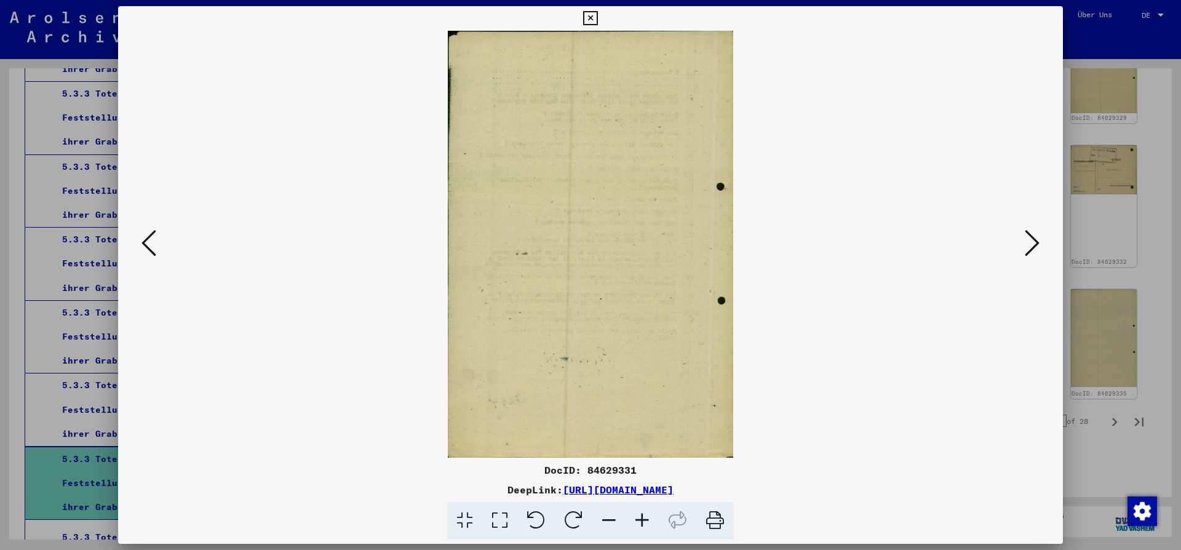
click at [148, 242] on icon at bounding box center [149, 243] width 15 height 30
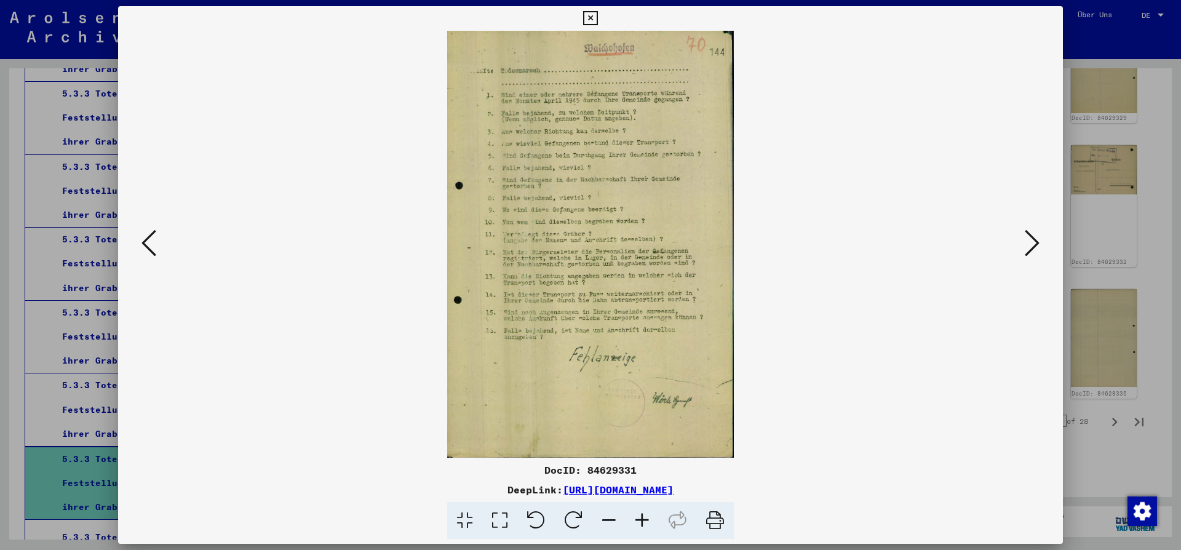
click at [148, 242] on icon at bounding box center [149, 243] width 15 height 30
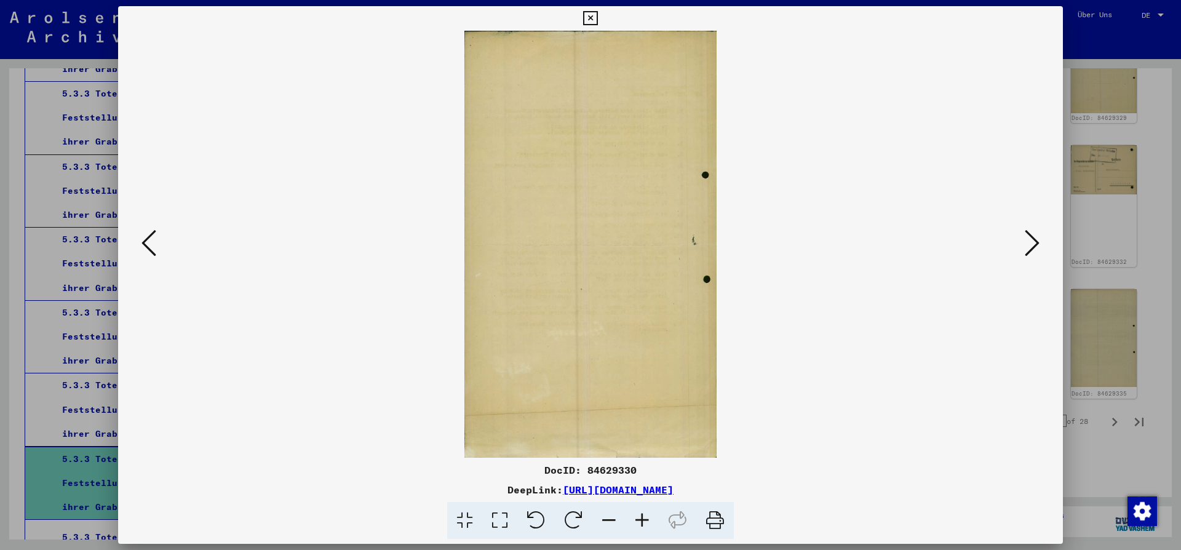
click at [148, 242] on icon at bounding box center [149, 243] width 15 height 30
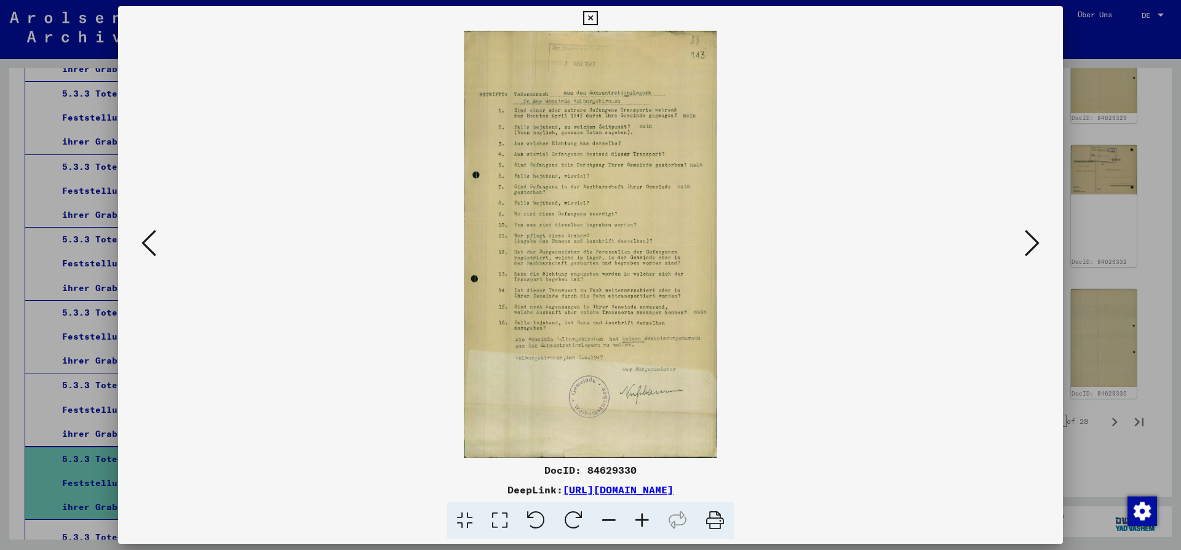
click at [148, 242] on icon at bounding box center [149, 243] width 15 height 30
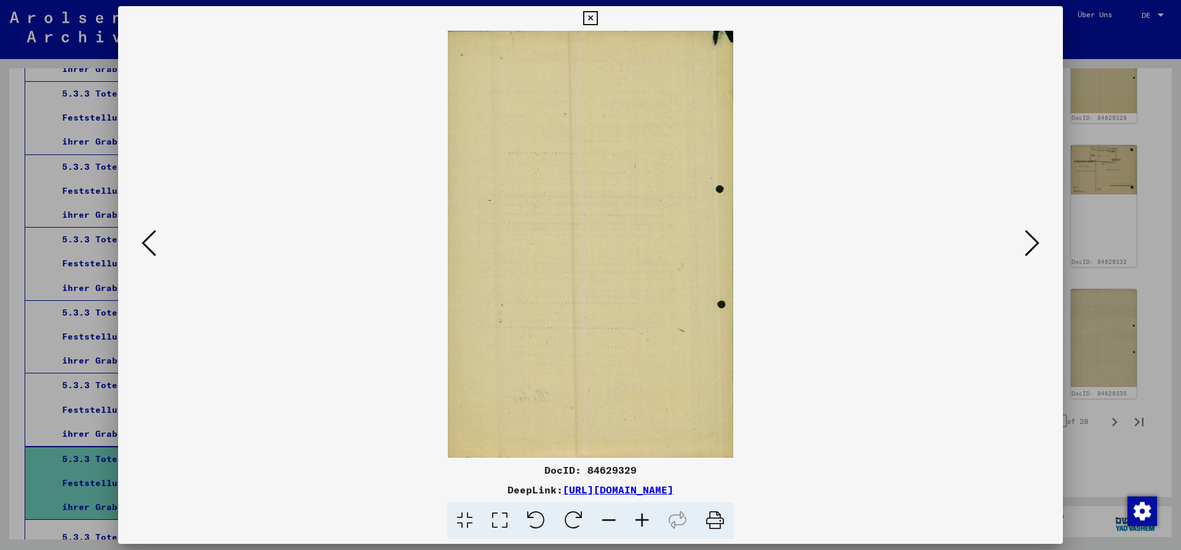
click at [148, 242] on icon at bounding box center [149, 243] width 15 height 30
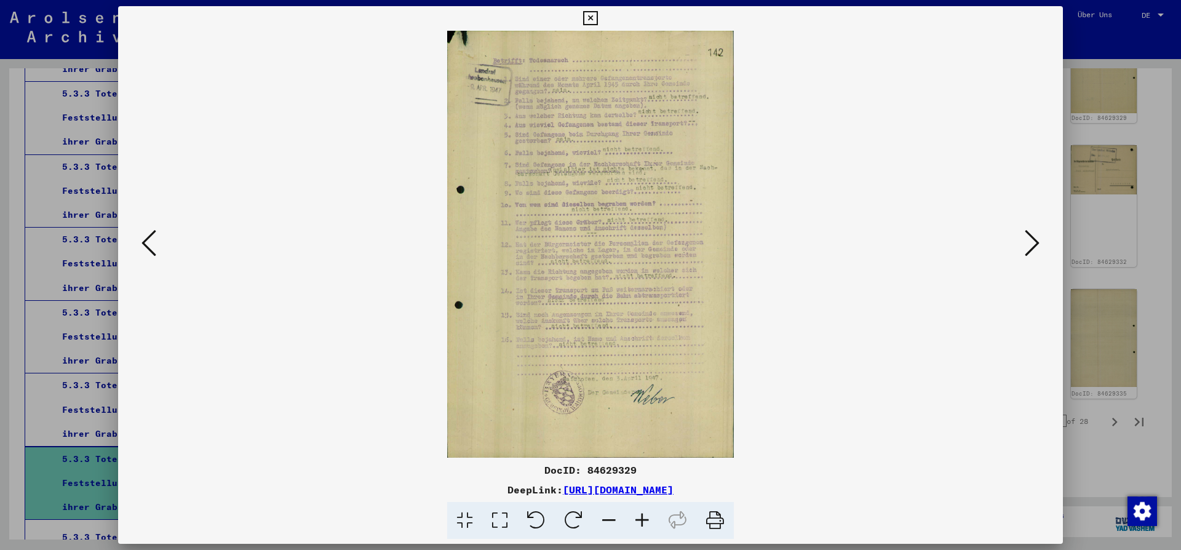
click at [148, 242] on icon at bounding box center [149, 243] width 15 height 30
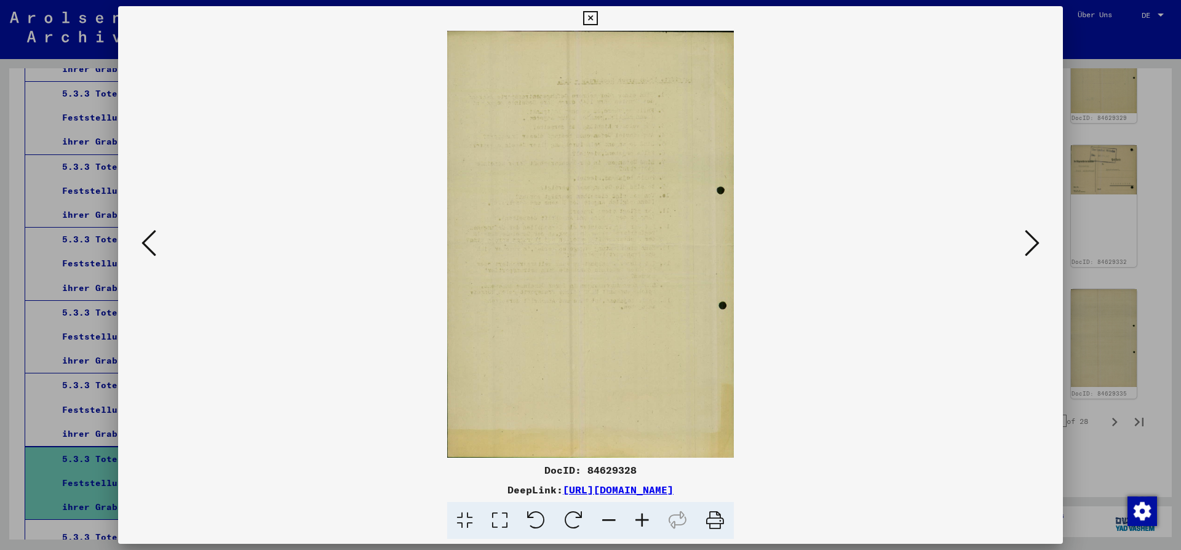
click at [148, 242] on icon at bounding box center [149, 243] width 15 height 30
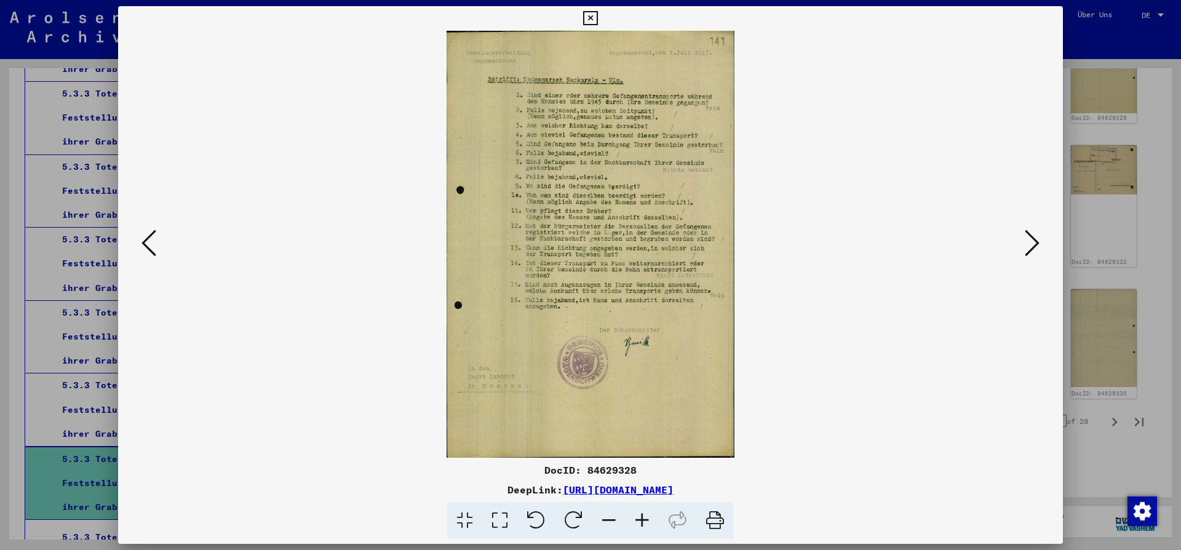
click at [151, 239] on icon at bounding box center [149, 243] width 15 height 30
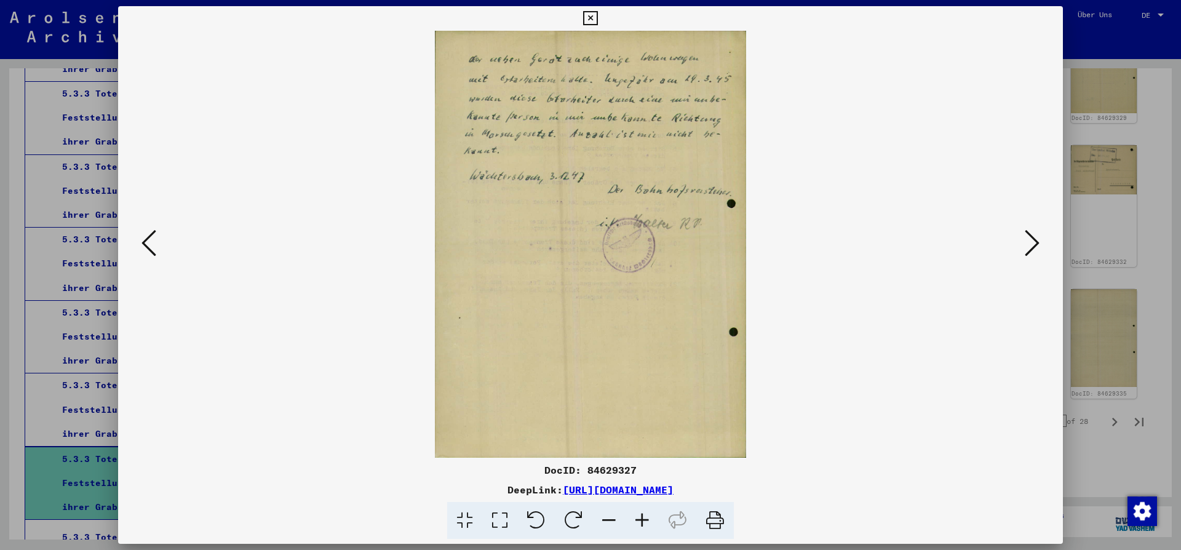
click at [150, 239] on icon at bounding box center [149, 243] width 15 height 30
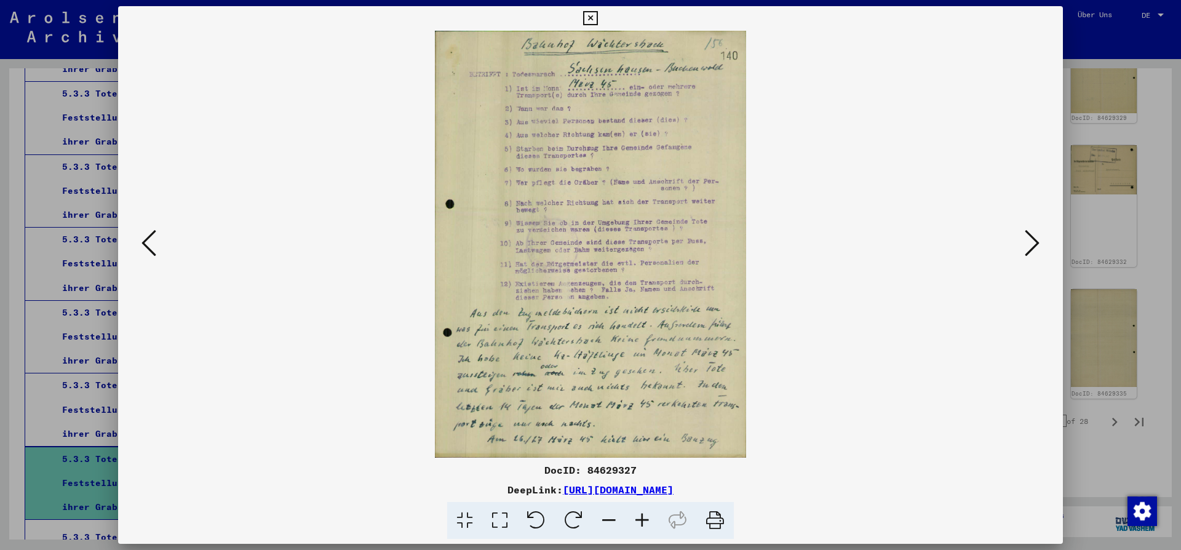
click at [150, 239] on icon at bounding box center [149, 243] width 15 height 30
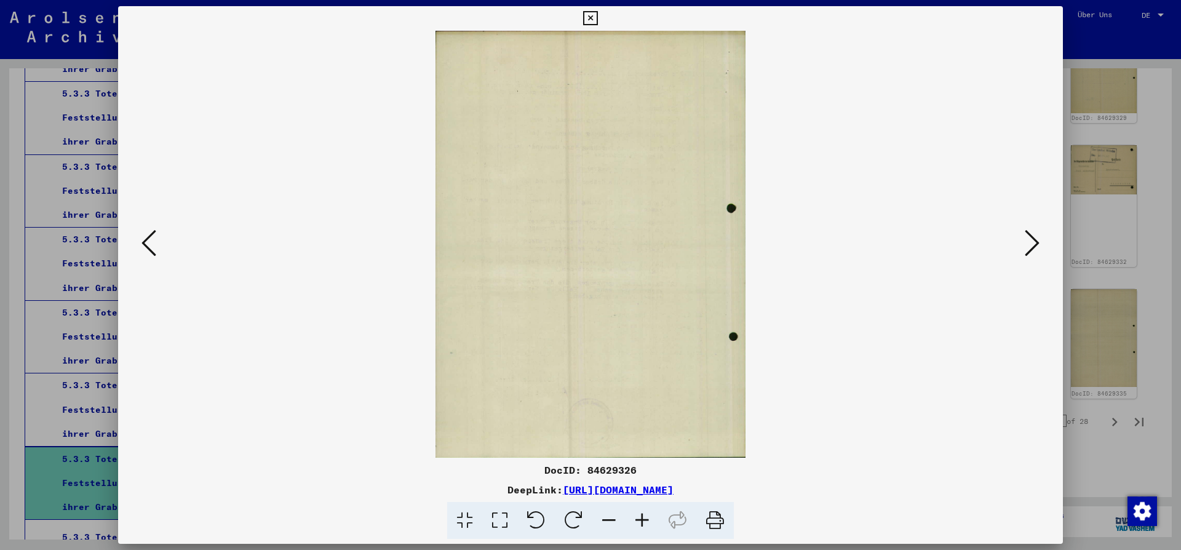
click at [150, 239] on icon at bounding box center [149, 243] width 15 height 30
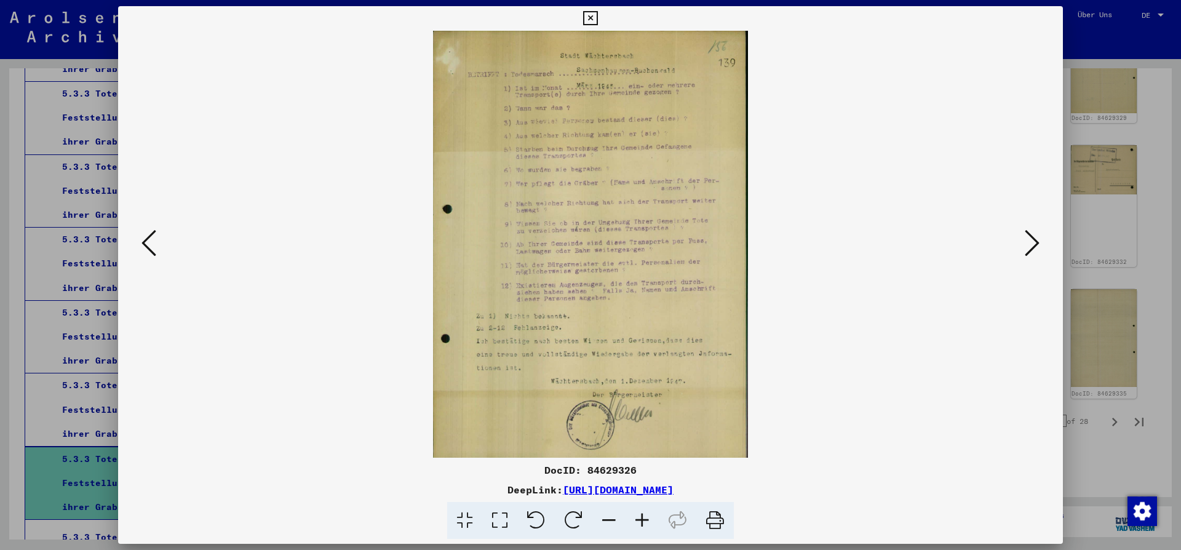
click at [150, 239] on icon at bounding box center [149, 243] width 15 height 30
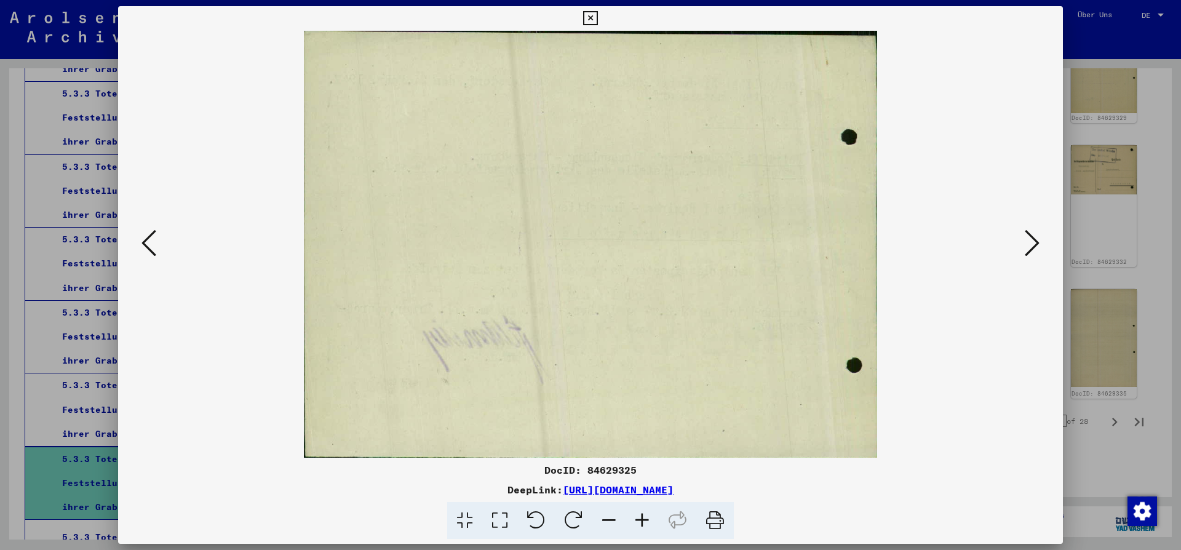
click at [150, 239] on icon at bounding box center [149, 243] width 15 height 30
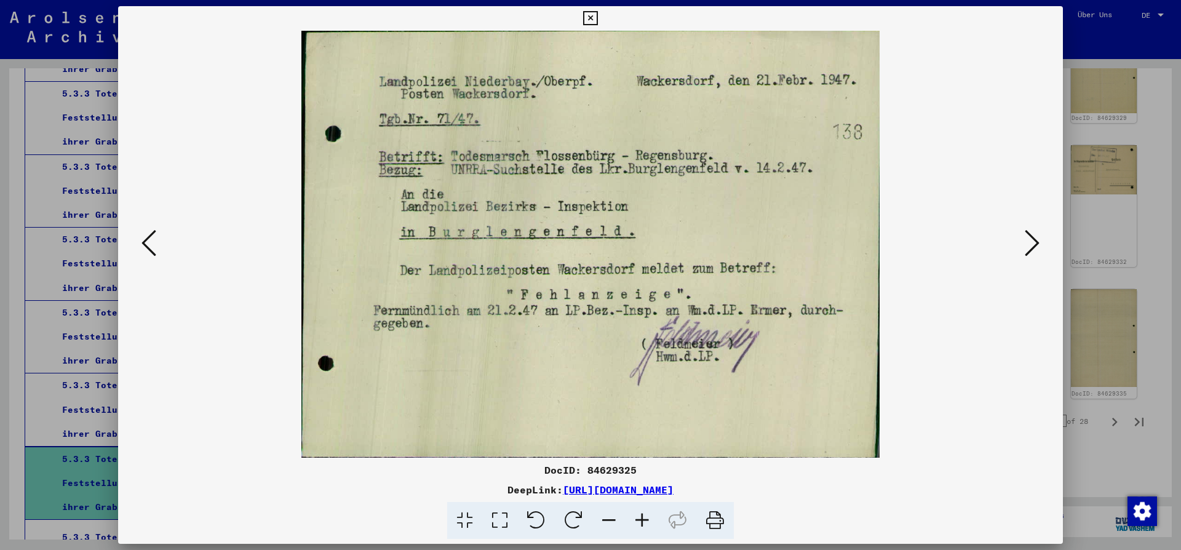
click at [150, 239] on icon at bounding box center [149, 243] width 15 height 30
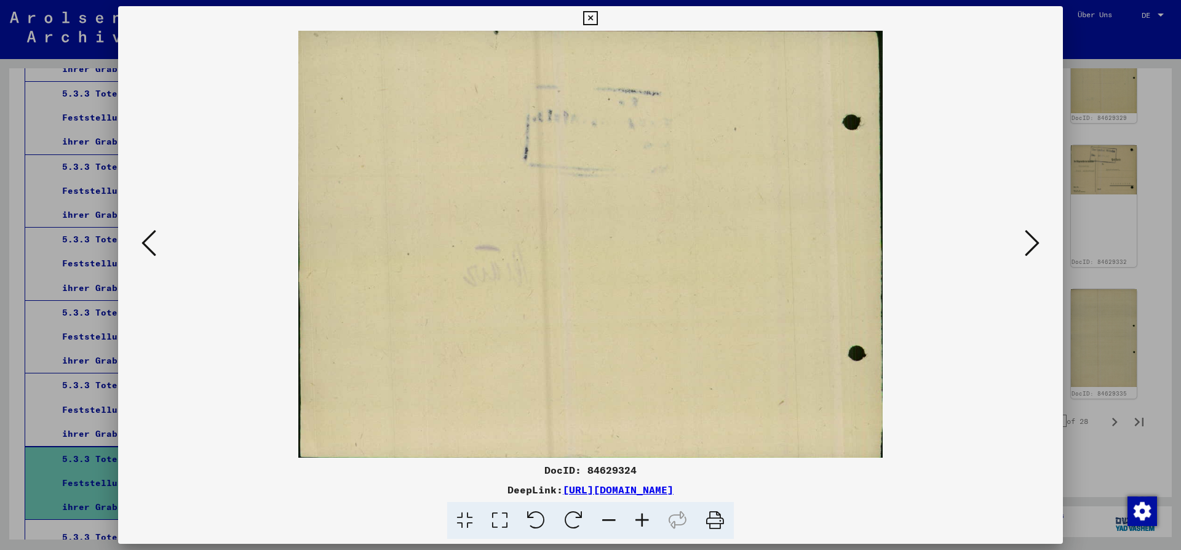
click at [150, 239] on icon at bounding box center [149, 243] width 15 height 30
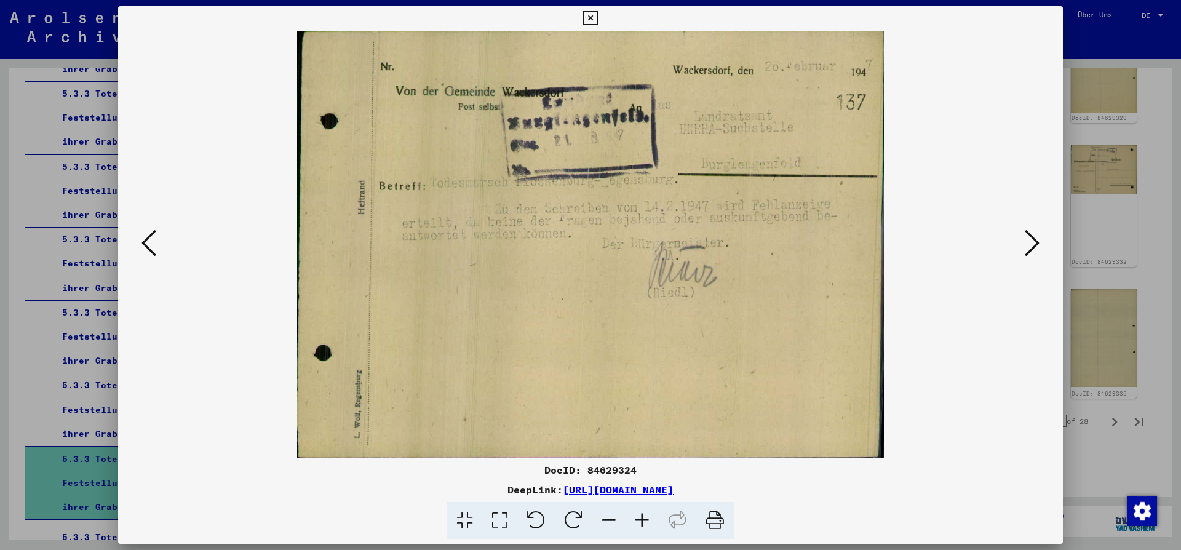
click at [150, 239] on icon at bounding box center [149, 243] width 15 height 30
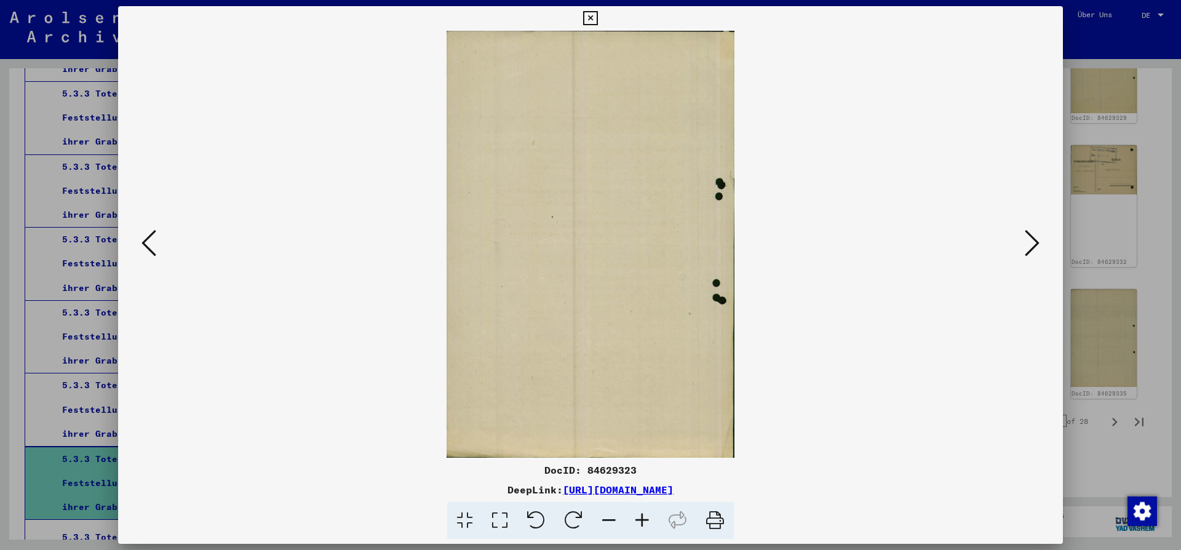
click at [150, 239] on icon at bounding box center [149, 243] width 15 height 30
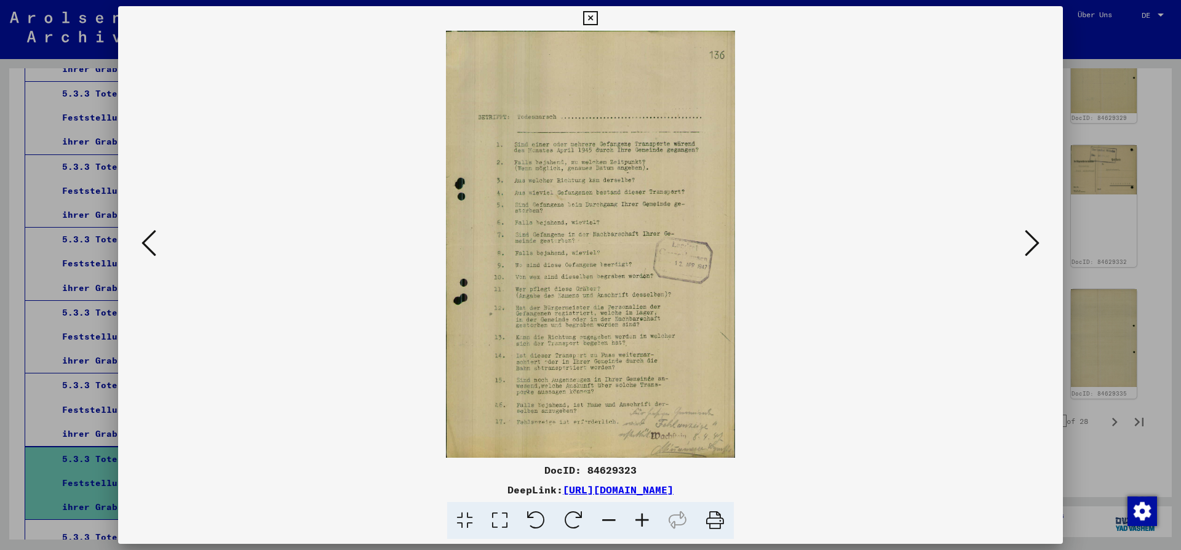
click at [150, 239] on icon at bounding box center [149, 243] width 15 height 30
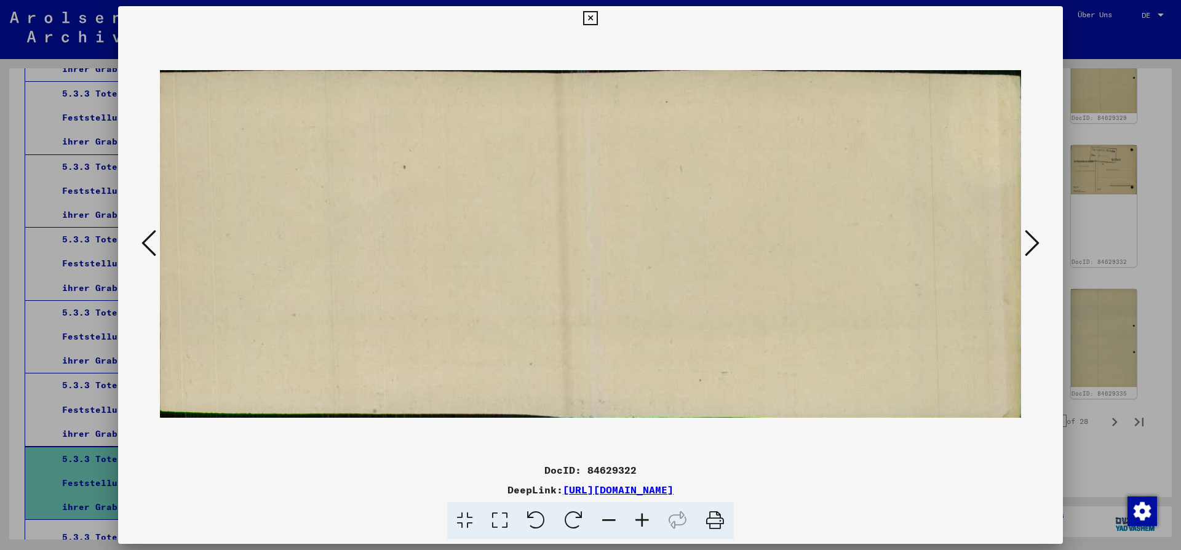
click at [150, 239] on icon at bounding box center [149, 243] width 15 height 30
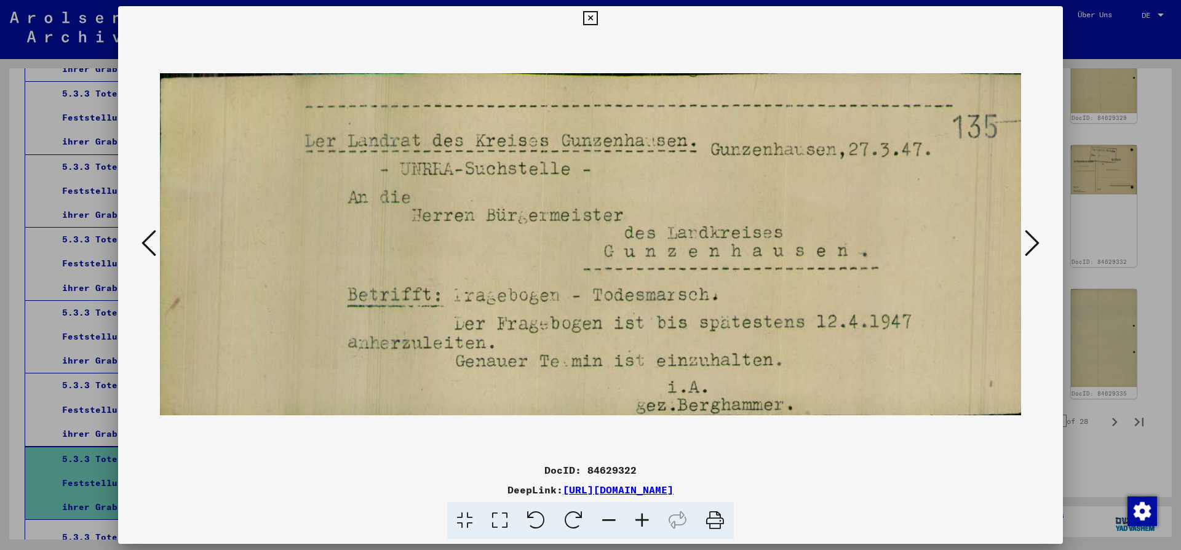
click at [150, 239] on icon at bounding box center [149, 243] width 15 height 30
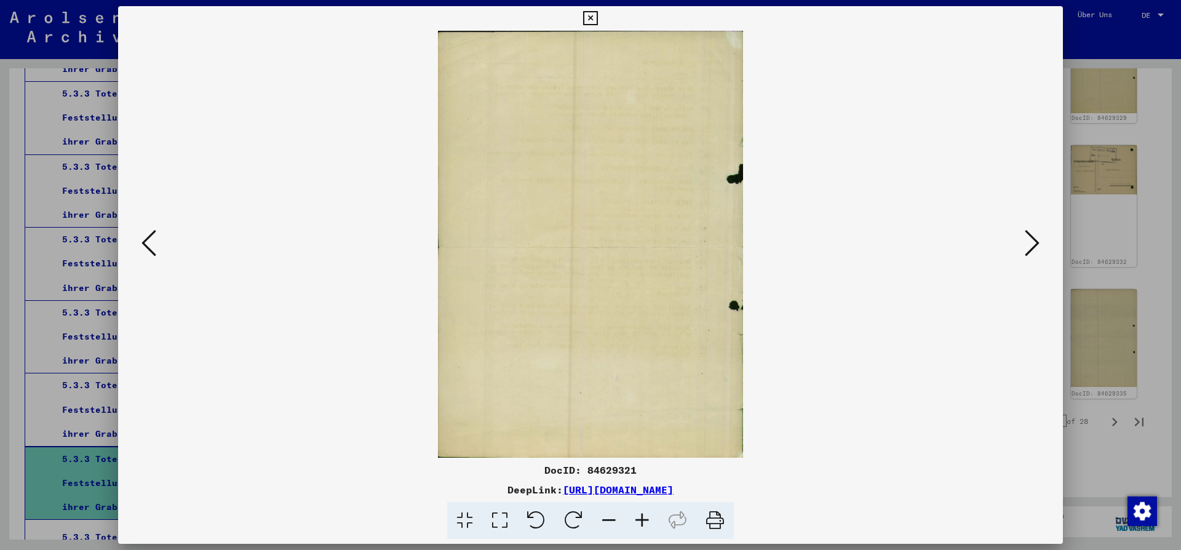
click at [150, 239] on icon at bounding box center [149, 243] width 15 height 30
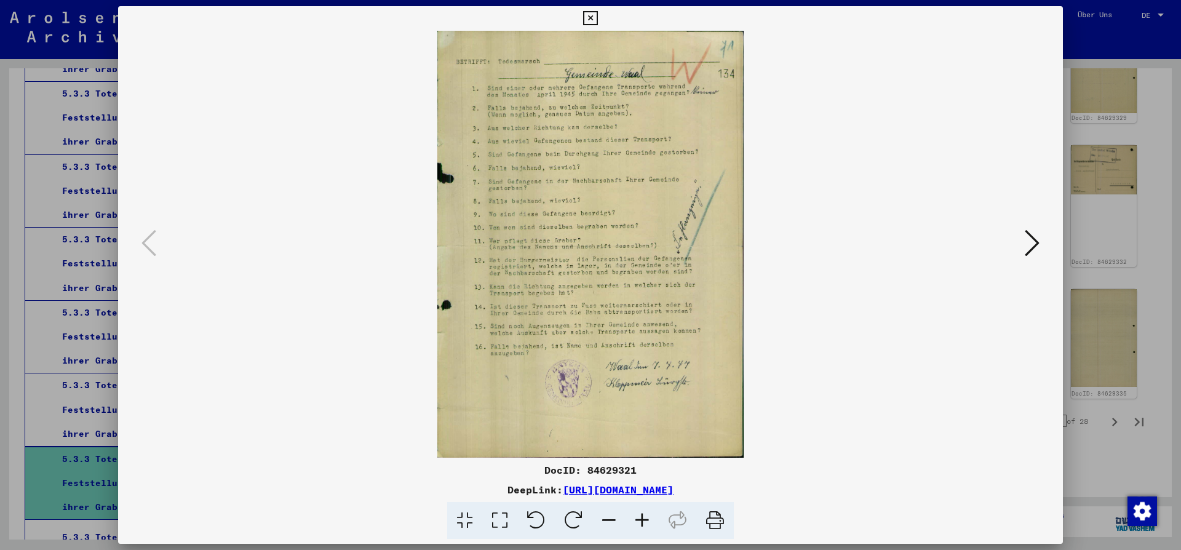
click at [597, 15] on icon at bounding box center [590, 18] width 14 height 15
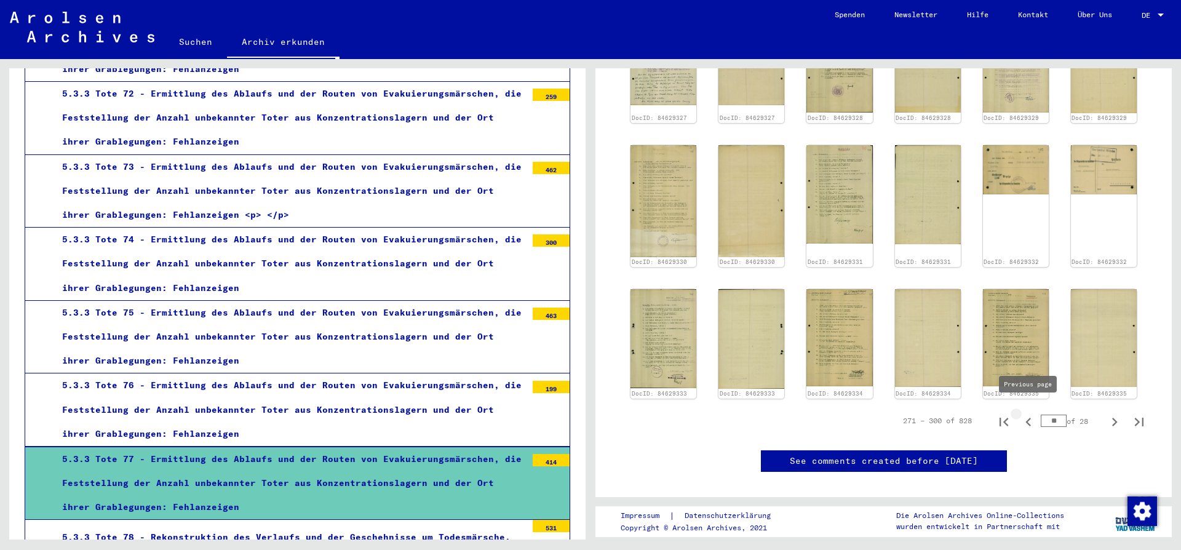
click at [1031, 414] on icon "Previous page" at bounding box center [1028, 422] width 17 height 17
type input "*"
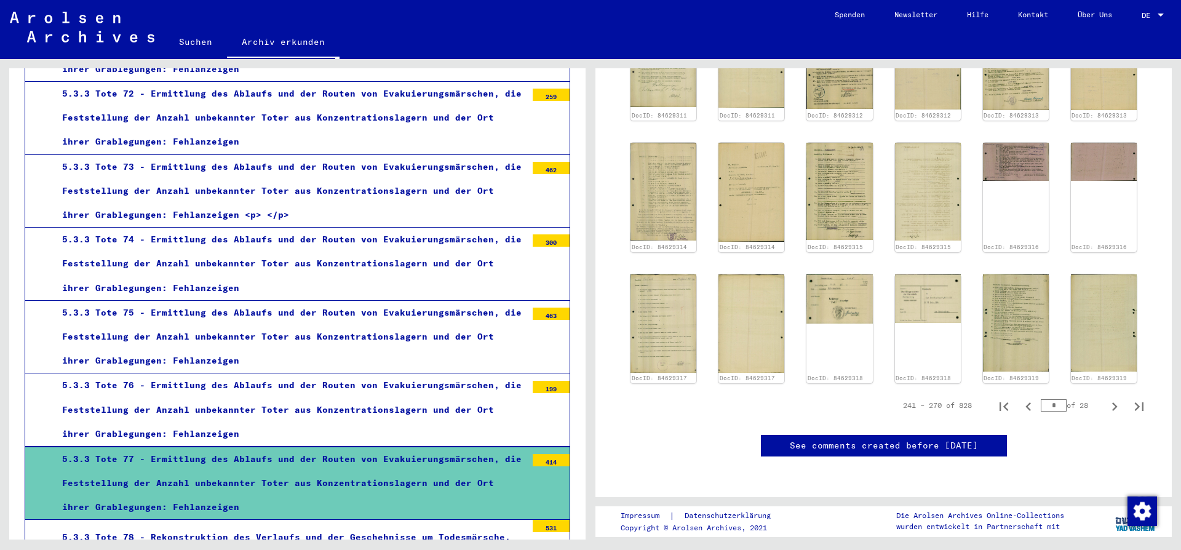
scroll to position [711, 0]
click at [836, 280] on img at bounding box center [840, 297] width 70 height 51
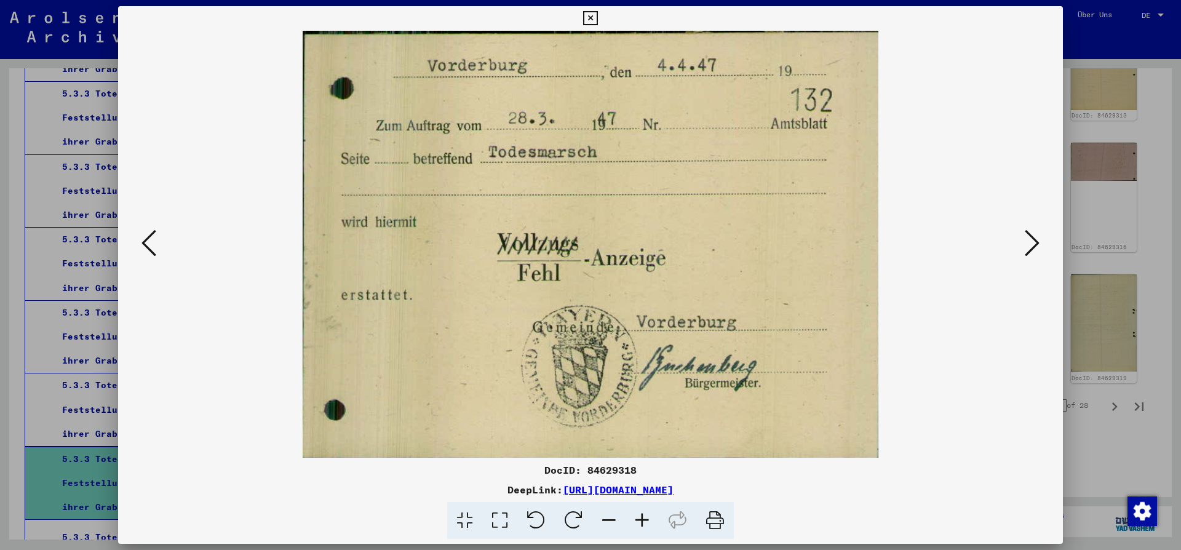
click at [1034, 241] on icon at bounding box center [1032, 243] width 15 height 30
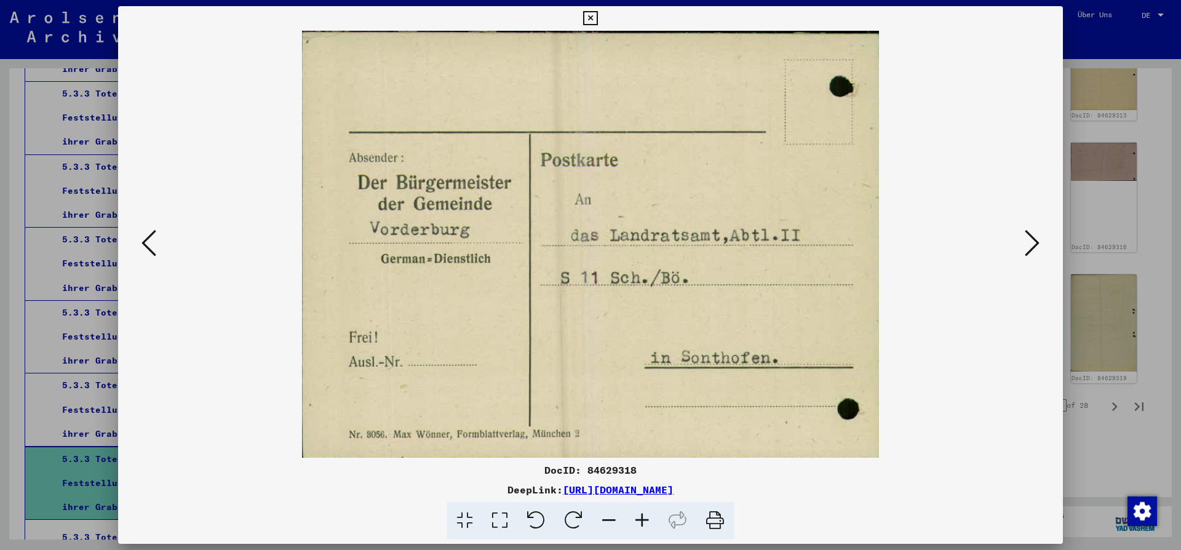
click at [1034, 241] on icon at bounding box center [1032, 243] width 15 height 30
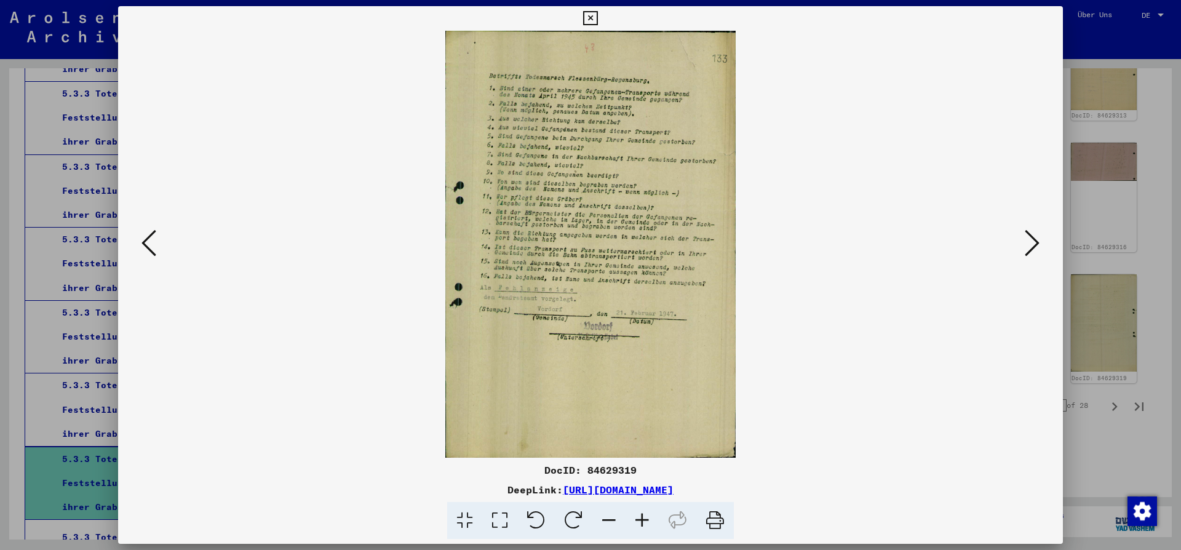
click at [1036, 241] on icon at bounding box center [1032, 243] width 15 height 30
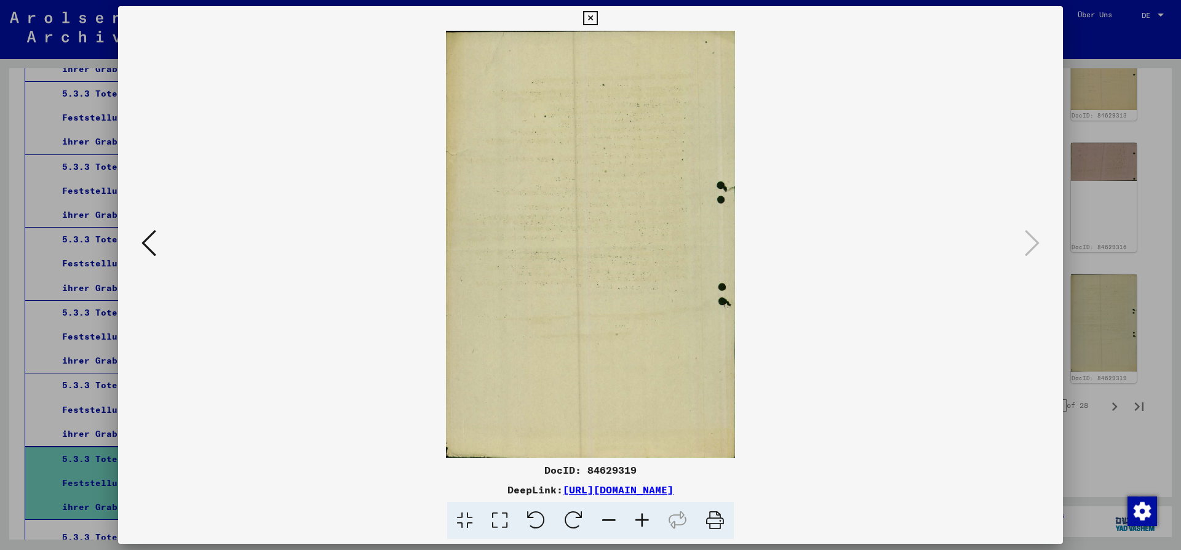
click at [597, 23] on icon at bounding box center [590, 18] width 14 height 15
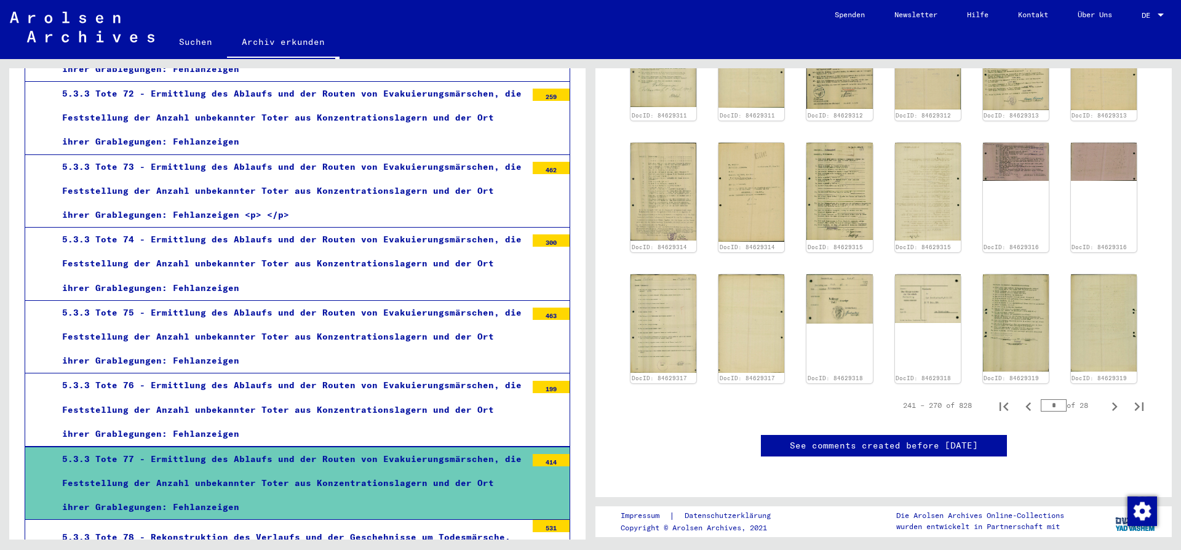
click at [173, 525] on div "5.3.3 Tote 78 - Rekonstruktion des Verlaufs und der Geschehnisse um Todesmärsch…" at bounding box center [290, 549] width 474 height 48
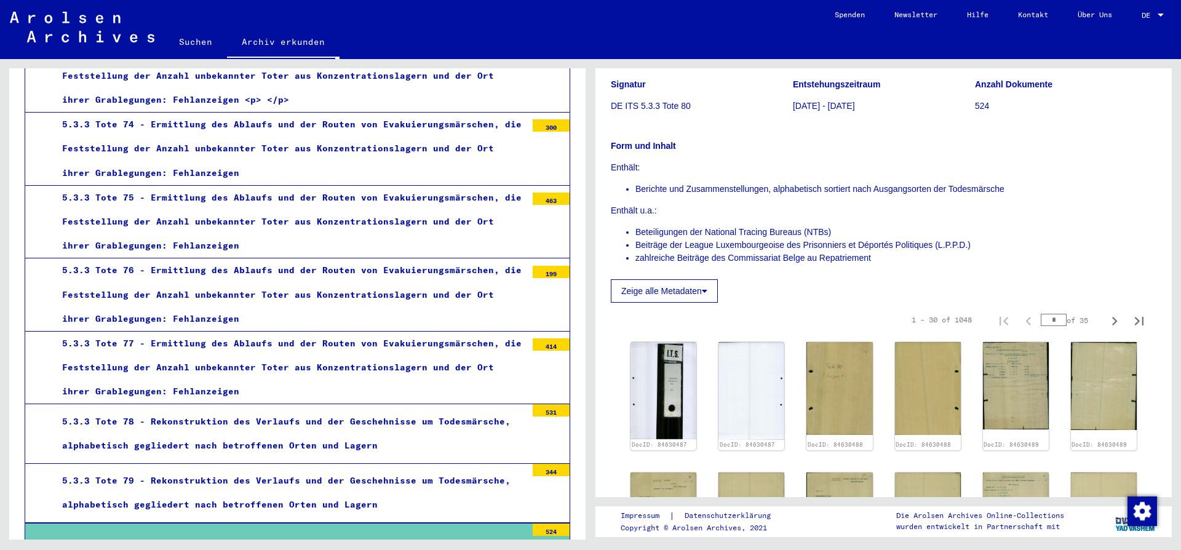
scroll to position [3522, 0]
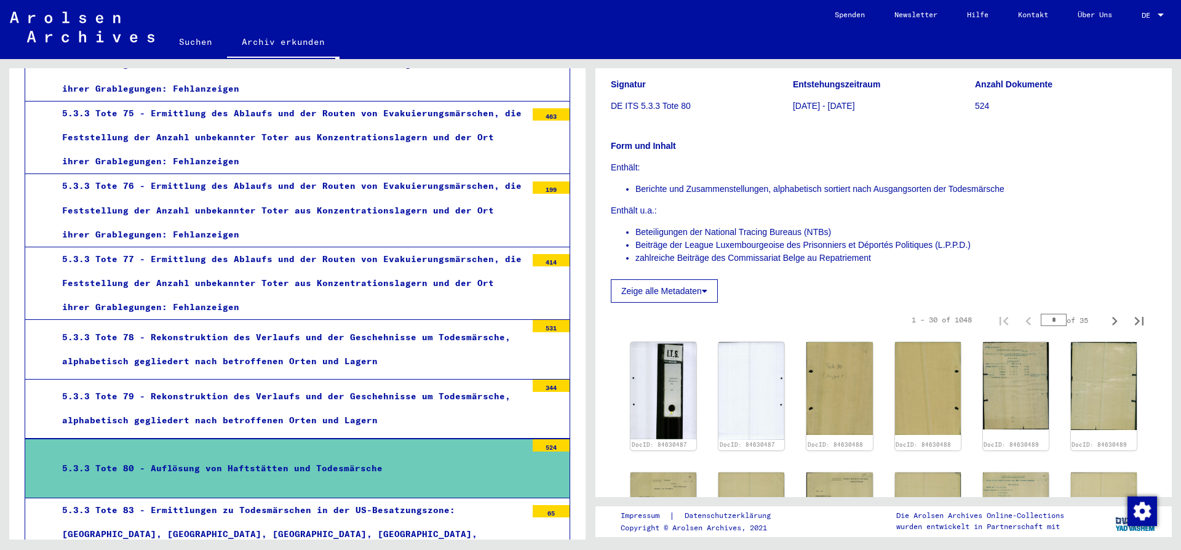
drag, startPoint x: 169, startPoint y: 322, endPoint x: 179, endPoint y: 323, distance: 10.5
click at [169, 498] on div "5.3.3 Tote 83 - Ermittlungen zu Todesmärschen in der US-Besatzungszone: [GEOGRA…" at bounding box center [290, 534] width 474 height 73
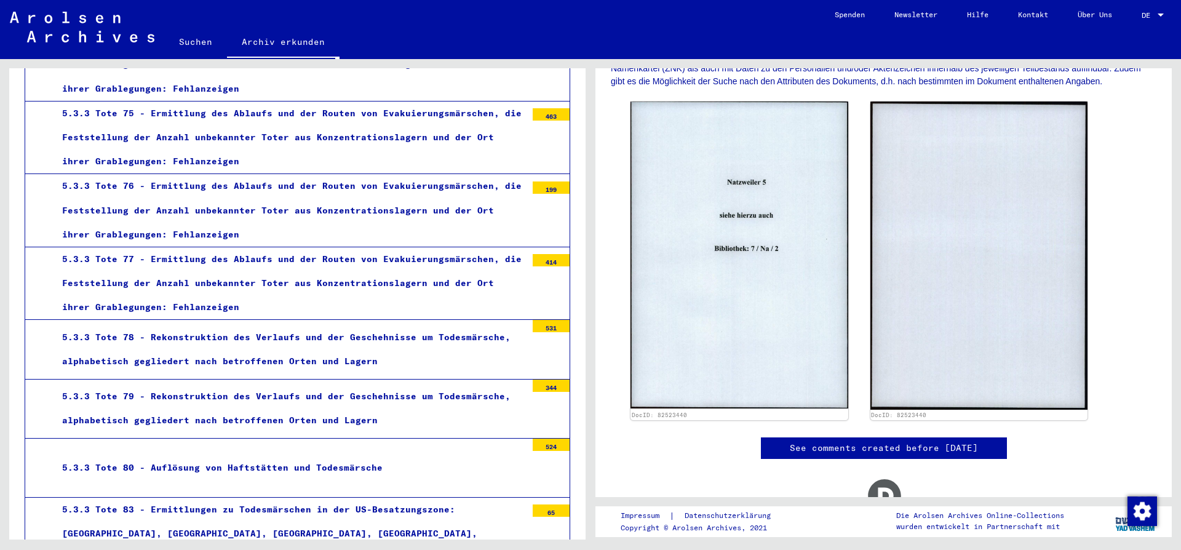
scroll to position [369, 0]
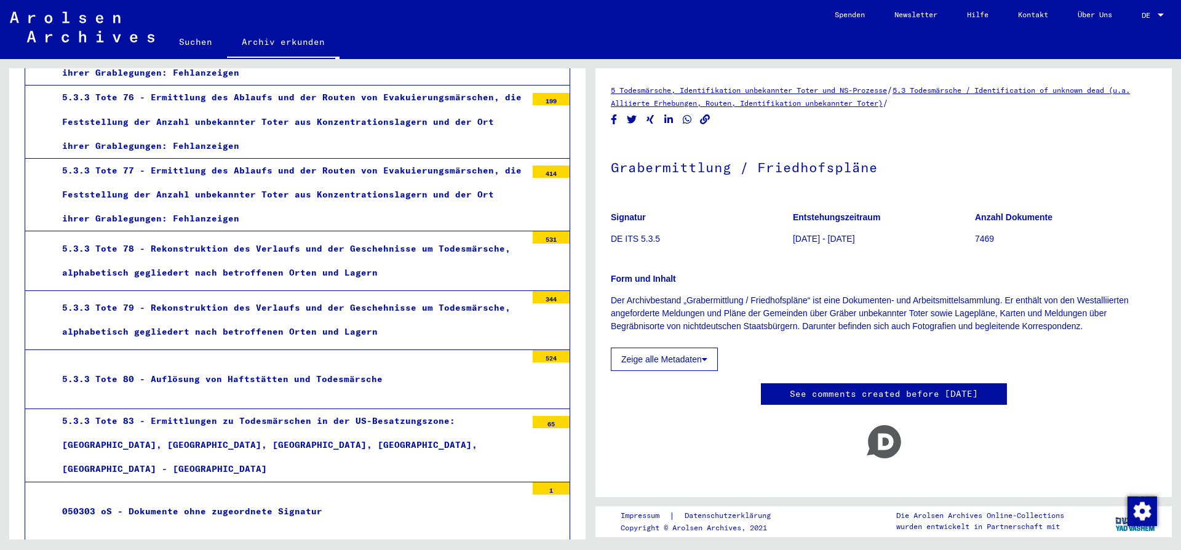
scroll to position [3654, 0]
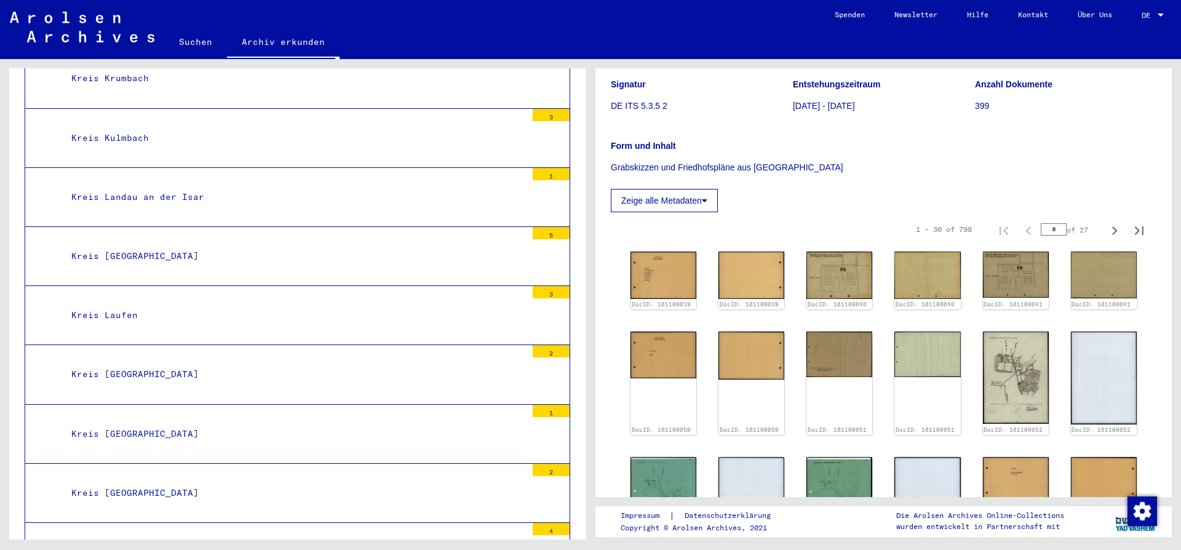
scroll to position [5848, 0]
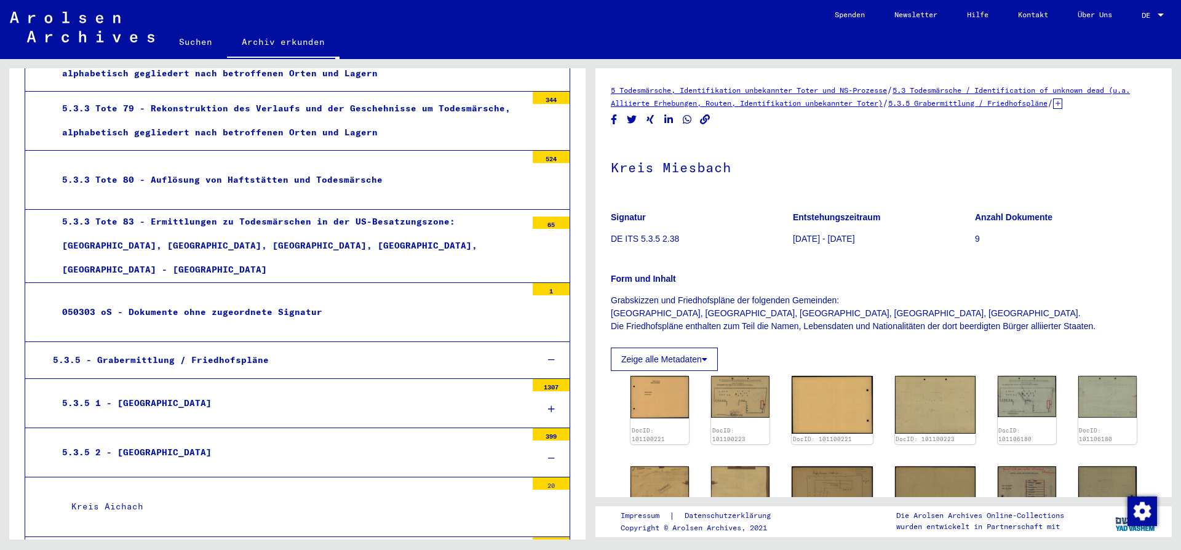
scroll to position [3720, 0]
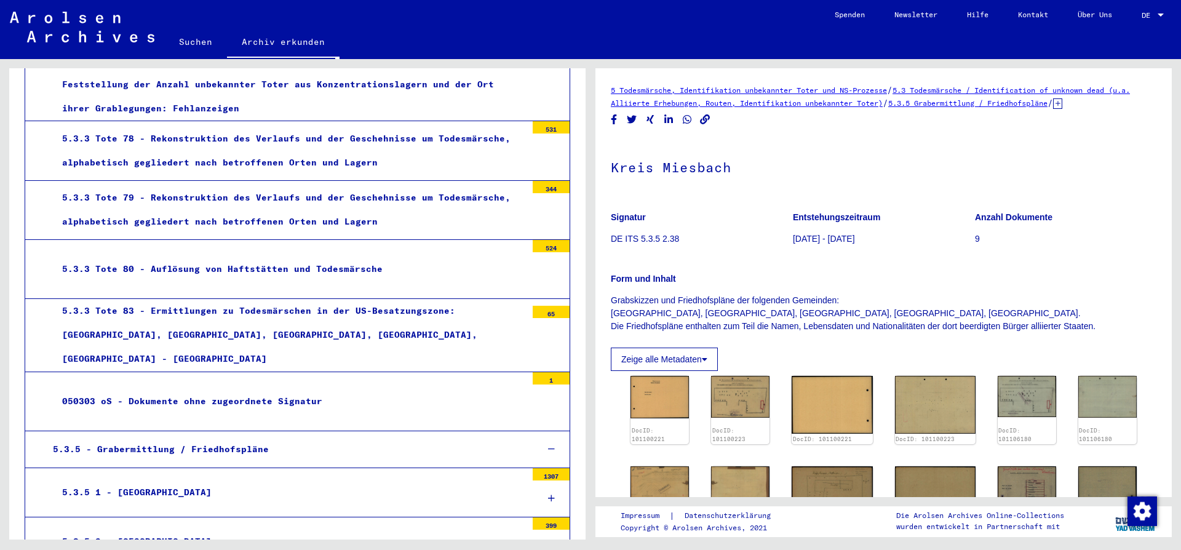
click at [551, 445] on icon at bounding box center [551, 449] width 7 height 9
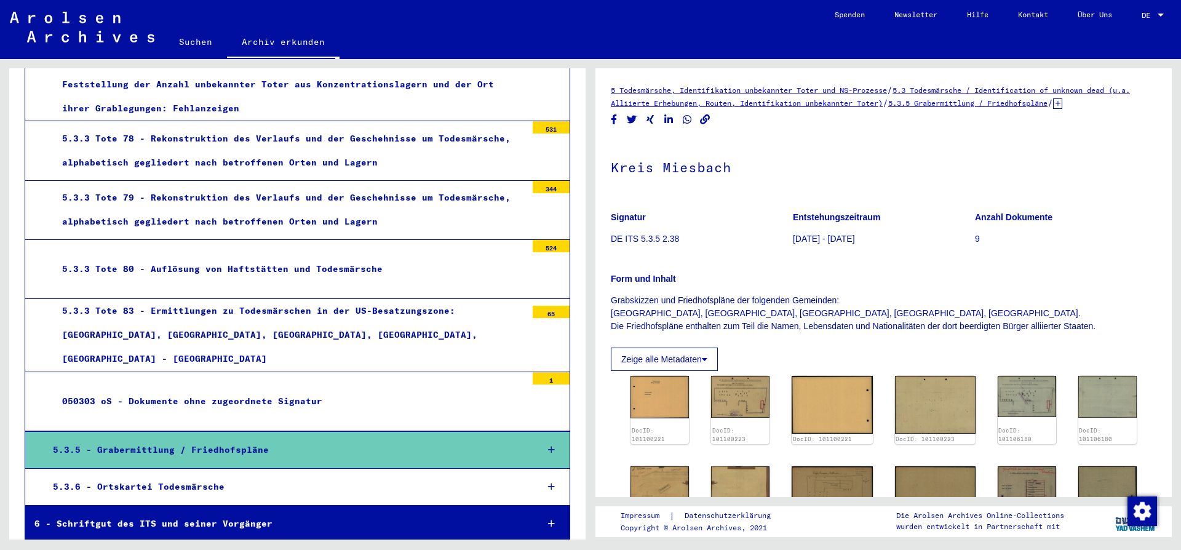
scroll to position [3590, 0]
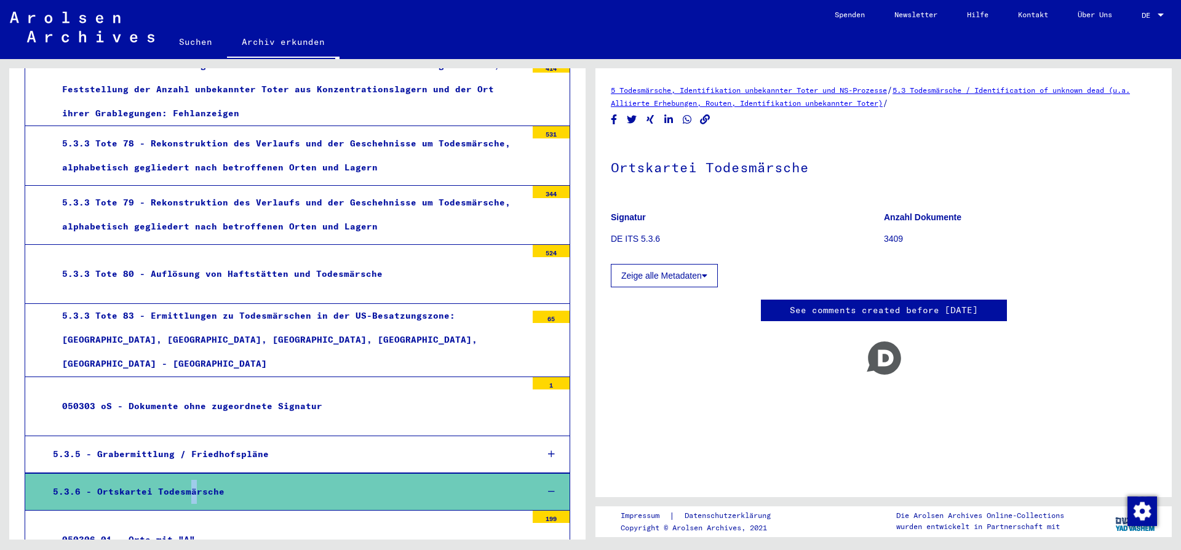
scroll to position [3723, 0]
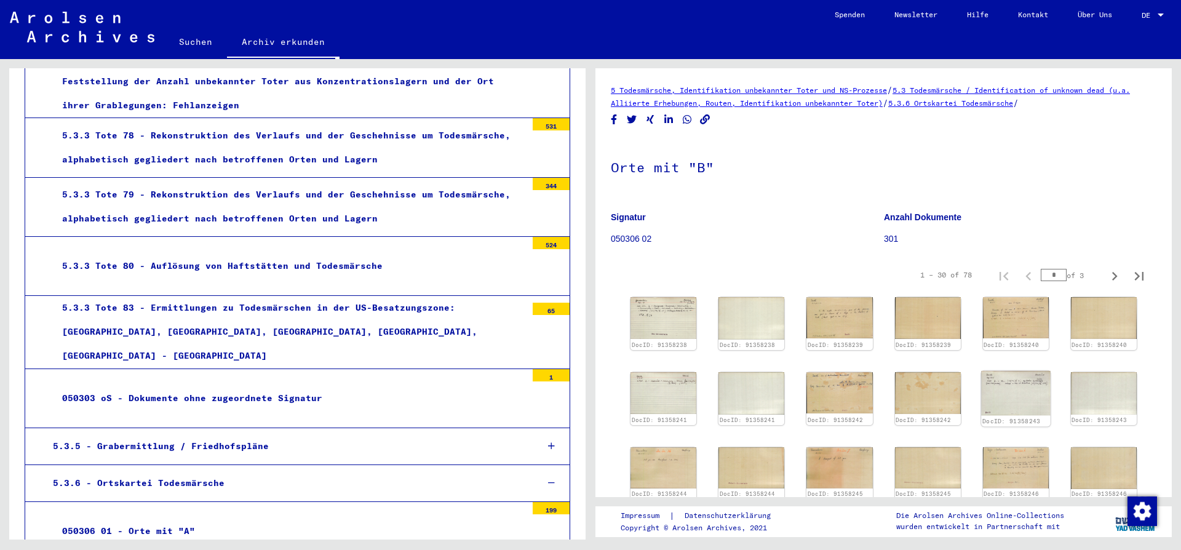
click at [1011, 380] on img at bounding box center [1016, 393] width 70 height 44
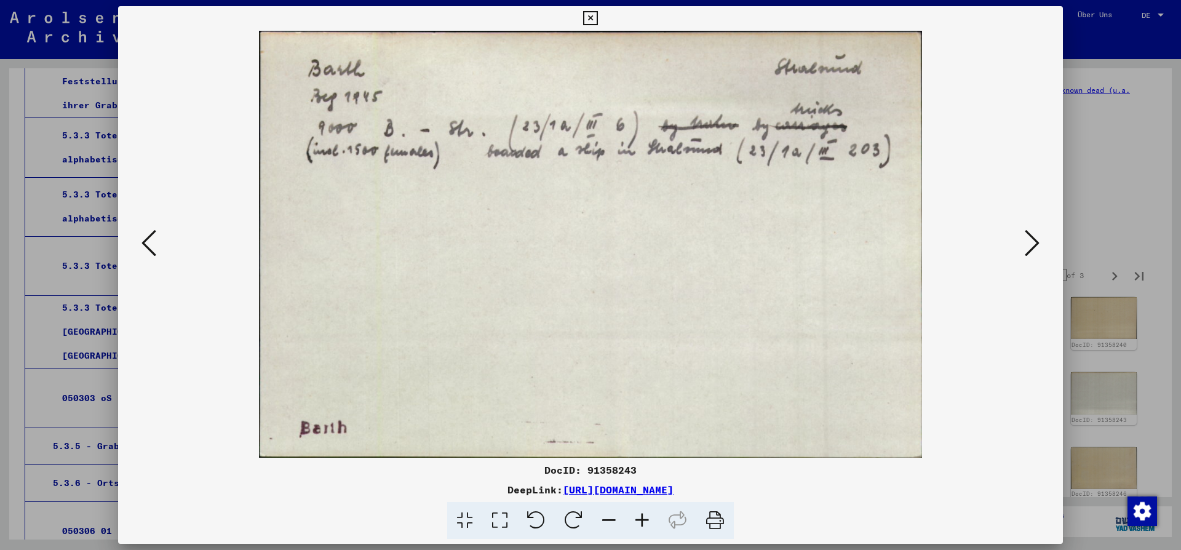
click at [1025, 243] on button at bounding box center [1032, 243] width 22 height 35
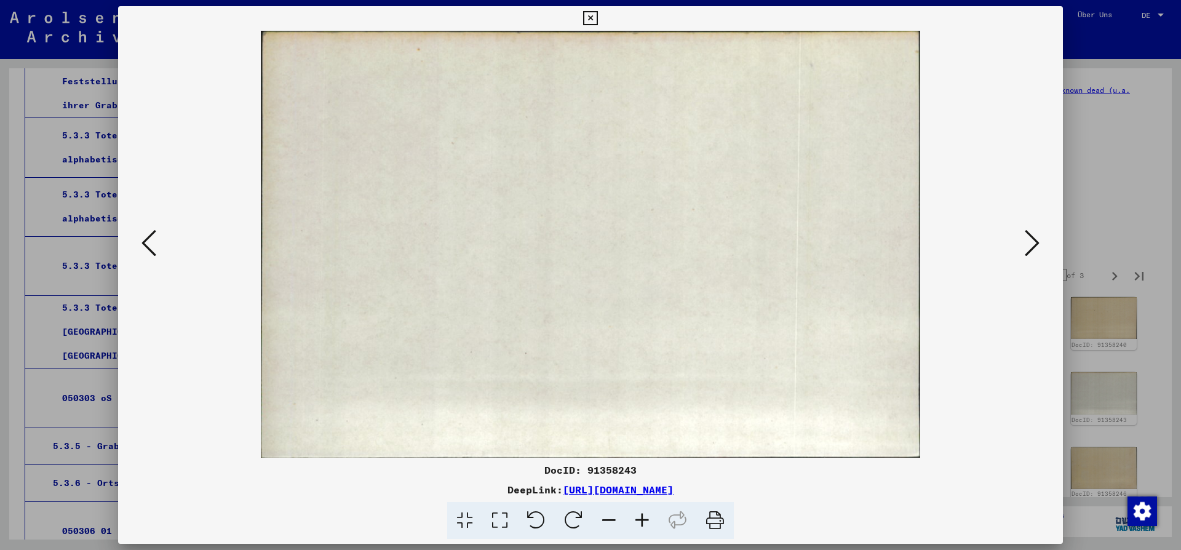
click at [1025, 243] on button at bounding box center [1032, 243] width 22 height 35
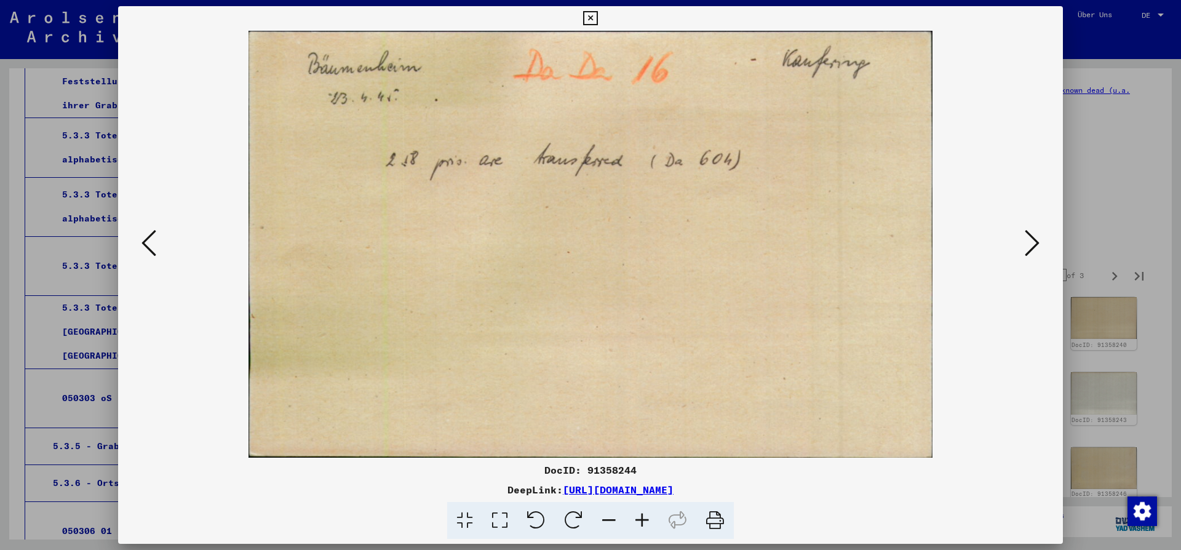
click at [1026, 243] on button at bounding box center [1032, 243] width 22 height 35
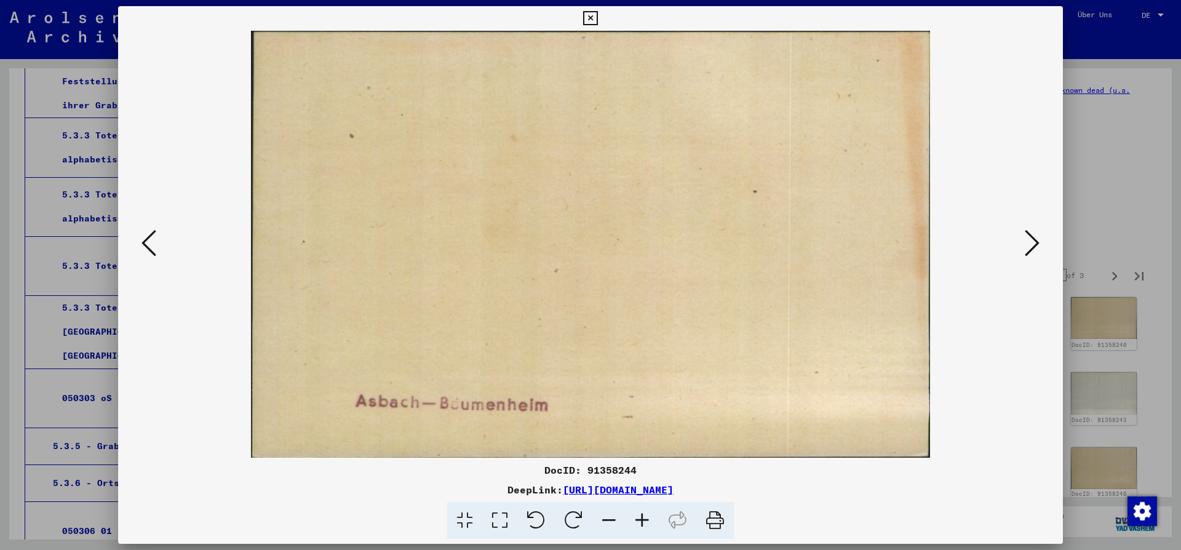
click at [1026, 243] on button at bounding box center [1032, 243] width 22 height 35
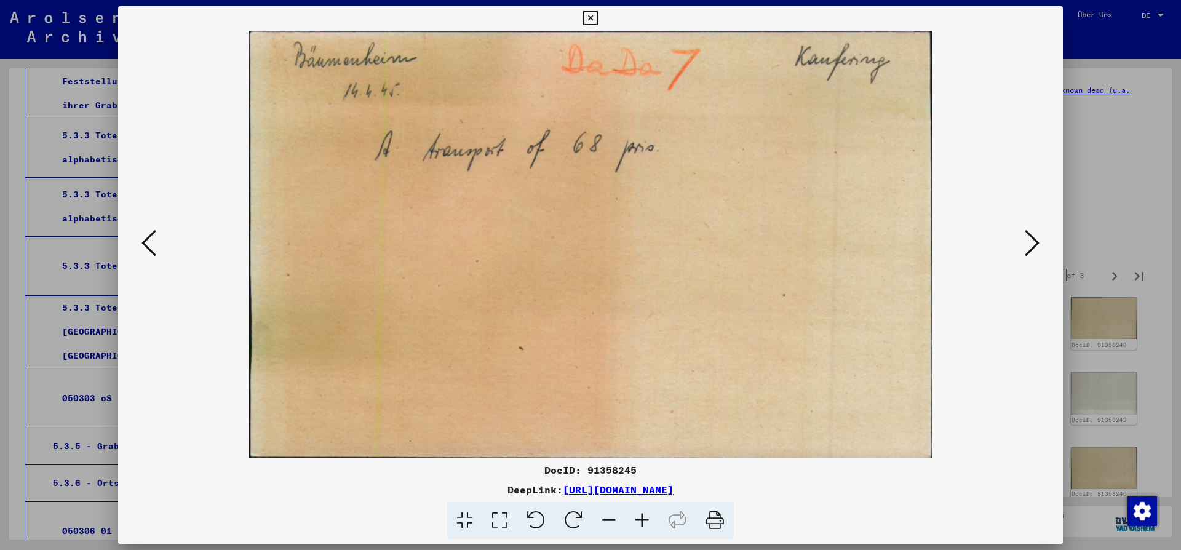
click at [1026, 243] on button at bounding box center [1032, 243] width 22 height 35
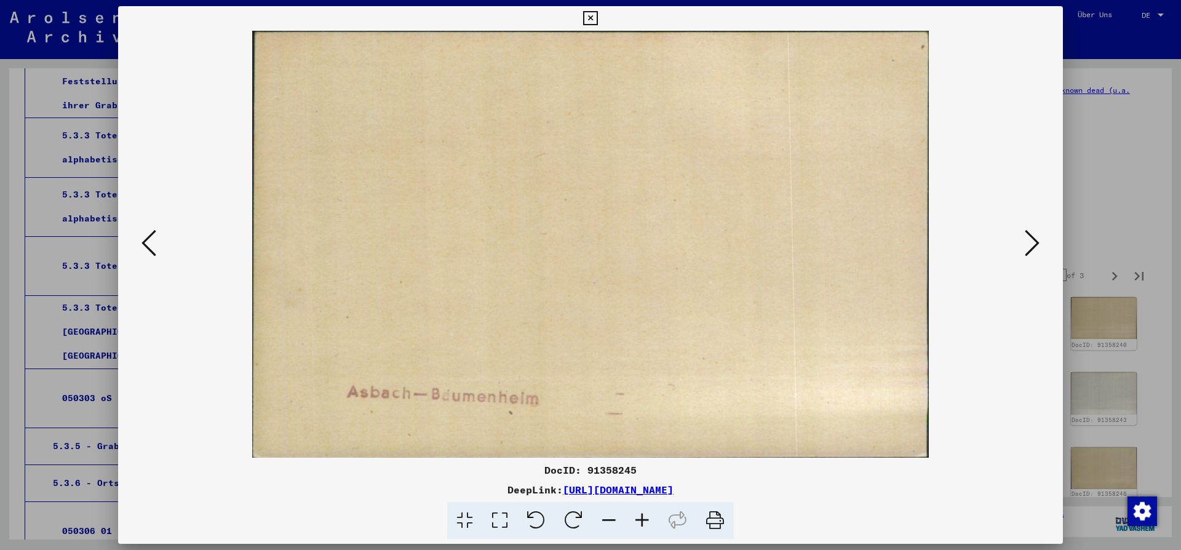
click at [1026, 243] on button at bounding box center [1032, 243] width 22 height 35
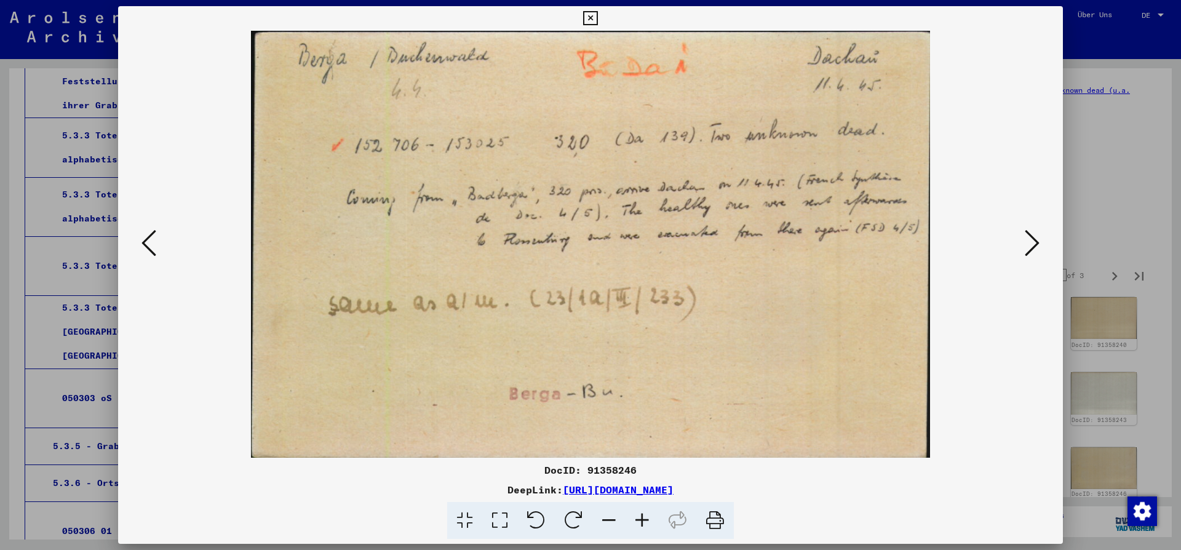
click at [1026, 243] on button at bounding box center [1032, 243] width 22 height 35
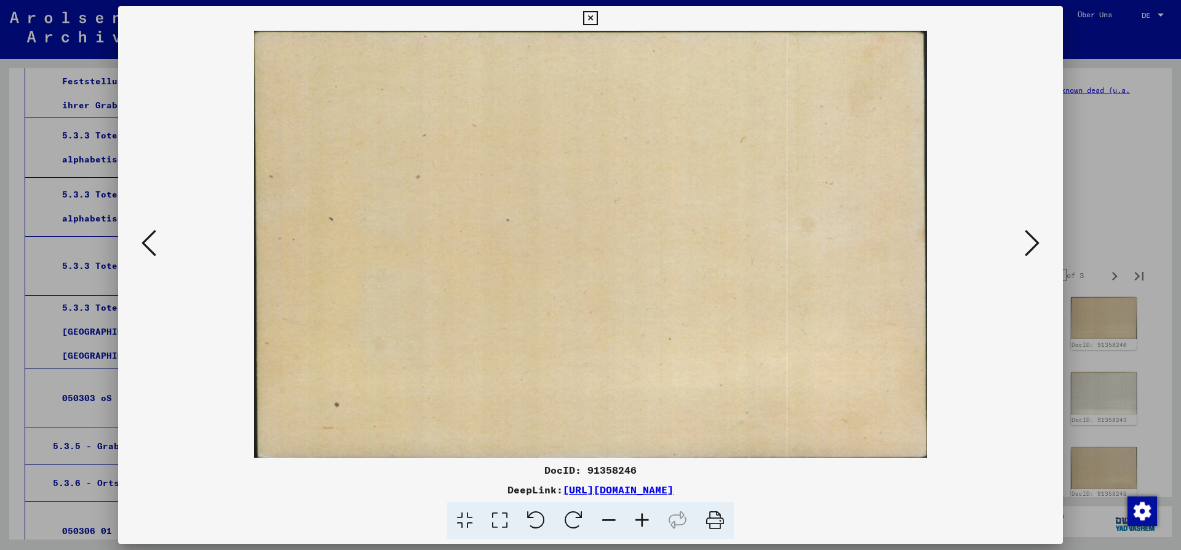
click at [1026, 243] on button at bounding box center [1032, 243] width 22 height 35
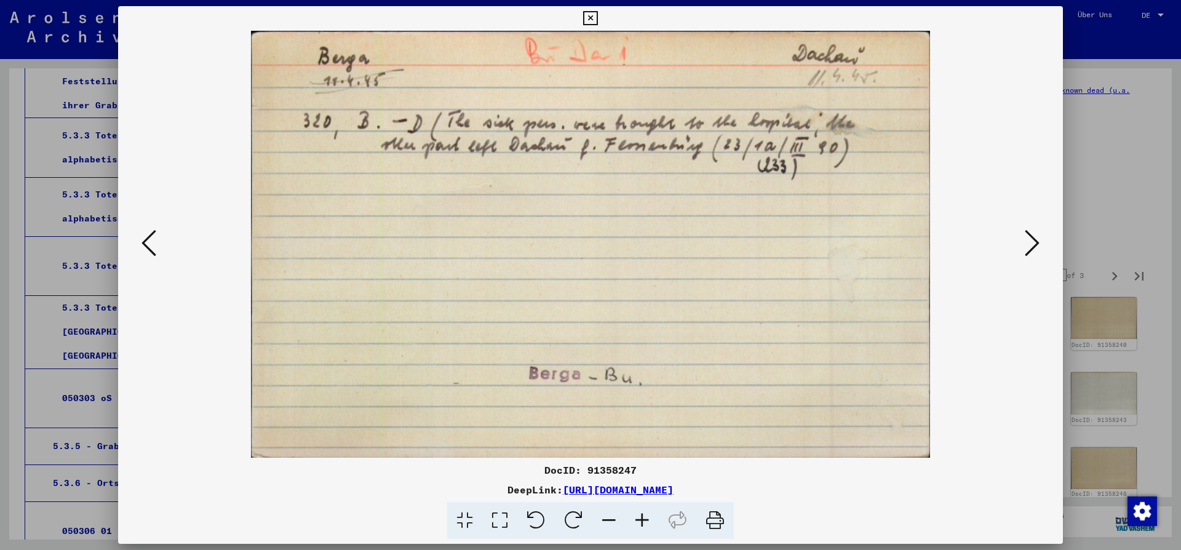
click at [1021, 242] on img at bounding box center [590, 244] width 861 height 427
click at [597, 20] on icon at bounding box center [590, 18] width 14 height 15
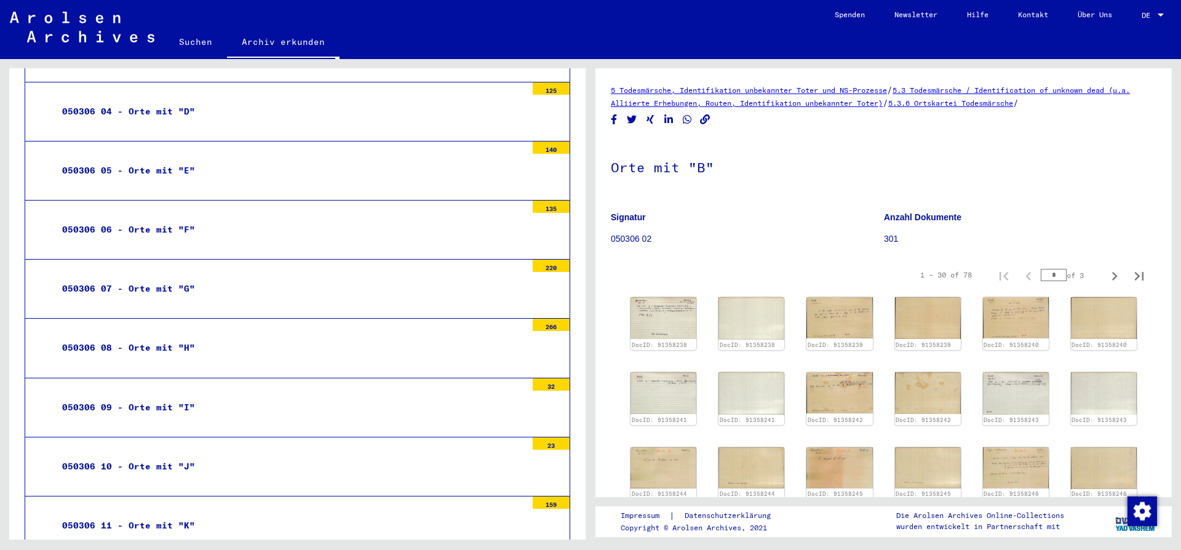
scroll to position [3790, 0]
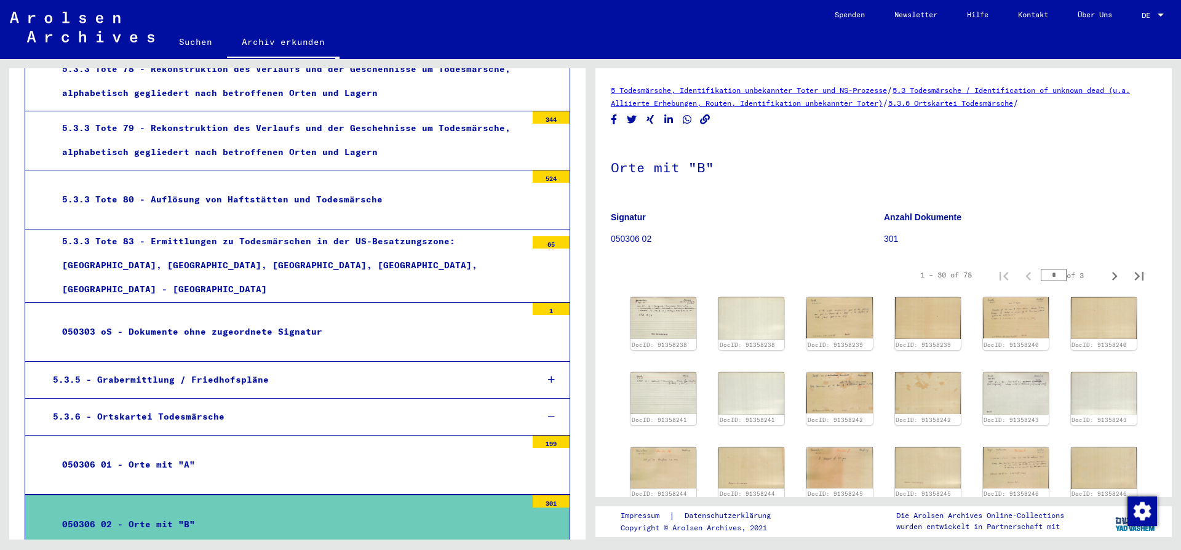
click at [550, 412] on icon at bounding box center [551, 416] width 7 height 9
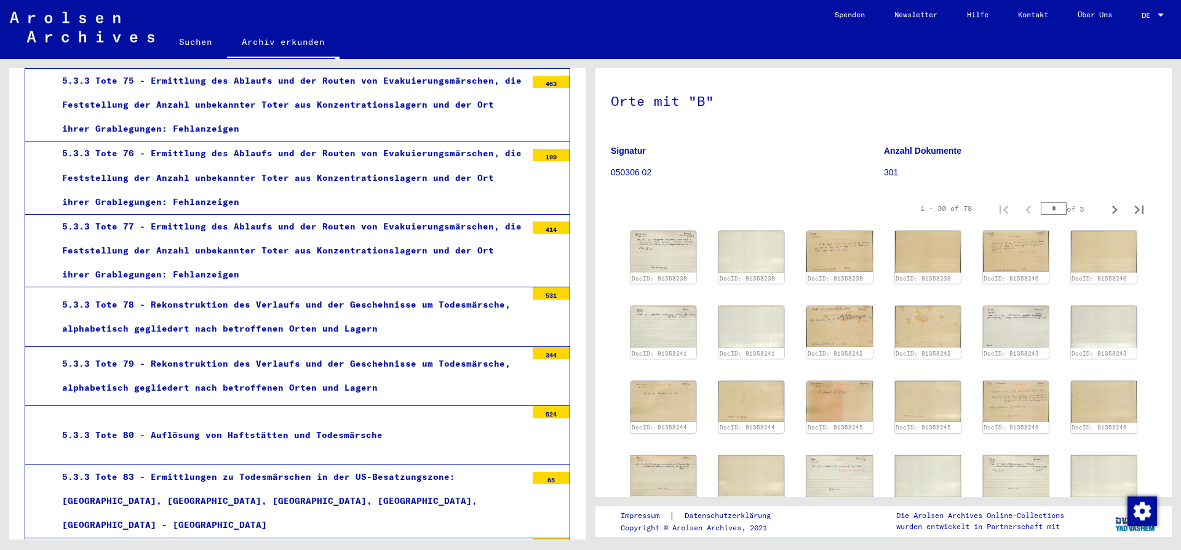
scroll to position [3590, 0]
